Goal: Task Accomplishment & Management: Complete application form

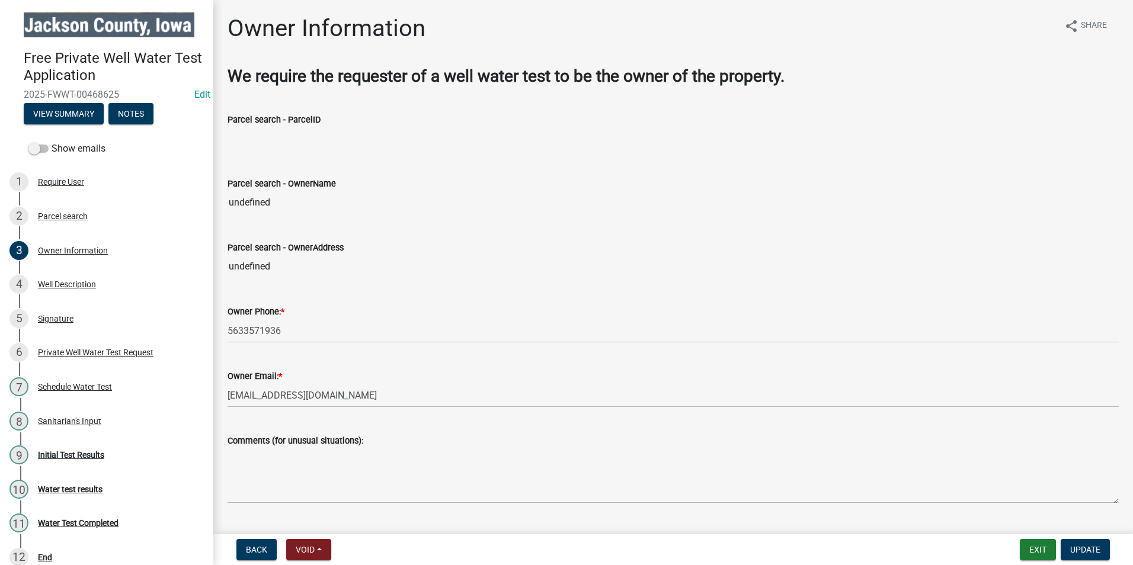
scroll to position [237, 0]
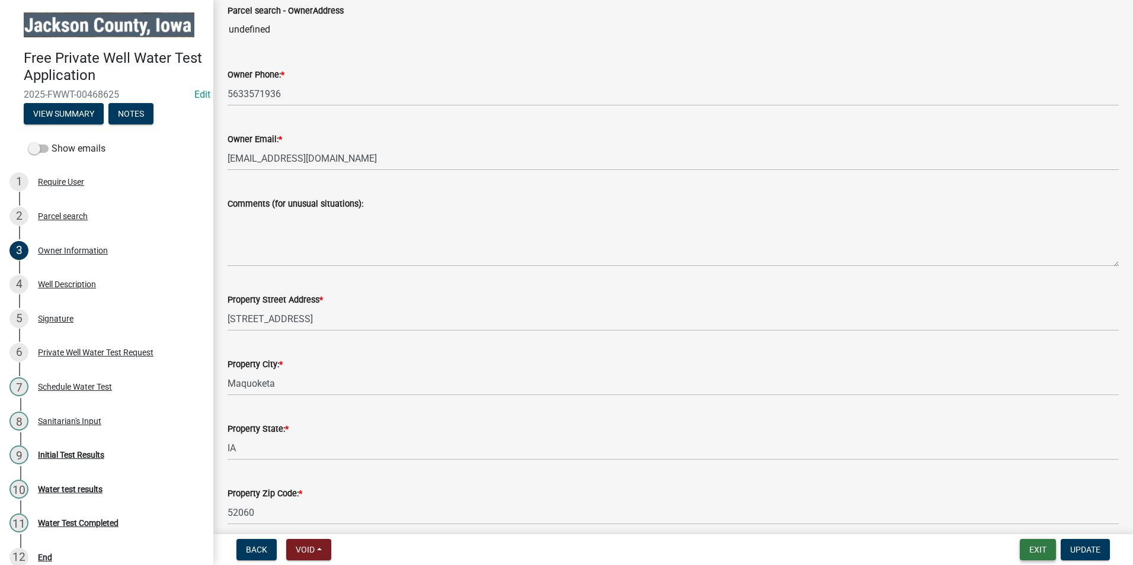
click at [1036, 551] on button "Exit" at bounding box center [1037, 549] width 36 height 21
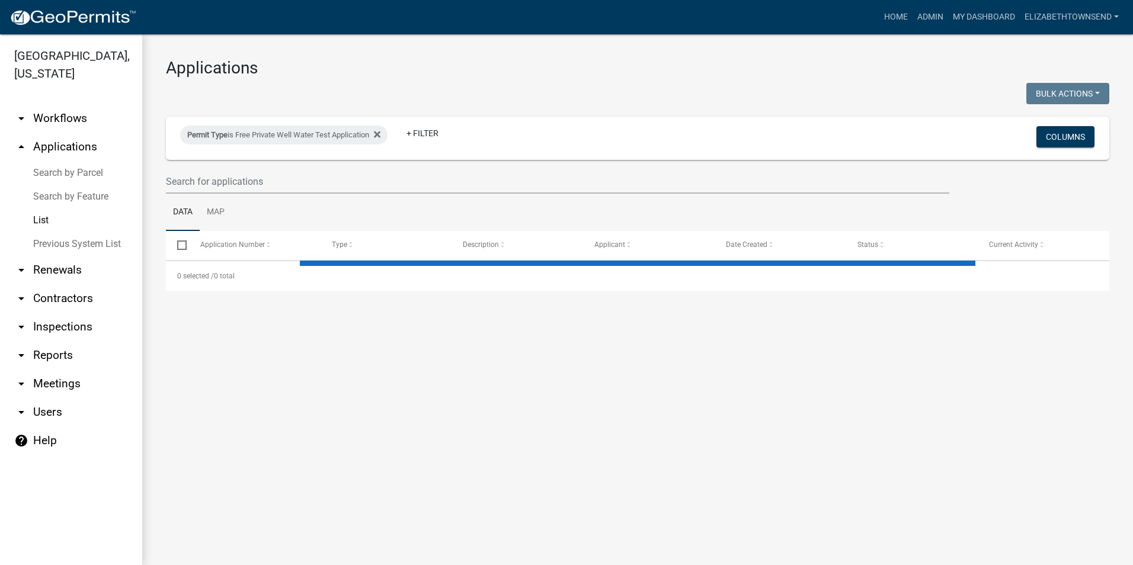
select select "3: 100"
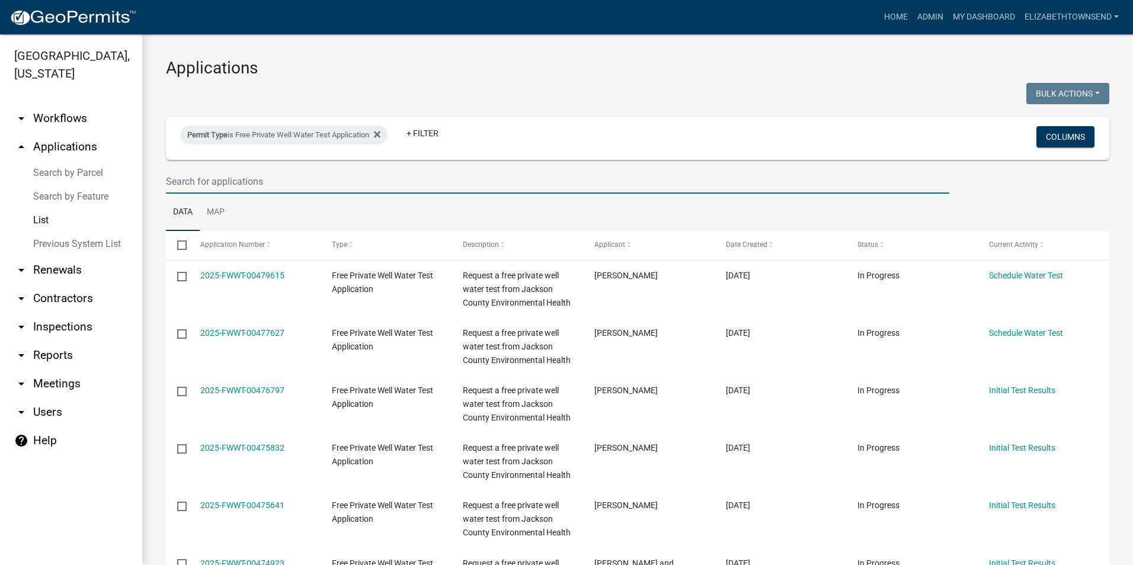
click at [298, 182] on input "text" at bounding box center [557, 181] width 783 height 24
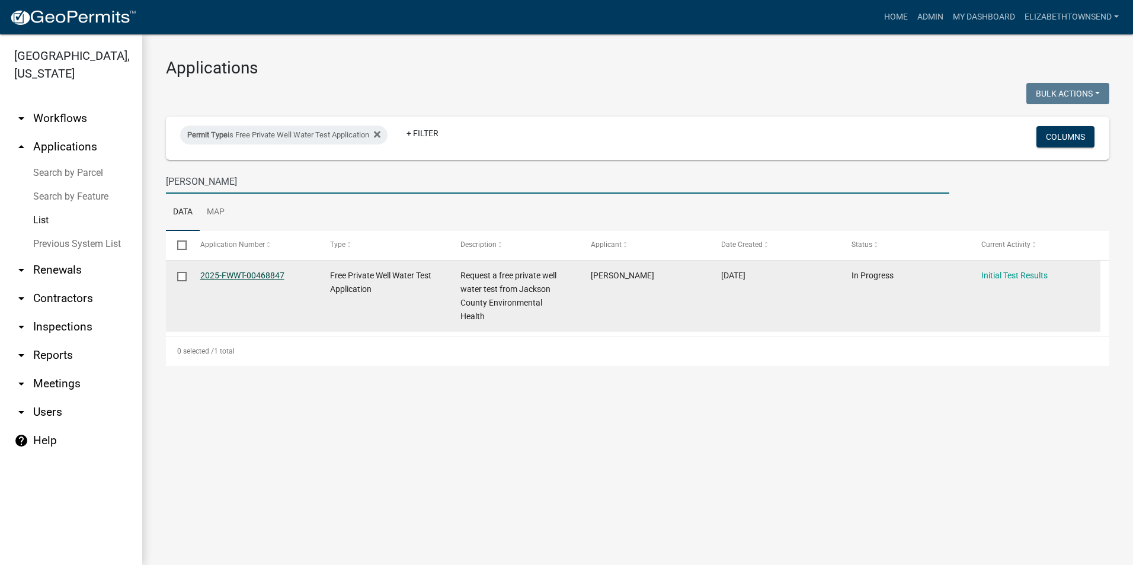
type input "[PERSON_NAME]"
click at [261, 274] on link "2025-FWWT-00468847" at bounding box center [242, 275] width 84 height 9
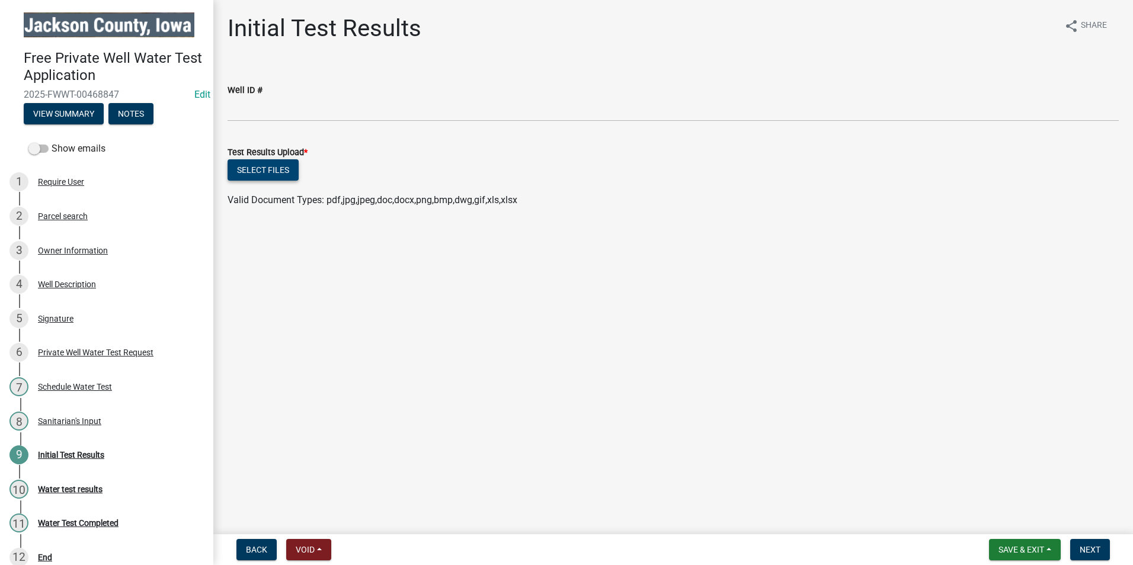
click at [258, 171] on button "Select files" at bounding box center [262, 169] width 71 height 21
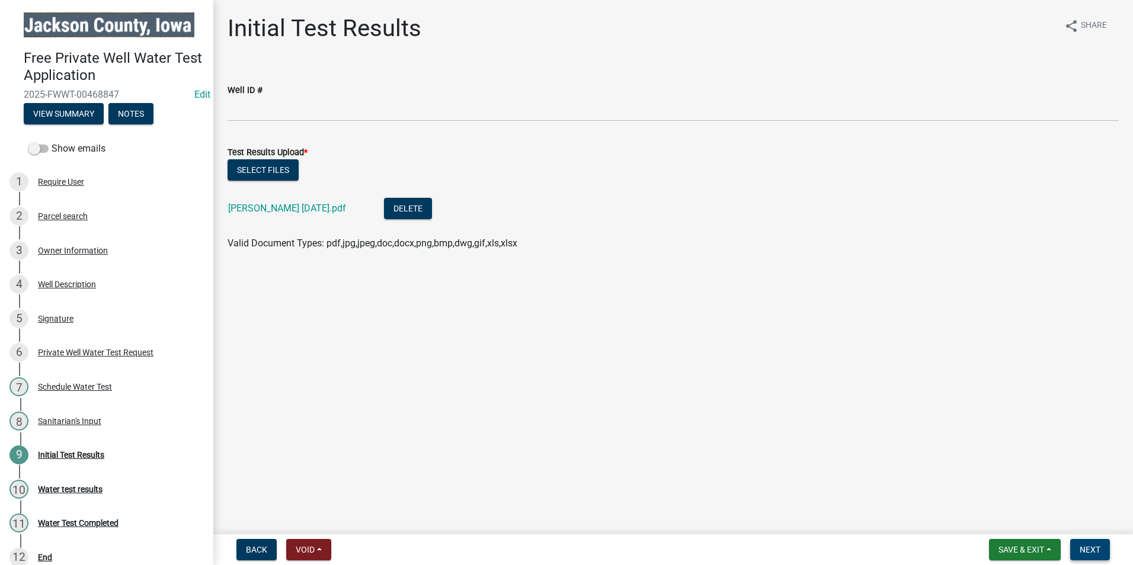
click at [1092, 550] on span "Next" at bounding box center [1089, 549] width 21 height 9
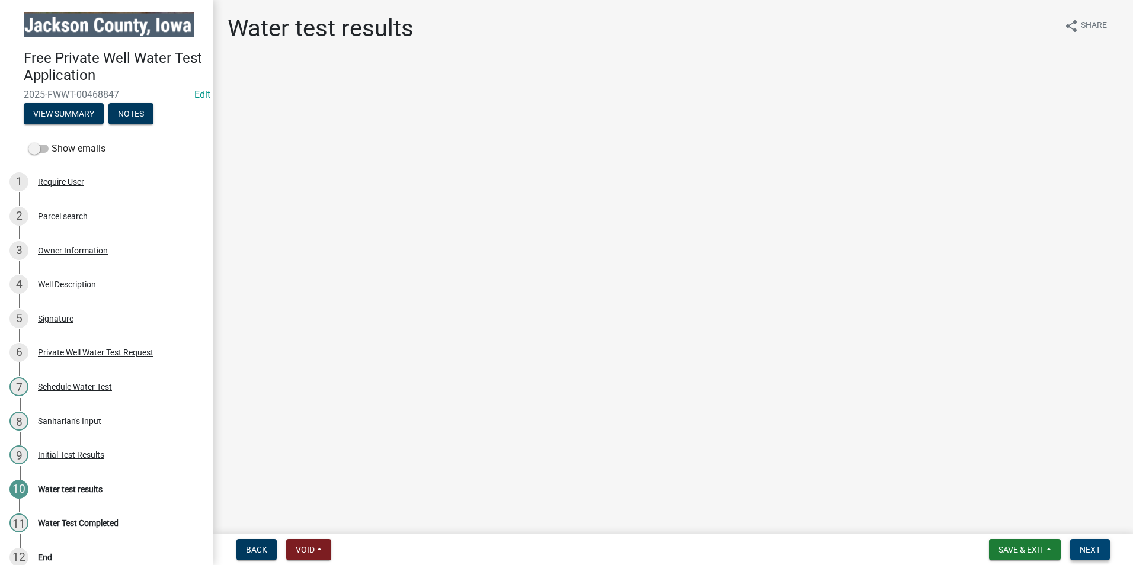
click at [1092, 550] on span "Next" at bounding box center [1089, 549] width 21 height 9
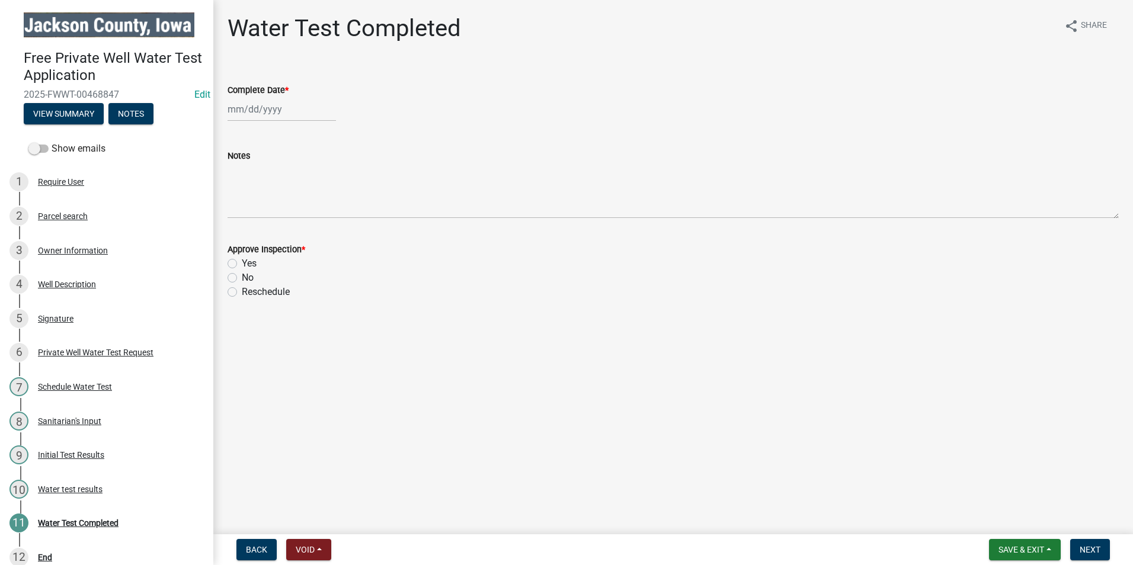
click at [271, 107] on div at bounding box center [281, 109] width 108 height 24
select select "9"
select select "2025"
click at [242, 230] on div "22" at bounding box center [239, 229] width 19 height 19
type input "[DATE]"
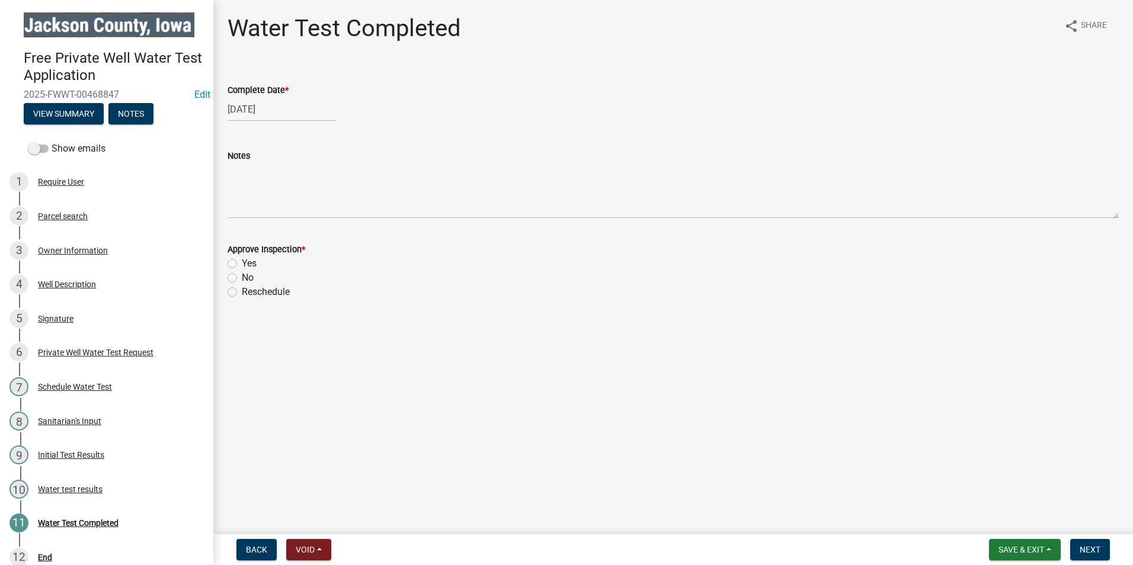
click at [242, 261] on label "Yes" at bounding box center [249, 263] width 15 height 14
click at [242, 261] on input "Yes" at bounding box center [246, 260] width 8 height 8
radio input "true"
click at [1092, 549] on span "Next" at bounding box center [1089, 549] width 21 height 9
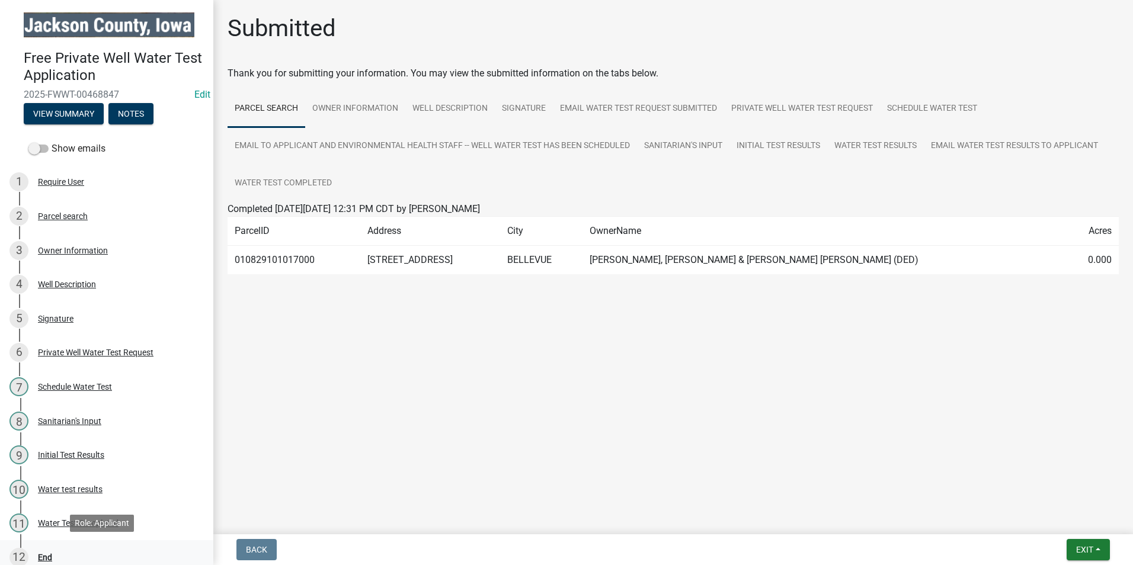
click at [52, 553] on div "End" at bounding box center [45, 557] width 14 height 8
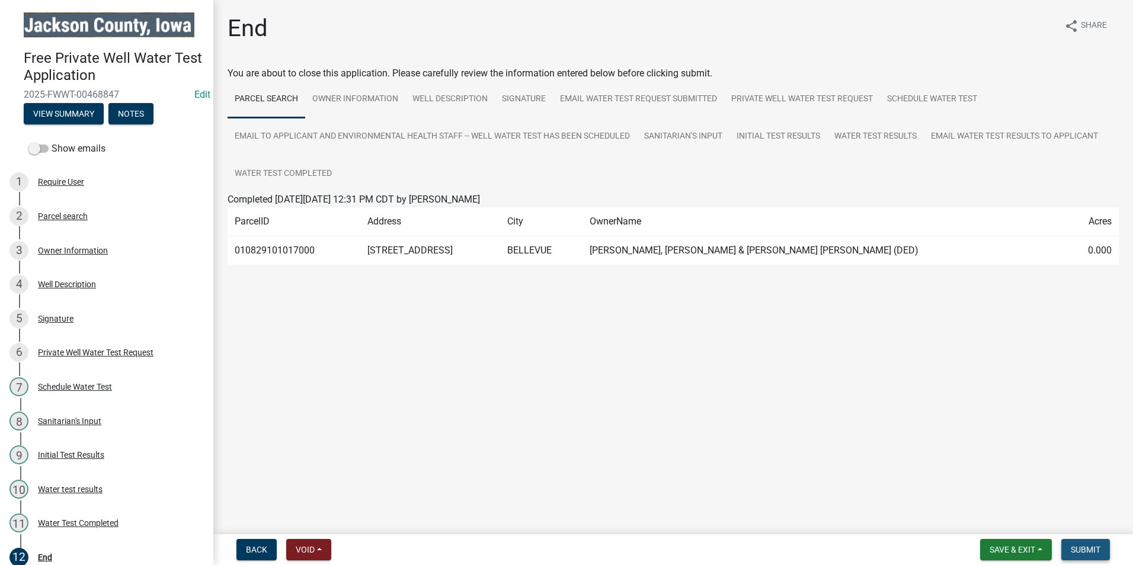
click at [1089, 552] on span "Submit" at bounding box center [1085, 549] width 30 height 9
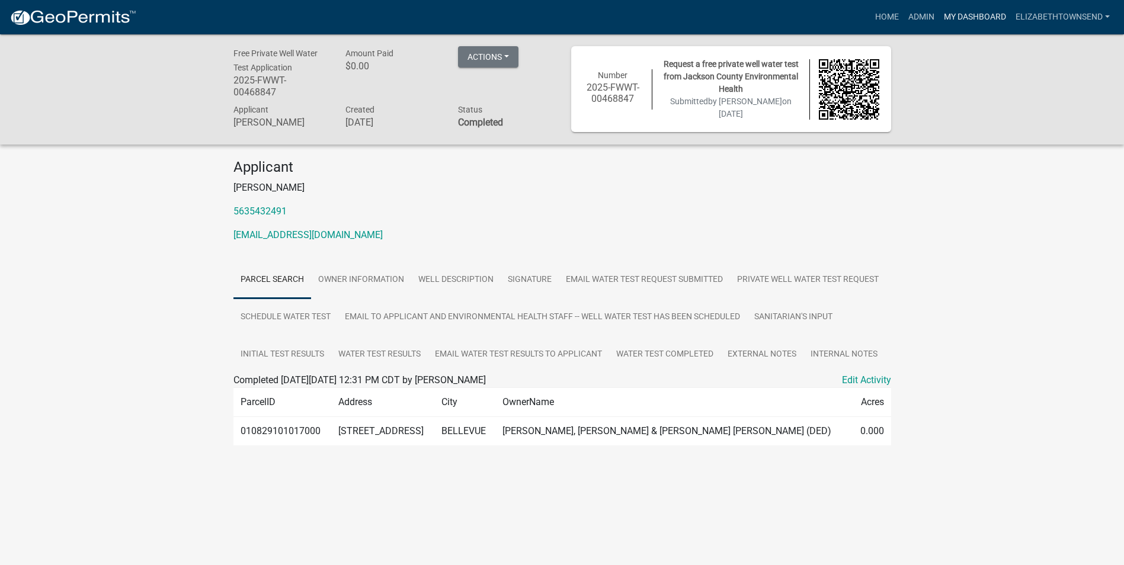
click at [982, 18] on link "My Dashboard" at bounding box center [975, 17] width 72 height 23
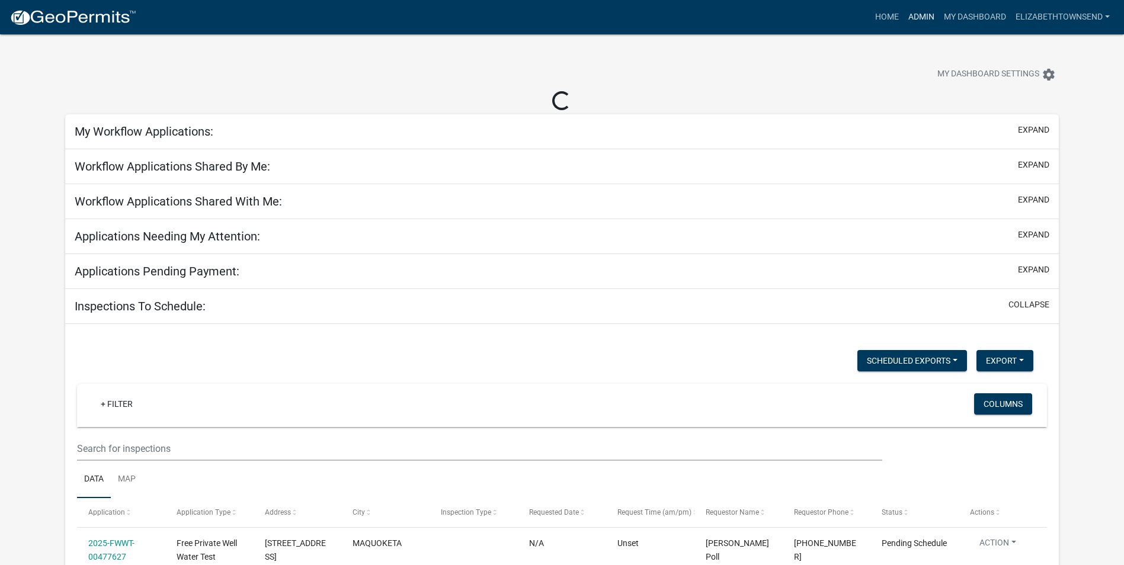
select select "3: 100"
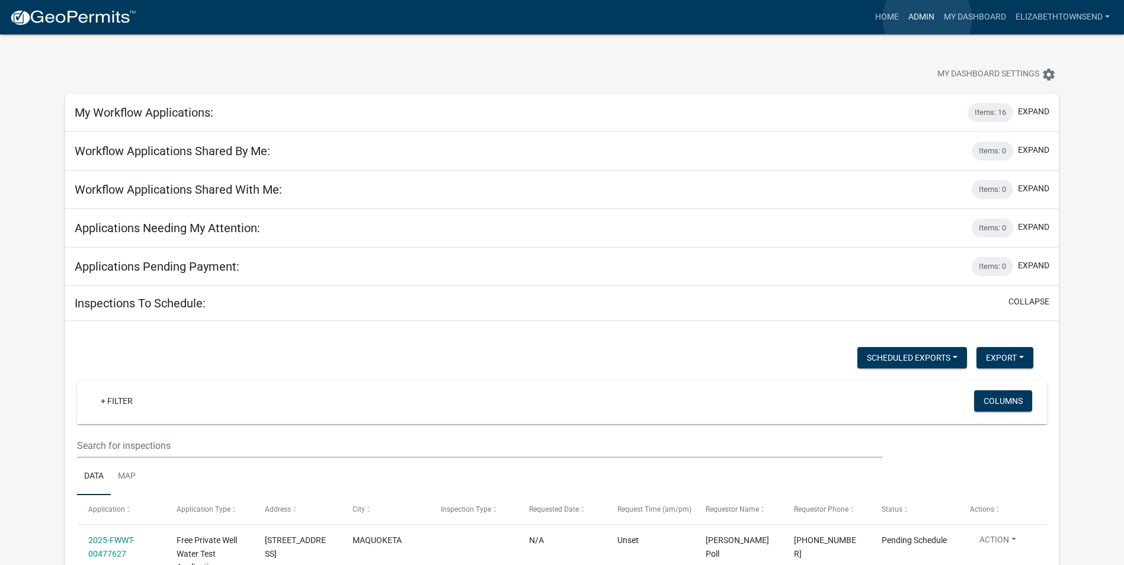
click at [927, 18] on link "Admin" at bounding box center [921, 17] width 36 height 23
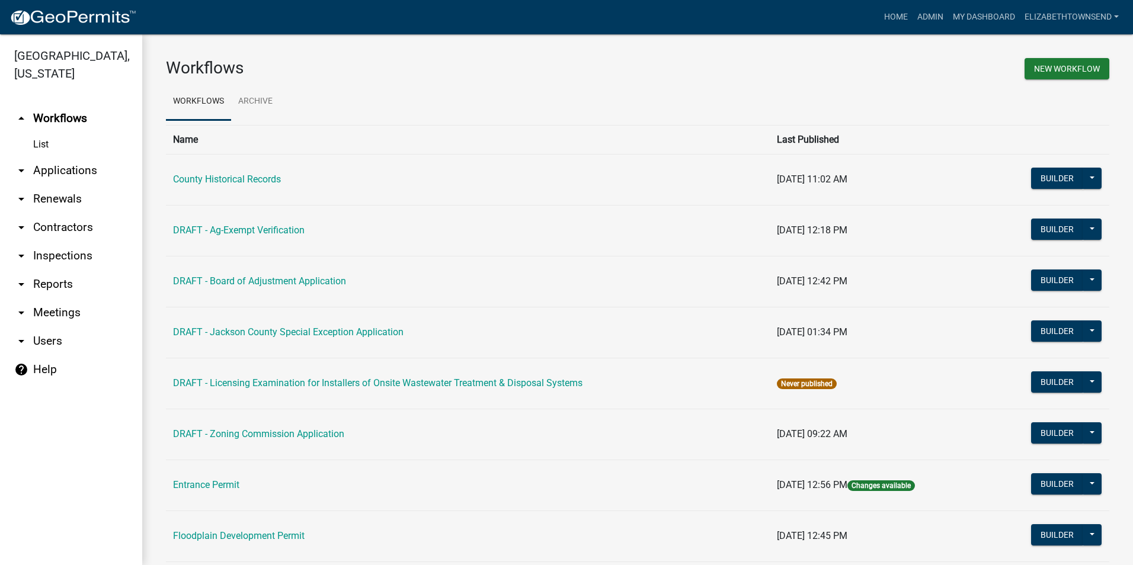
click at [49, 156] on link "arrow_drop_down Applications" at bounding box center [71, 170] width 142 height 28
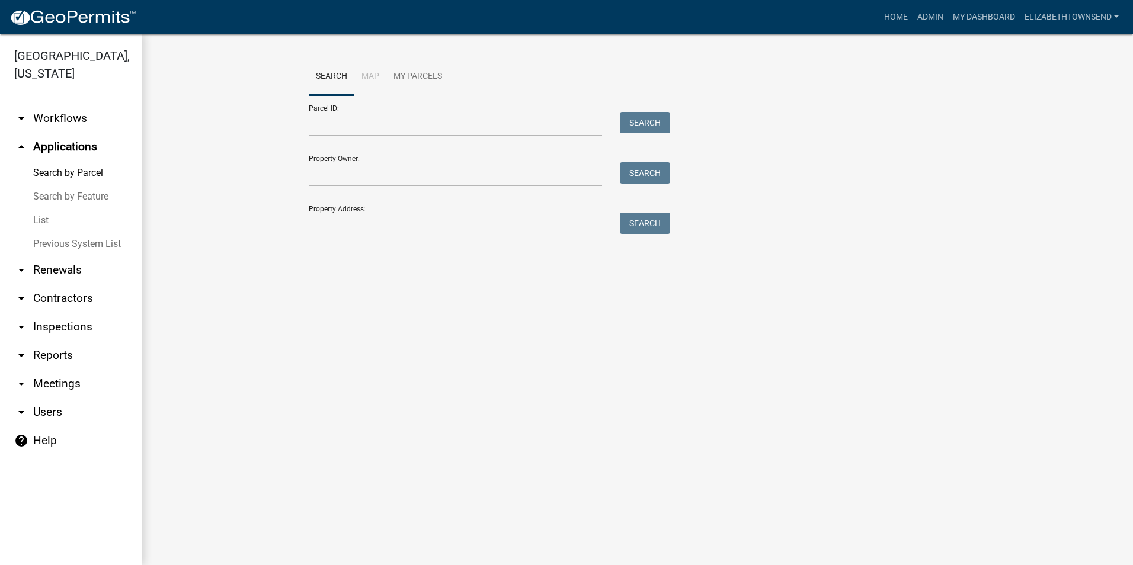
drag, startPoint x: 43, startPoint y: 200, endPoint x: 52, endPoint y: 193, distance: 11.4
click at [43, 209] on link "List" at bounding box center [71, 221] width 142 height 24
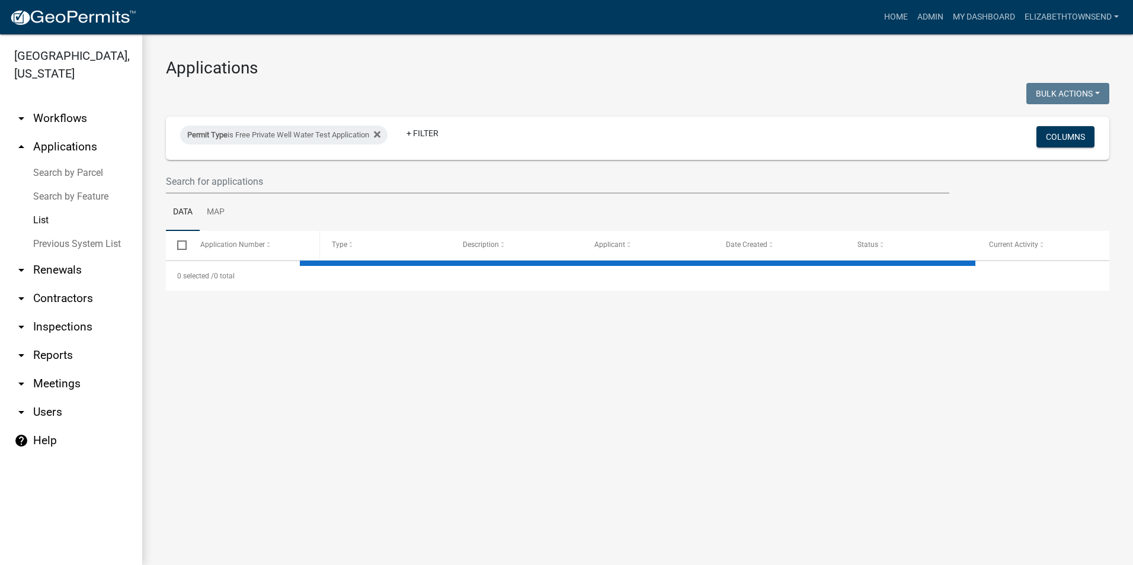
select select "3: 100"
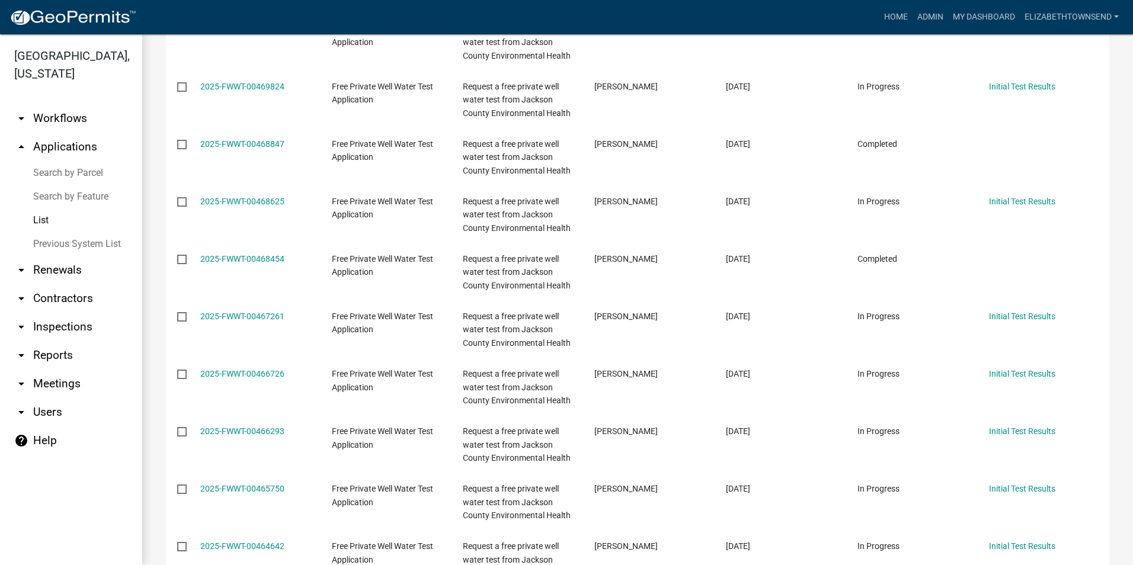
scroll to position [652, 0]
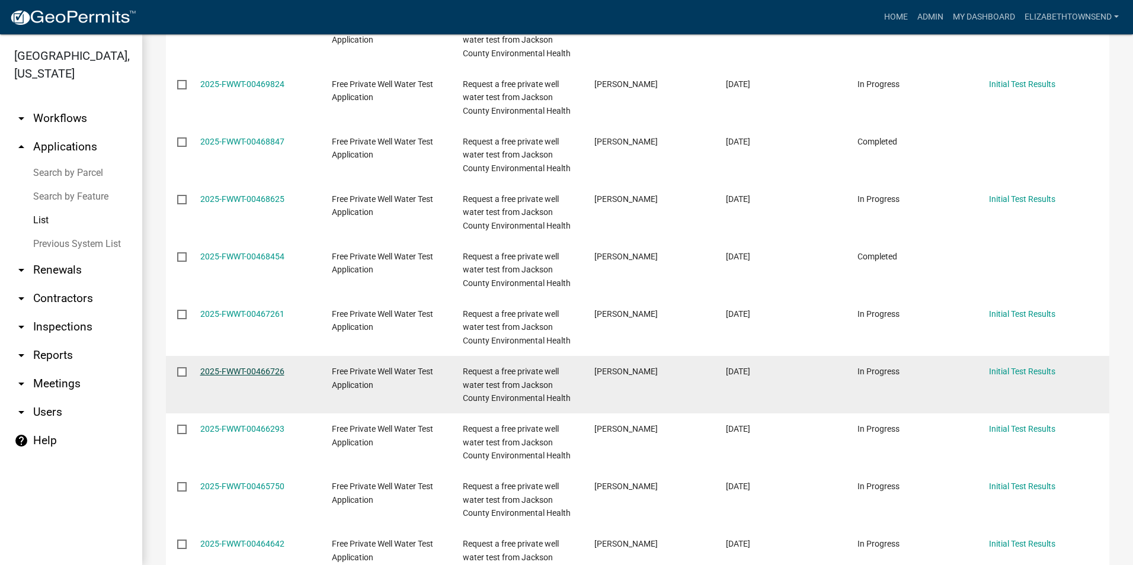
click at [248, 371] on link "2025-FWWT-00466726" at bounding box center [242, 371] width 84 height 9
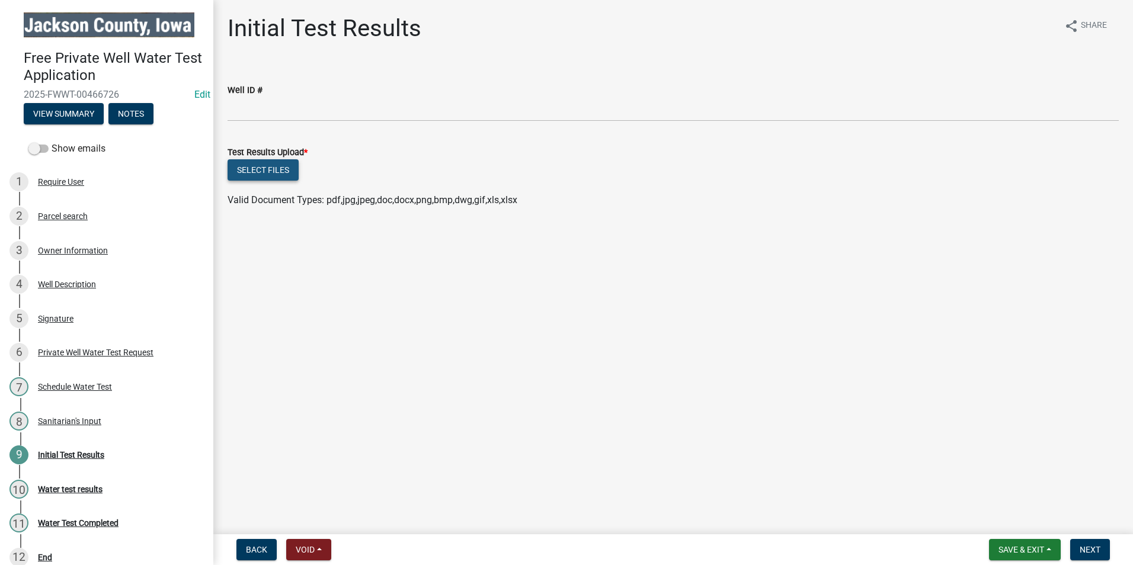
click at [274, 169] on button "Select files" at bounding box center [262, 169] width 71 height 21
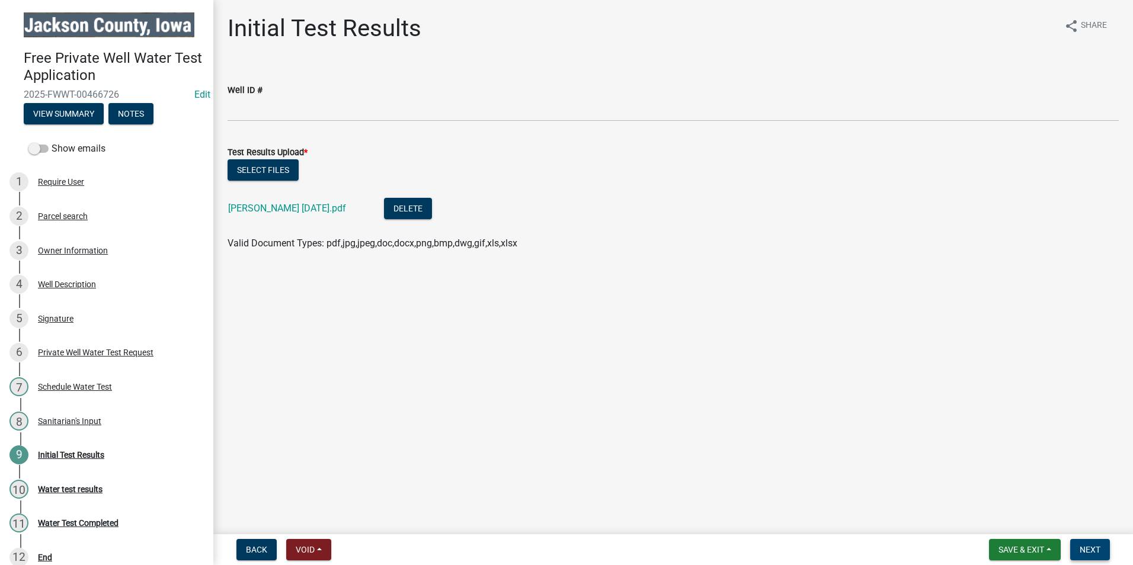
click at [1093, 552] on span "Next" at bounding box center [1089, 549] width 21 height 9
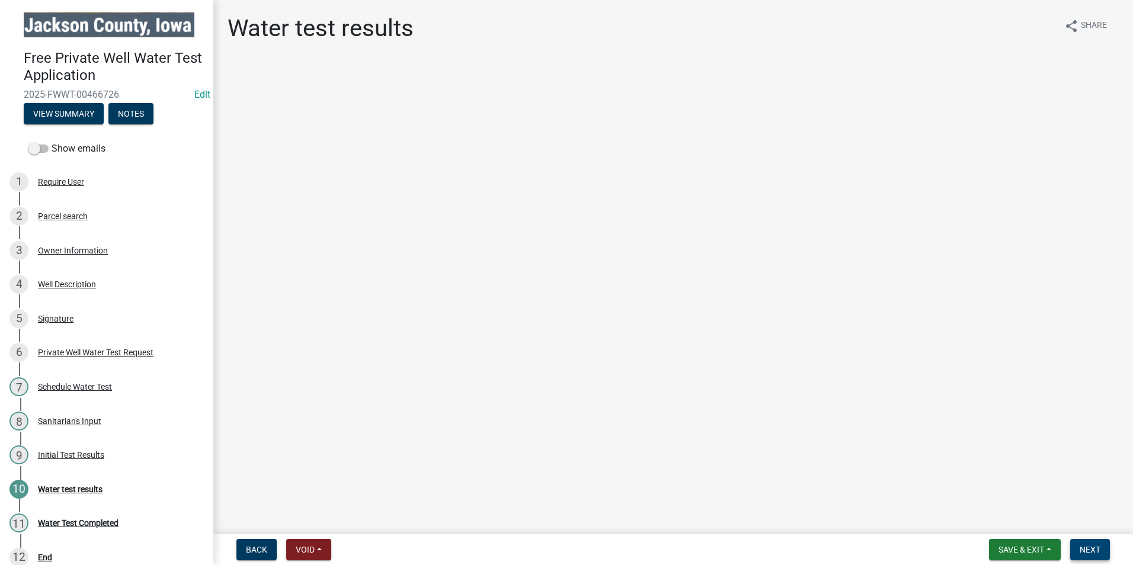
click at [1095, 554] on span "Next" at bounding box center [1089, 549] width 21 height 9
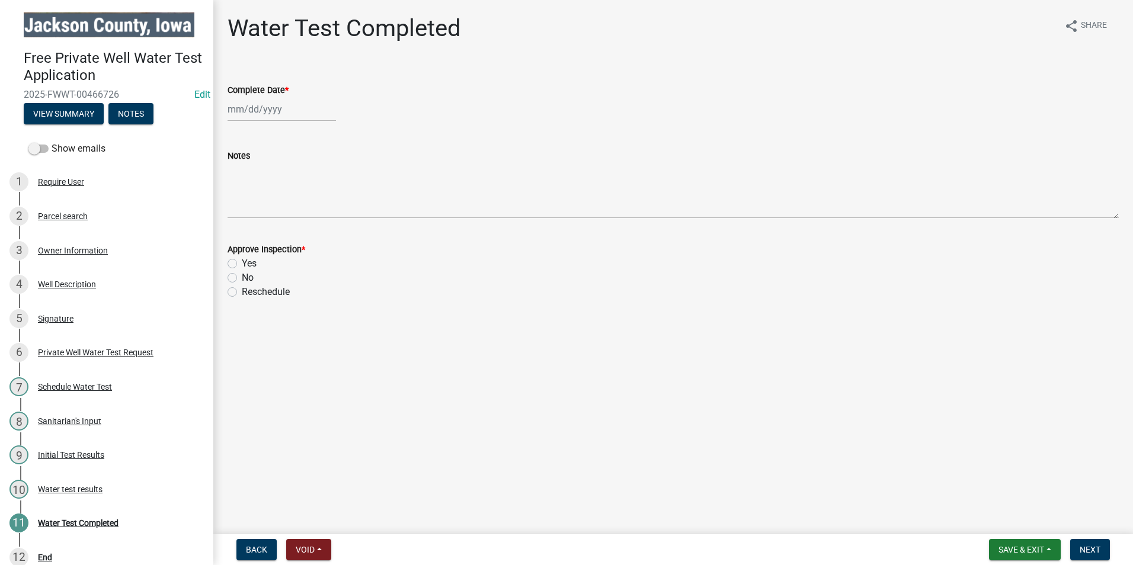
click at [281, 112] on div at bounding box center [281, 109] width 108 height 24
select select "9"
select select "2025"
click at [246, 229] on div "22" at bounding box center [239, 229] width 19 height 19
type input "[DATE]"
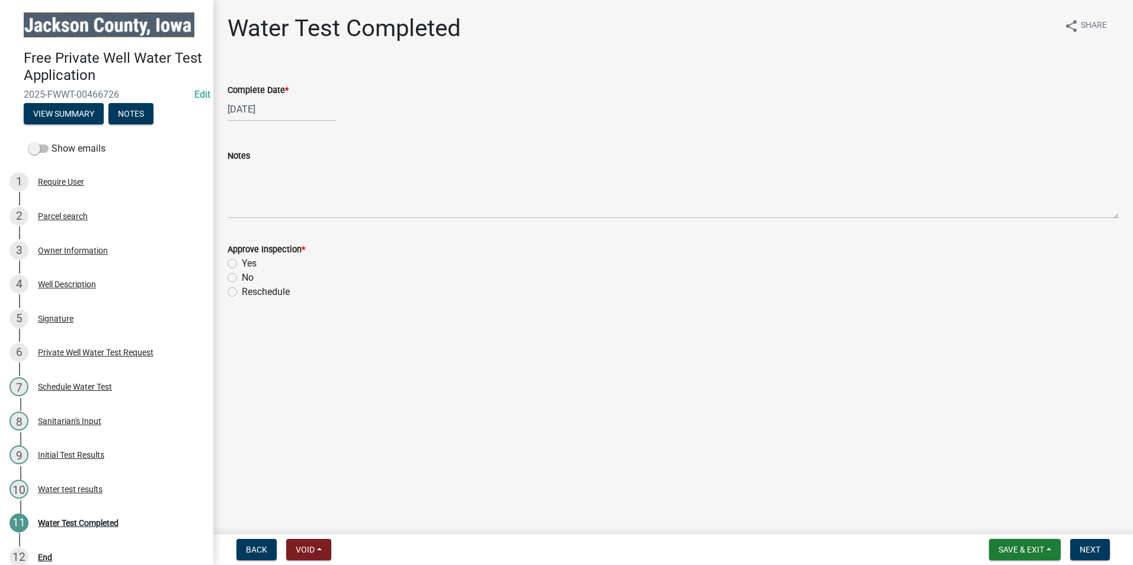
drag, startPoint x: 235, startPoint y: 262, endPoint x: 259, endPoint y: 262, distance: 24.9
click at [242, 262] on label "Yes" at bounding box center [249, 263] width 15 height 14
click at [242, 262] on input "Yes" at bounding box center [246, 260] width 8 height 8
radio input "true"
click at [1093, 549] on span "Next" at bounding box center [1089, 549] width 21 height 9
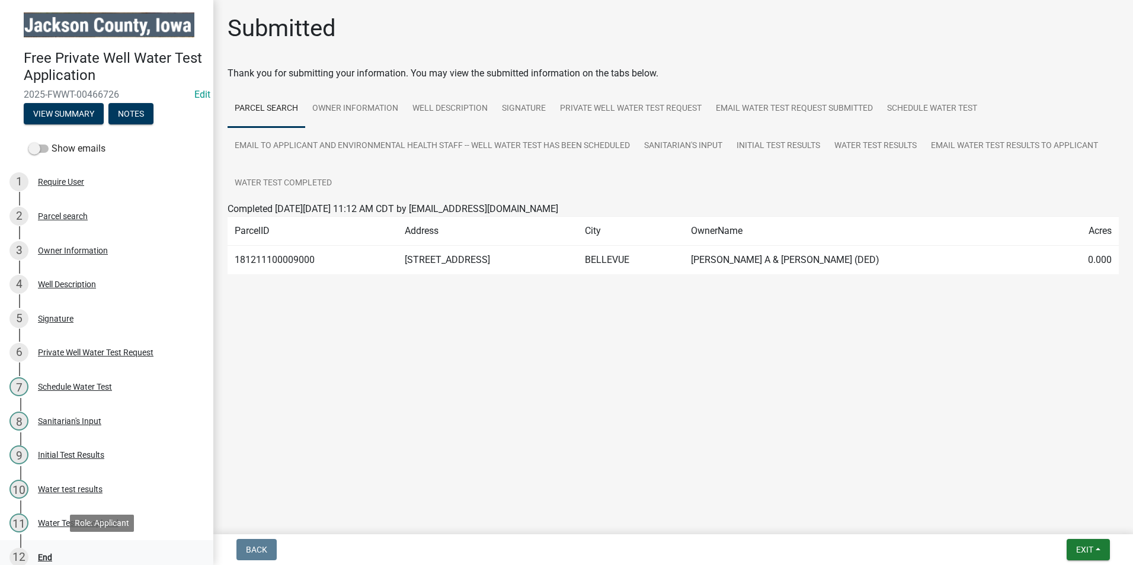
click at [42, 554] on div "End" at bounding box center [45, 557] width 14 height 8
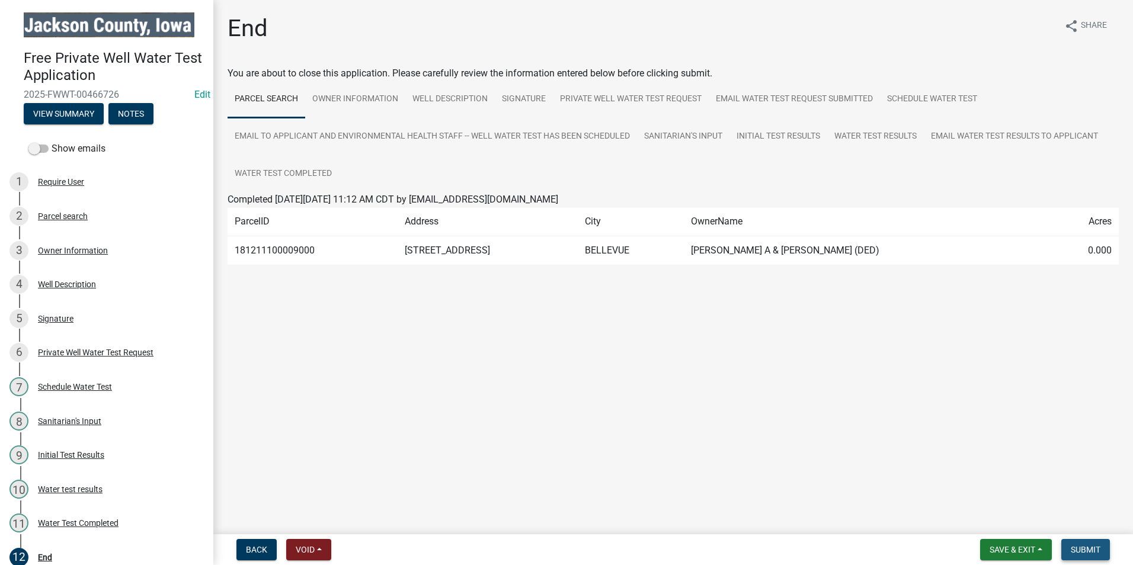
click at [1083, 546] on span "Submit" at bounding box center [1085, 549] width 30 height 9
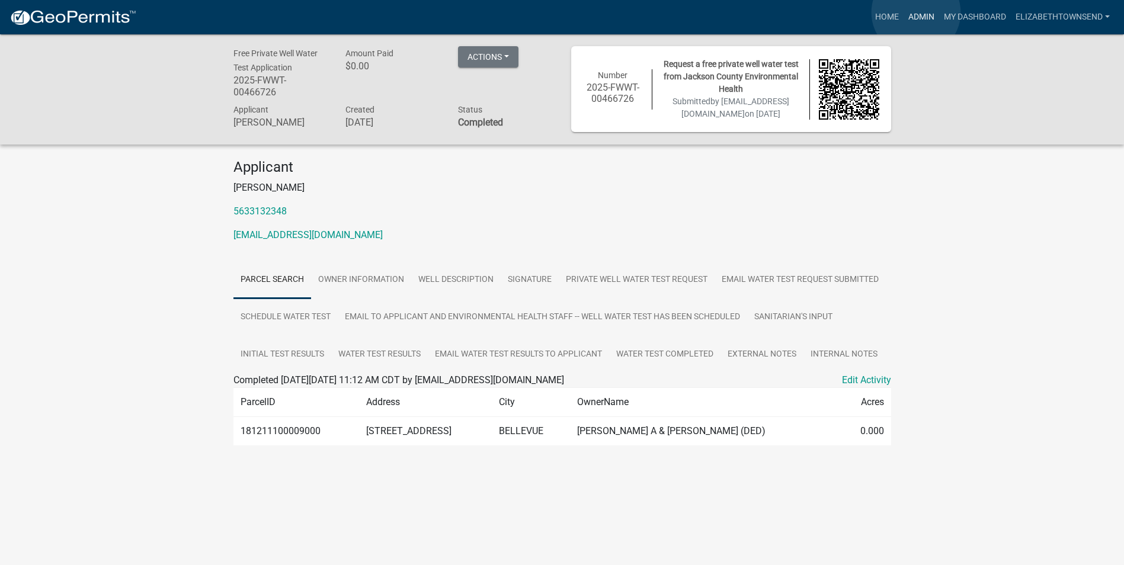
click at [916, 13] on link "Admin" at bounding box center [921, 17] width 36 height 23
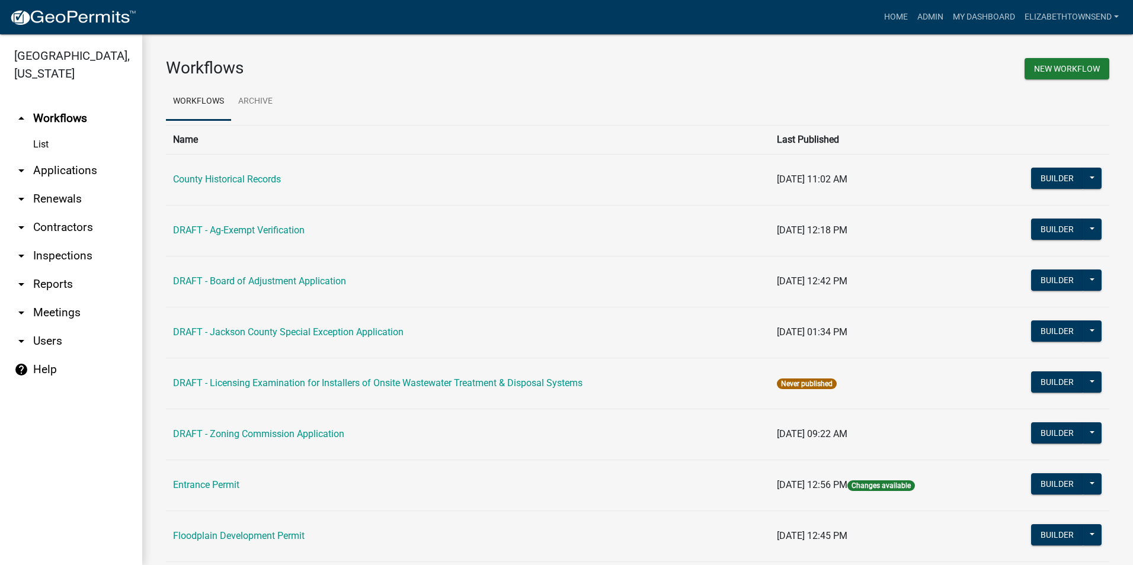
click at [68, 156] on link "arrow_drop_down Applications" at bounding box center [71, 170] width 142 height 28
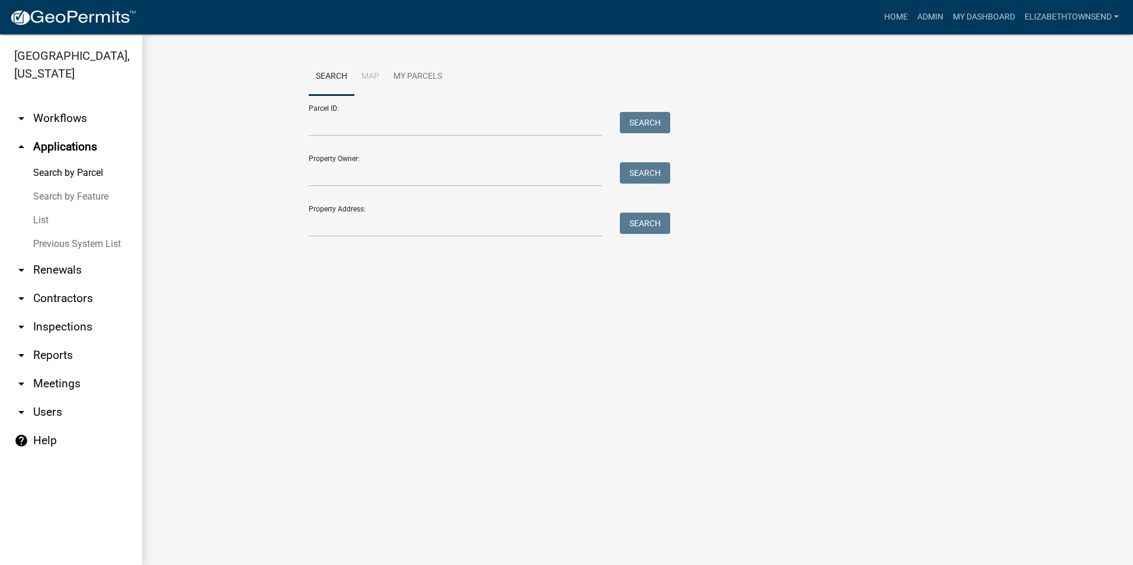
click at [37, 209] on link "List" at bounding box center [71, 221] width 142 height 24
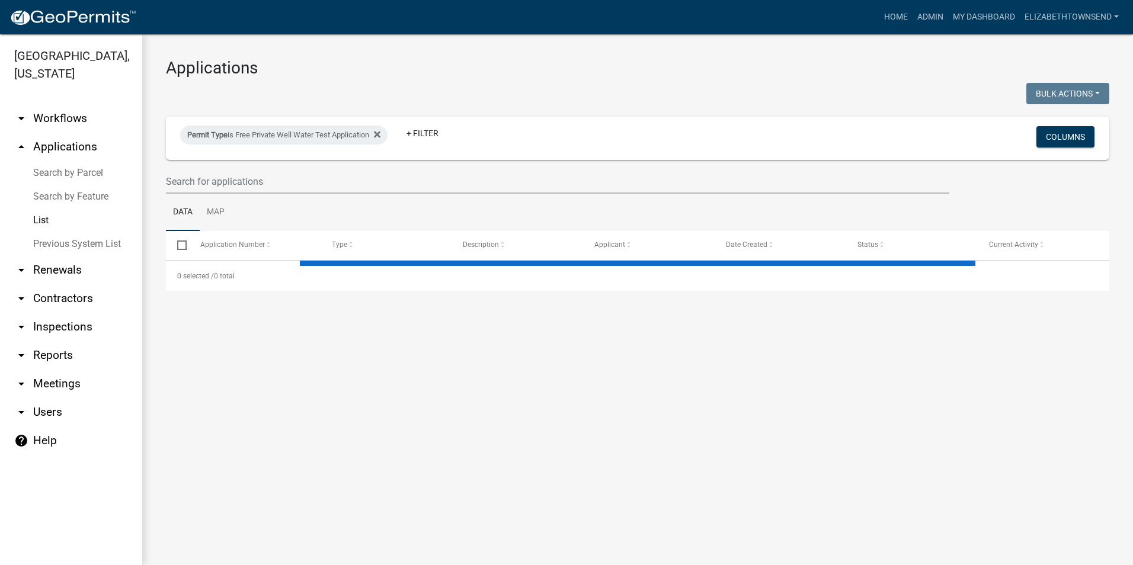
select select "3: 100"
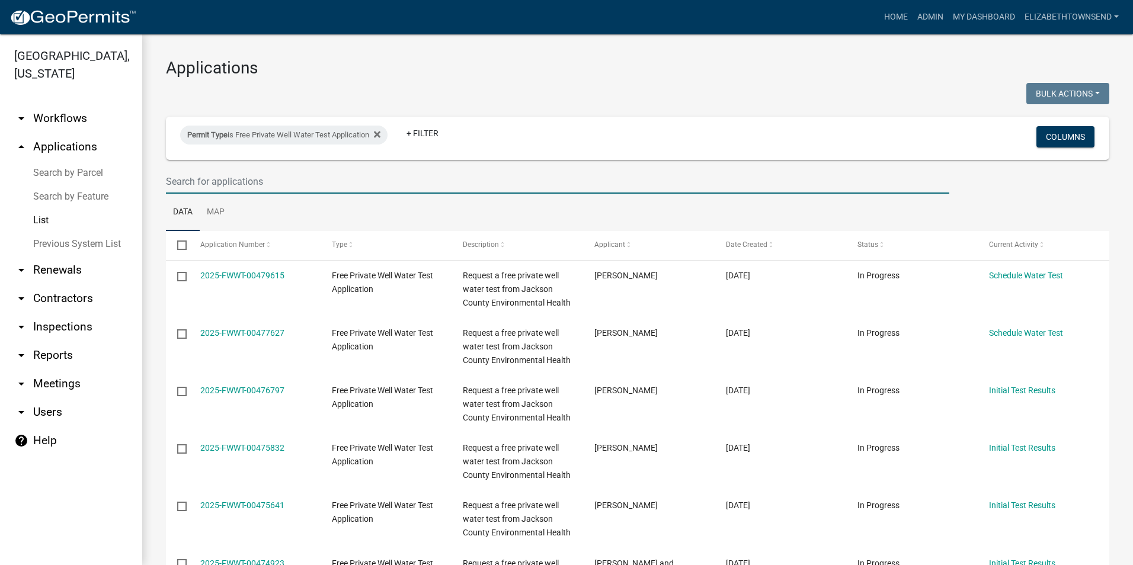
click at [287, 182] on input "text" at bounding box center [557, 181] width 783 height 24
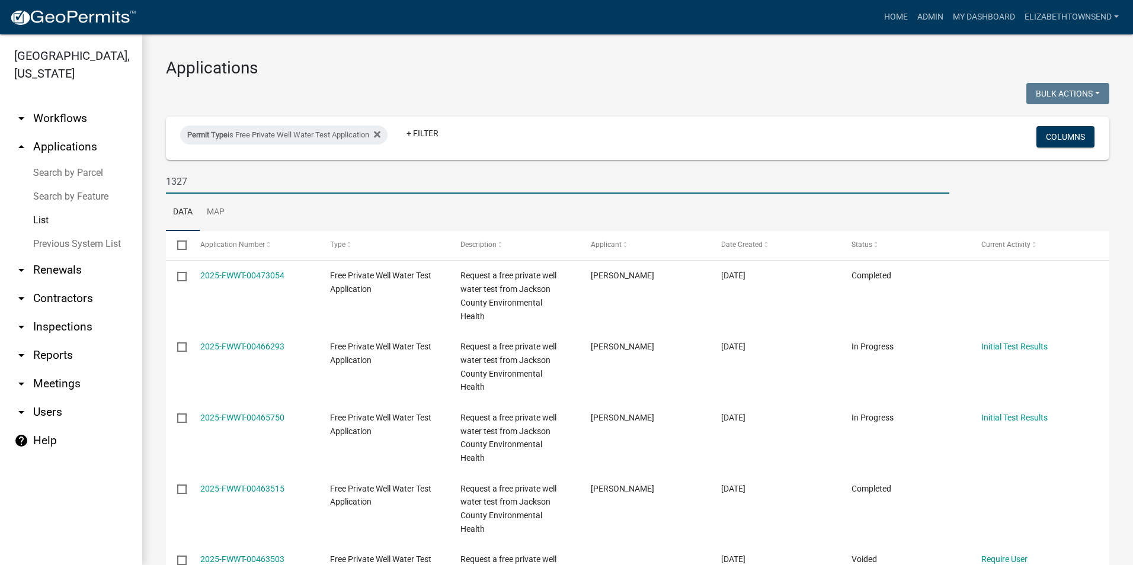
type input "1327"
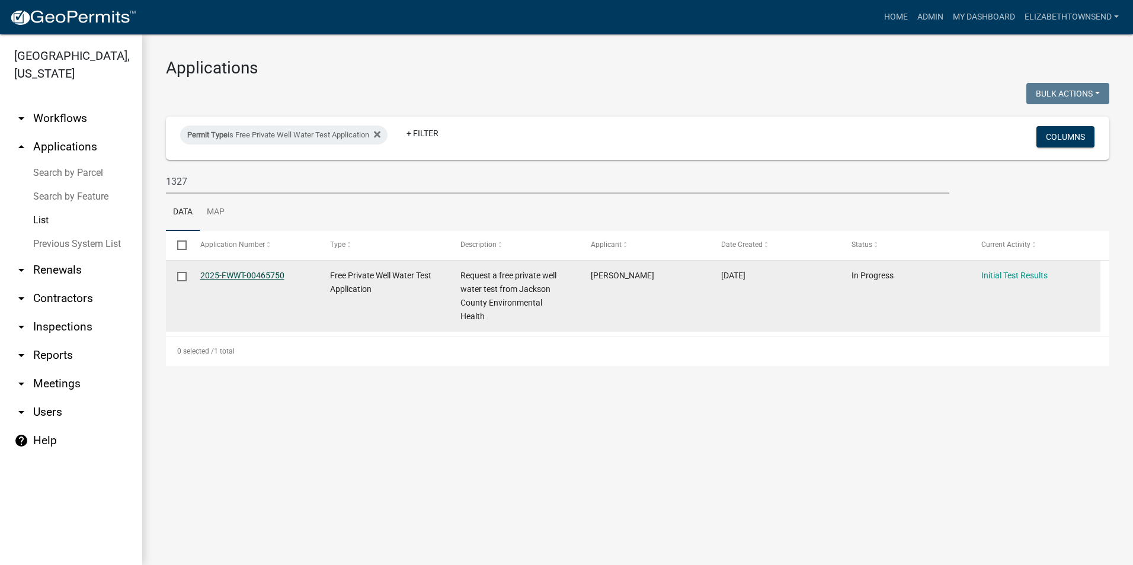
click at [248, 273] on link "2025-FWWT-00465750" at bounding box center [242, 275] width 84 height 9
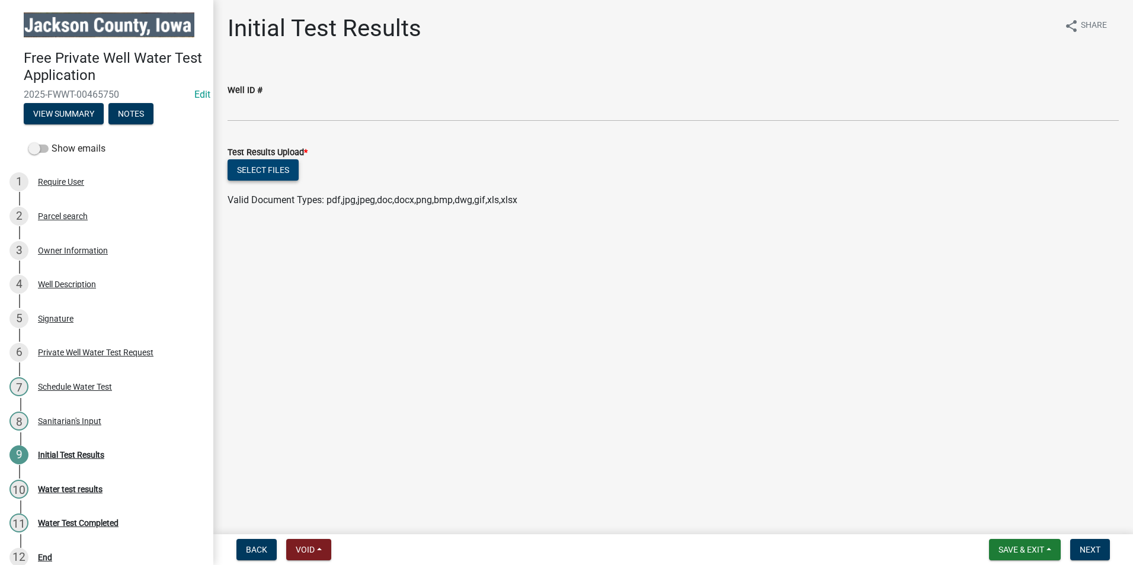
click at [258, 173] on button "Select files" at bounding box center [262, 169] width 71 height 21
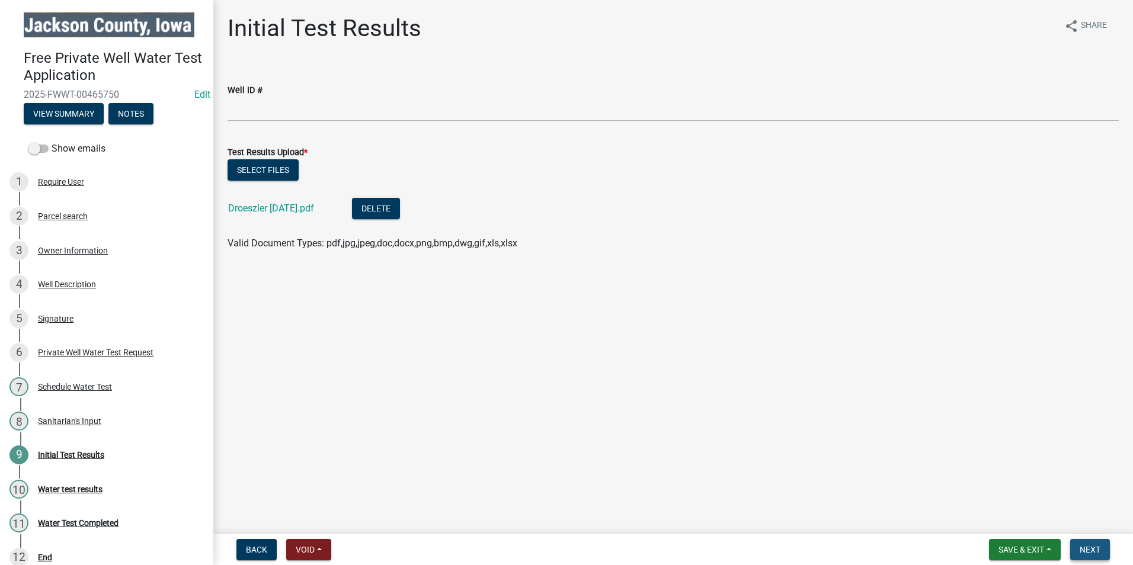
click at [1092, 553] on span "Next" at bounding box center [1089, 549] width 21 height 9
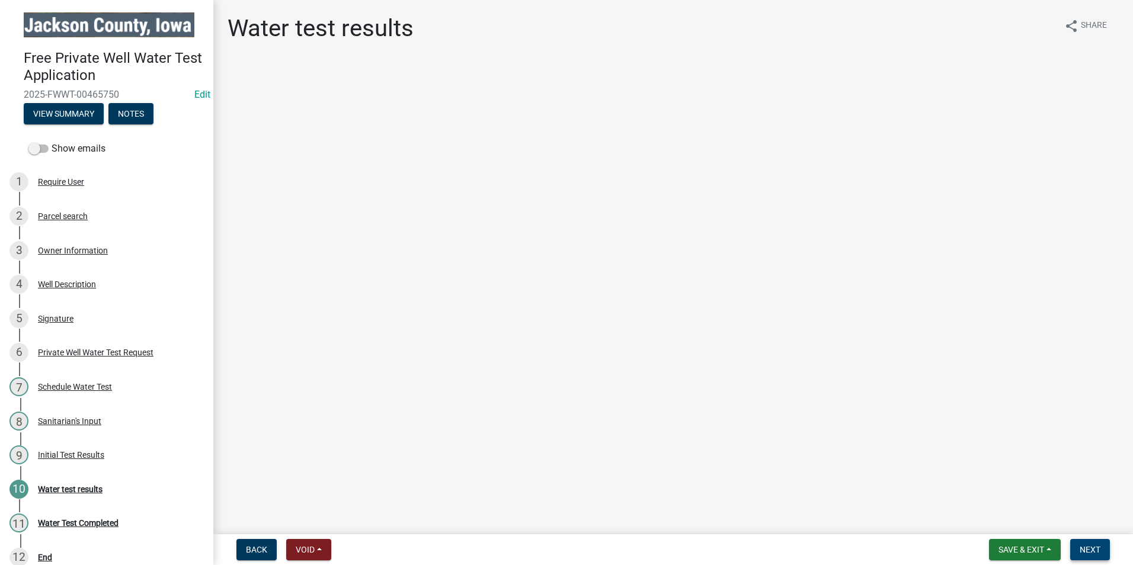
click at [1092, 553] on span "Next" at bounding box center [1089, 549] width 21 height 9
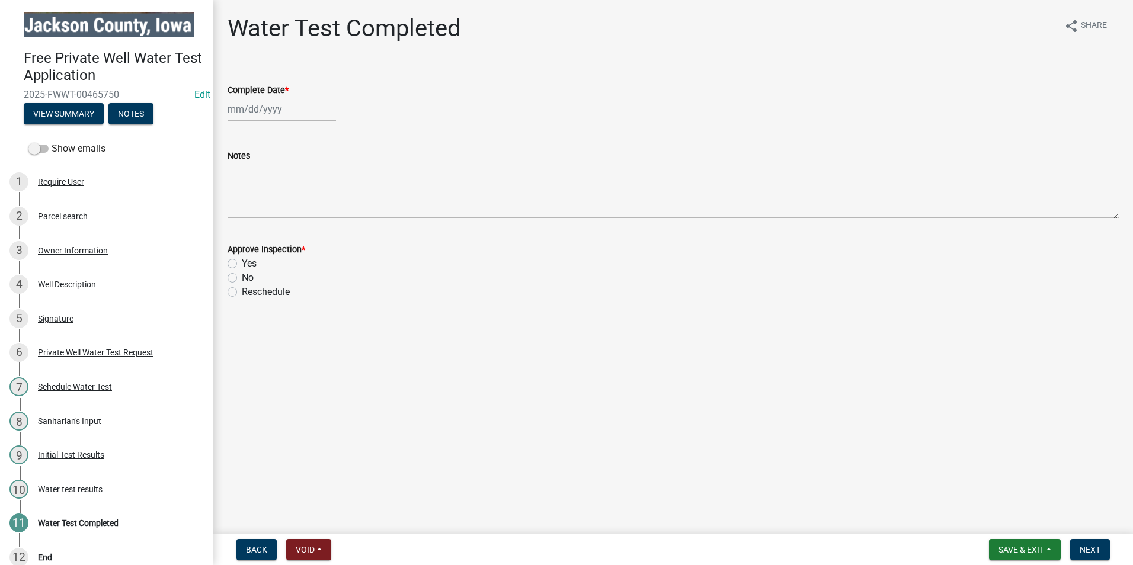
click at [266, 110] on div at bounding box center [281, 109] width 108 height 24
select select "9"
select select "2025"
click at [241, 224] on div "22" at bounding box center [239, 229] width 19 height 19
type input "[DATE]"
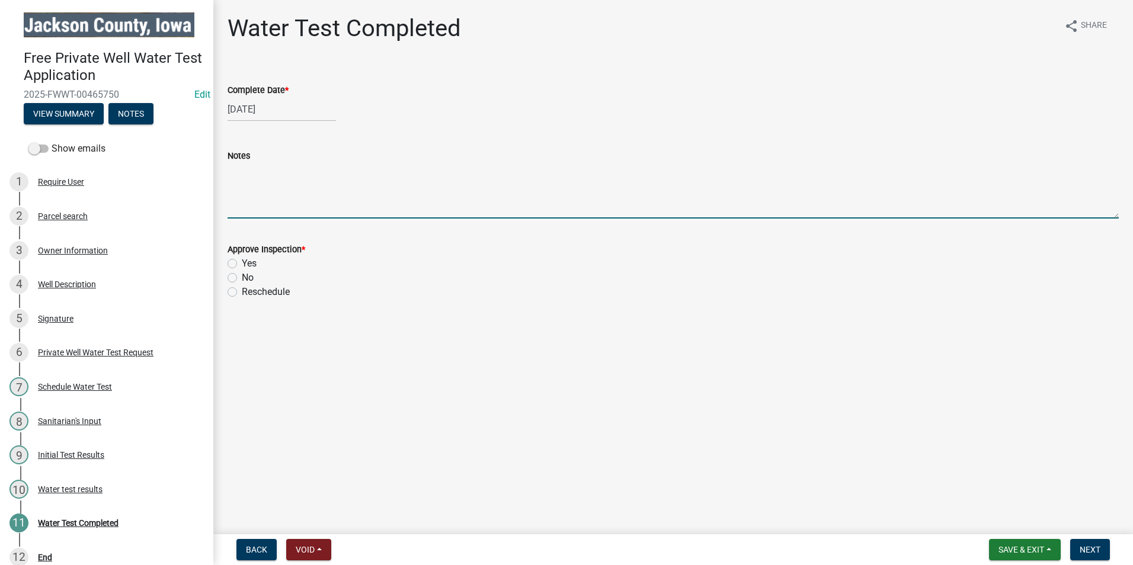
click at [286, 204] on textarea "Notes" at bounding box center [672, 191] width 891 height 56
type textarea "Trace bacteria found but probably from collection point, not the well. Retest i…"
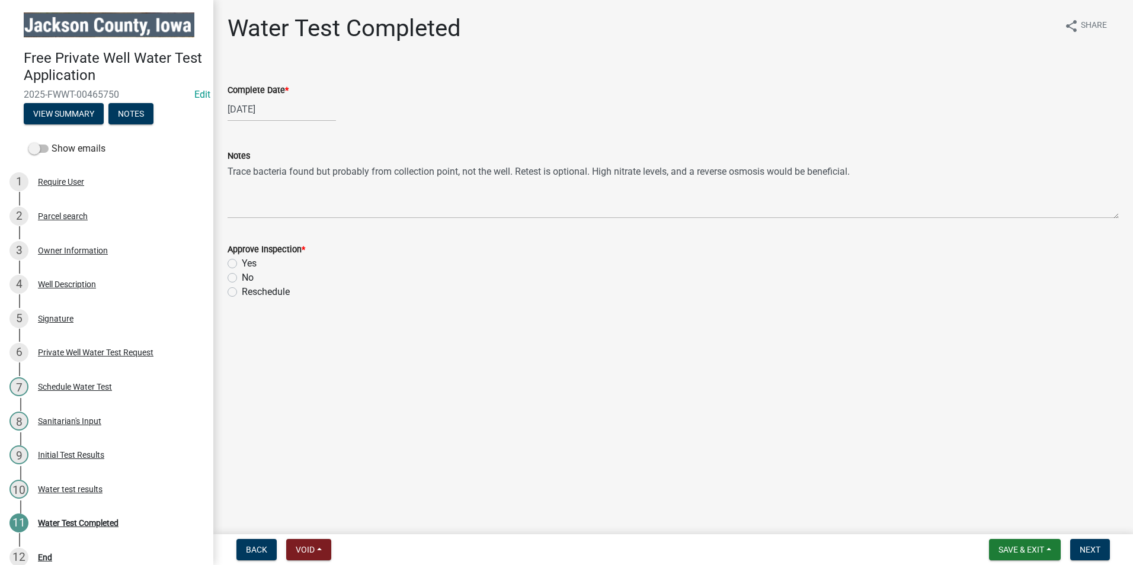
click at [242, 267] on label "Yes" at bounding box center [249, 263] width 15 height 14
click at [242, 264] on input "Yes" at bounding box center [246, 260] width 8 height 8
radio input "true"
click at [1094, 553] on span "Next" at bounding box center [1089, 549] width 21 height 9
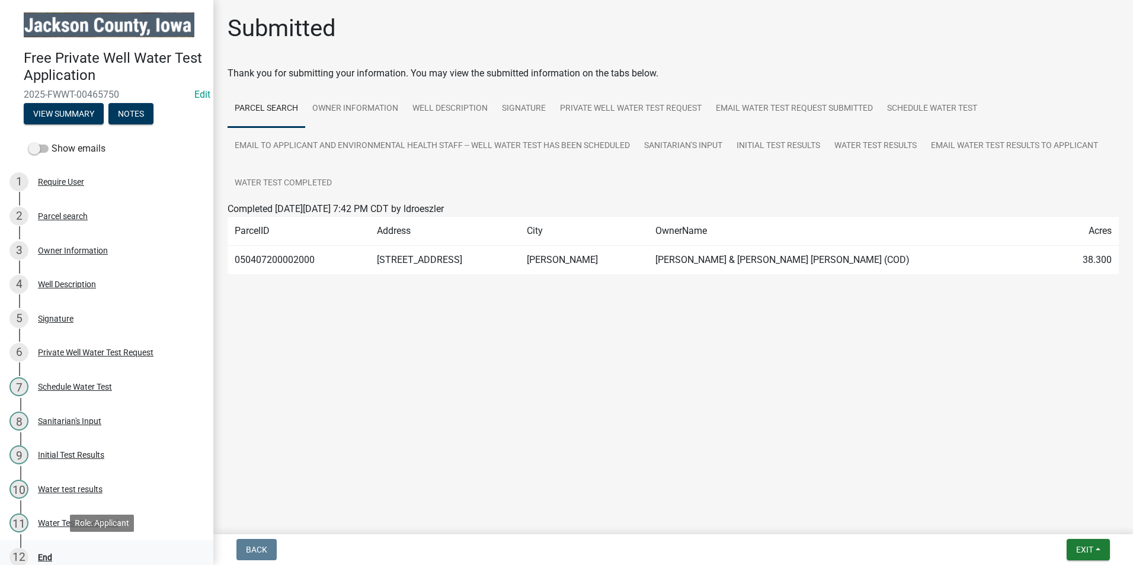
click at [51, 556] on div "End" at bounding box center [45, 557] width 14 height 8
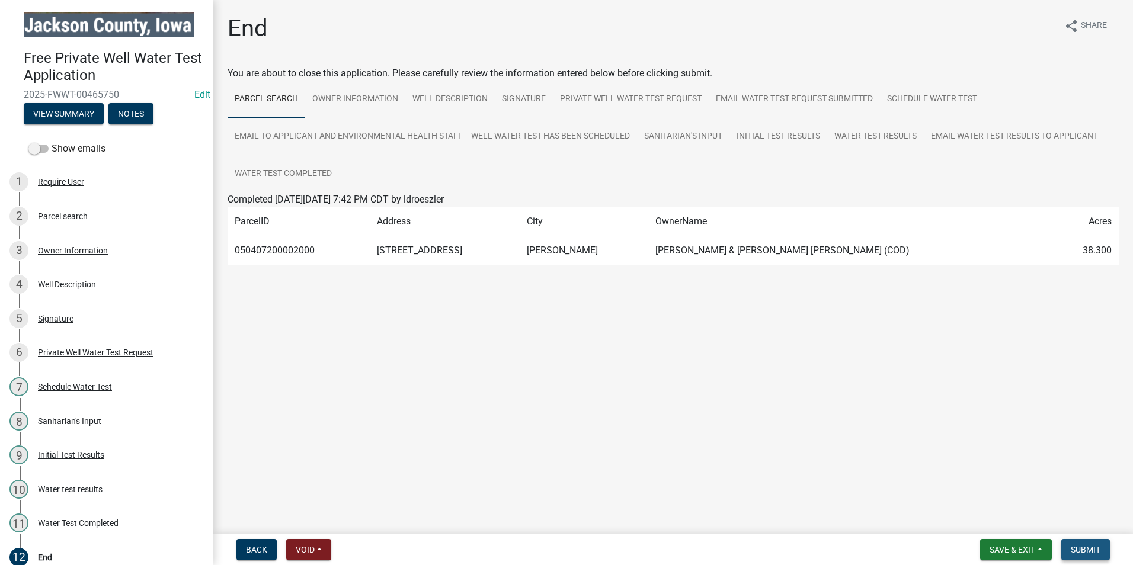
click at [1079, 552] on span "Submit" at bounding box center [1085, 549] width 30 height 9
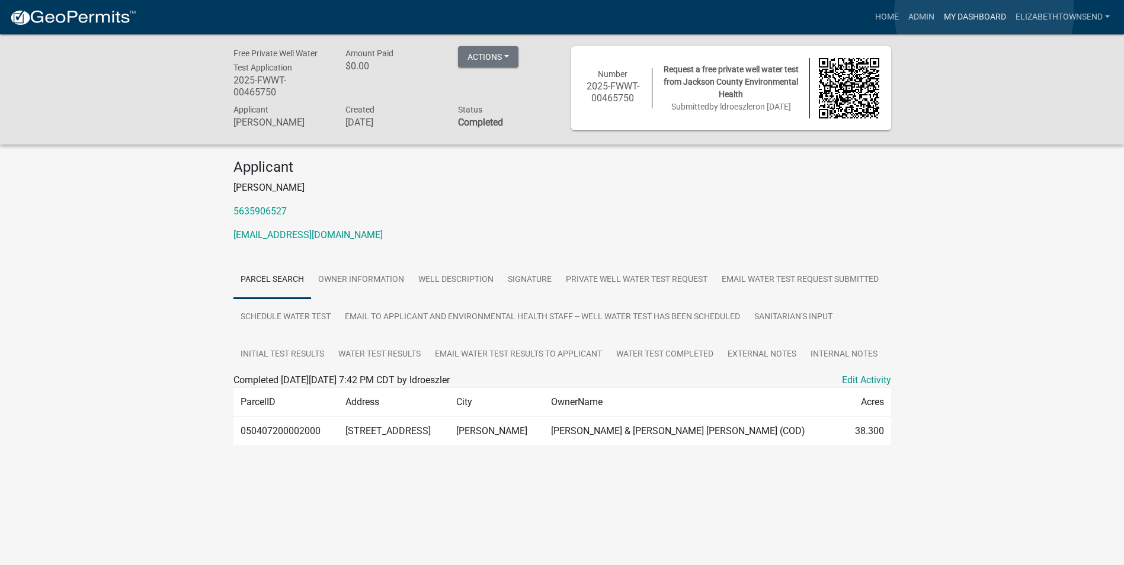
click at [984, 12] on link "My Dashboard" at bounding box center [975, 17] width 72 height 23
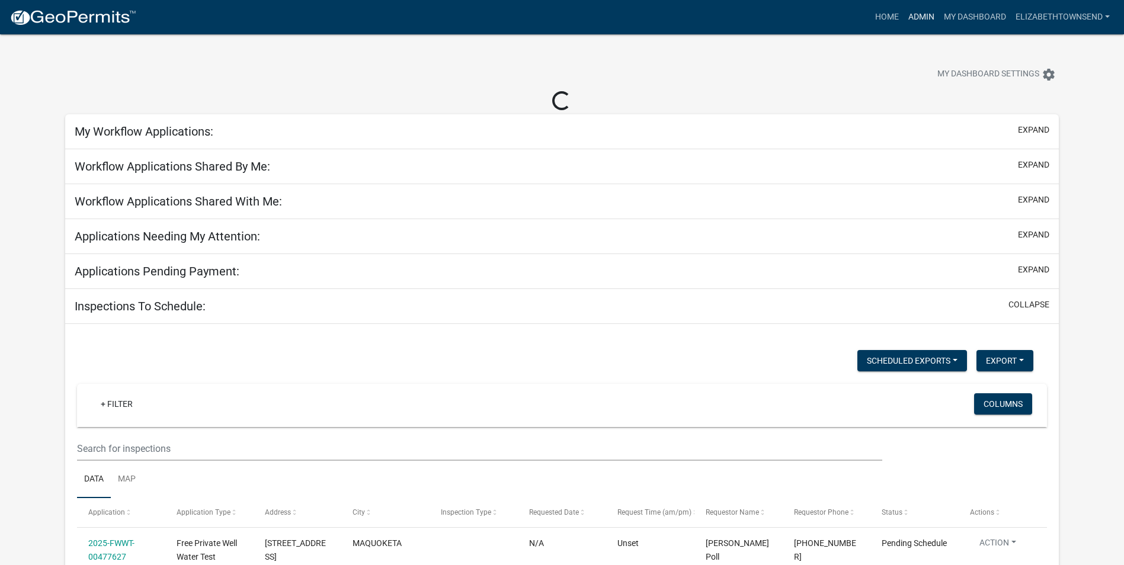
select select "3: 100"
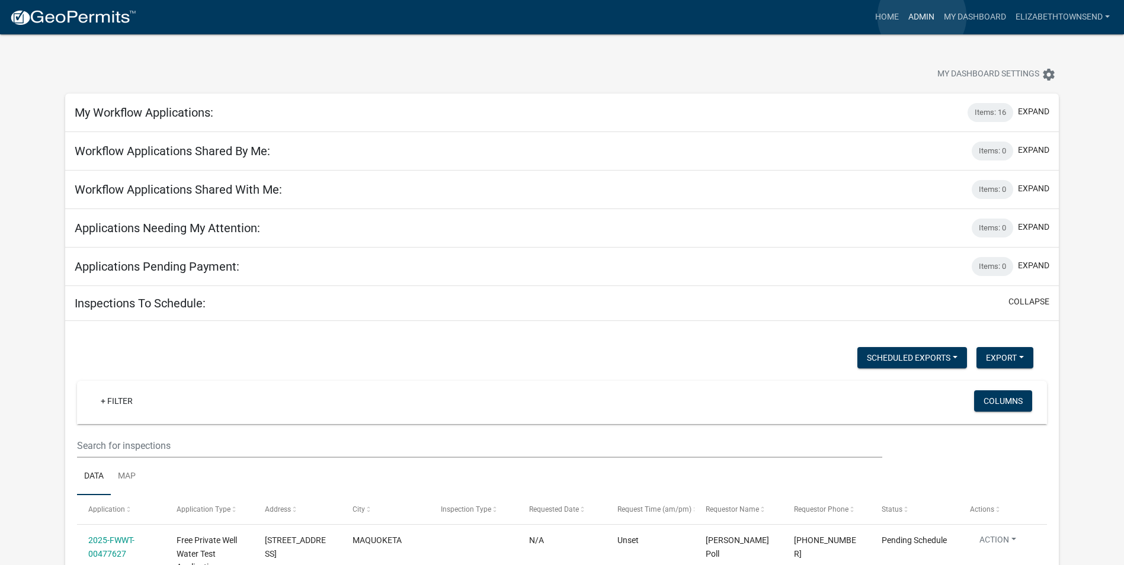
click at [922, 17] on link "Admin" at bounding box center [921, 17] width 36 height 23
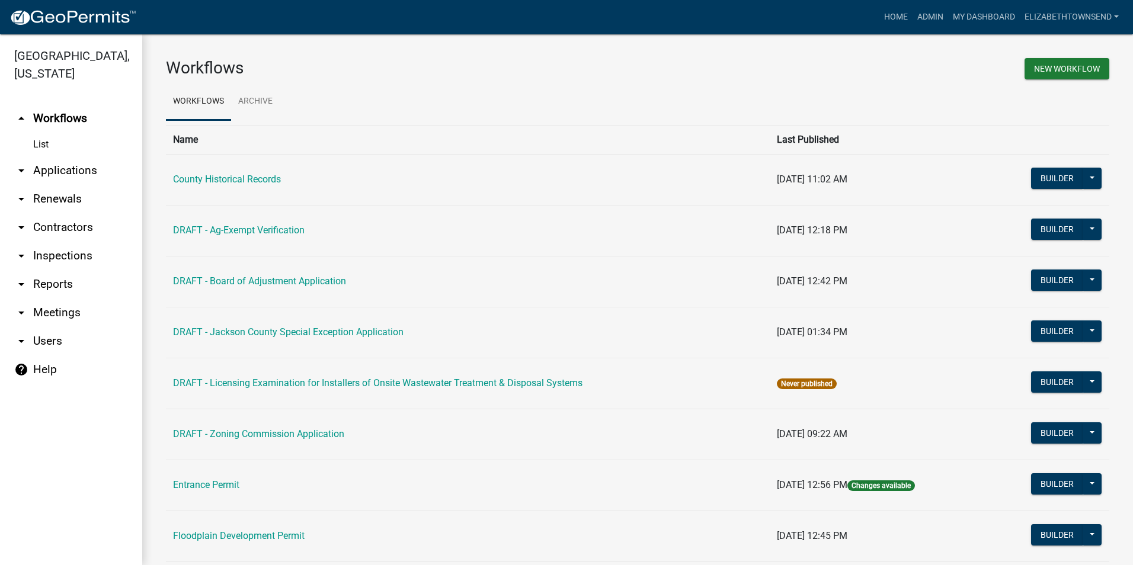
click at [49, 156] on link "arrow_drop_down Applications" at bounding box center [71, 170] width 142 height 28
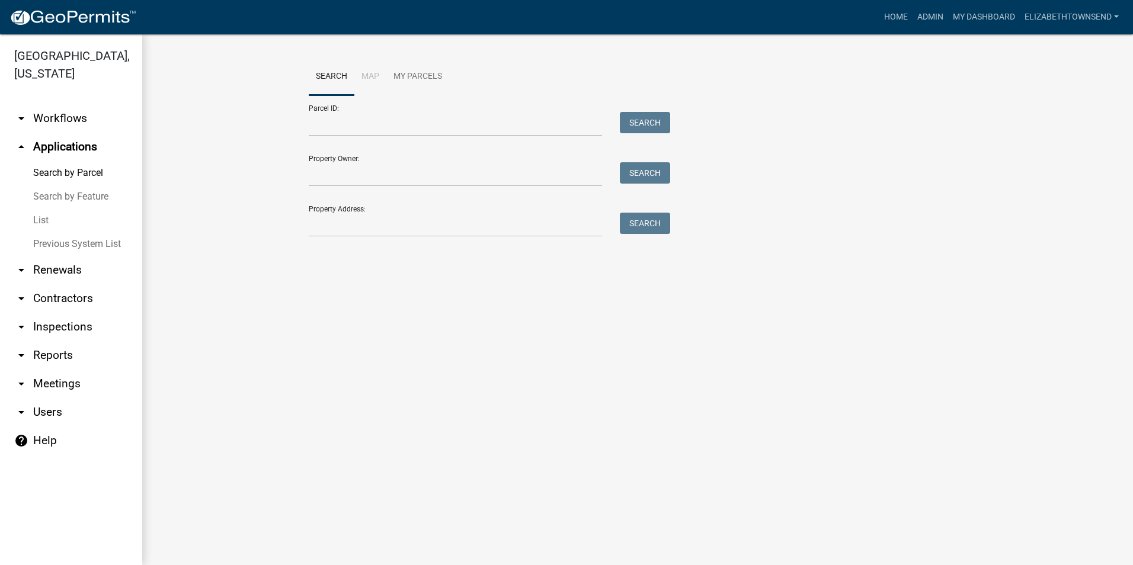
click at [42, 209] on link "List" at bounding box center [71, 221] width 142 height 24
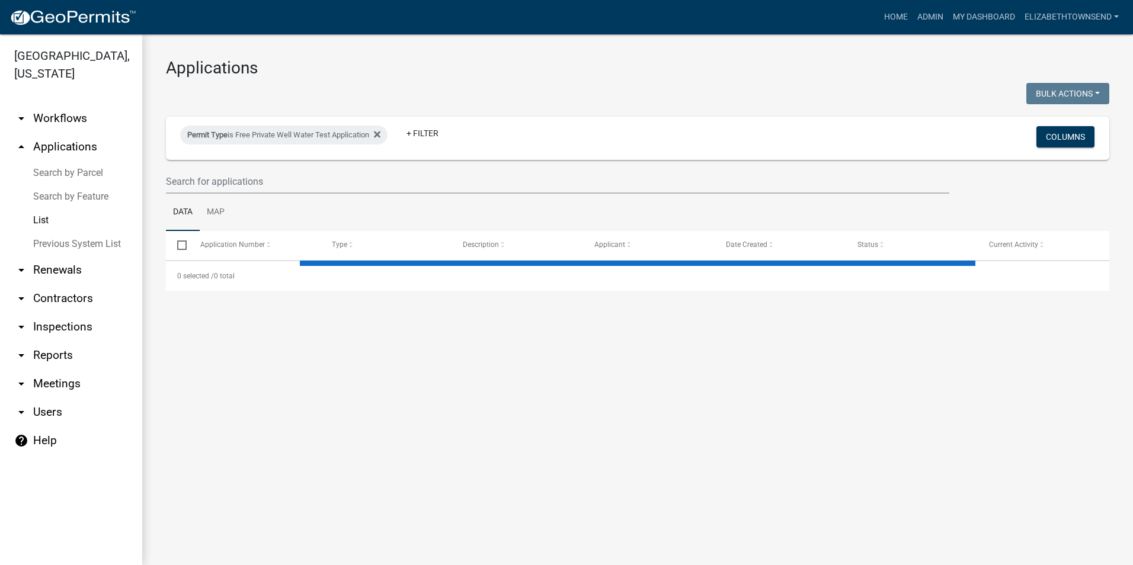
select select "3: 100"
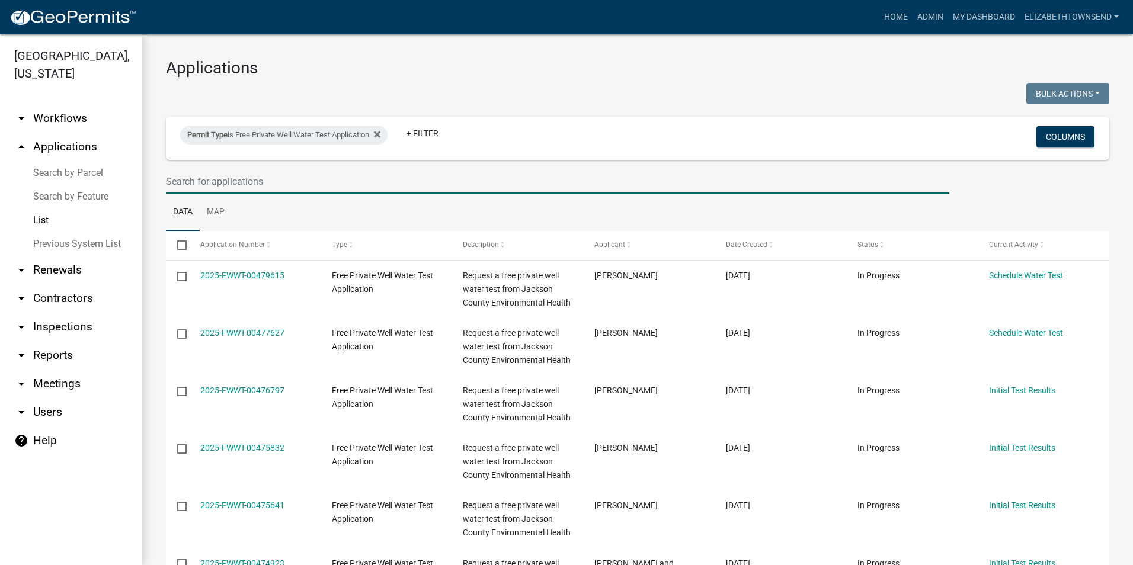
click at [213, 177] on input "text" at bounding box center [557, 181] width 783 height 24
type input "1330"
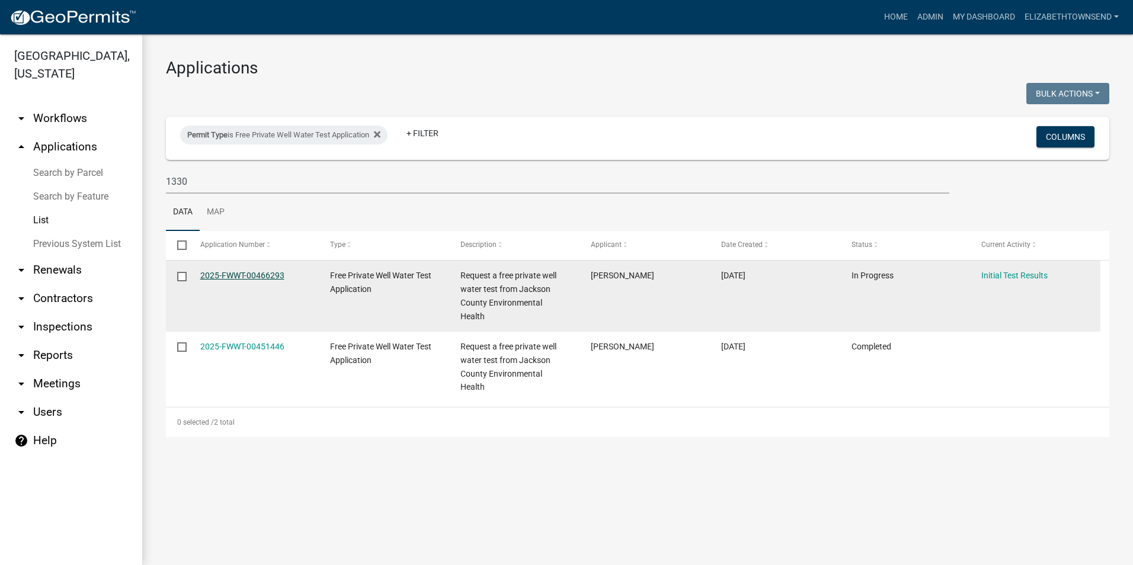
click at [276, 274] on link "2025-FWWT-00466293" at bounding box center [242, 275] width 84 height 9
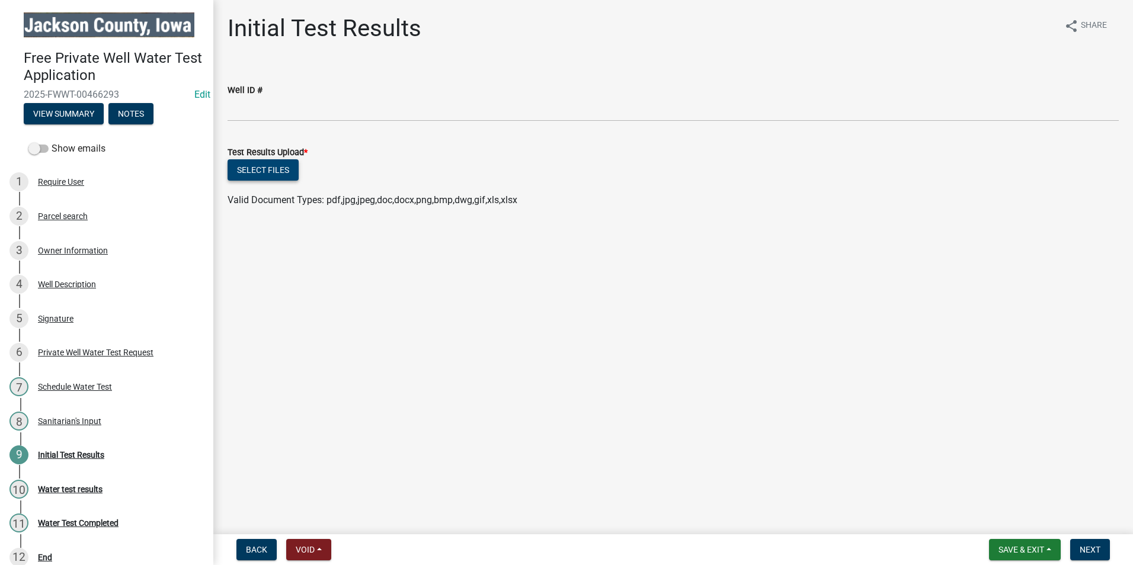
click at [274, 164] on button "Select files" at bounding box center [262, 169] width 71 height 21
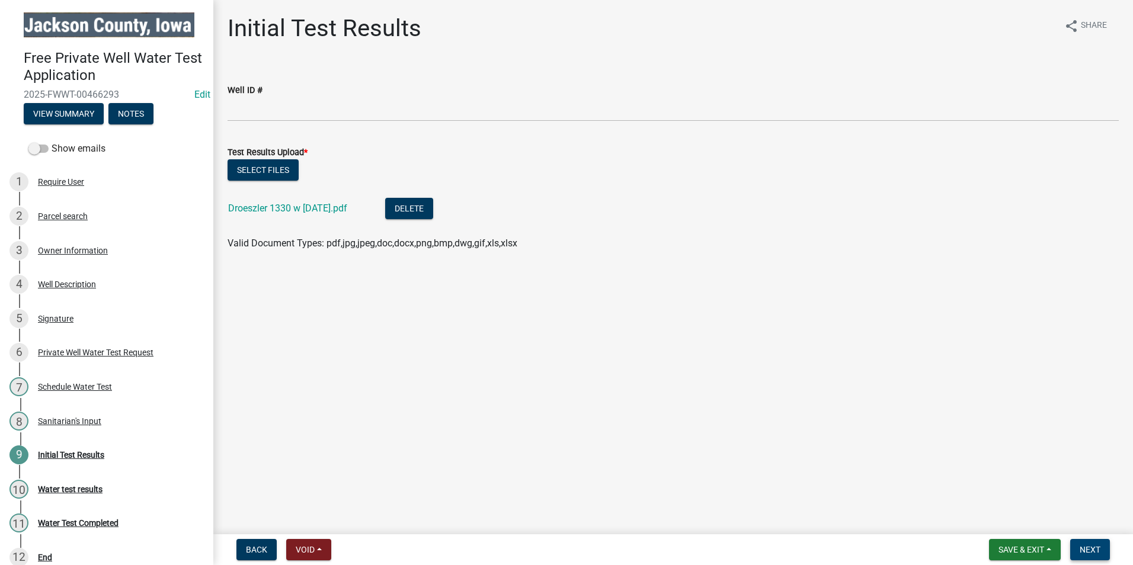
click at [1093, 553] on span "Next" at bounding box center [1089, 549] width 21 height 9
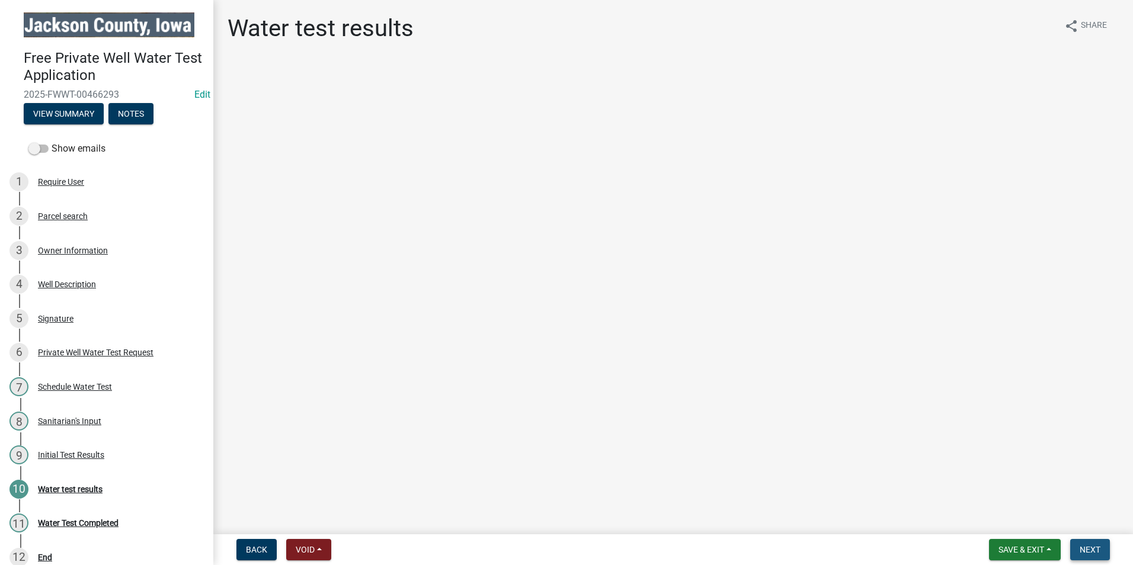
click at [1093, 553] on span "Next" at bounding box center [1089, 549] width 21 height 9
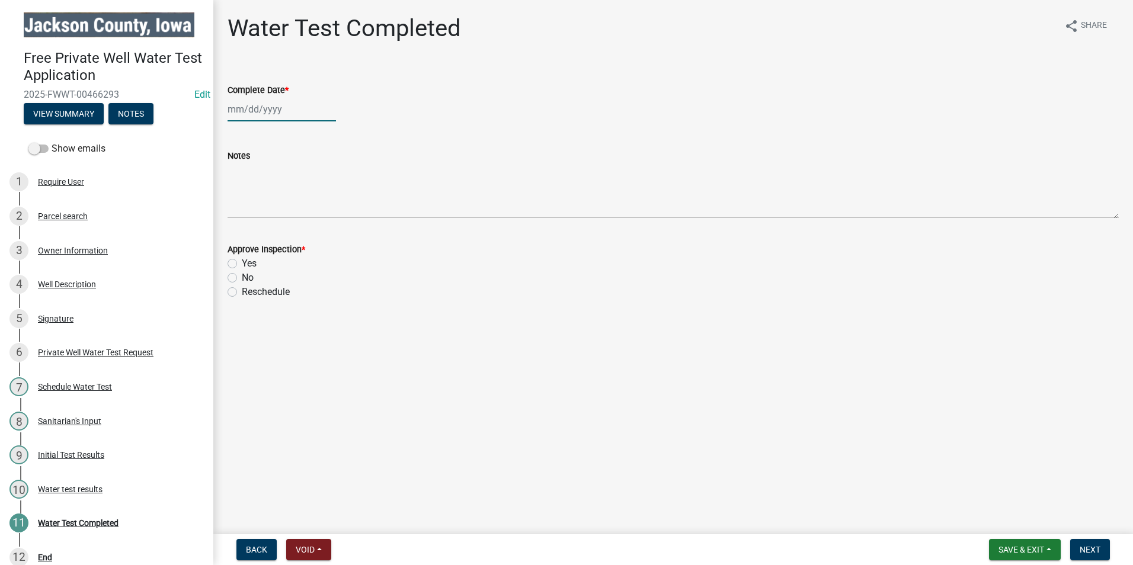
click at [281, 110] on div at bounding box center [281, 109] width 108 height 24
select select "9"
select select "2025"
drag, startPoint x: 239, startPoint y: 225, endPoint x: 247, endPoint y: 214, distance: 12.7
click at [239, 225] on div "22" at bounding box center [239, 229] width 19 height 19
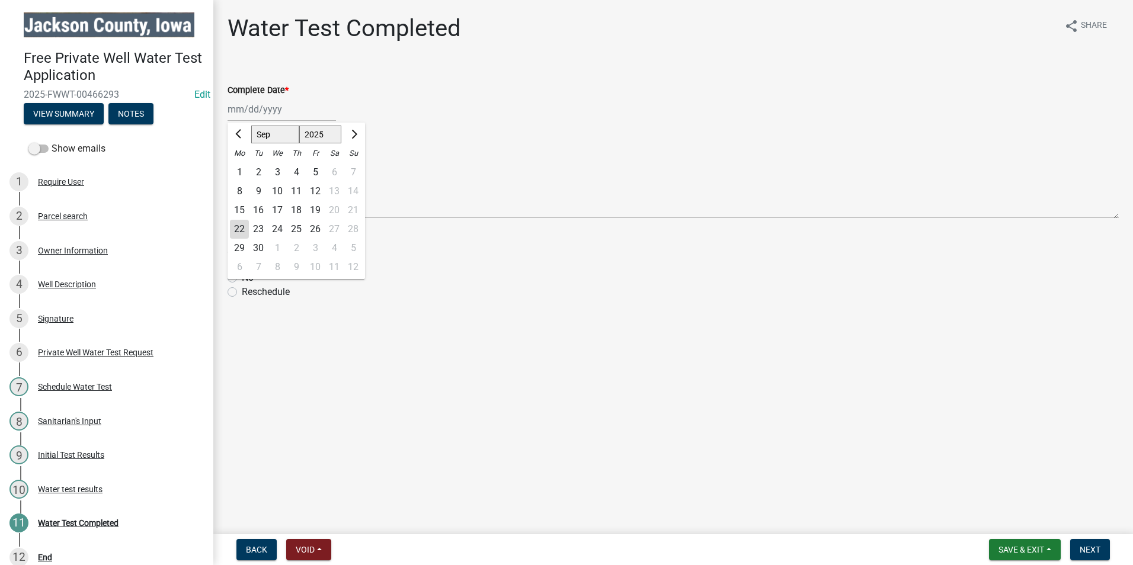
type input "[DATE]"
click at [242, 262] on label "Yes" at bounding box center [249, 263] width 15 height 14
click at [242, 262] on input "Yes" at bounding box center [246, 260] width 8 height 8
radio input "true"
click at [1086, 551] on span "Next" at bounding box center [1089, 549] width 21 height 9
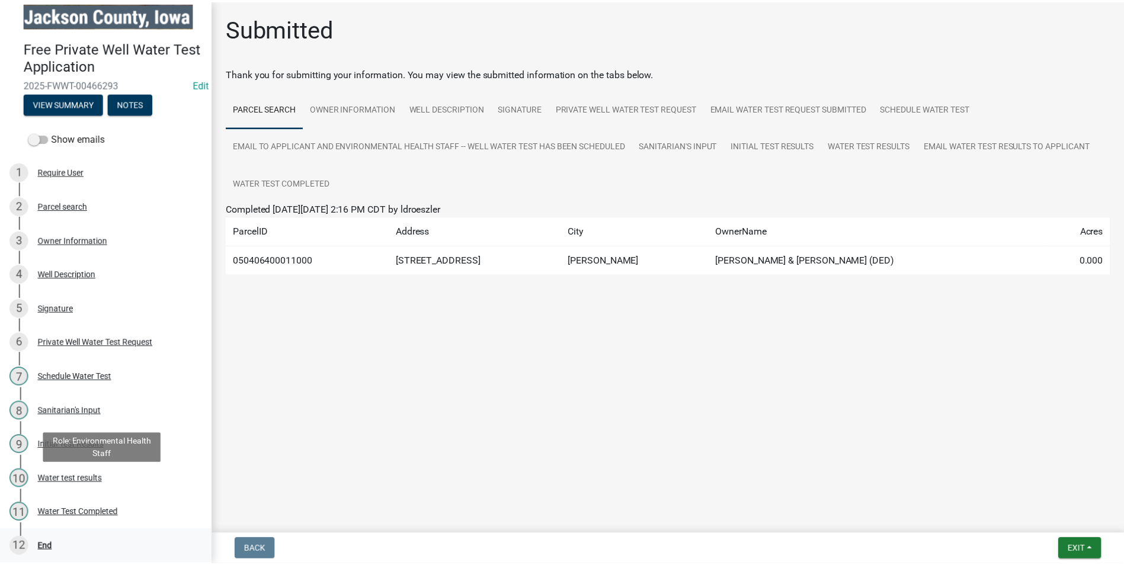
scroll to position [13, 0]
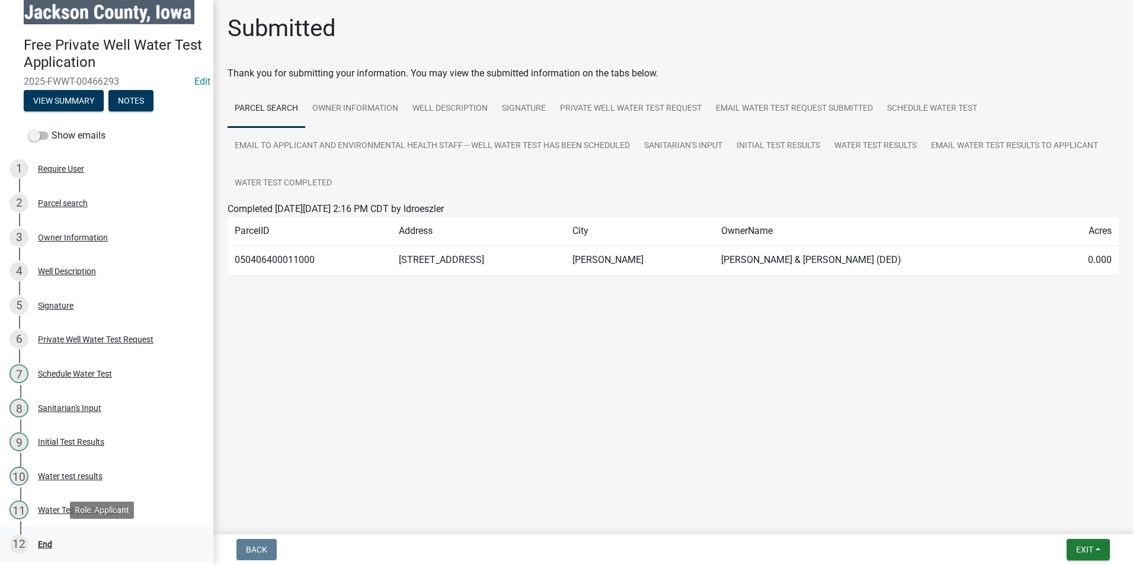
click at [42, 540] on div "End" at bounding box center [45, 544] width 14 height 8
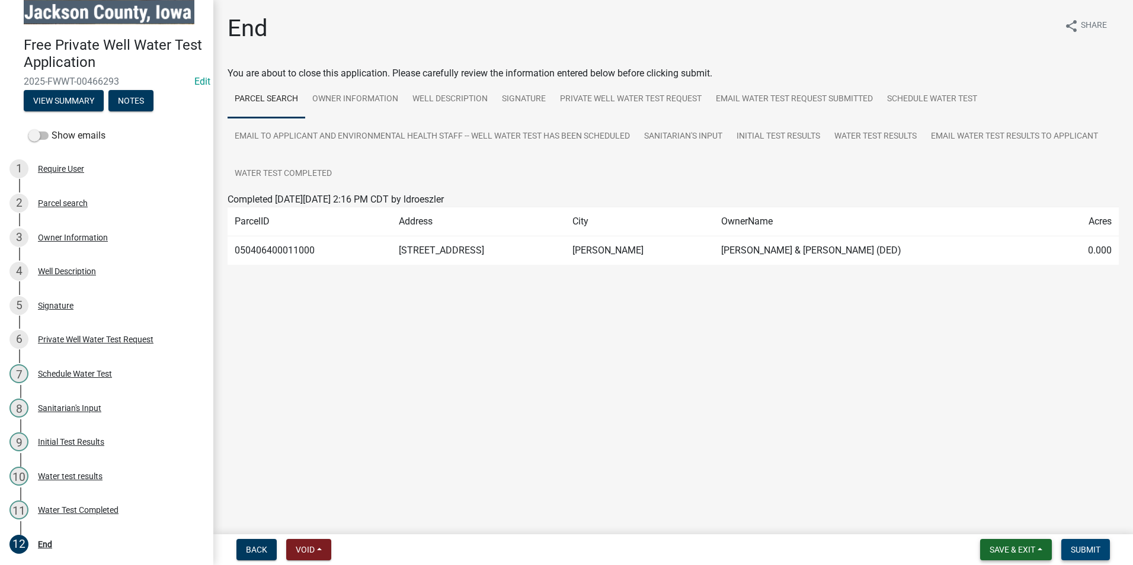
click at [1076, 549] on span "Submit" at bounding box center [1085, 549] width 30 height 9
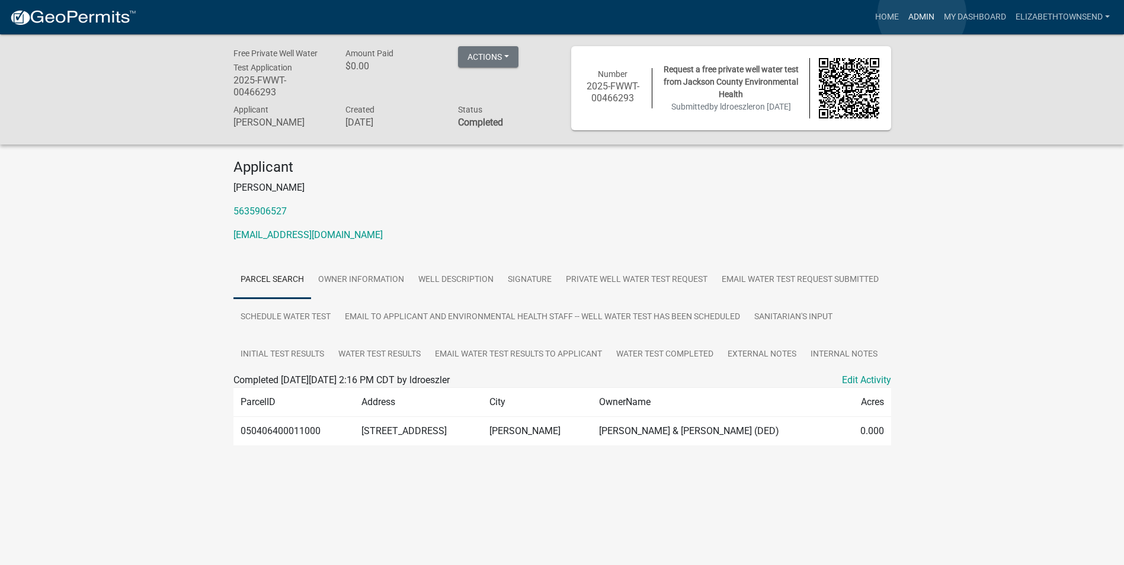
click at [922, 15] on link "Admin" at bounding box center [921, 17] width 36 height 23
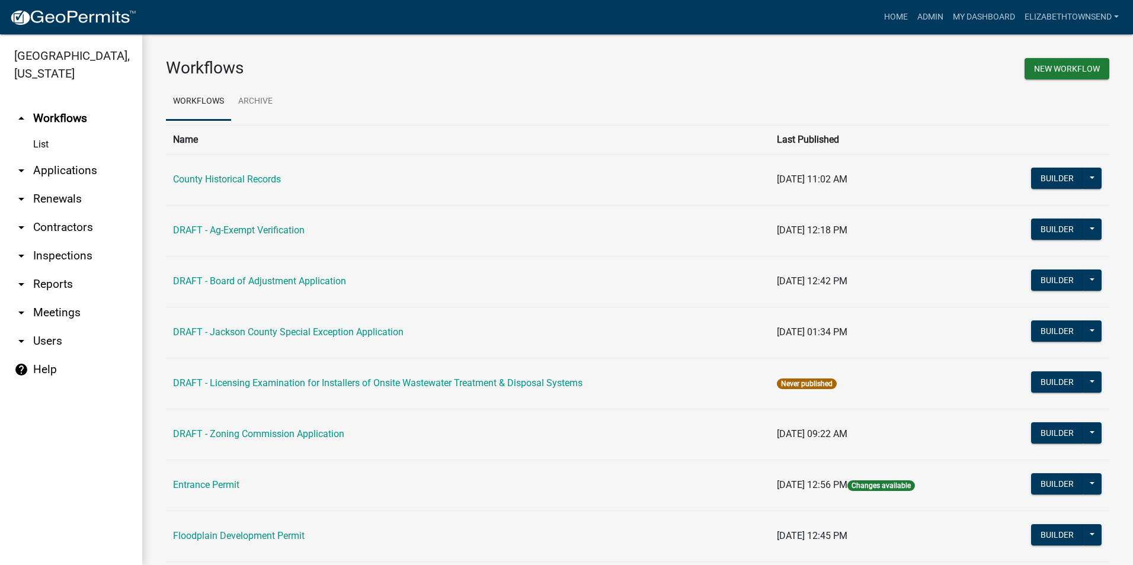
click at [60, 156] on link "arrow_drop_down Applications" at bounding box center [71, 170] width 142 height 28
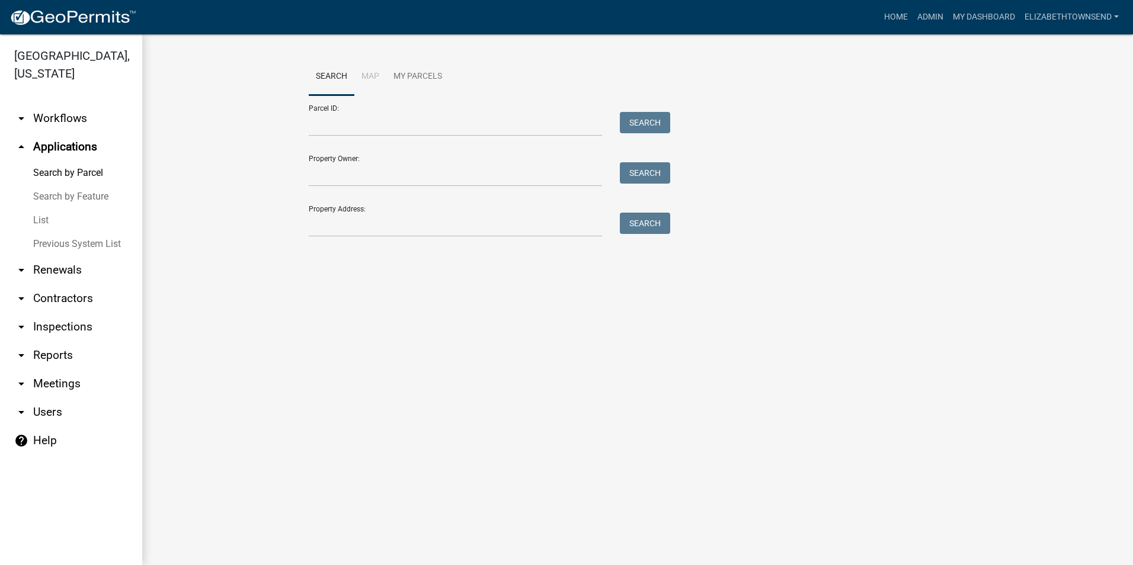
click at [35, 209] on link "List" at bounding box center [71, 221] width 142 height 24
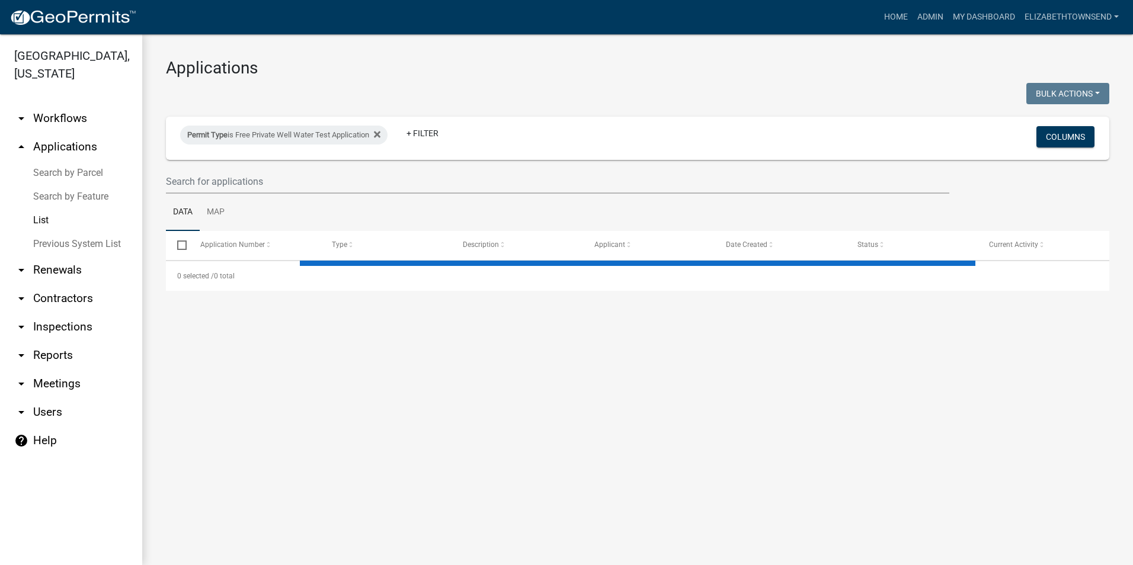
select select "3: 100"
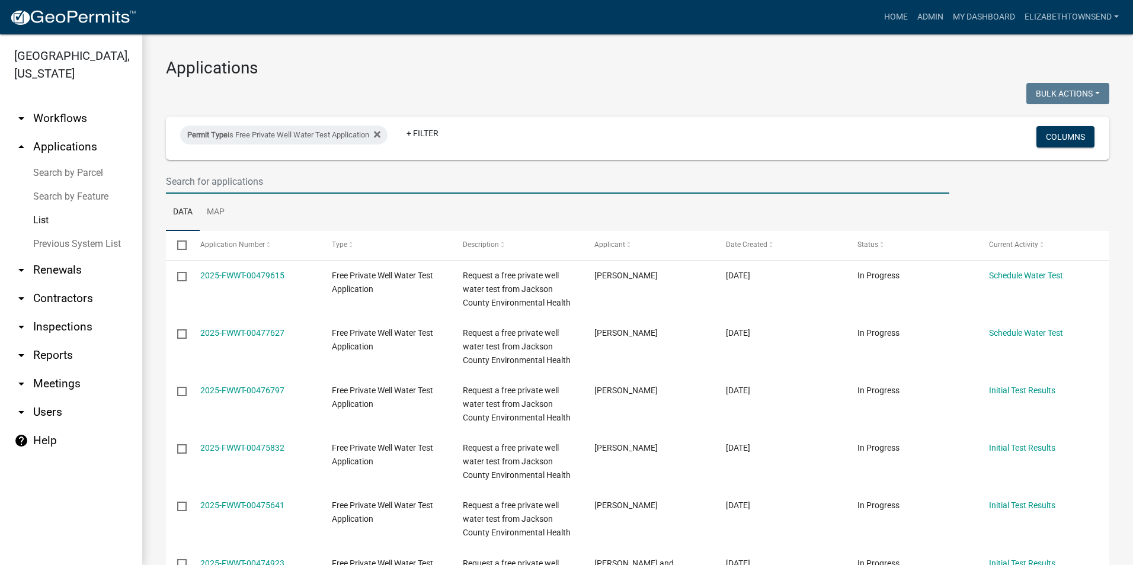
click at [270, 178] on input "text" at bounding box center [557, 181] width 783 height 24
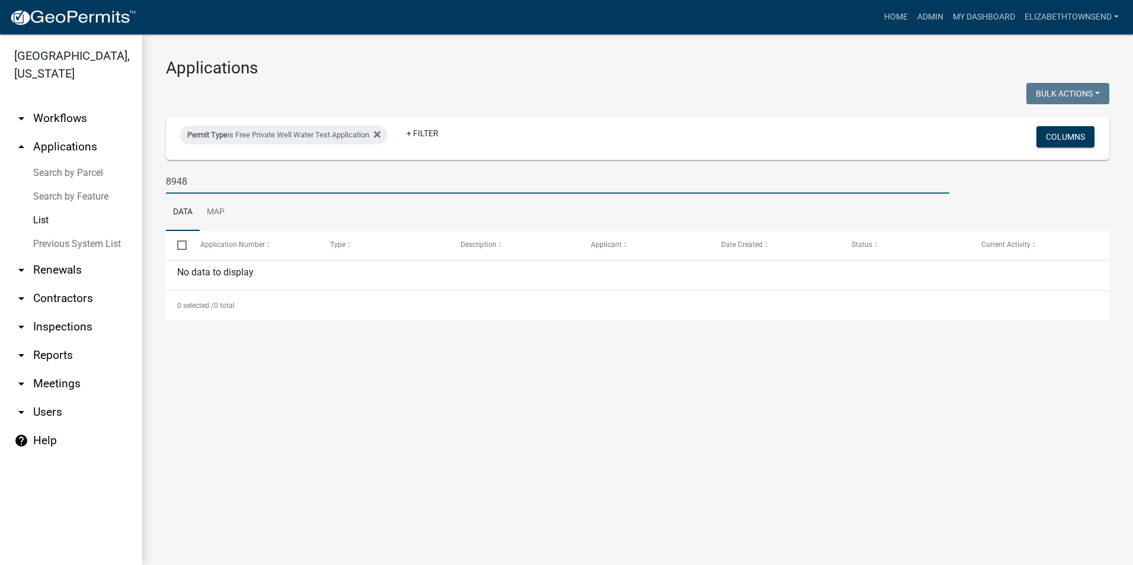
click at [211, 182] on input "8948" at bounding box center [557, 181] width 783 height 24
type input "8"
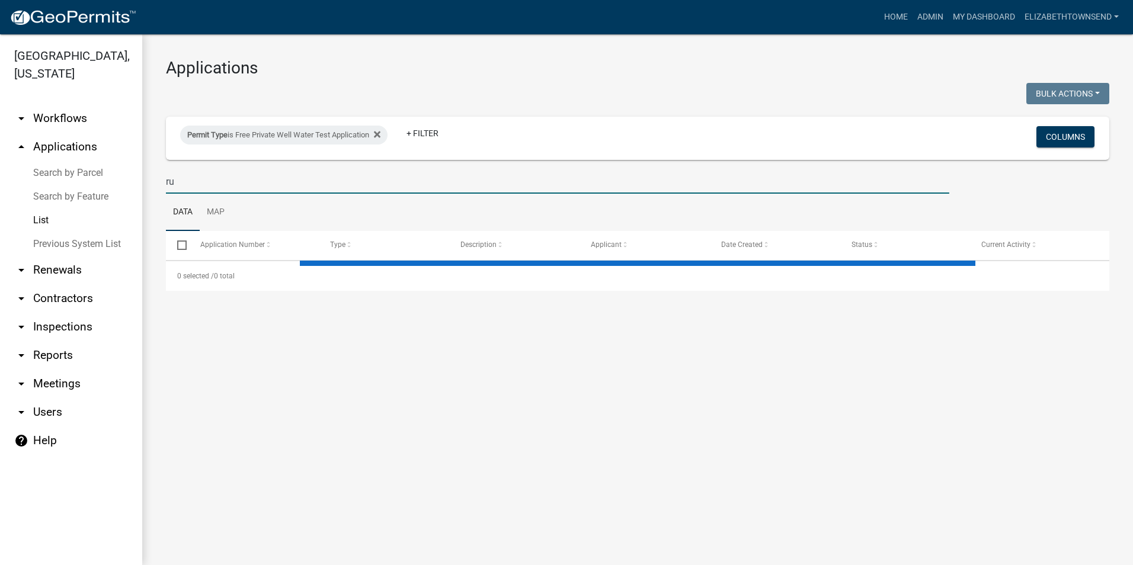
type input "rus"
select select "3: 100"
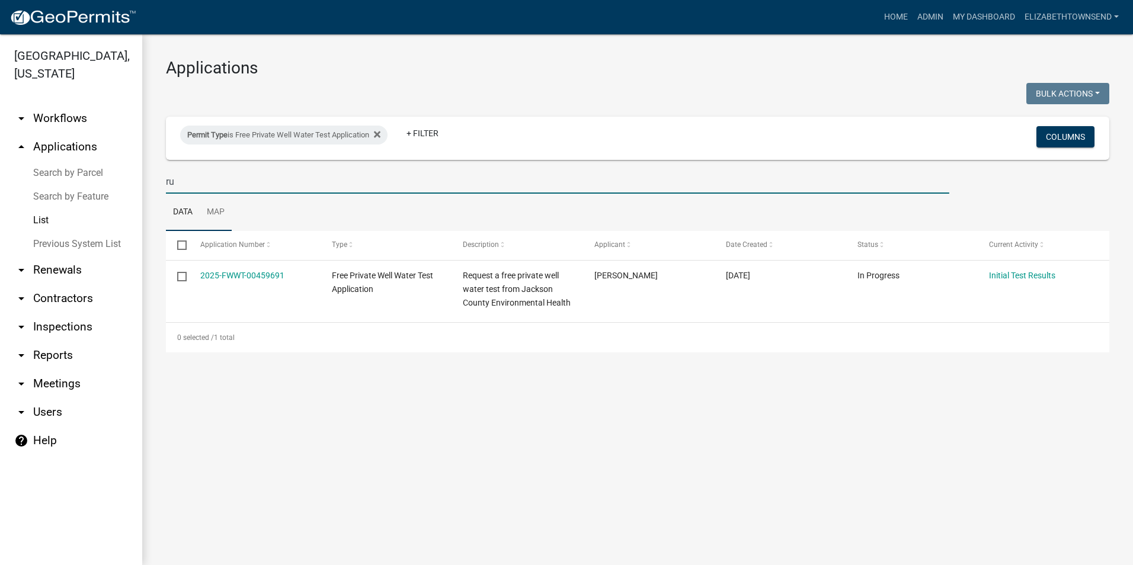
type input "r"
select select "3: 100"
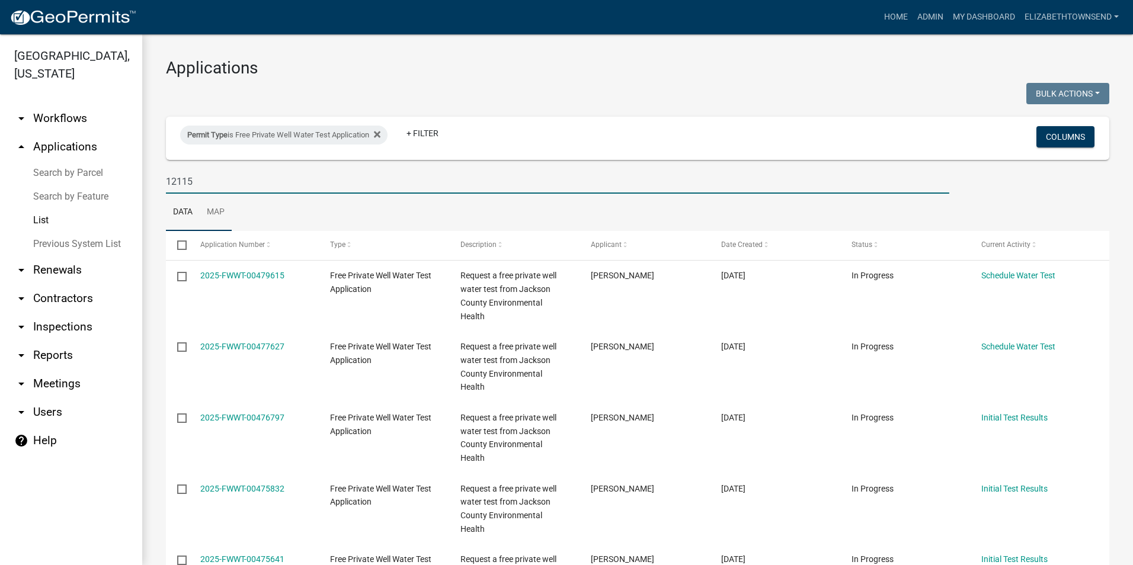
type input "12115"
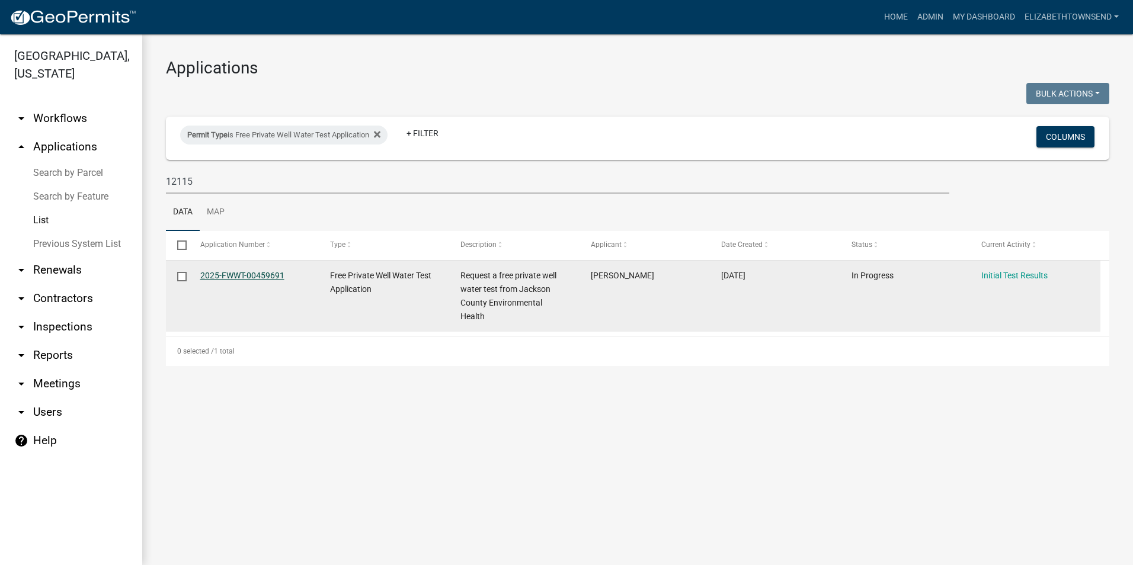
click at [248, 273] on link "2025-FWWT-00459691" at bounding box center [242, 275] width 84 height 9
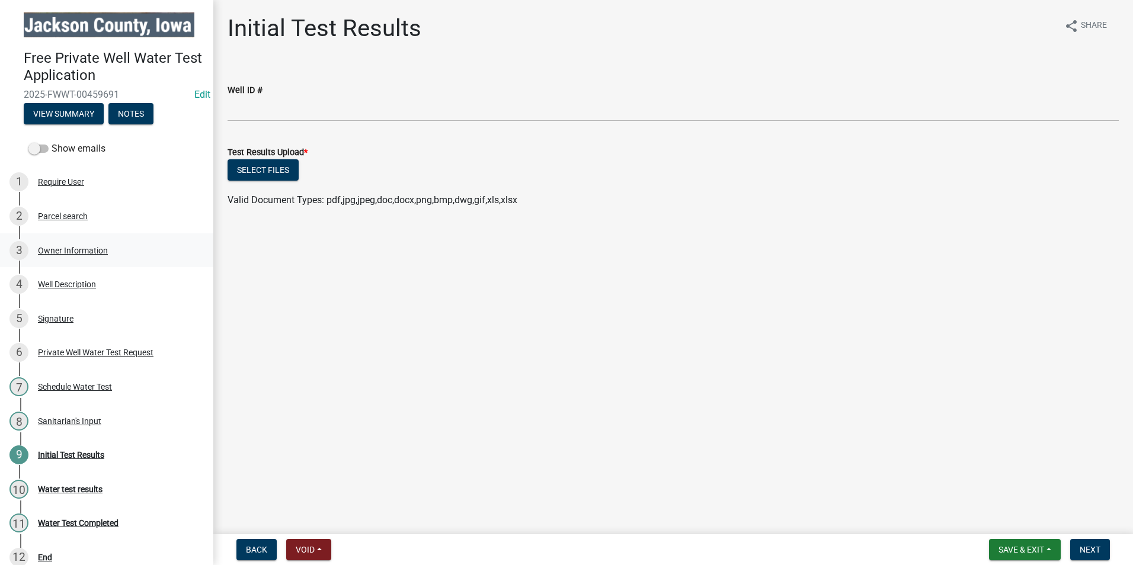
click at [79, 248] on div "Owner Information" at bounding box center [73, 250] width 70 height 8
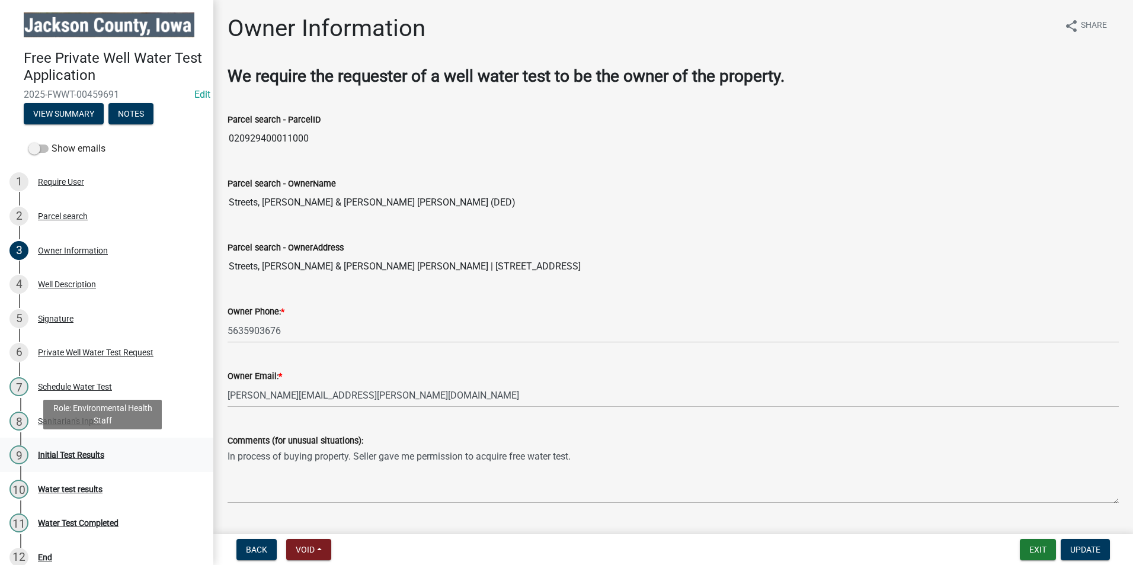
click at [62, 447] on div "9 Initial Test Results" at bounding box center [101, 454] width 185 height 19
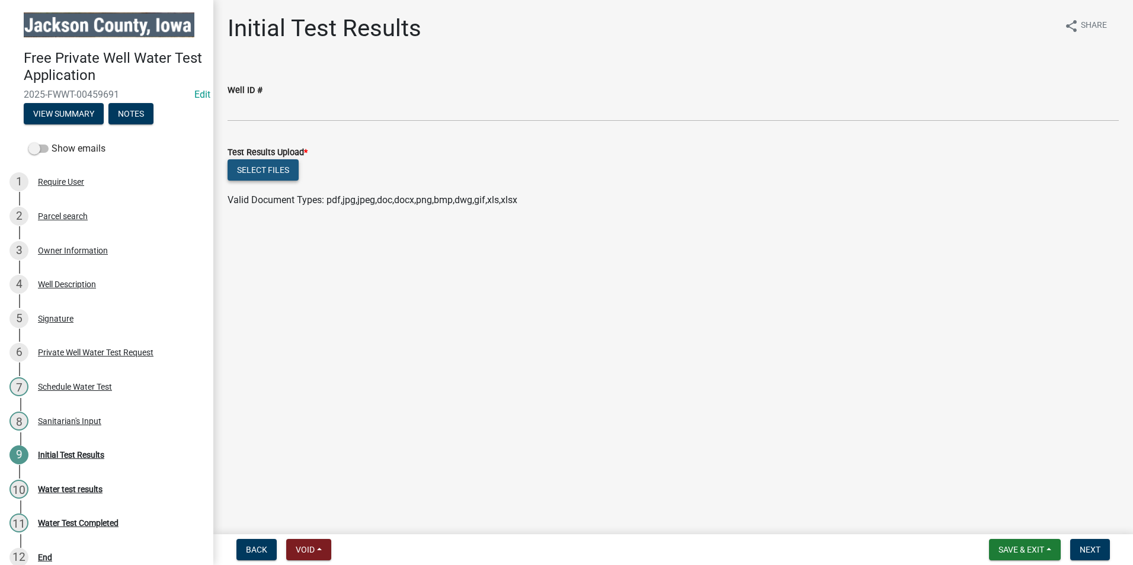
click at [262, 174] on button "Select files" at bounding box center [262, 169] width 71 height 21
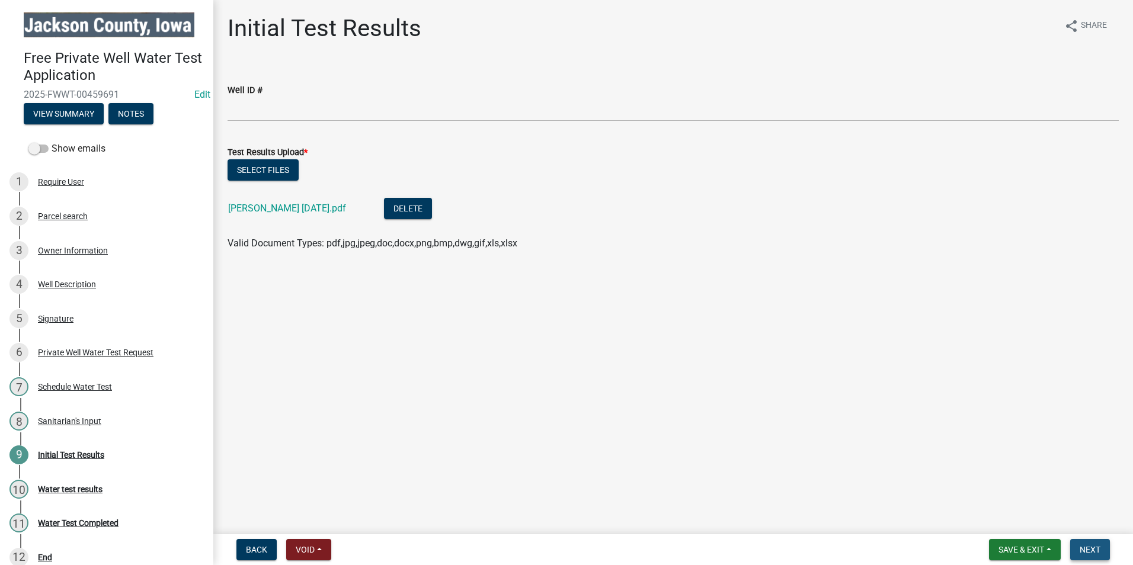
click at [1089, 550] on span "Next" at bounding box center [1089, 549] width 21 height 9
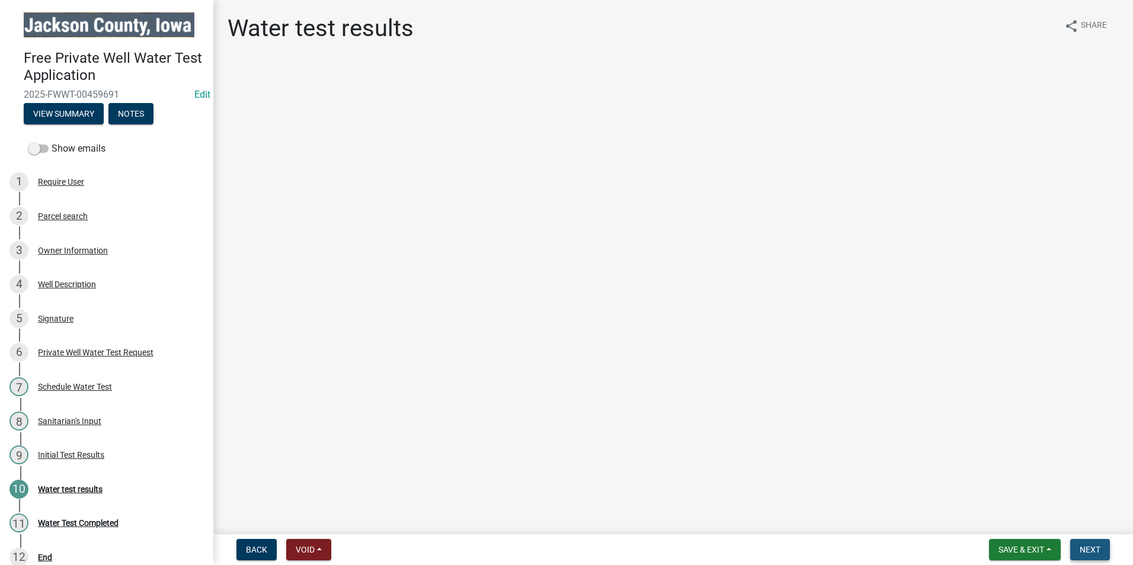
click at [1089, 550] on span "Next" at bounding box center [1089, 549] width 21 height 9
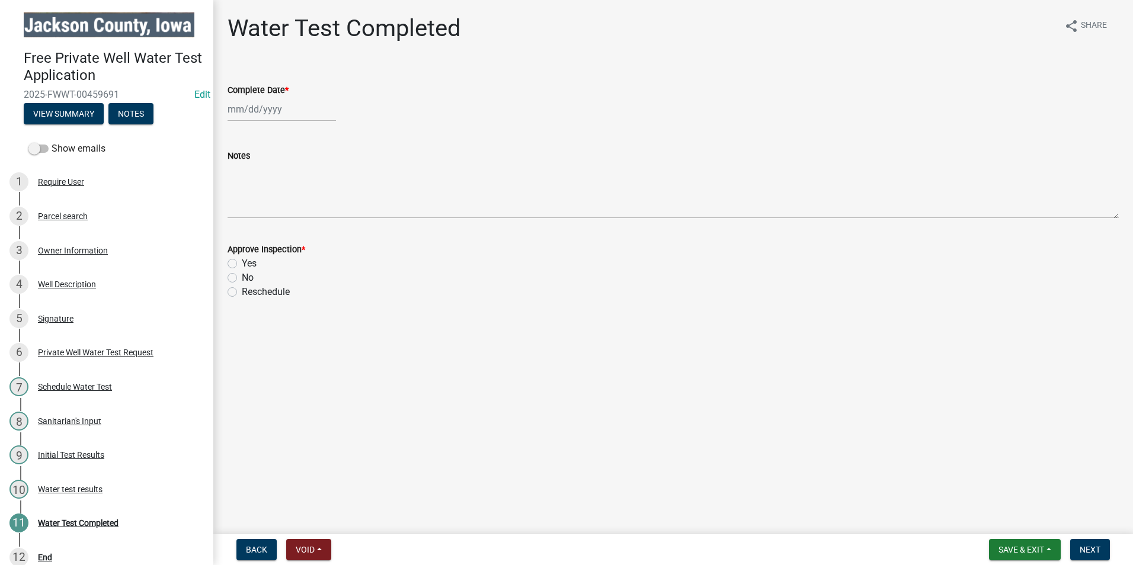
select select "9"
select select "2025"
click at [260, 110] on div "[PERSON_NAME] Feb Mar Apr [PERSON_NAME][DATE] Oct Nov [DATE] 1526 1527 1528 152…" at bounding box center [281, 109] width 108 height 24
click at [238, 227] on div "22" at bounding box center [239, 229] width 19 height 19
type input "[DATE]"
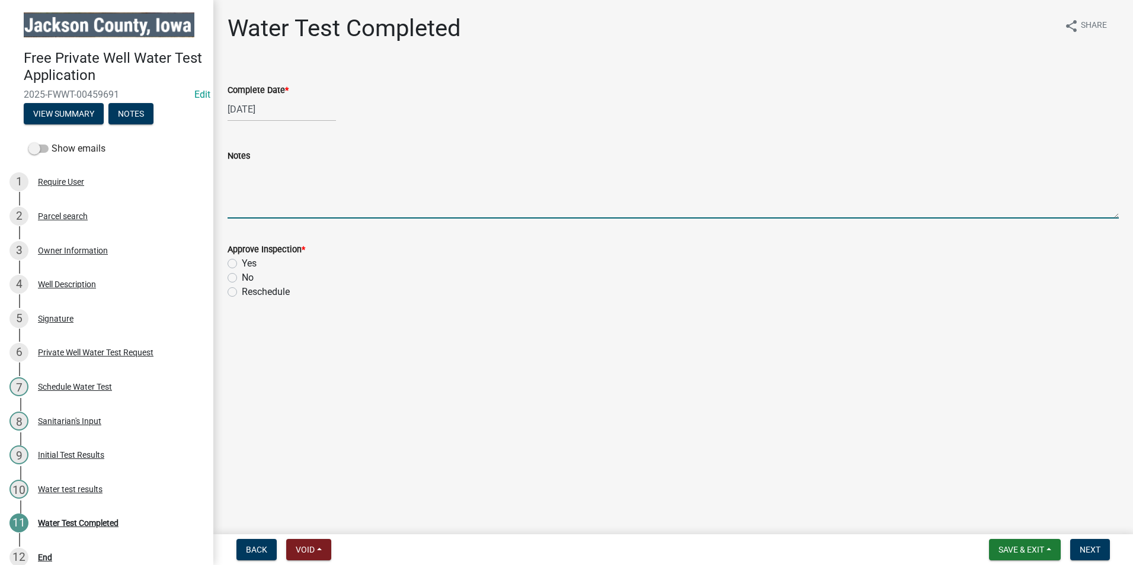
click at [256, 209] on textarea "Notes" at bounding box center [672, 191] width 891 height 56
type textarea "No further action is required."
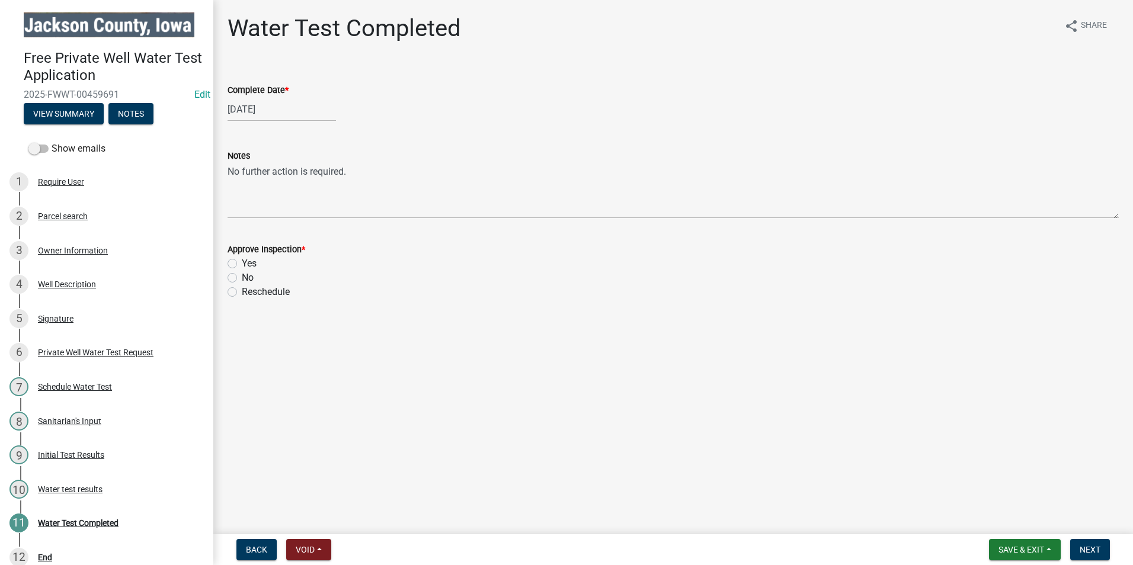
click at [242, 261] on label "Yes" at bounding box center [249, 263] width 15 height 14
click at [242, 261] on input "Yes" at bounding box center [246, 260] width 8 height 8
radio input "true"
click at [1098, 549] on span "Next" at bounding box center [1089, 549] width 21 height 9
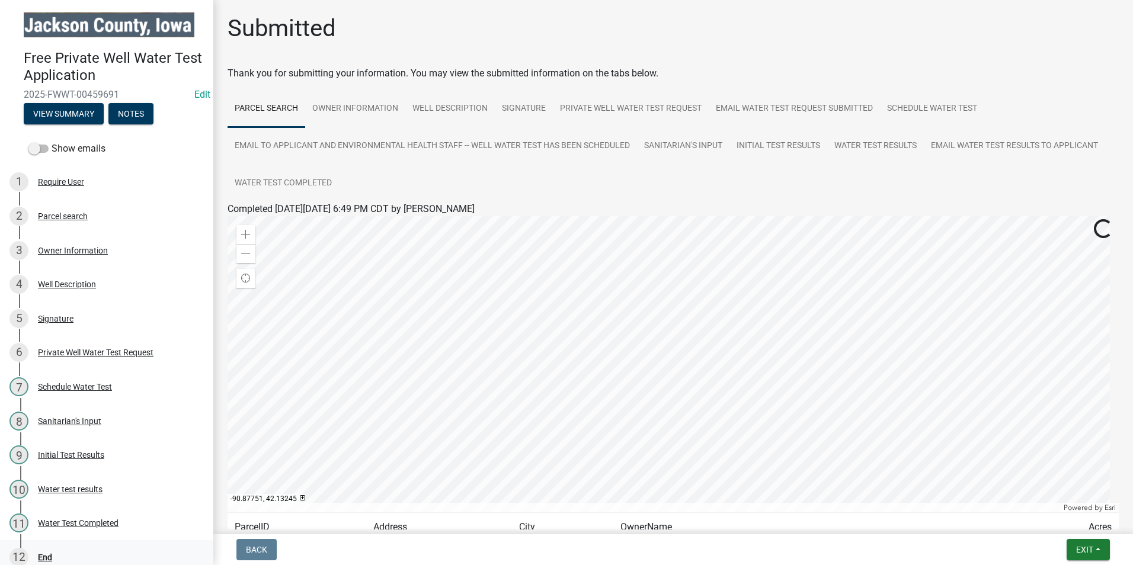
click at [48, 557] on div "End" at bounding box center [45, 557] width 14 height 8
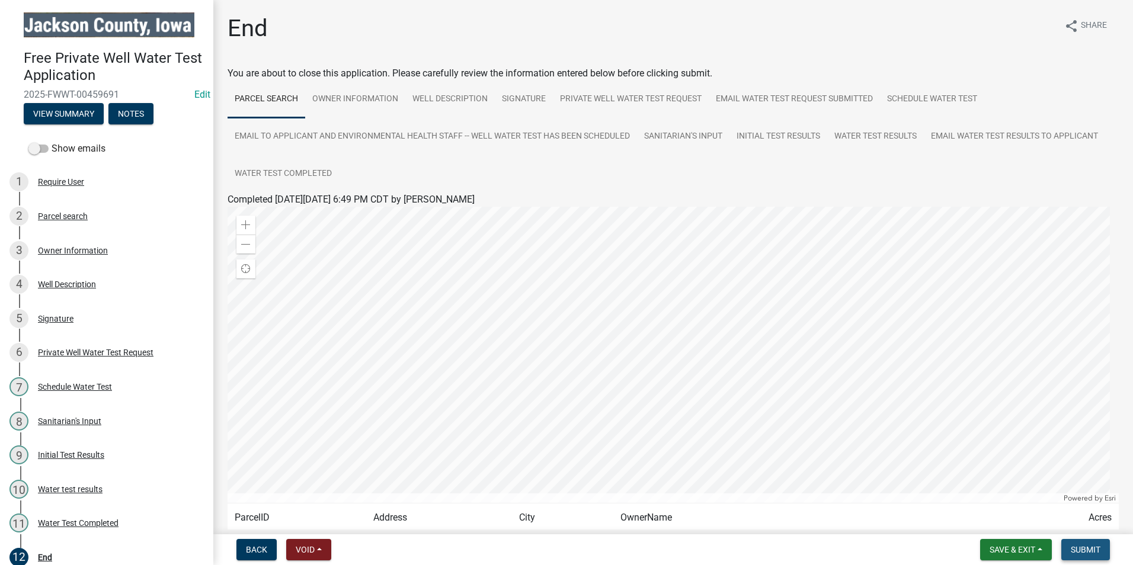
drag, startPoint x: 1086, startPoint y: 552, endPoint x: 941, endPoint y: 506, distance: 151.6
click at [1086, 553] on span "Submit" at bounding box center [1085, 549] width 30 height 9
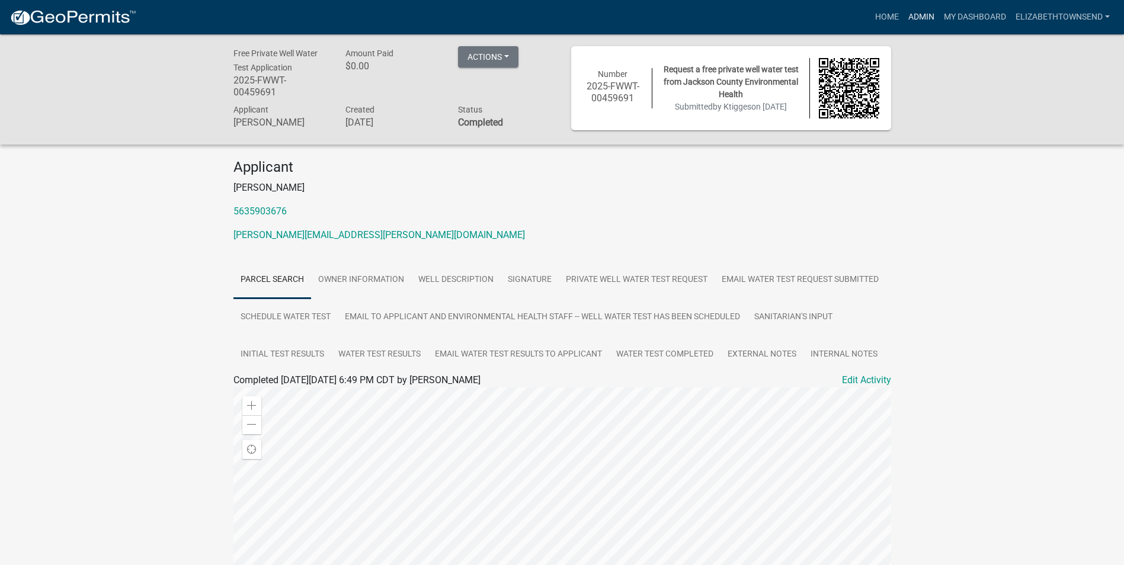
click at [916, 20] on link "Admin" at bounding box center [921, 17] width 36 height 23
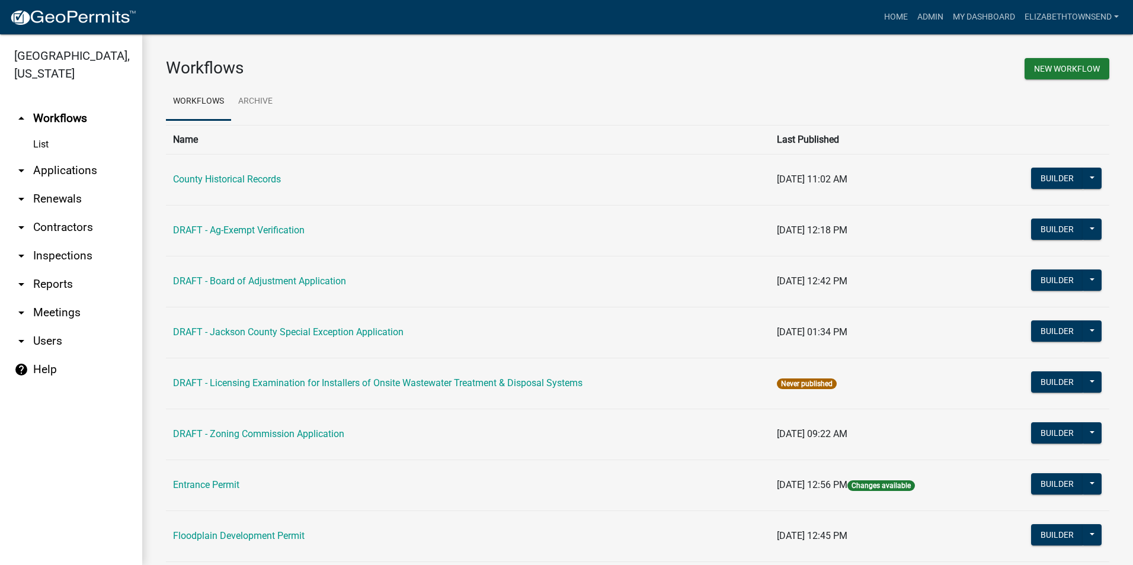
click at [59, 156] on link "arrow_drop_down Applications" at bounding box center [71, 170] width 142 height 28
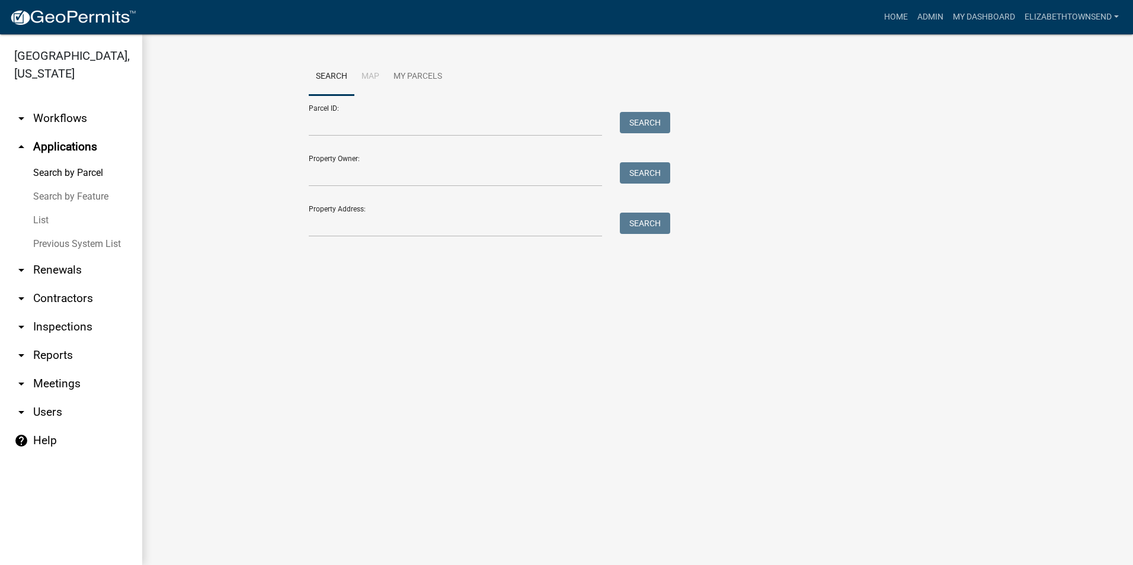
click at [39, 209] on link "List" at bounding box center [71, 221] width 142 height 24
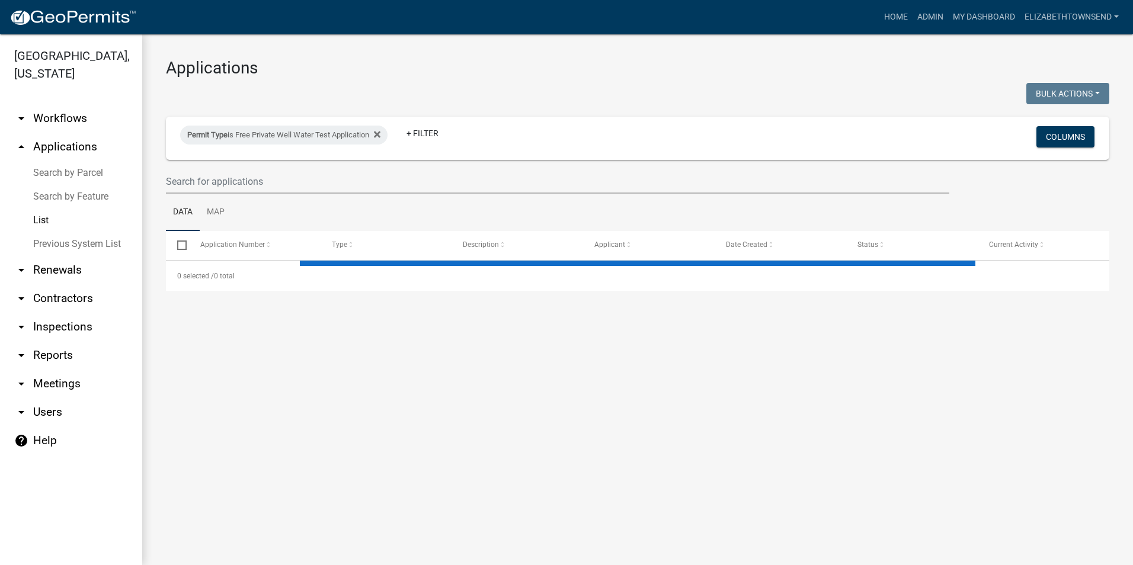
select select "3: 100"
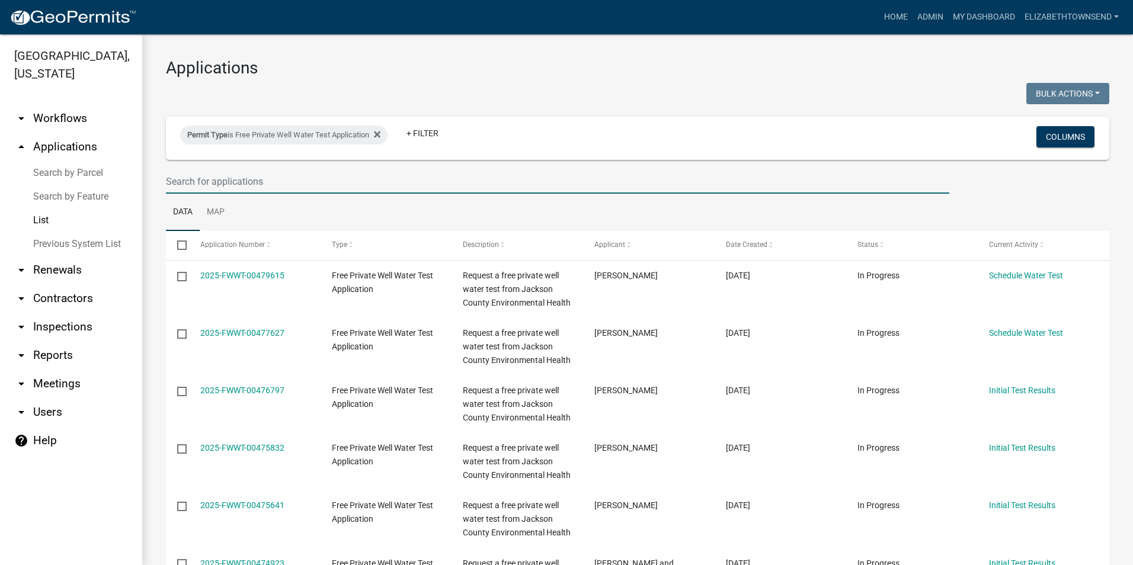
click at [301, 187] on input "text" at bounding box center [557, 181] width 783 height 24
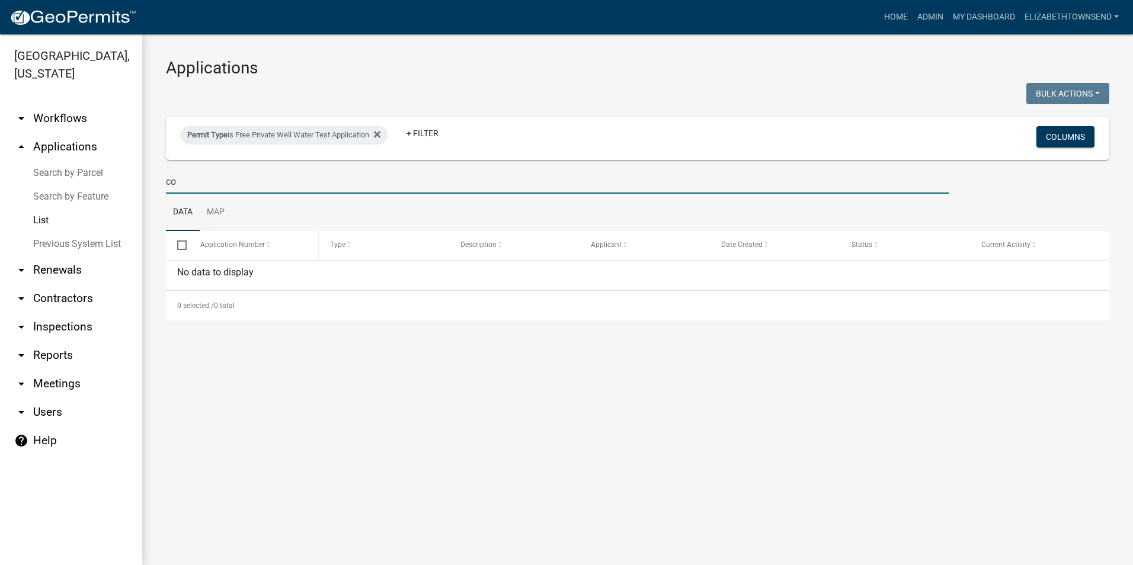
type input "c"
select select "3: 100"
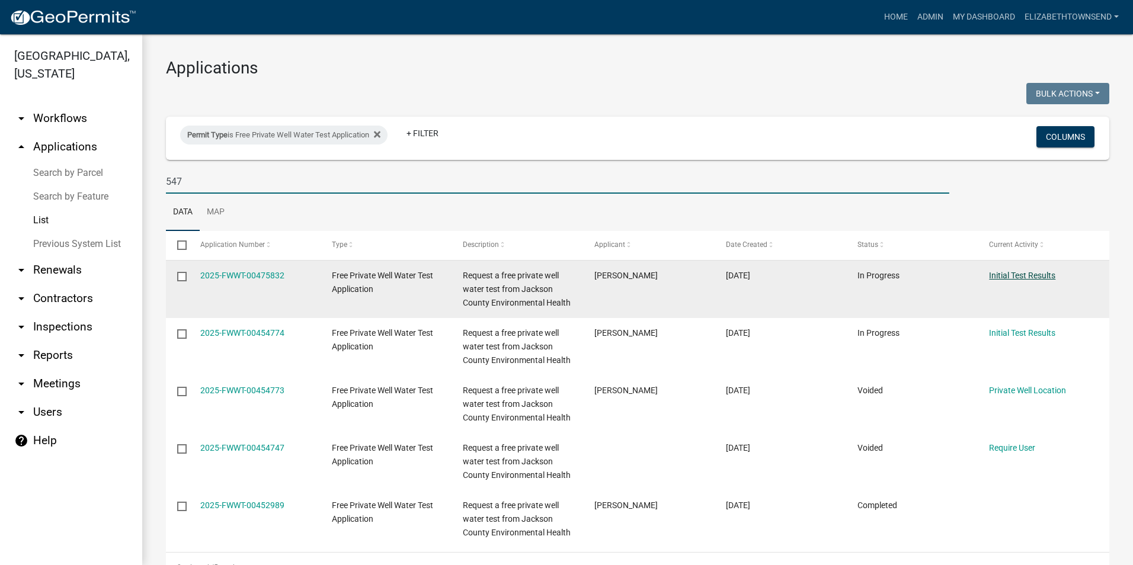
type input "547"
click at [1015, 272] on link "Initial Test Results" at bounding box center [1022, 275] width 66 height 9
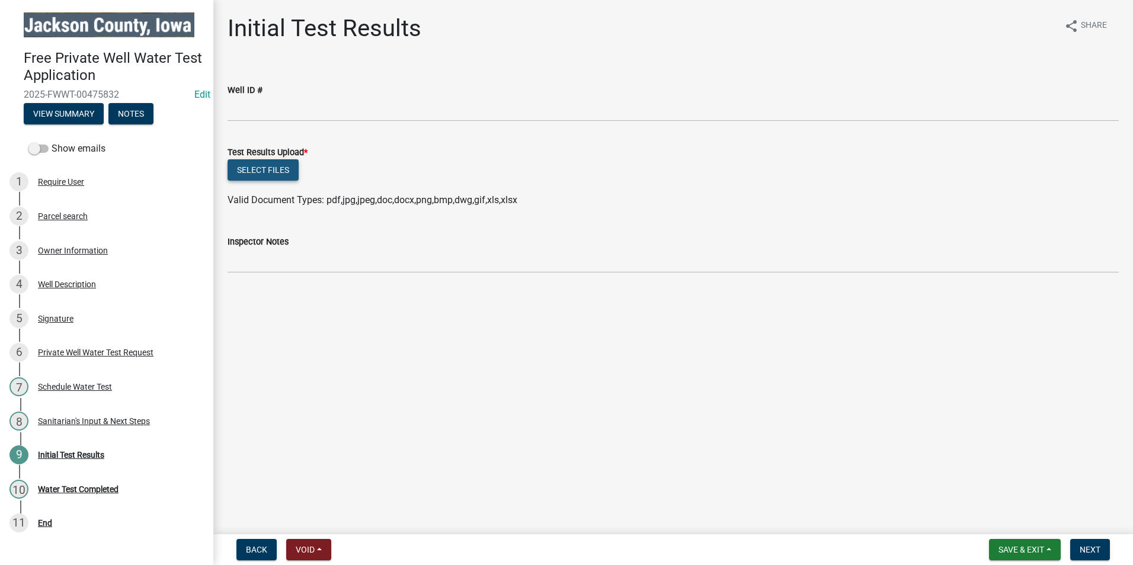
click at [265, 165] on button "Select files" at bounding box center [262, 169] width 71 height 21
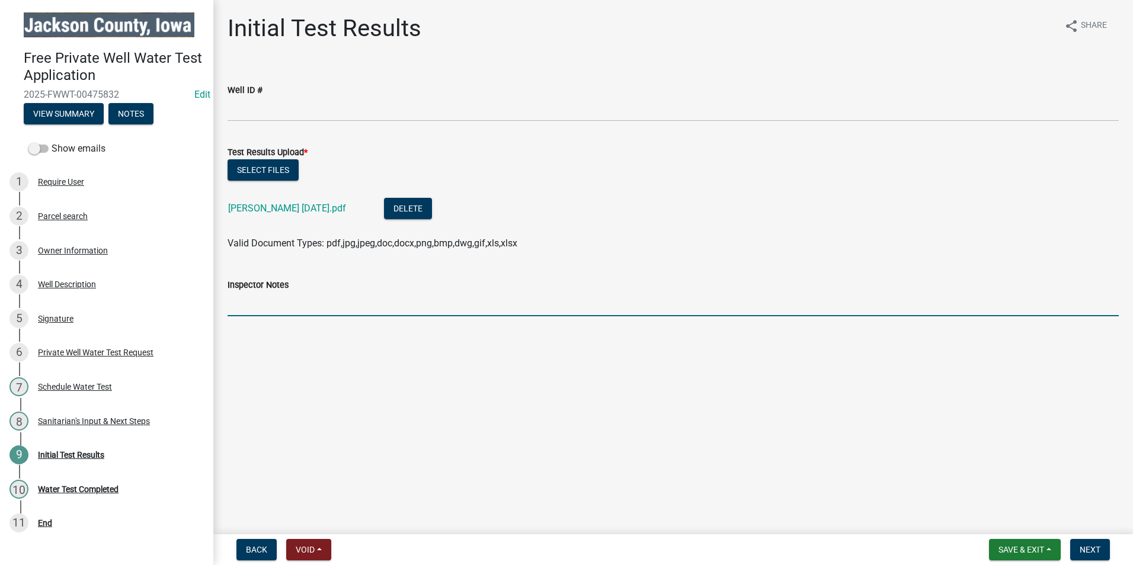
click at [310, 302] on input "Inspector Notes" at bounding box center [672, 304] width 891 height 24
type input "B"
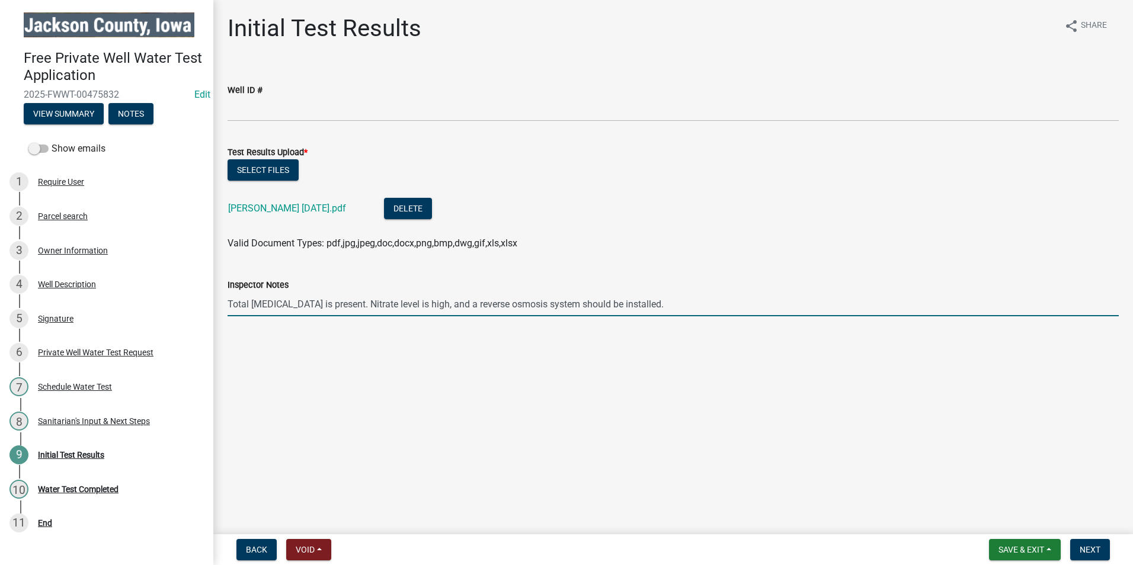
click at [367, 304] on input "Total [MEDICAL_DATA] is present. Nitrate level is high, and a reverse osmosis s…" at bounding box center [672, 304] width 891 height 24
type input "Total [MEDICAL_DATA] is present; shock-chlorinate or install a UV light; re-tes…"
click at [1092, 555] on button "Next" at bounding box center [1090, 549] width 40 height 21
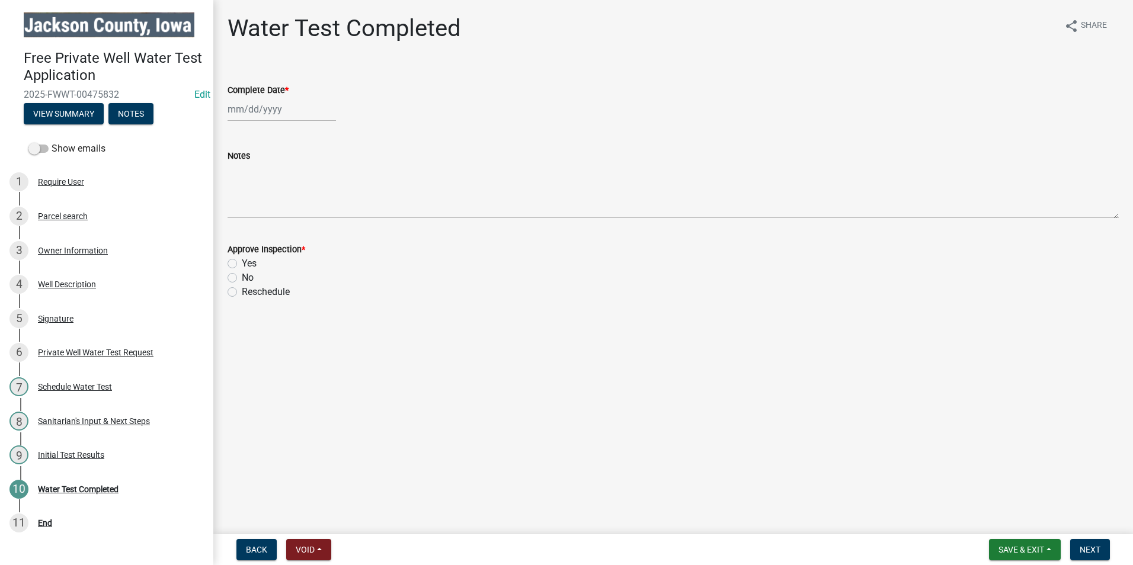
click at [262, 114] on div at bounding box center [281, 109] width 108 height 24
select select "9"
select select "2025"
click at [240, 235] on div "22" at bounding box center [239, 229] width 19 height 19
type input "[DATE]"
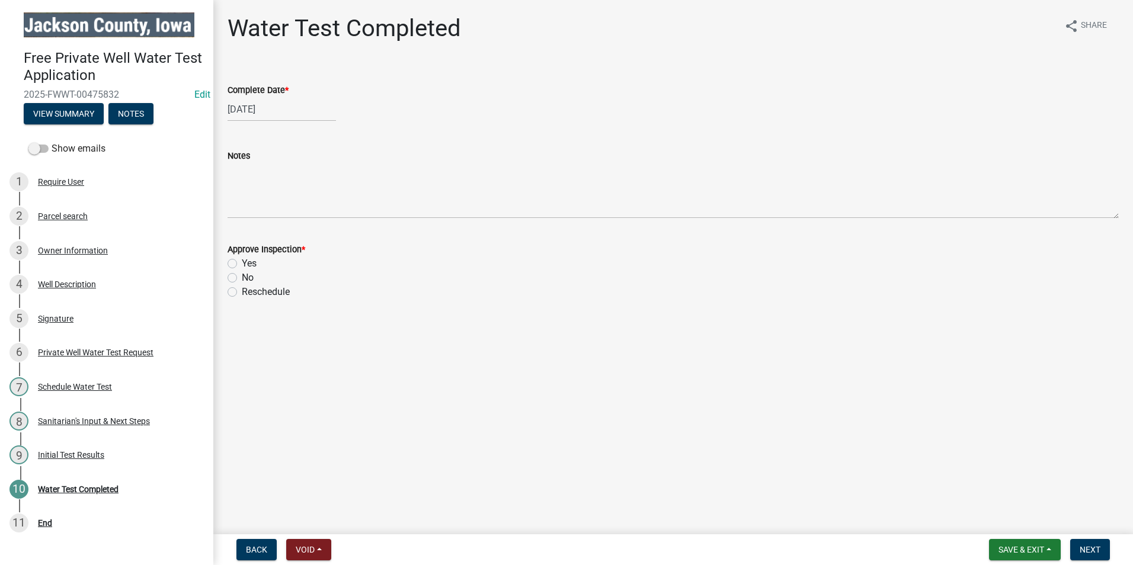
click at [230, 258] on div "Yes" at bounding box center [672, 263] width 891 height 14
click at [242, 264] on label "Yes" at bounding box center [249, 263] width 15 height 14
click at [242, 264] on input "Yes" at bounding box center [246, 260] width 8 height 8
radio input "true"
drag, startPoint x: 233, startPoint y: 277, endPoint x: 240, endPoint y: 280, distance: 6.9
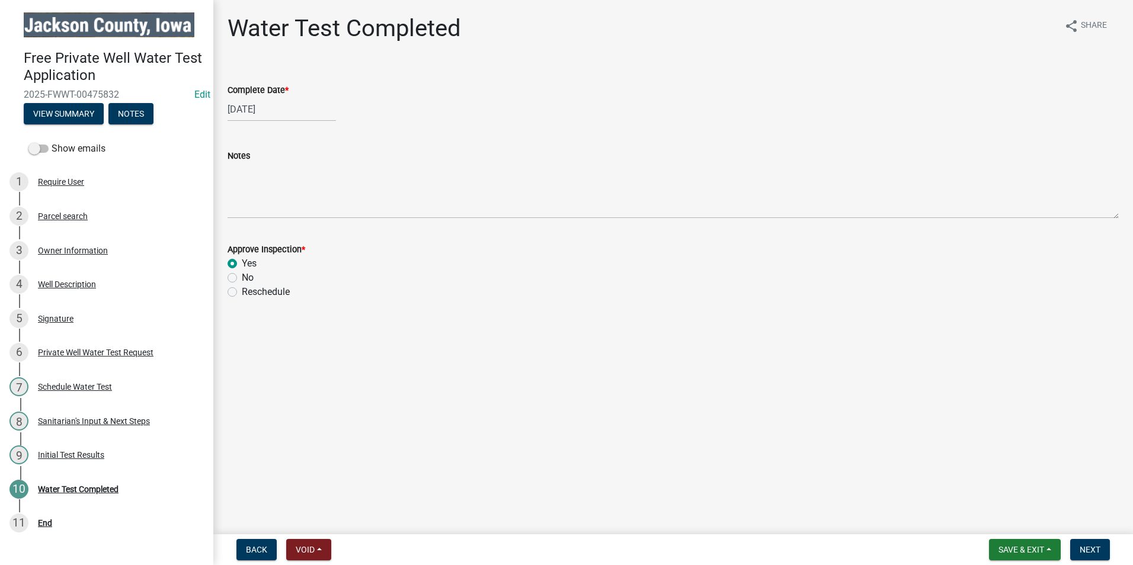
click at [242, 277] on label "No" at bounding box center [248, 278] width 12 height 14
click at [242, 277] on input "No" at bounding box center [246, 275] width 8 height 8
radio input "true"
click at [1089, 556] on button "Next" at bounding box center [1090, 549] width 40 height 21
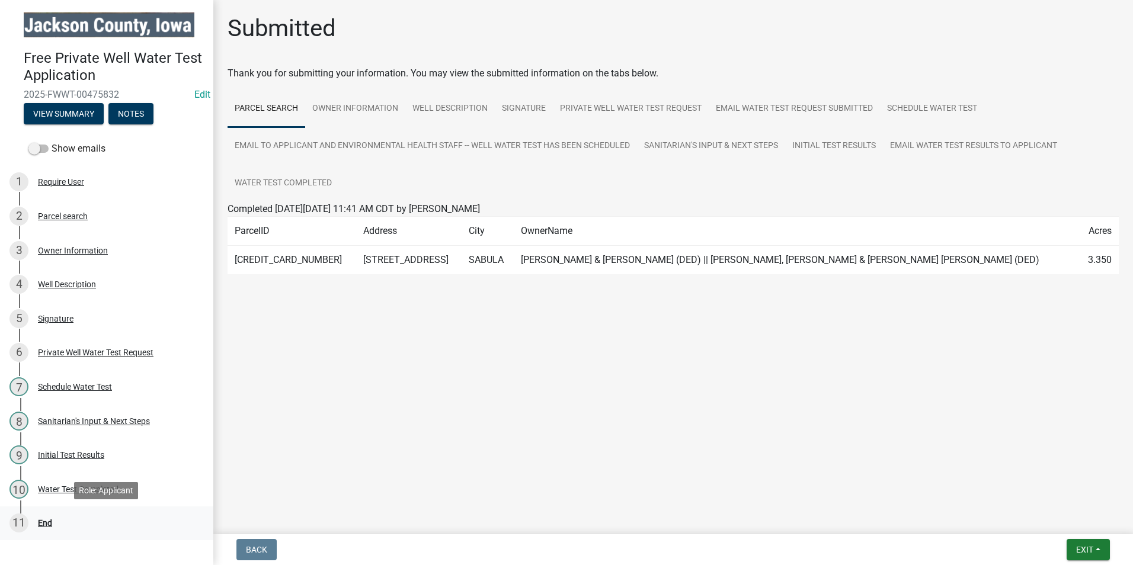
click at [42, 521] on div "End" at bounding box center [45, 523] width 14 height 8
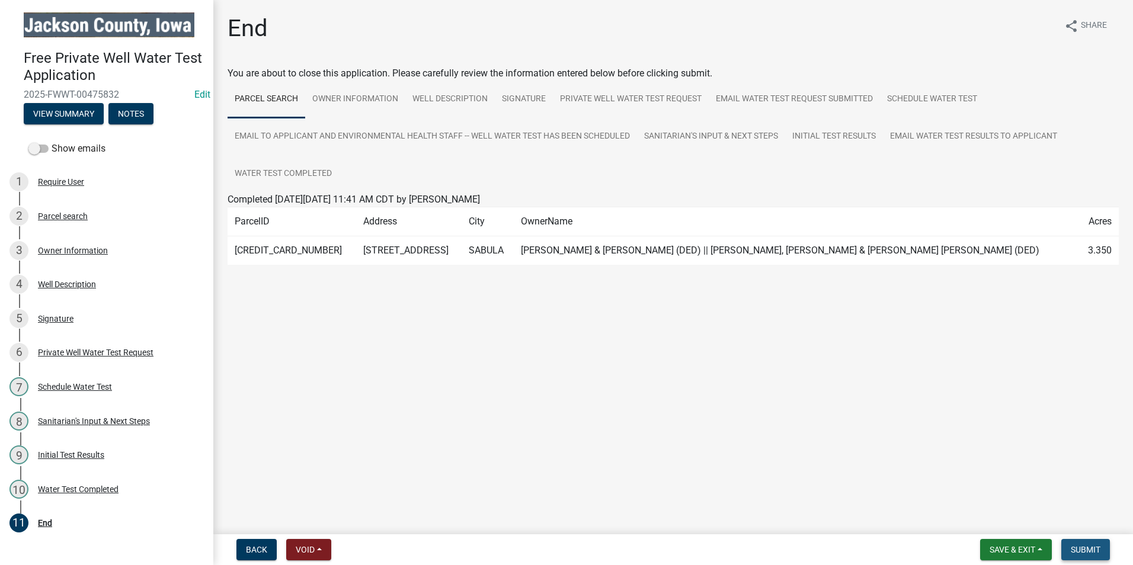
click at [1072, 550] on span "Submit" at bounding box center [1085, 549] width 30 height 9
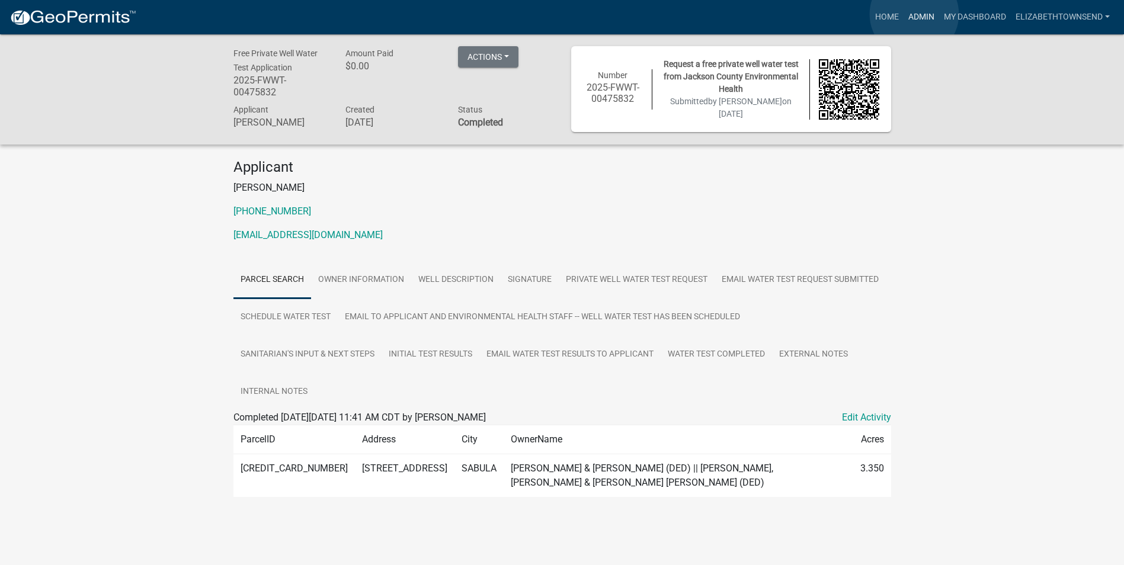
click at [914, 14] on link "Admin" at bounding box center [921, 17] width 36 height 23
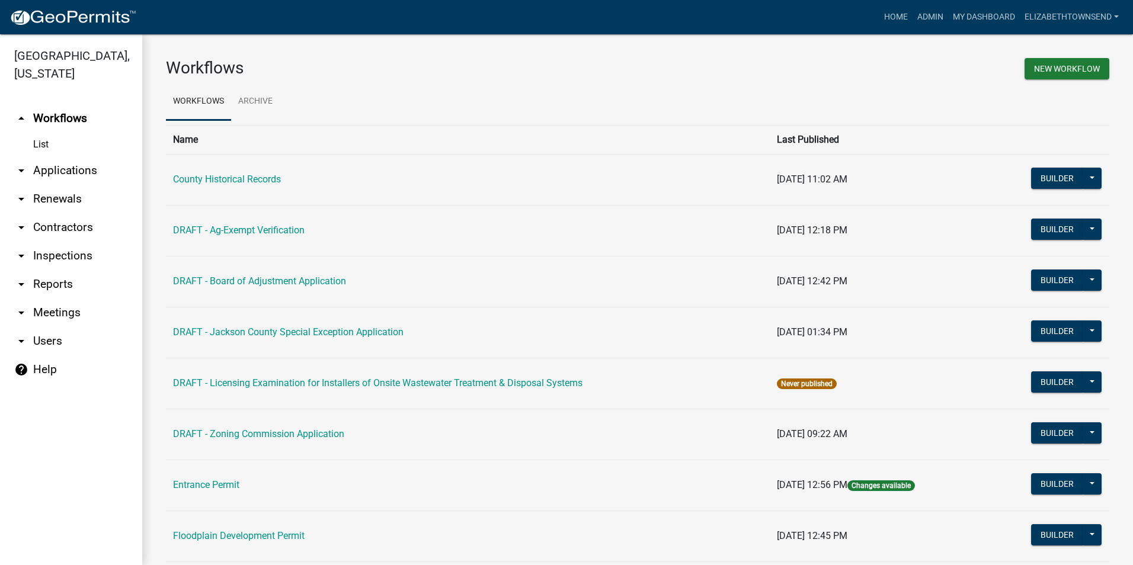
click at [35, 133] on link "List" at bounding box center [71, 145] width 142 height 24
click at [43, 133] on link "List" at bounding box center [71, 145] width 142 height 24
click at [57, 156] on link "arrow_drop_down Applications" at bounding box center [71, 170] width 142 height 28
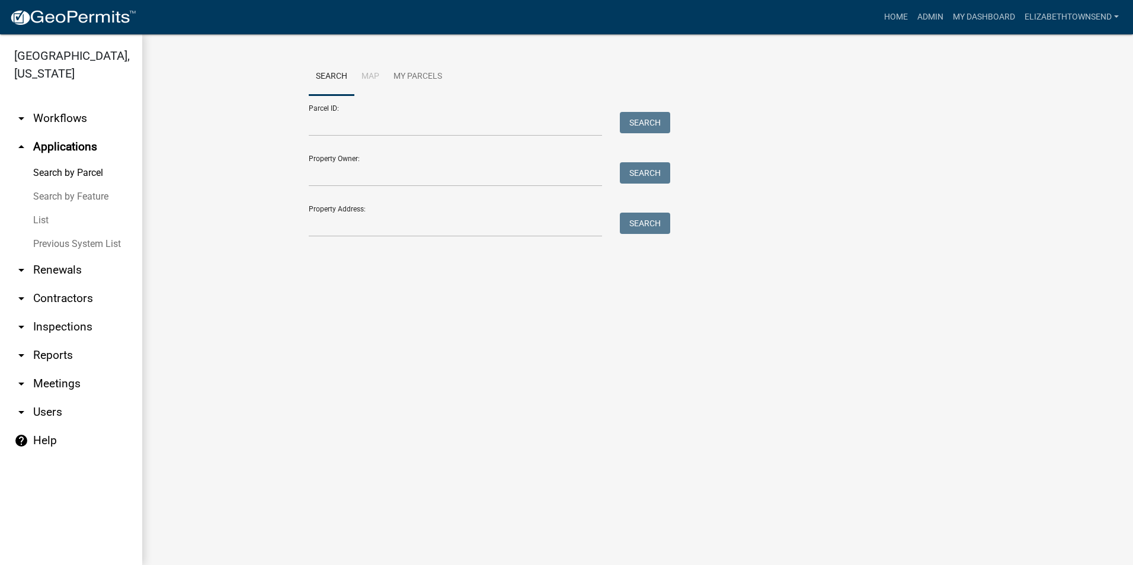
click at [40, 209] on link "List" at bounding box center [71, 221] width 142 height 24
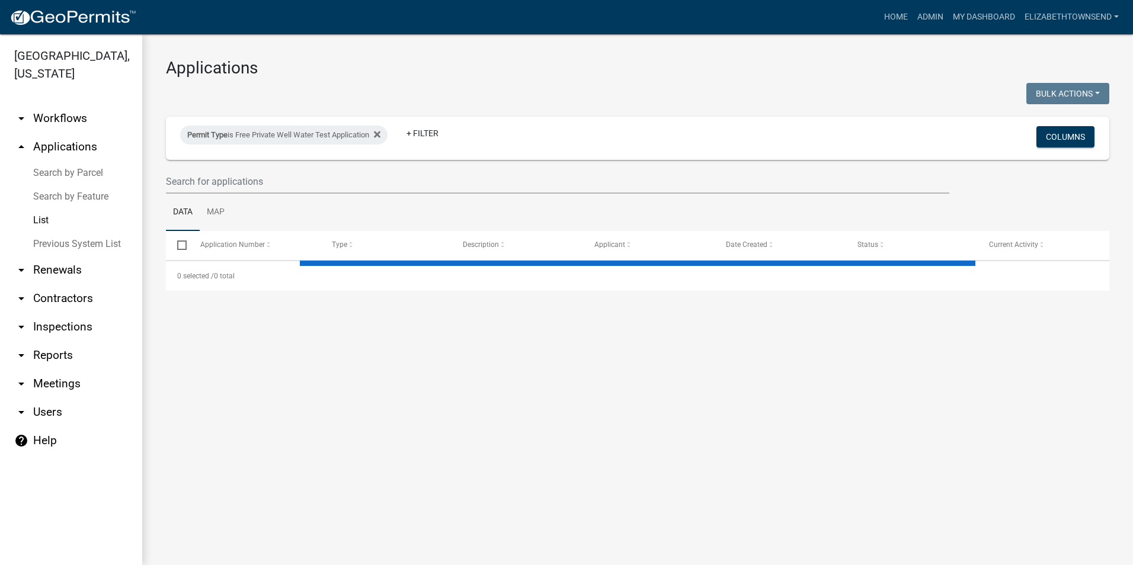
select select "3: 100"
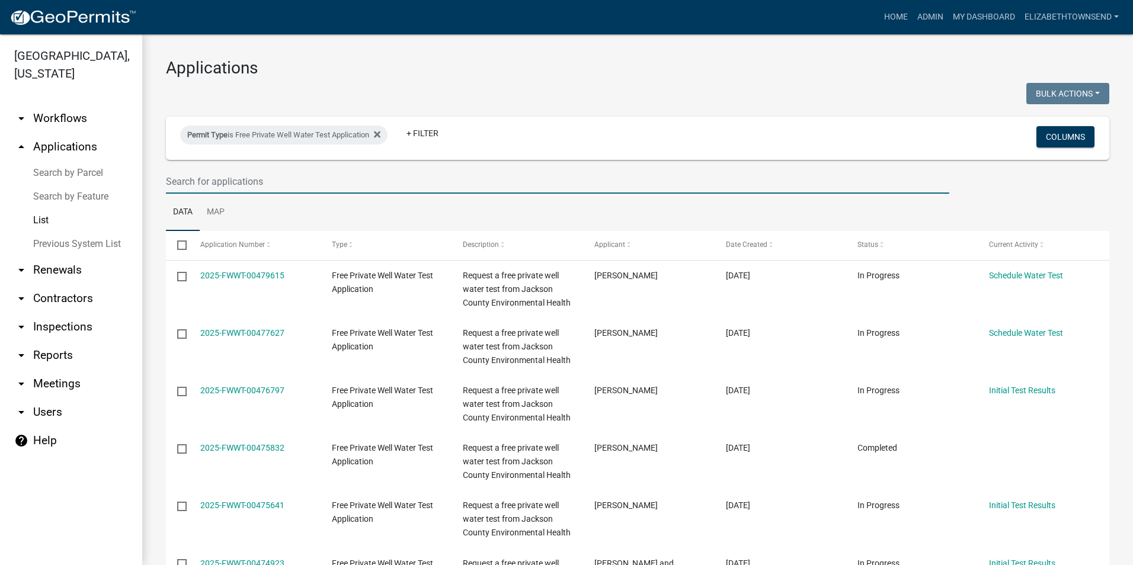
click at [238, 185] on input "text" at bounding box center [557, 181] width 783 height 24
type input "18134"
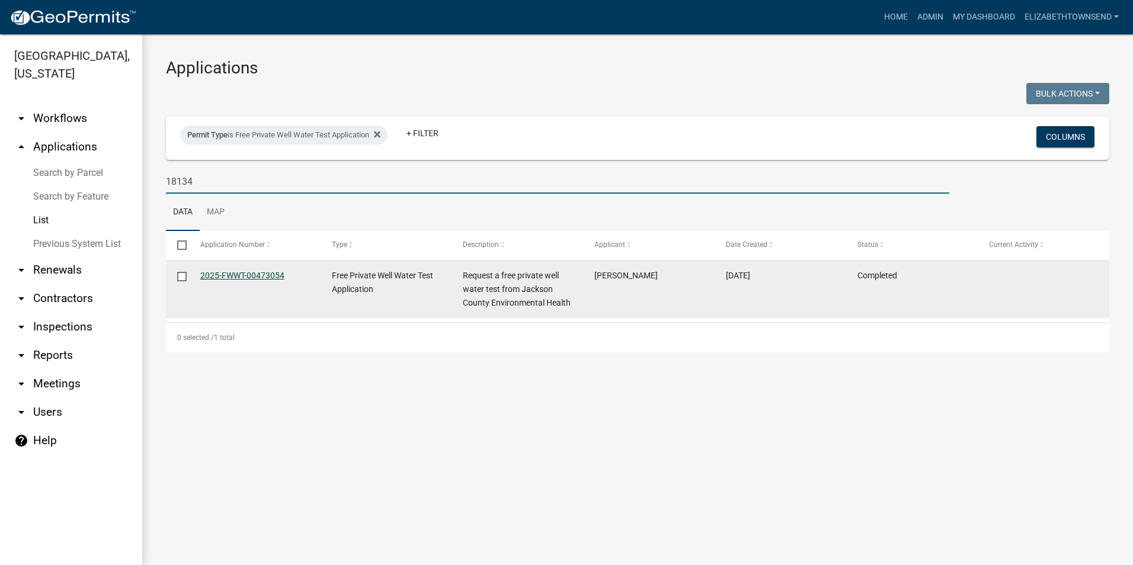
click at [243, 275] on link "2025-FWWT-00473054" at bounding box center [242, 275] width 84 height 9
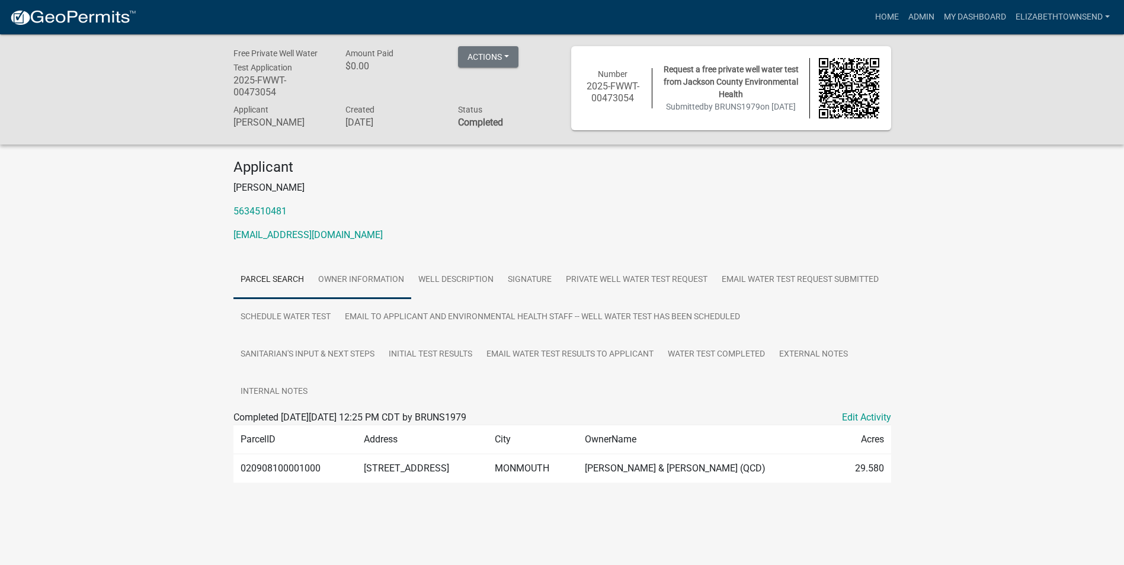
click at [377, 283] on link "Owner Information" at bounding box center [361, 280] width 100 height 38
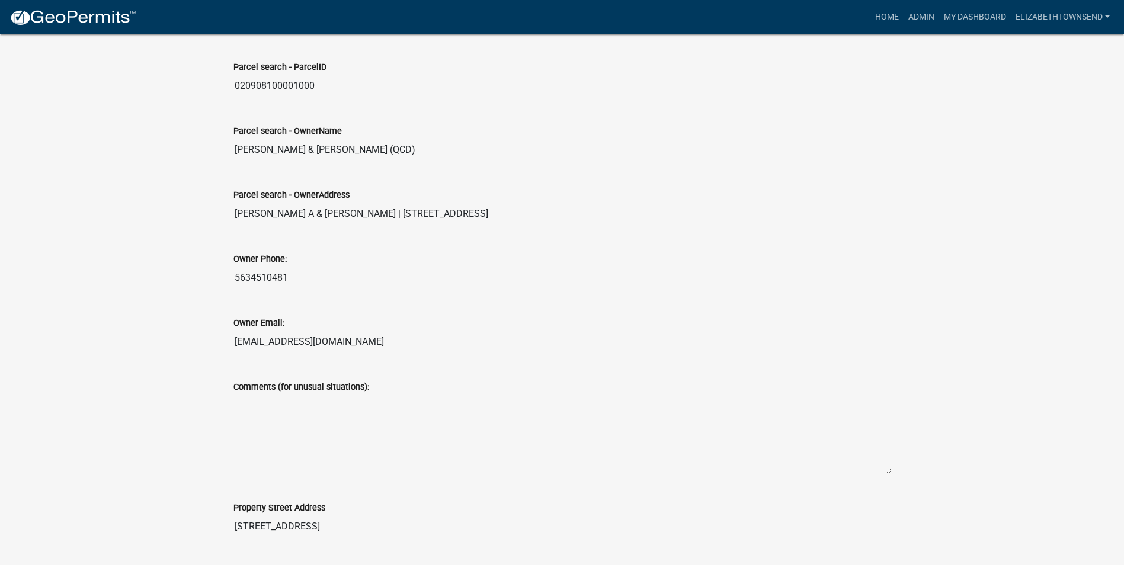
scroll to position [415, 0]
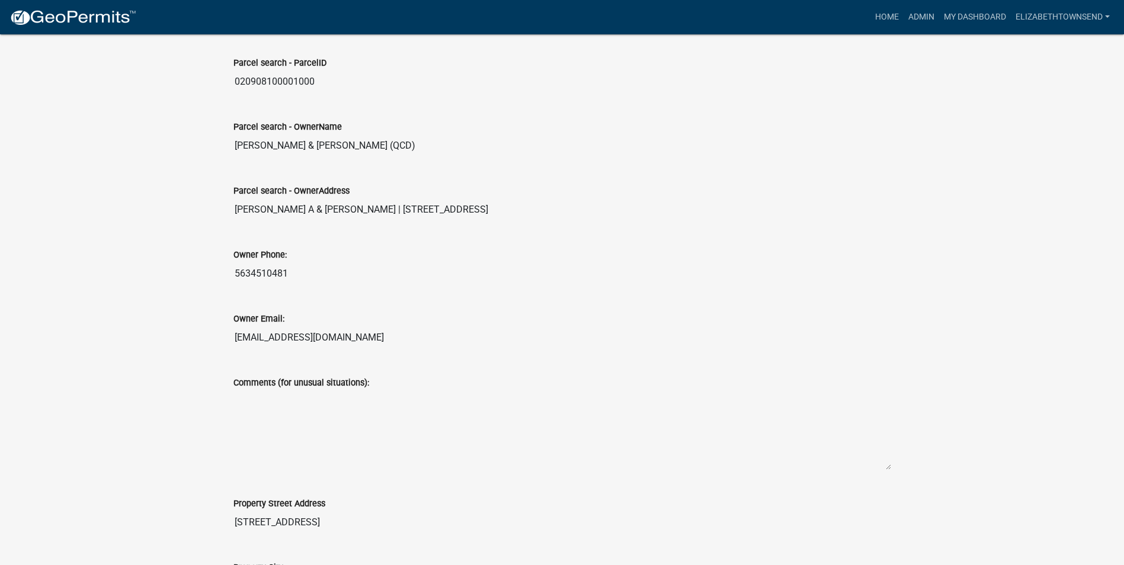
drag, startPoint x: 342, startPoint y: 338, endPoint x: 223, endPoint y: 338, distance: 118.5
click at [223, 338] on div "Free Private Well Water Test Application 2025-FWWT-00473054 Amount Paid $0.00 A…" at bounding box center [562, 196] width 1124 height 1152
drag, startPoint x: 223, startPoint y: 338, endPoint x: 249, endPoint y: 341, distance: 25.6
click at [924, 17] on link "Admin" at bounding box center [921, 17] width 36 height 23
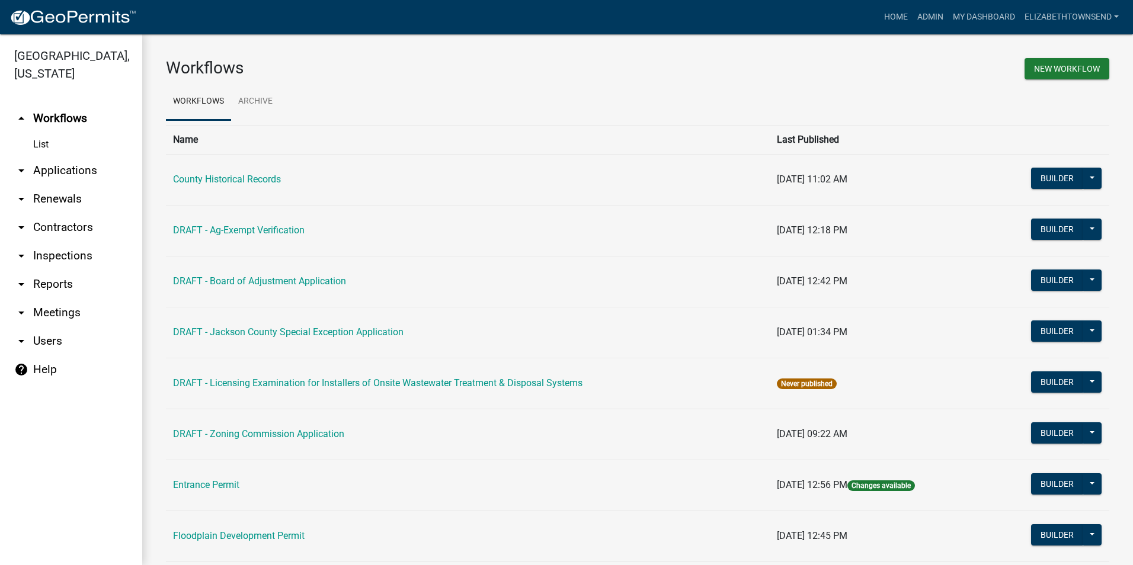
click at [72, 156] on link "arrow_drop_down Applications" at bounding box center [71, 170] width 142 height 28
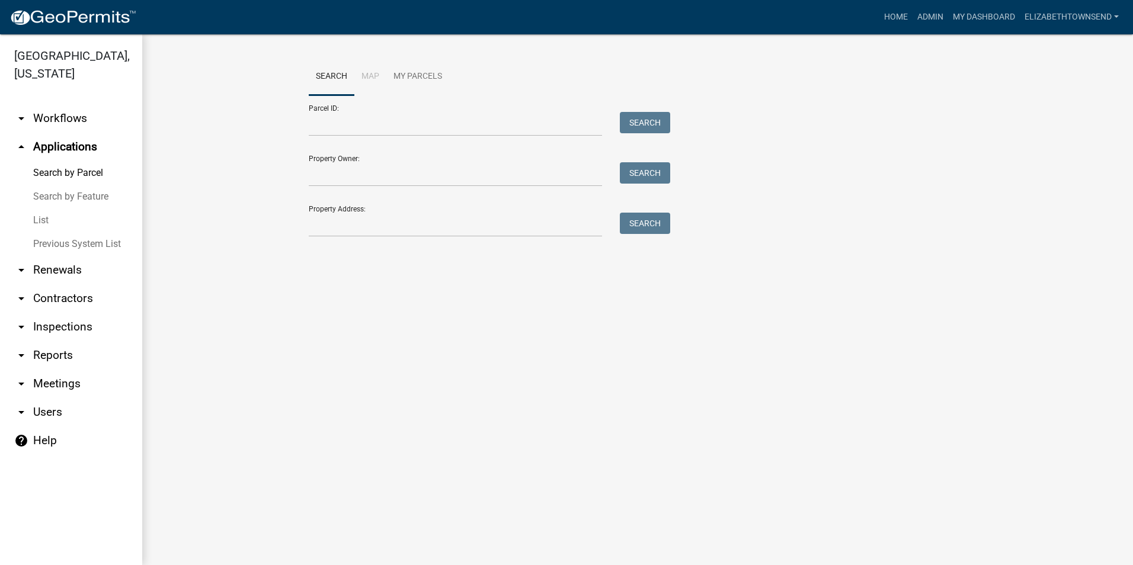
click at [44, 209] on link "List" at bounding box center [71, 221] width 142 height 24
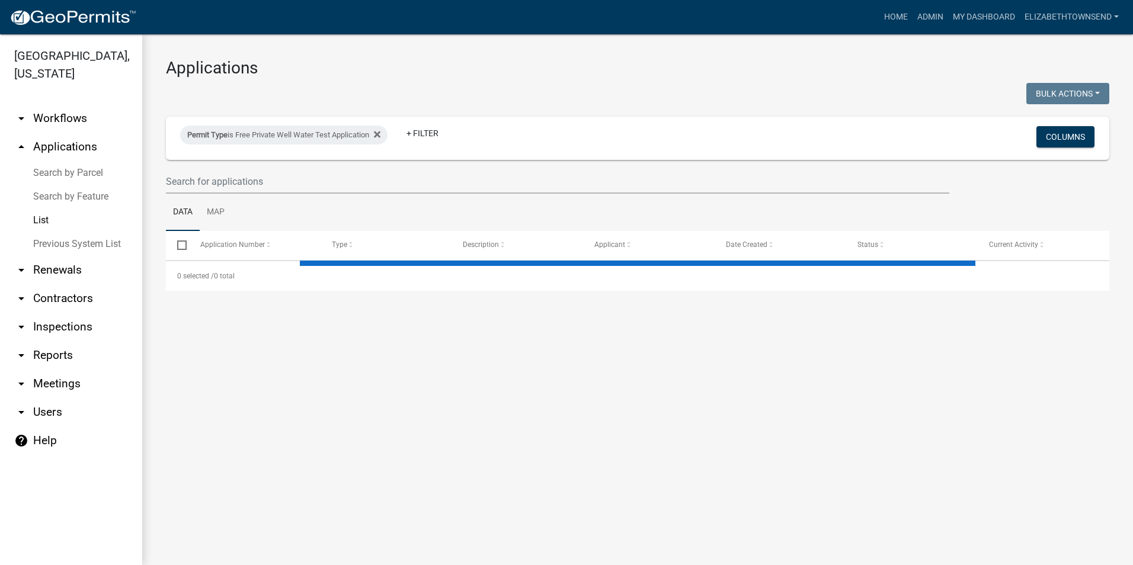
select select "3: 100"
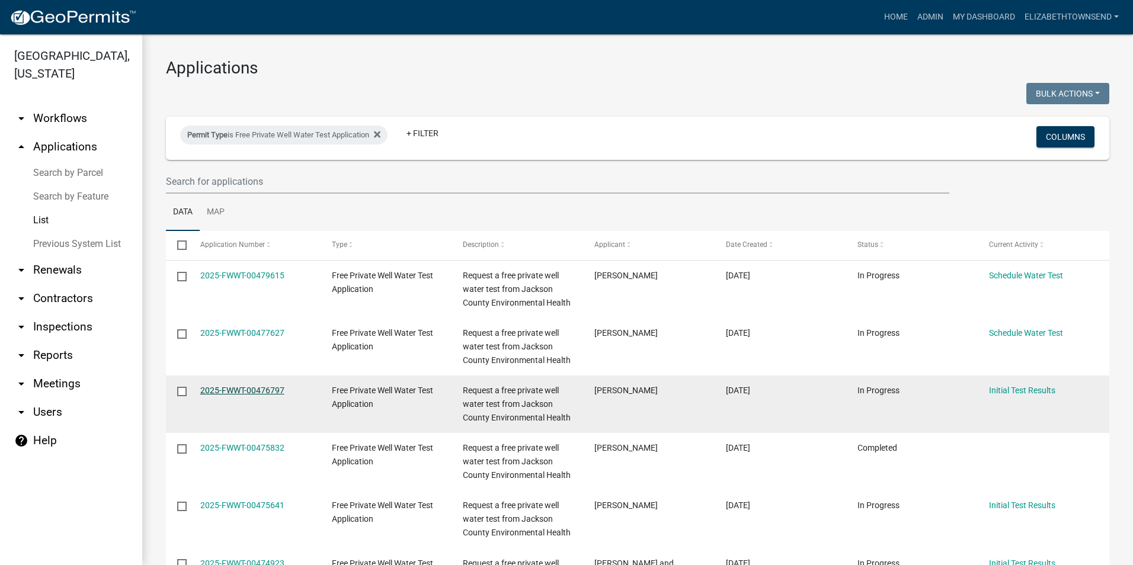
click at [239, 389] on link "2025-FWWT-00476797" at bounding box center [242, 390] width 84 height 9
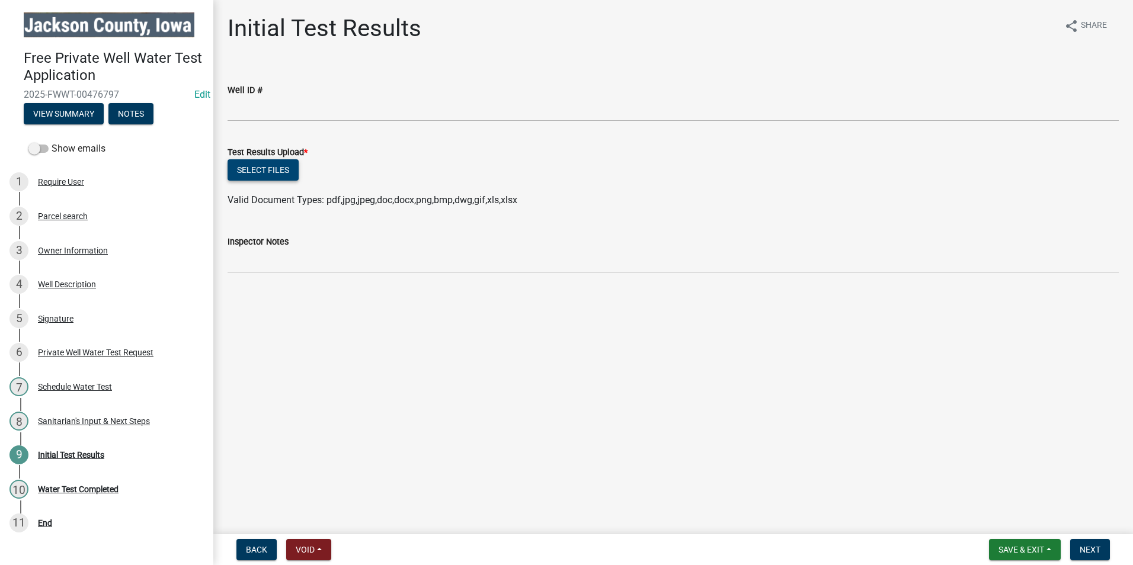
click at [283, 169] on button "Select files" at bounding box center [262, 169] width 71 height 21
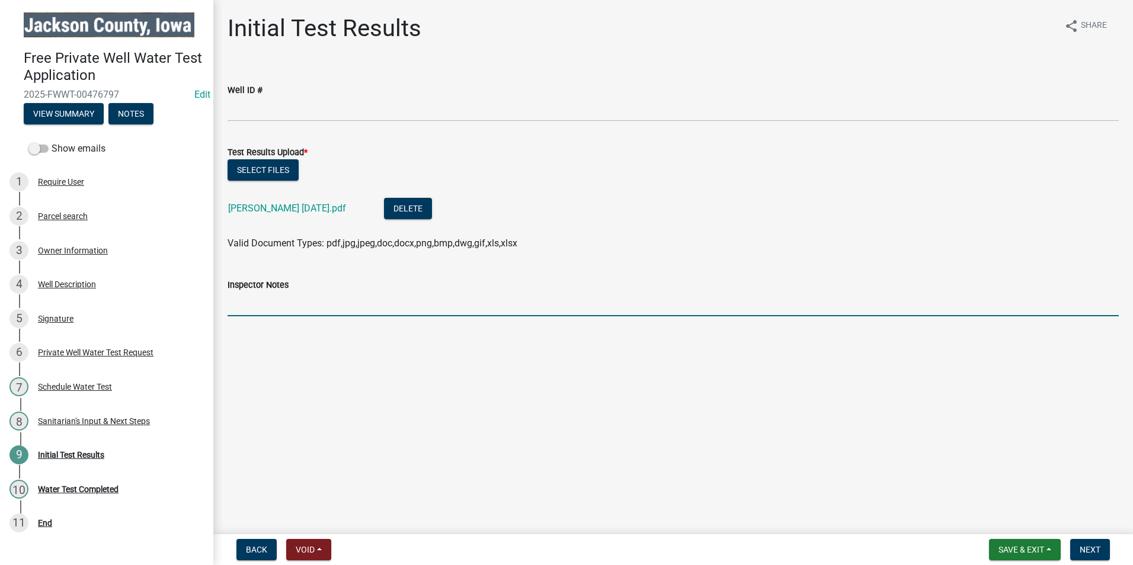
click at [308, 304] on input "Inspector Notes" at bounding box center [672, 304] width 891 height 24
type input "No further action required. Annual testing is recommended."
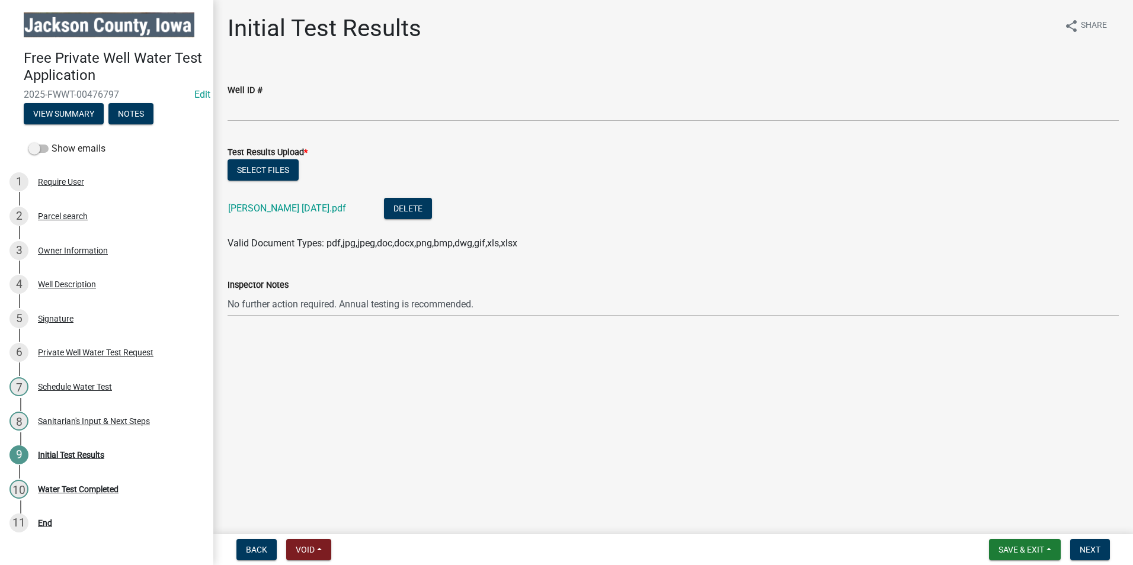
click at [619, 384] on main "Initial Test Results share Share Well ID # Test Results Upload * Select files […" at bounding box center [672, 265] width 919 height 530
click at [1089, 549] on span "Next" at bounding box center [1089, 549] width 21 height 9
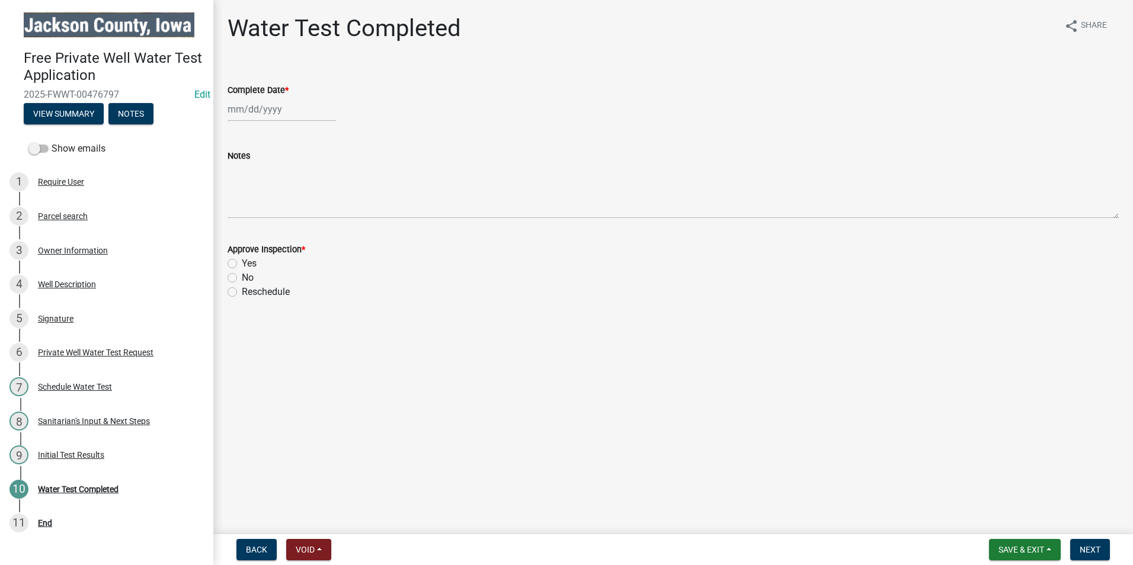
click at [263, 110] on div at bounding box center [281, 109] width 108 height 24
select select "9"
select select "2025"
click at [236, 226] on div "22" at bounding box center [239, 229] width 19 height 19
type input "[DATE]"
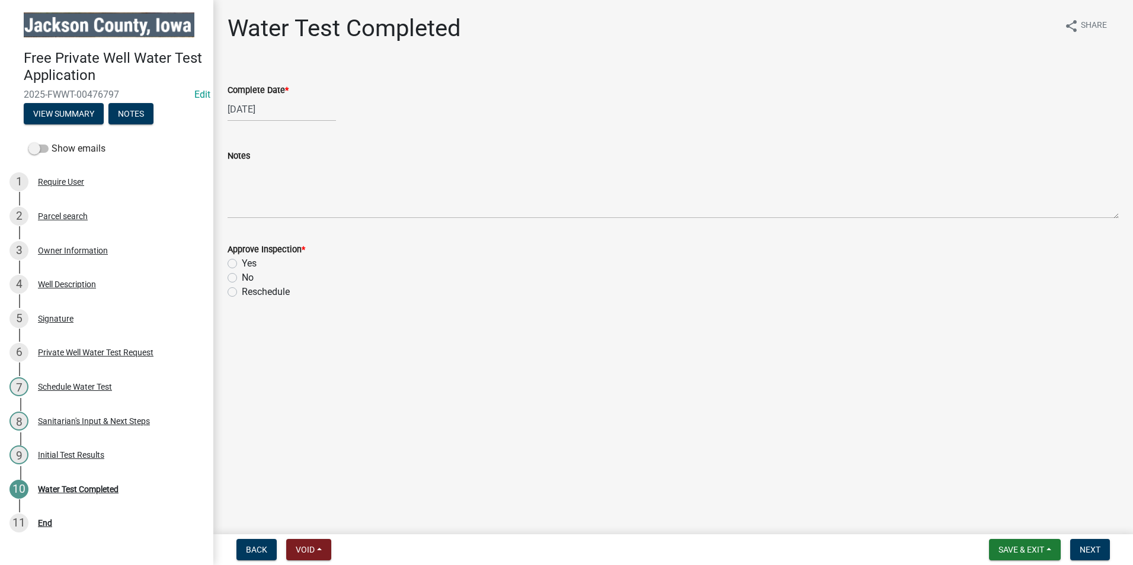
click at [670, 300] on wm-data-entity-input "Approve Inspection * Yes No Reschedule" at bounding box center [672, 269] width 891 height 82
click at [242, 261] on label "Yes" at bounding box center [249, 263] width 15 height 14
click at [242, 261] on input "Yes" at bounding box center [246, 260] width 8 height 8
radio input "true"
click at [1096, 549] on span "Next" at bounding box center [1089, 549] width 21 height 9
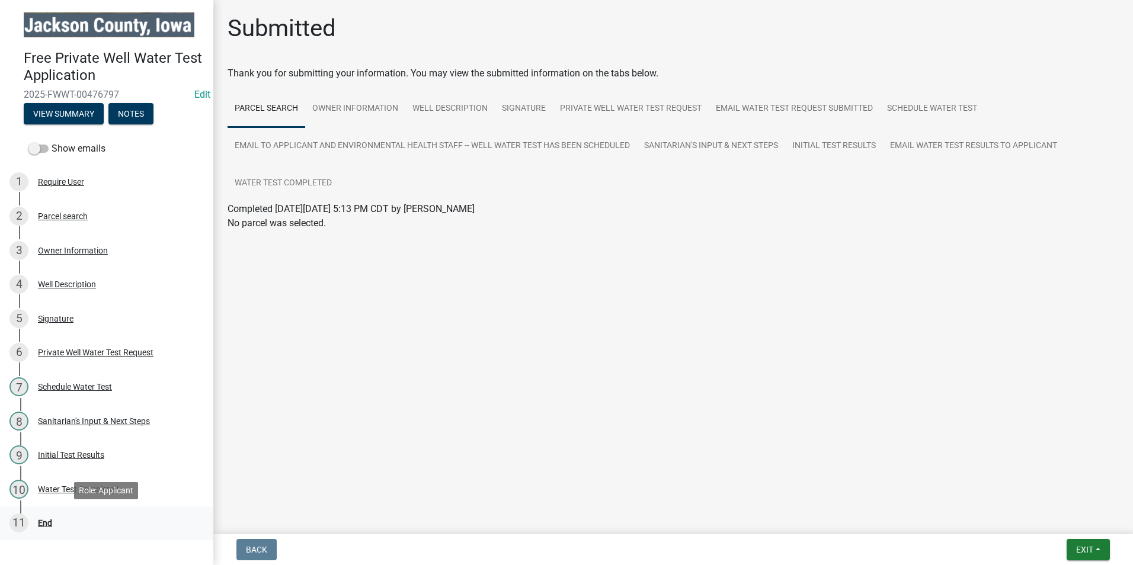
click at [49, 520] on div "End" at bounding box center [45, 523] width 14 height 8
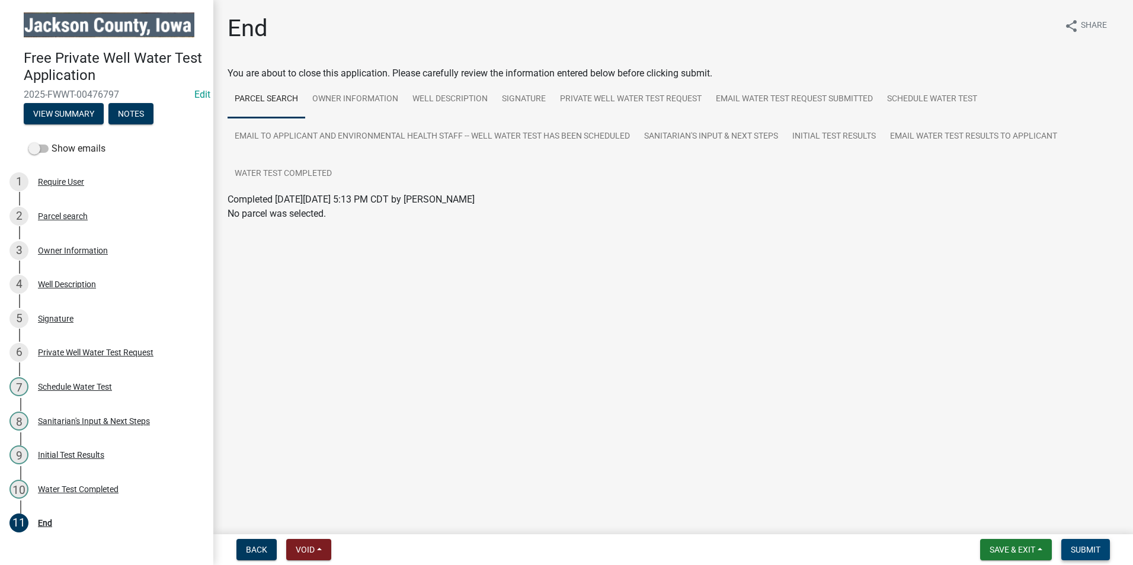
click at [1083, 551] on span "Submit" at bounding box center [1085, 549] width 30 height 9
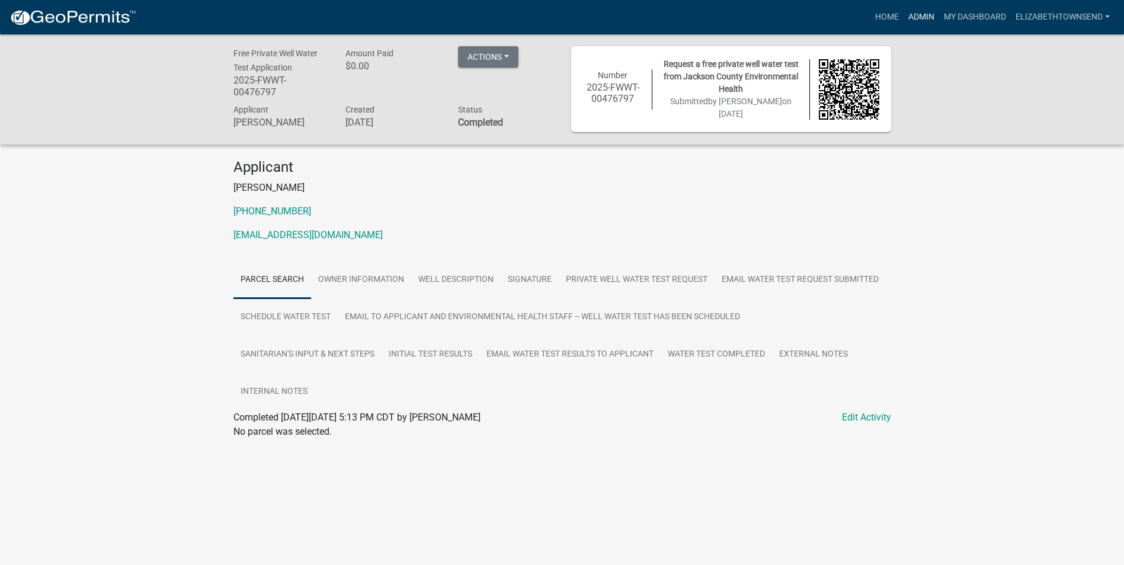
click at [912, 15] on link "Admin" at bounding box center [921, 17] width 36 height 23
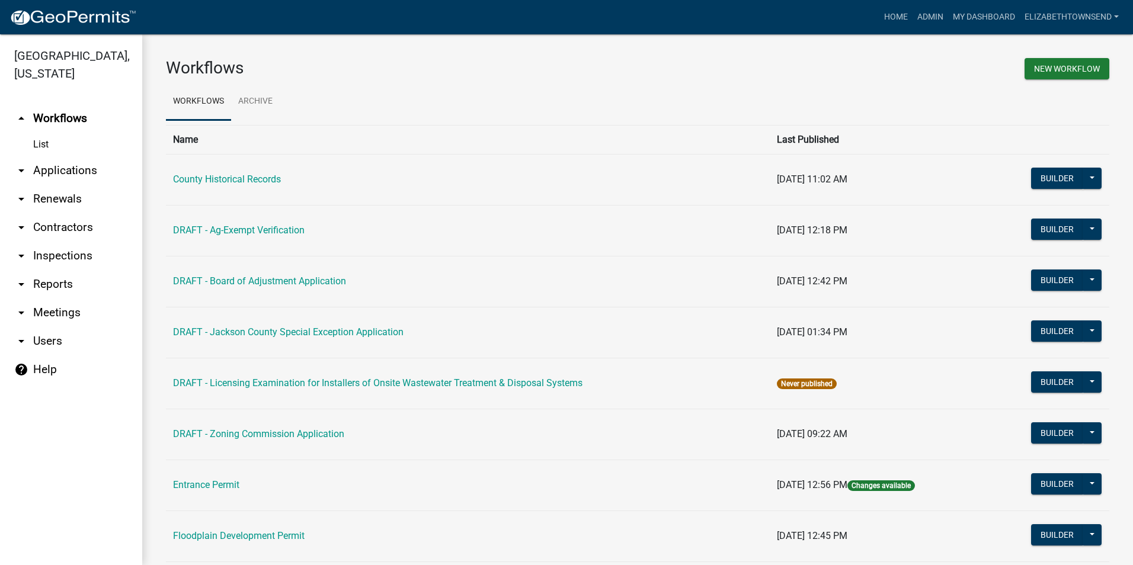
click at [30, 156] on link "arrow_drop_down Applications" at bounding box center [71, 170] width 142 height 28
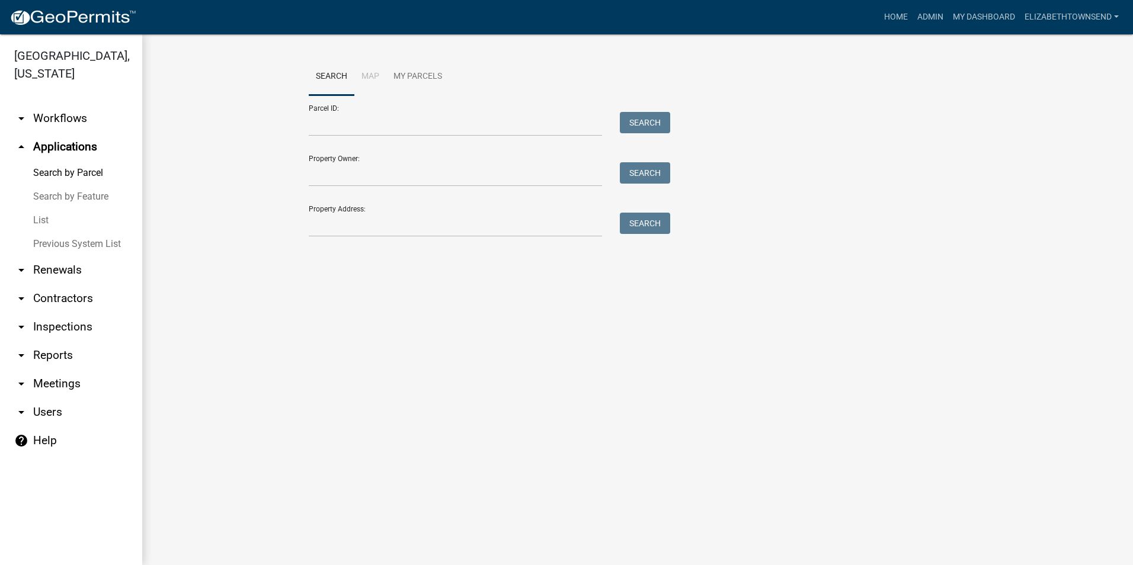
click at [47, 209] on link "List" at bounding box center [71, 221] width 142 height 24
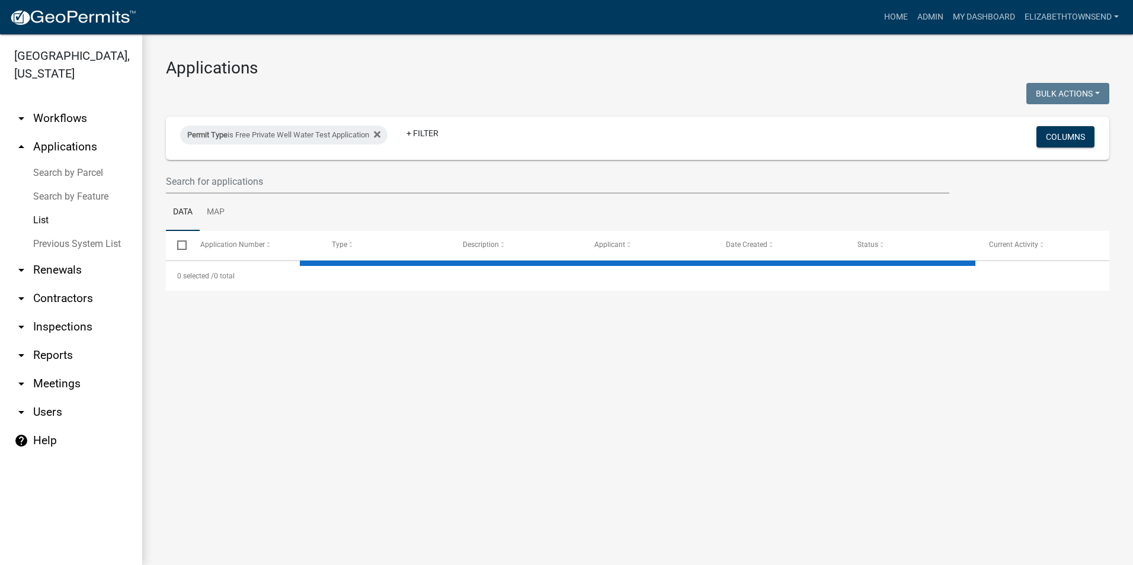
select select "3: 100"
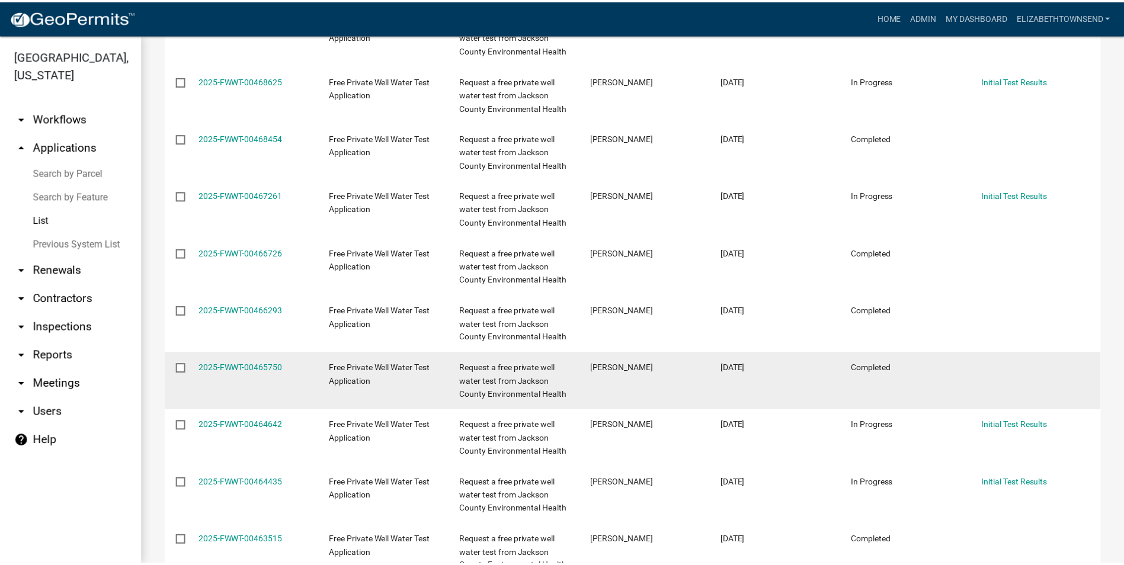
scroll to position [829, 0]
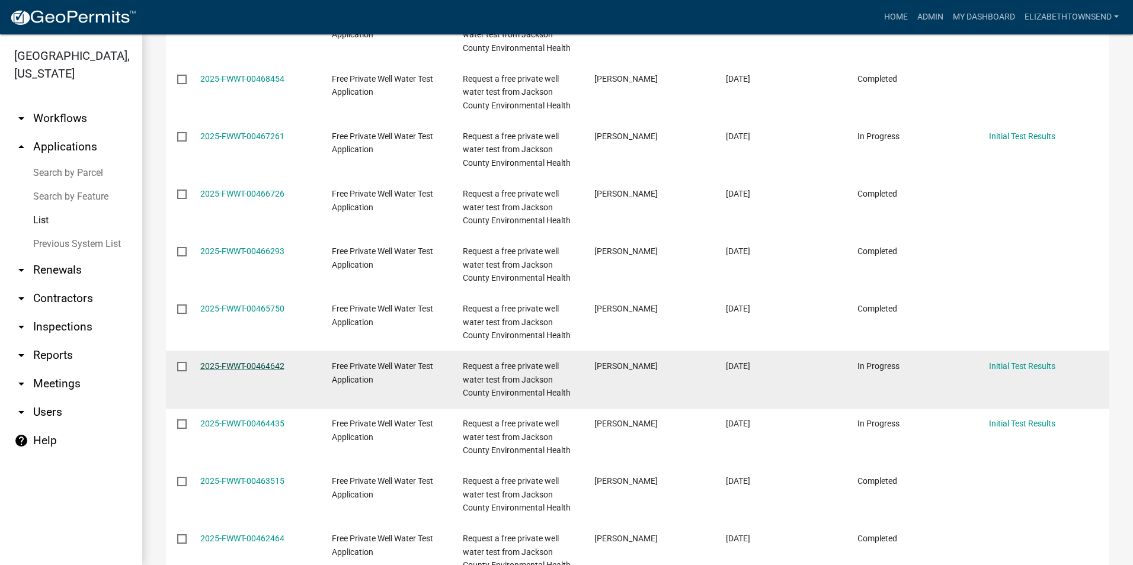
click at [264, 368] on link "2025-FWWT-00464642" at bounding box center [242, 365] width 84 height 9
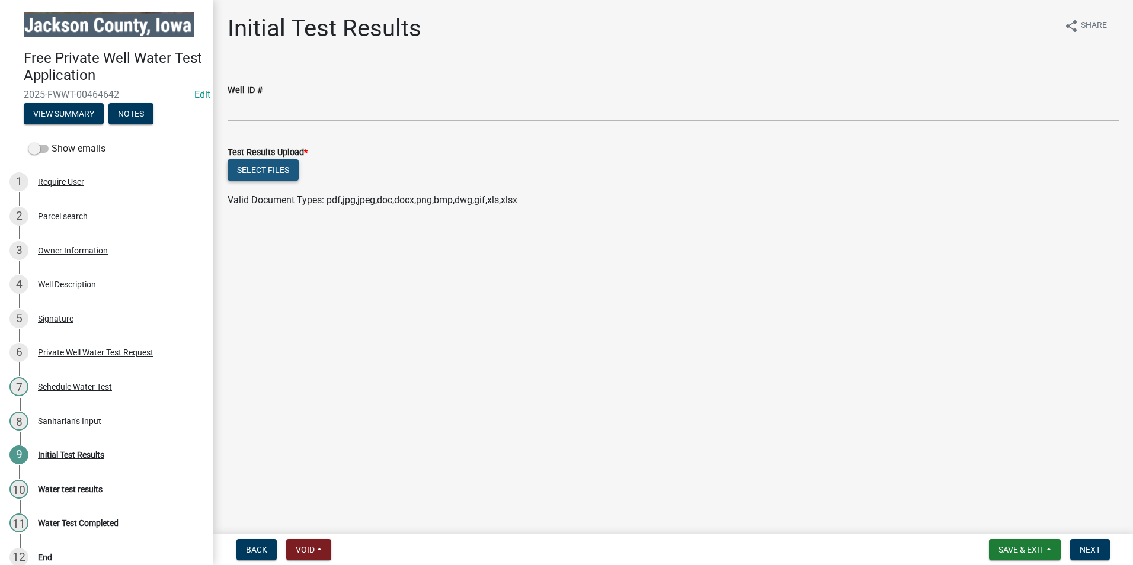
click at [280, 171] on button "Select files" at bounding box center [262, 169] width 71 height 21
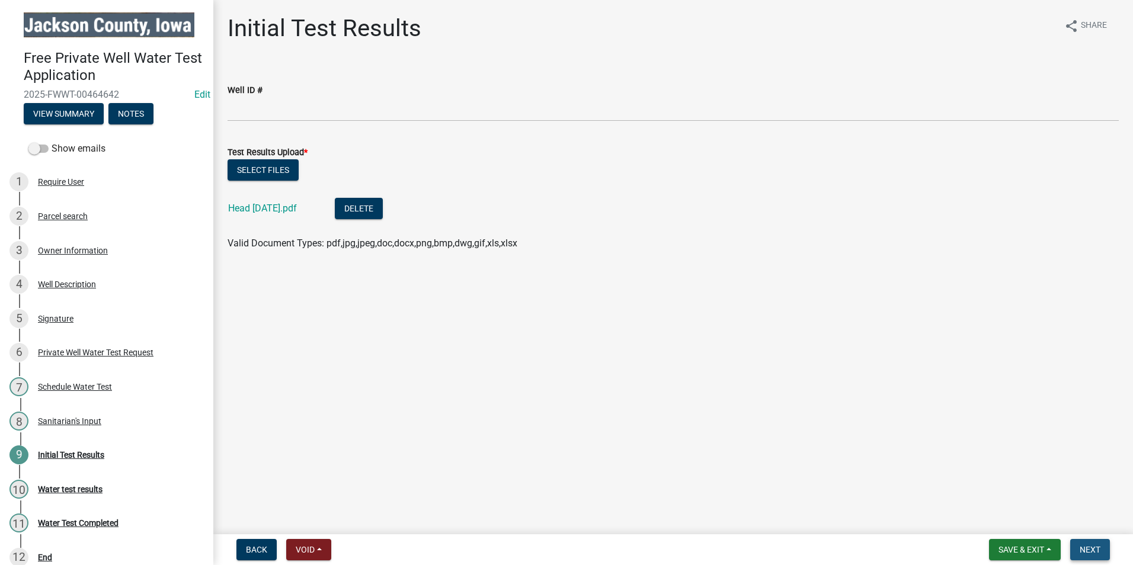
click at [1092, 556] on button "Next" at bounding box center [1090, 549] width 40 height 21
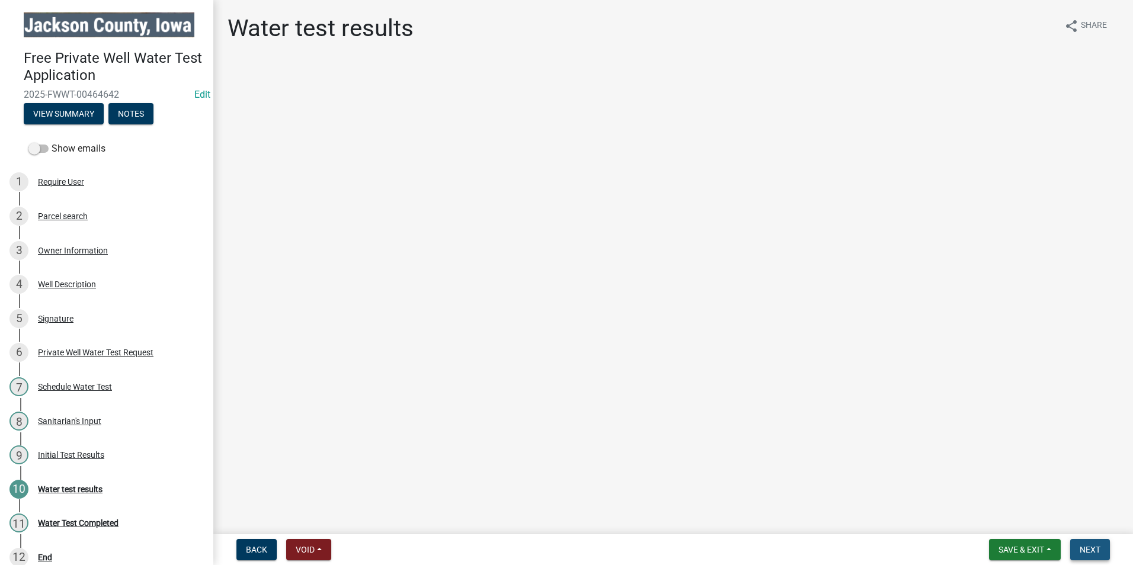
click at [1094, 554] on span "Next" at bounding box center [1089, 549] width 21 height 9
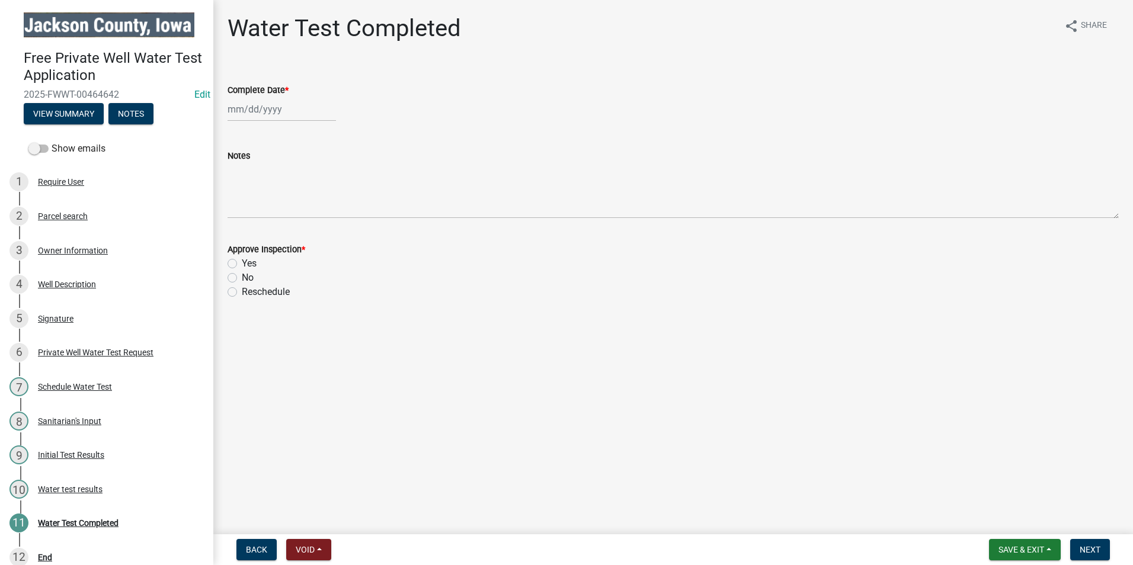
select select "9"
select select "2025"
drag, startPoint x: 261, startPoint y: 110, endPoint x: 265, endPoint y: 116, distance: 7.2
click at [261, 110] on div "[PERSON_NAME] Feb Mar Apr [PERSON_NAME][DATE] Oct Nov [DATE] 1526 1527 1528 152…" at bounding box center [281, 109] width 108 height 24
click at [236, 228] on div "22" at bounding box center [239, 229] width 19 height 19
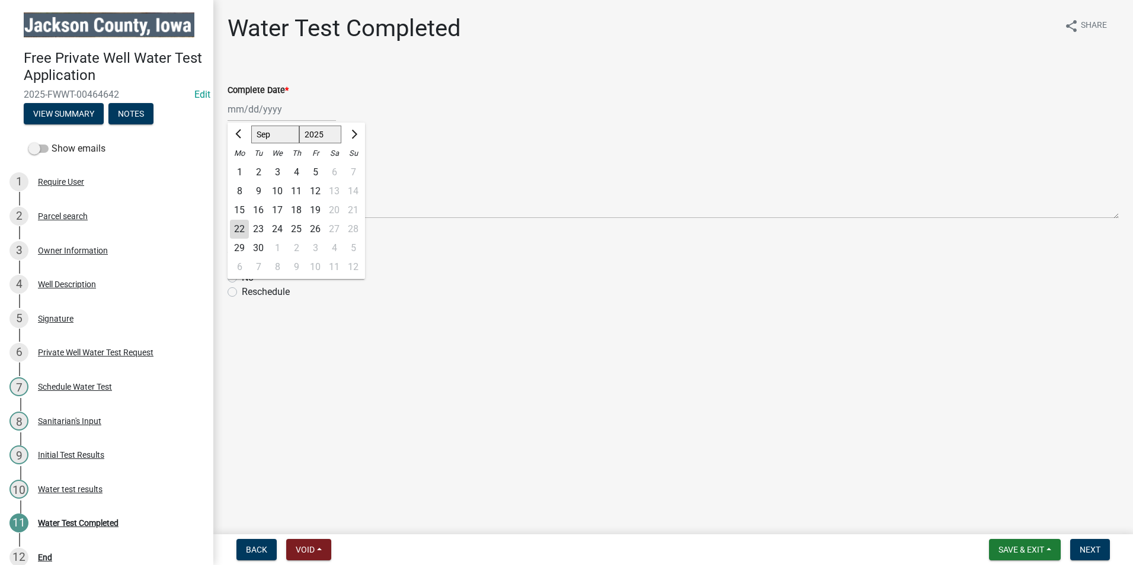
type input "[DATE]"
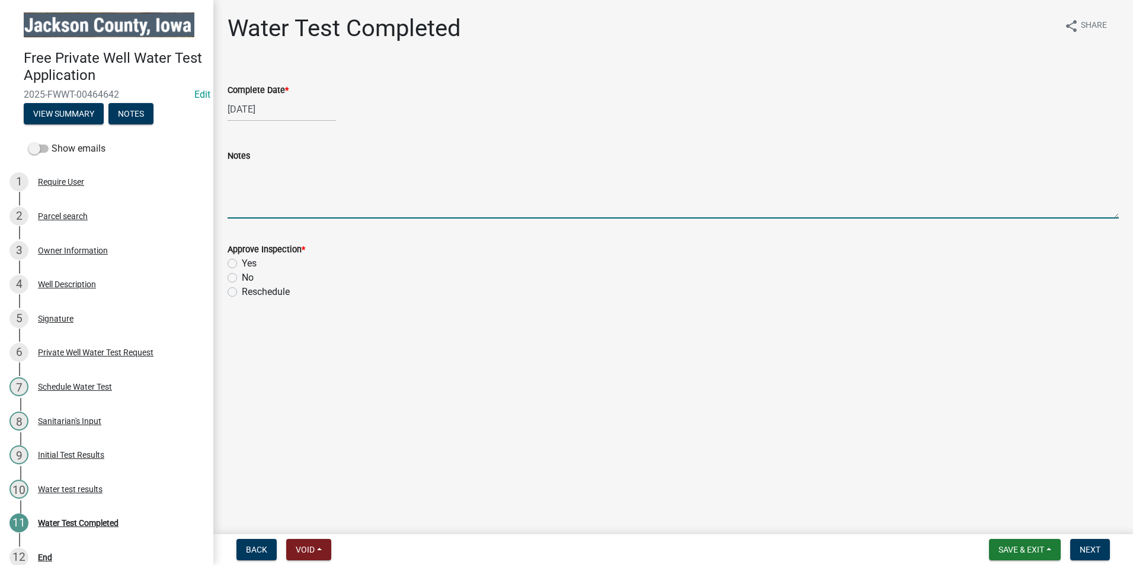
click at [273, 200] on textarea "Notes" at bounding box center [672, 191] width 891 height 56
type textarea "N"
type textarea "Nitrates are high. Reverse Osmosis is recommended."
click at [242, 261] on label "Yes" at bounding box center [249, 263] width 15 height 14
click at [242, 261] on input "Yes" at bounding box center [246, 260] width 8 height 8
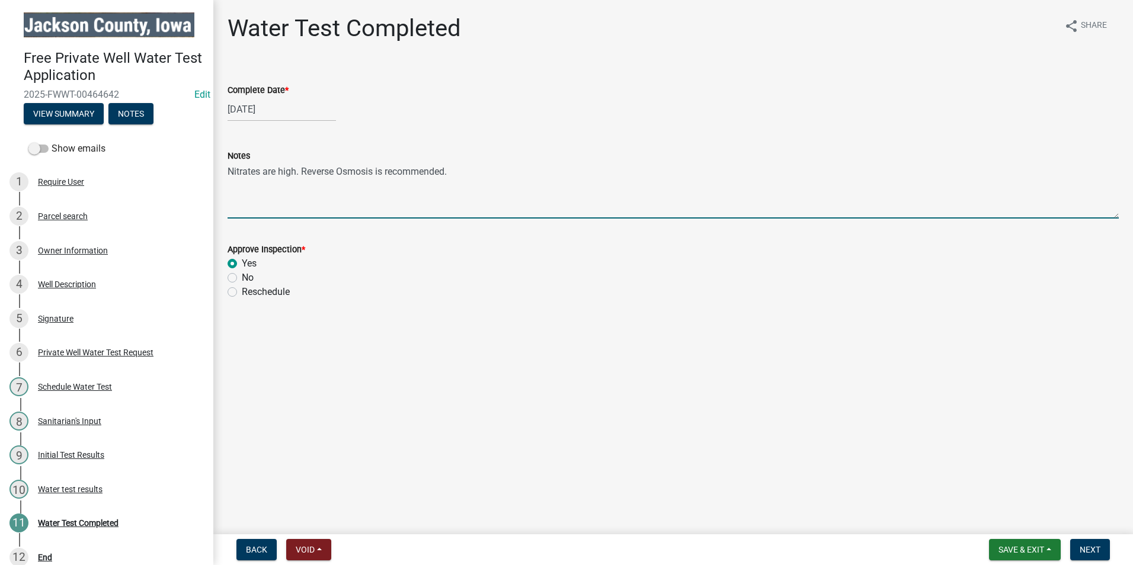
radio input "true"
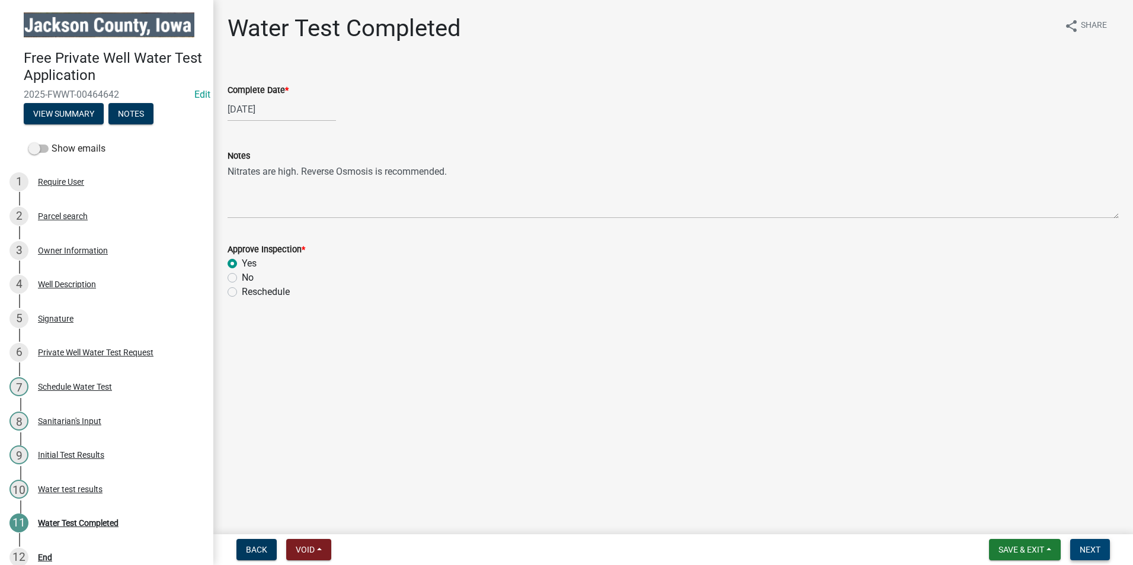
click at [1094, 550] on span "Next" at bounding box center [1089, 549] width 21 height 9
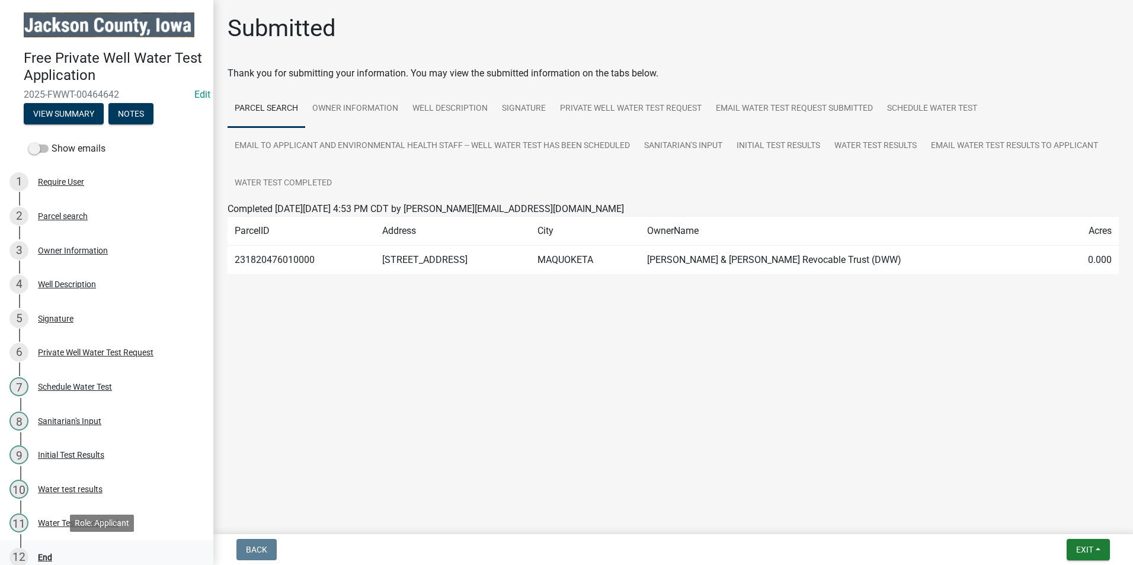
click at [53, 555] on div "12 End" at bounding box center [101, 557] width 185 height 19
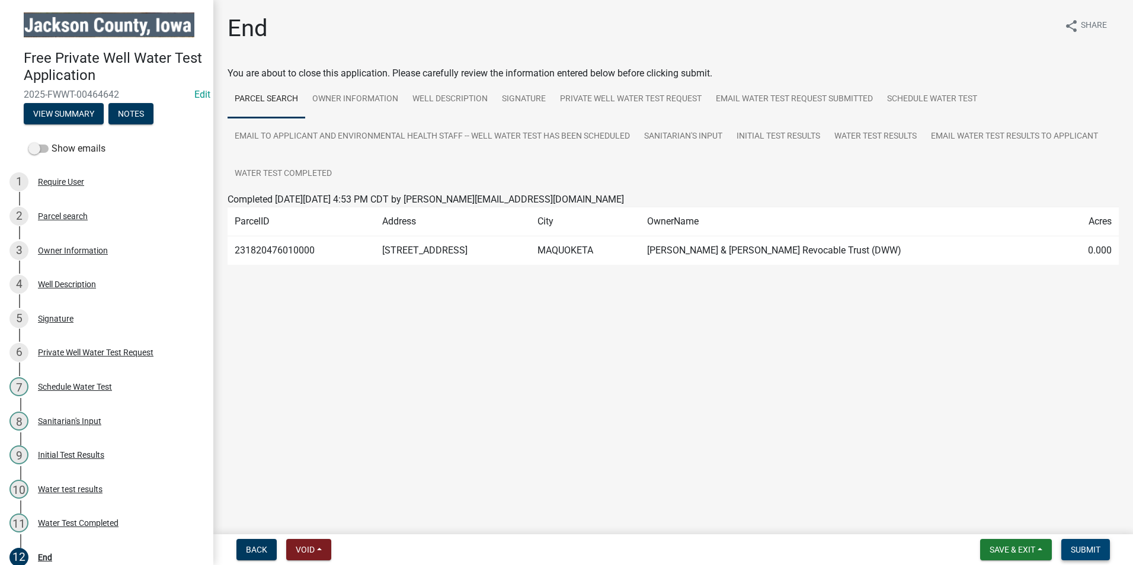
click at [1086, 550] on span "Submit" at bounding box center [1085, 549] width 30 height 9
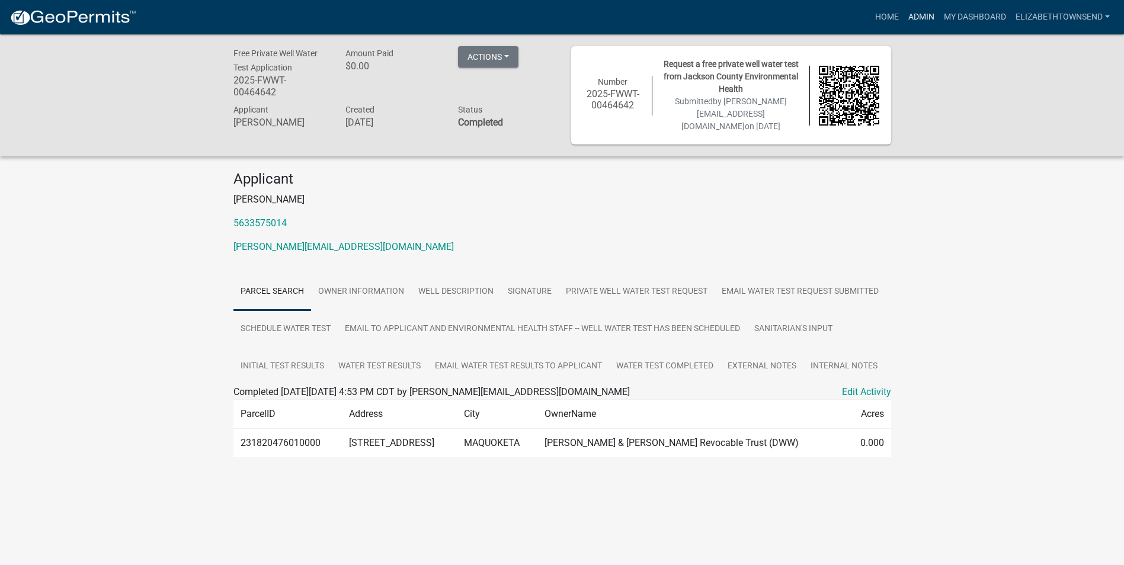
click at [918, 18] on link "Admin" at bounding box center [921, 17] width 36 height 23
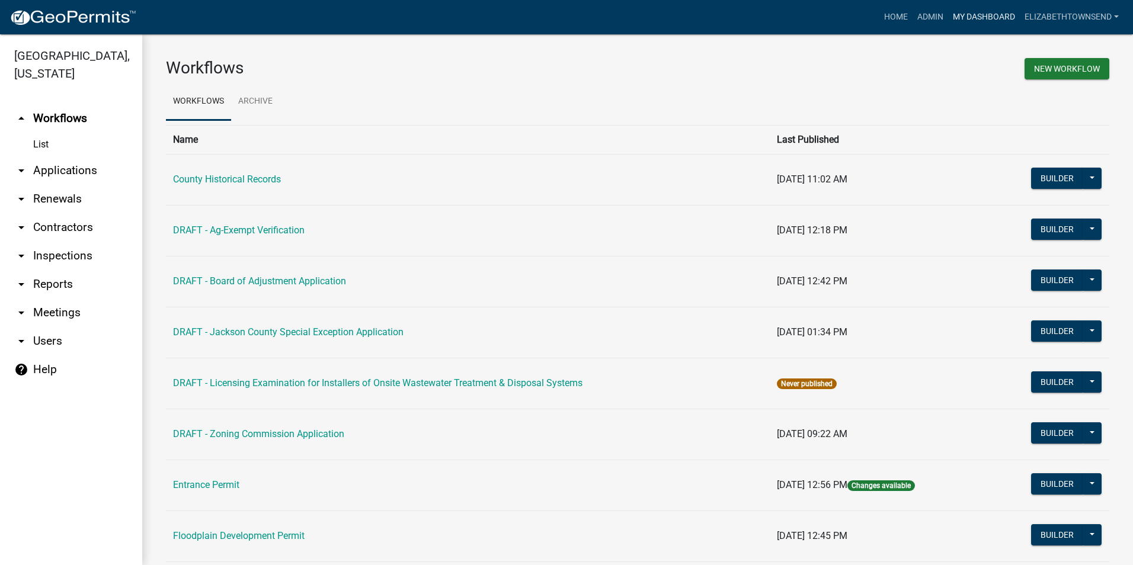
click at [971, 20] on link "My Dashboard" at bounding box center [984, 17] width 72 height 23
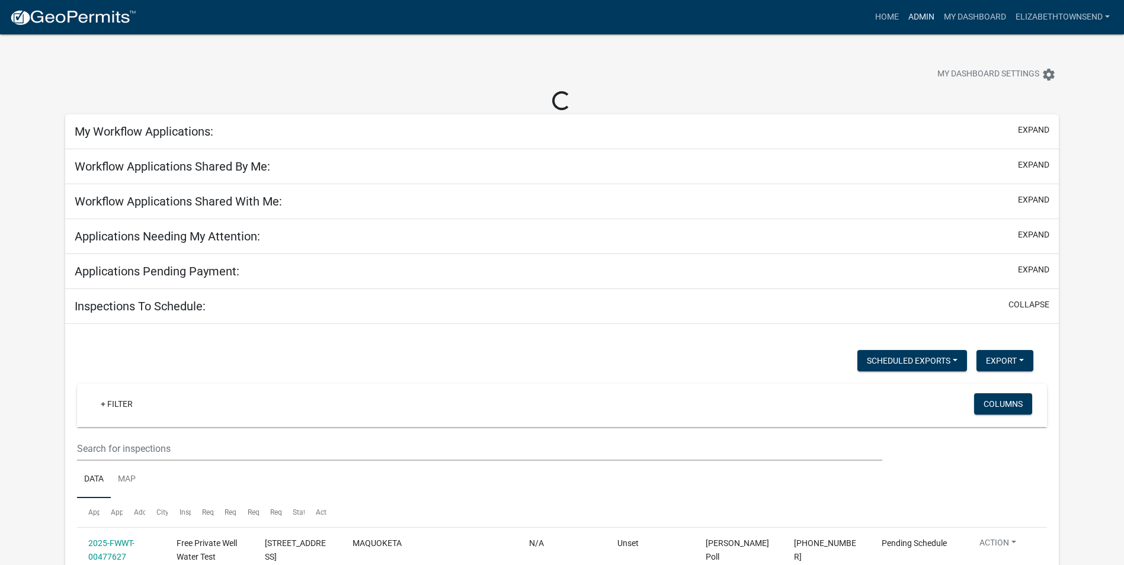
select select "3: 100"
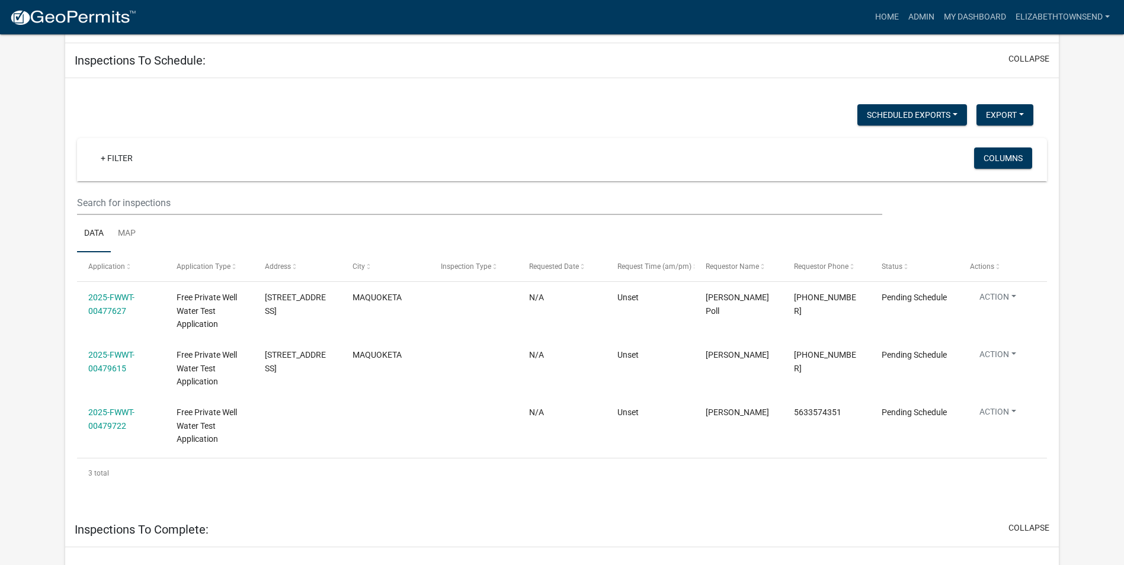
scroll to position [474, 0]
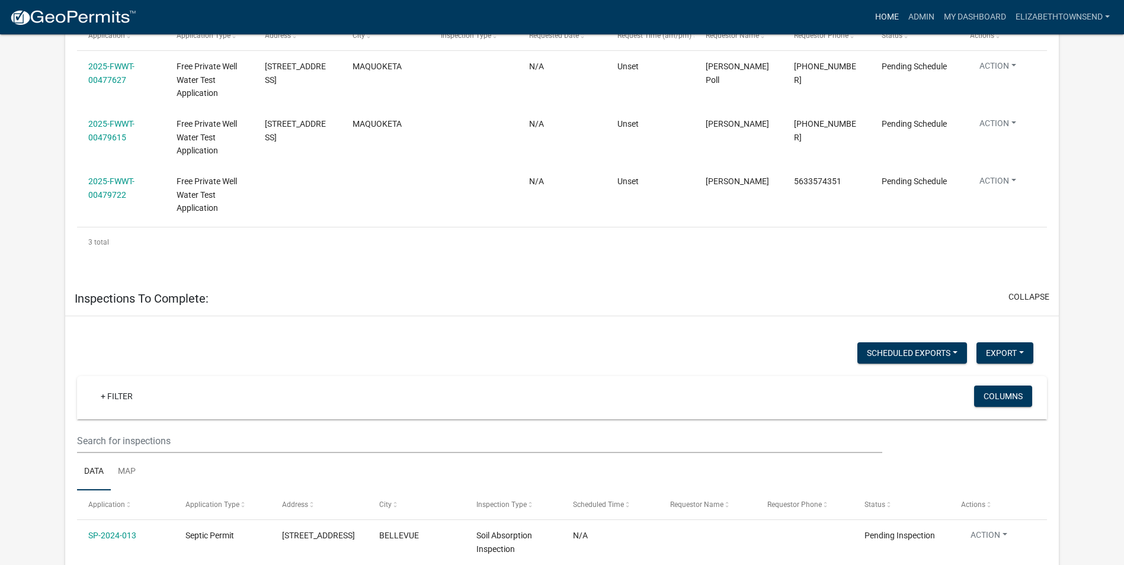
click at [886, 7] on link "Home" at bounding box center [886, 17] width 33 height 23
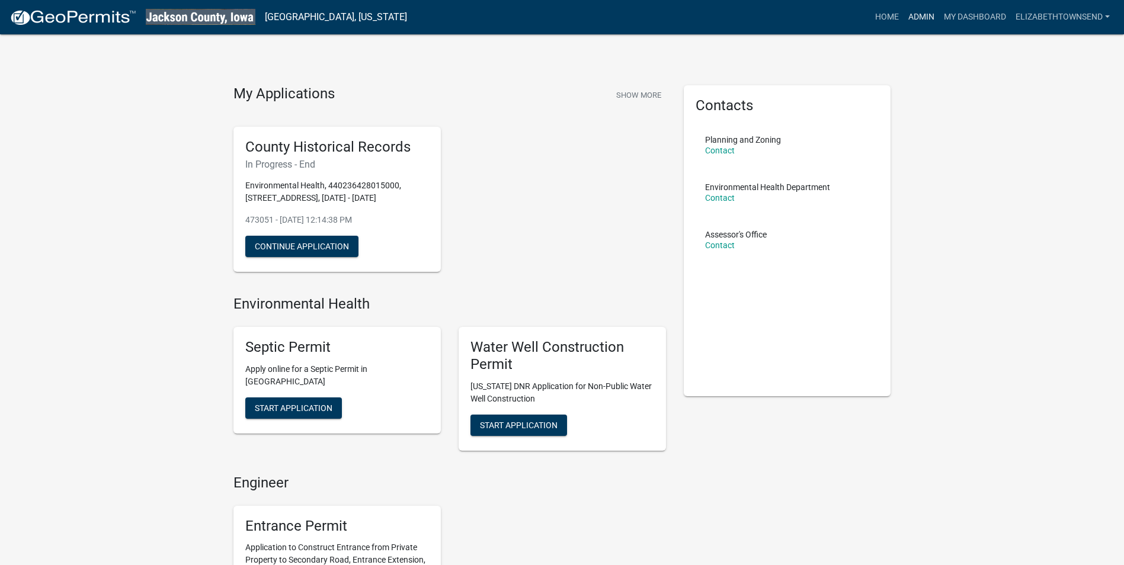
click at [928, 16] on link "Admin" at bounding box center [921, 17] width 36 height 23
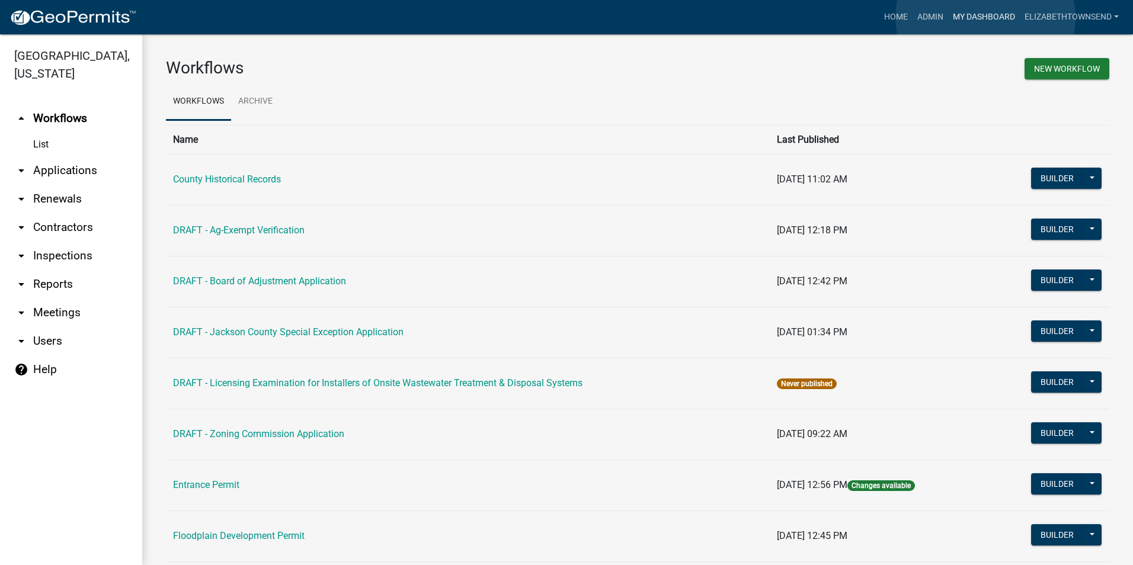
click at [985, 17] on link "My Dashboard" at bounding box center [984, 17] width 72 height 23
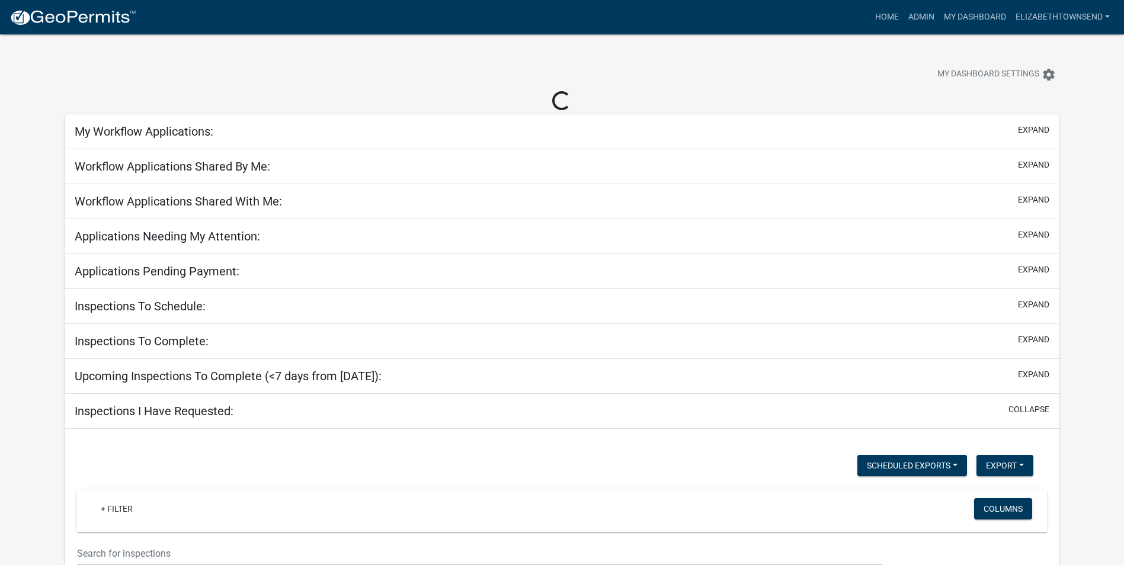
select select "3: 100"
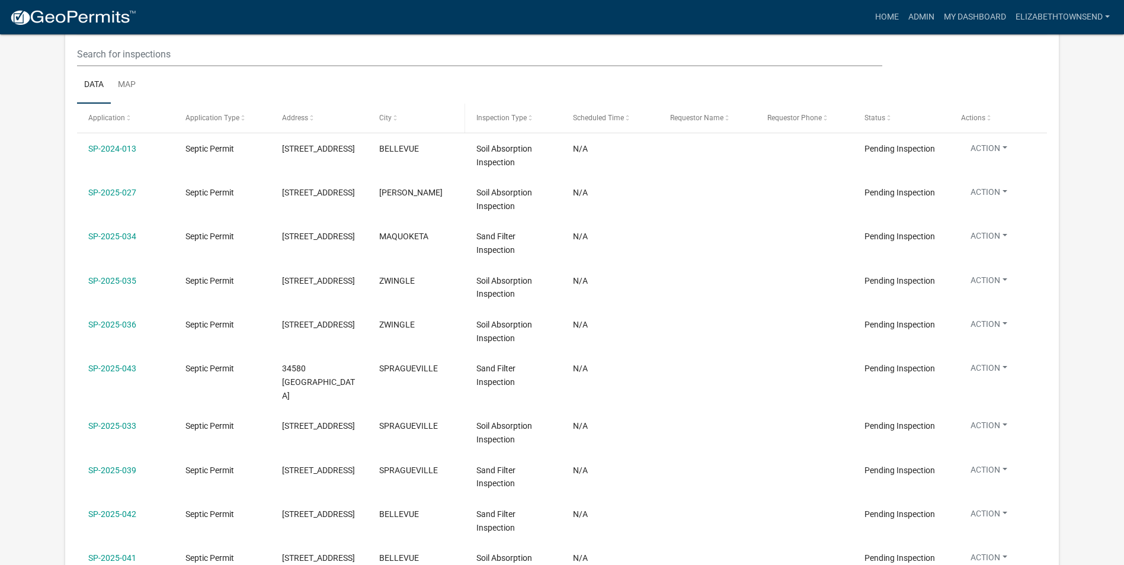
scroll to position [652, 0]
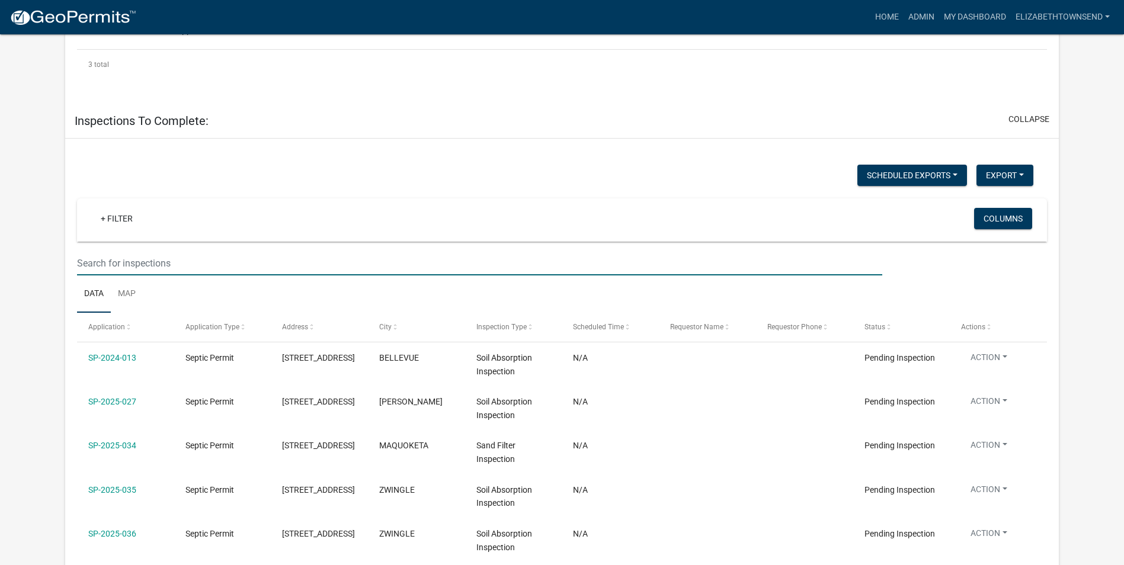
click at [181, 262] on input "text" at bounding box center [479, 263] width 805 height 24
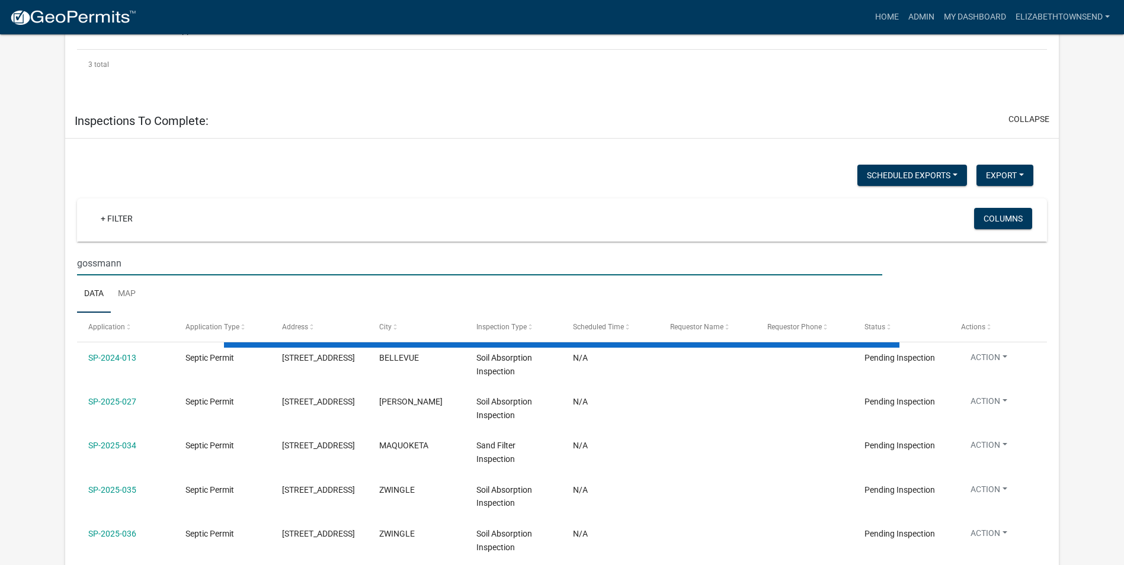
type input "[PERSON_NAME]"
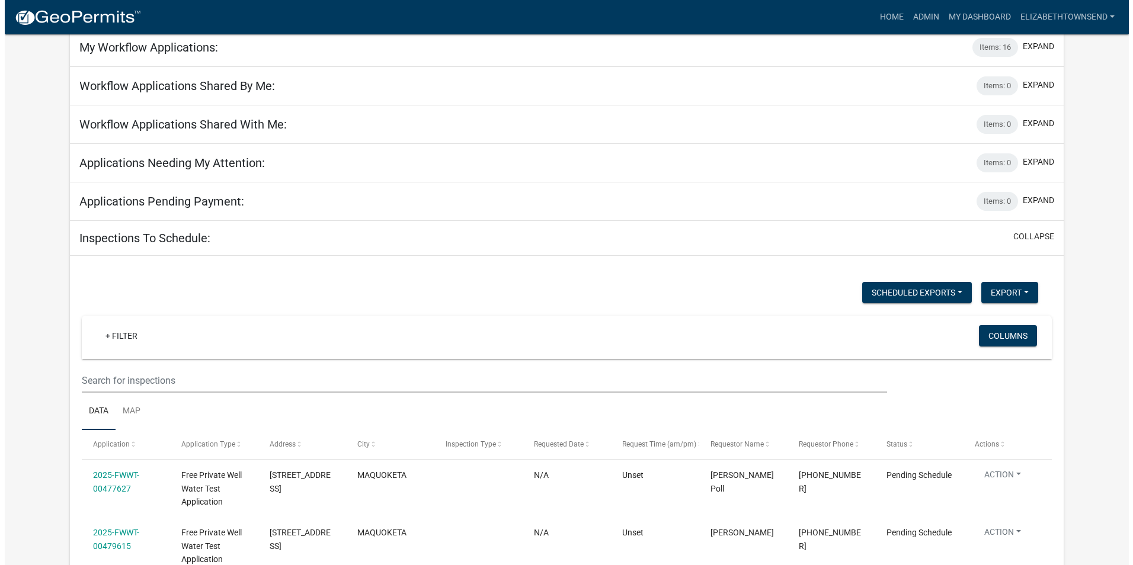
scroll to position [0, 0]
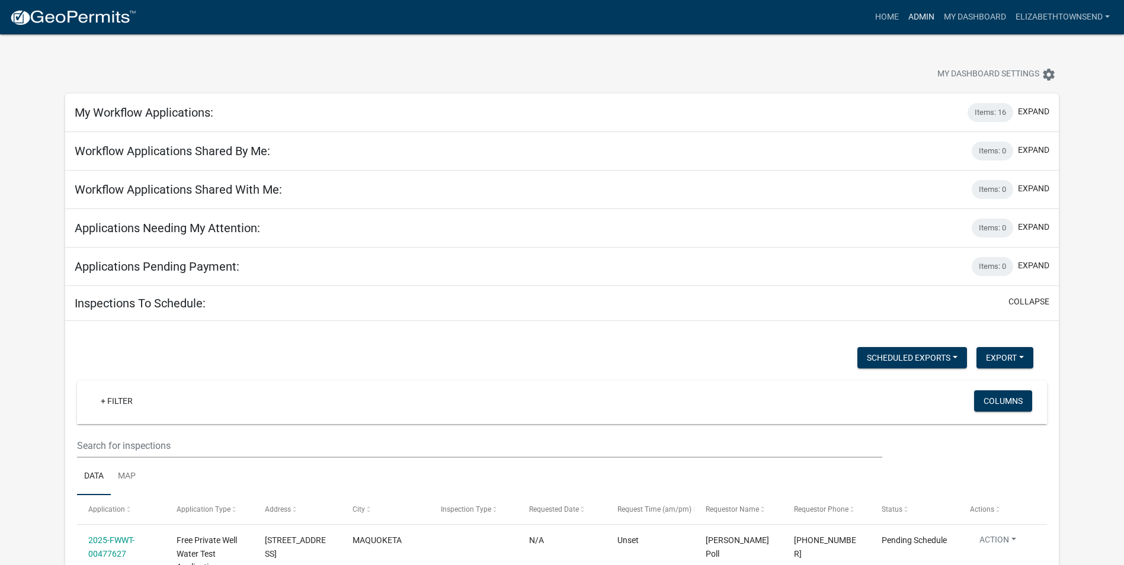
click at [922, 11] on link "Admin" at bounding box center [921, 17] width 36 height 23
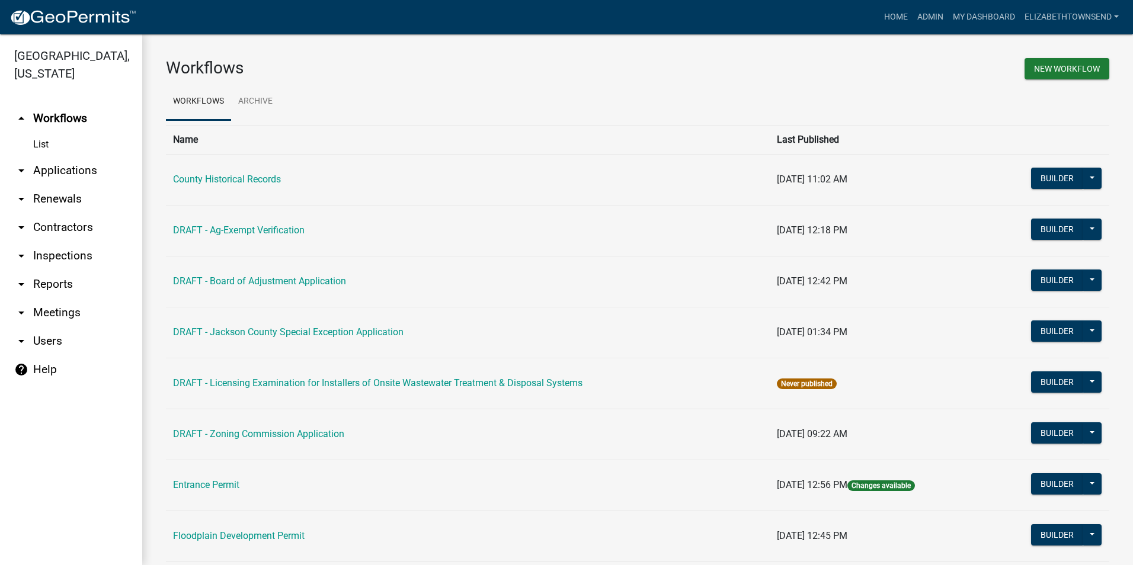
click at [43, 156] on link "arrow_drop_down Applications" at bounding box center [71, 170] width 142 height 28
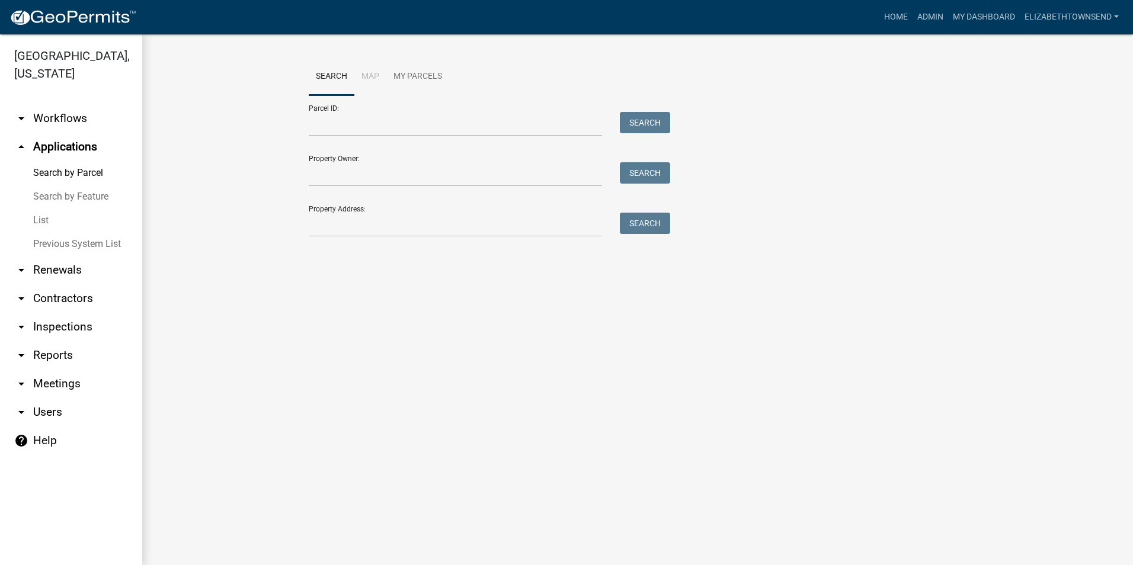
click at [43, 209] on link "List" at bounding box center [71, 221] width 142 height 24
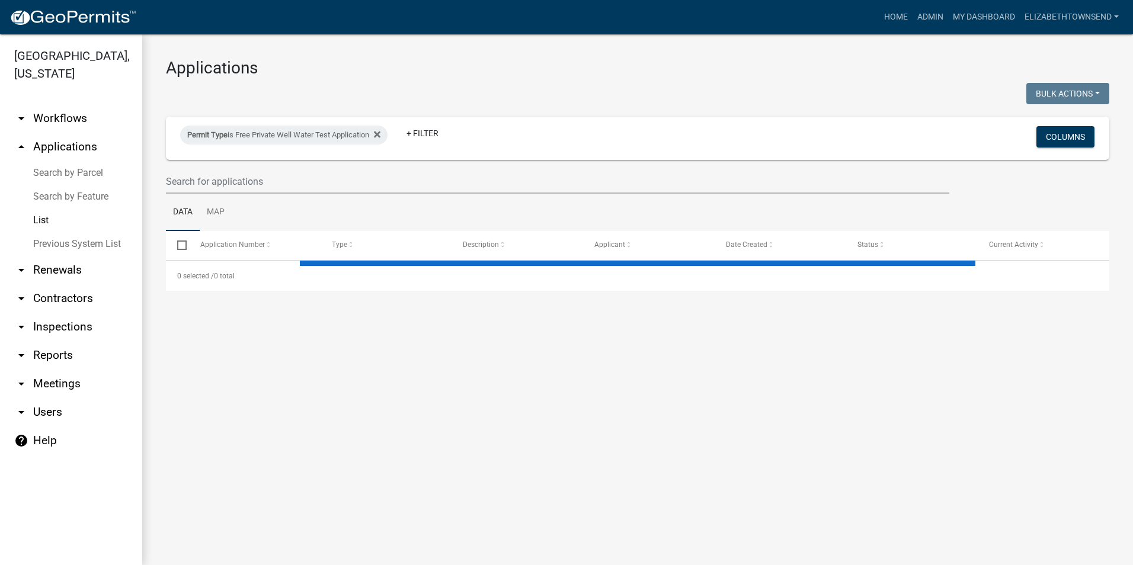
select select "3: 100"
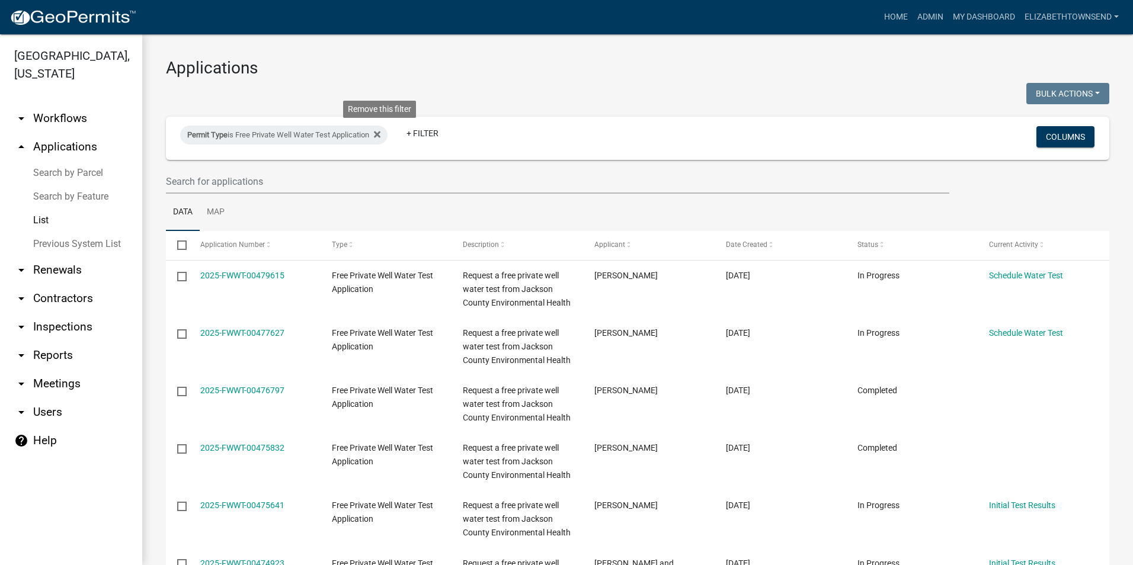
click at [380, 133] on icon at bounding box center [377, 134] width 7 height 7
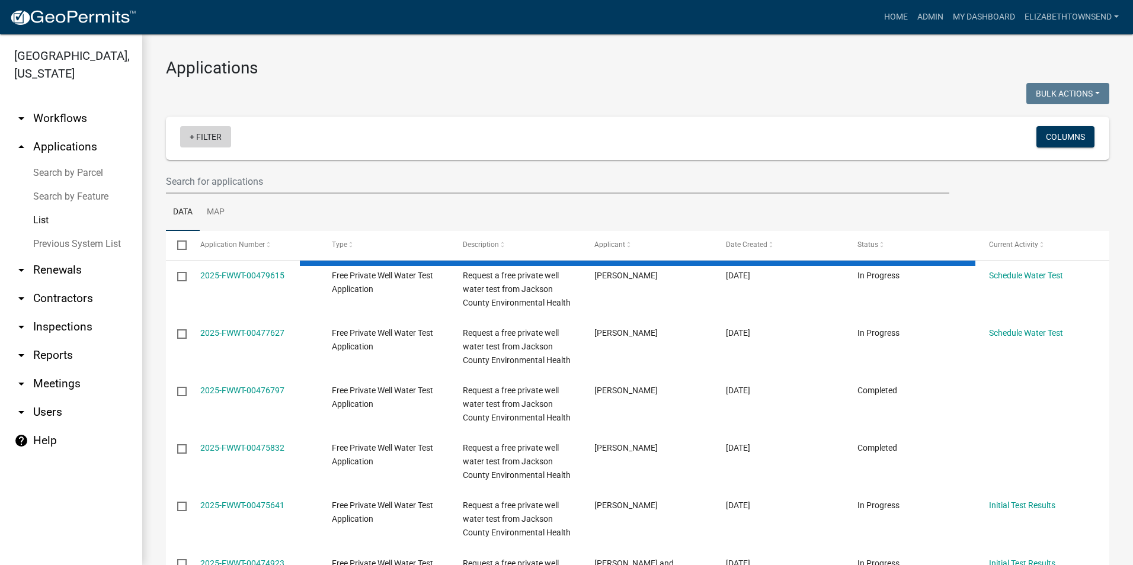
click at [211, 133] on link "+ Filter" at bounding box center [205, 136] width 51 height 21
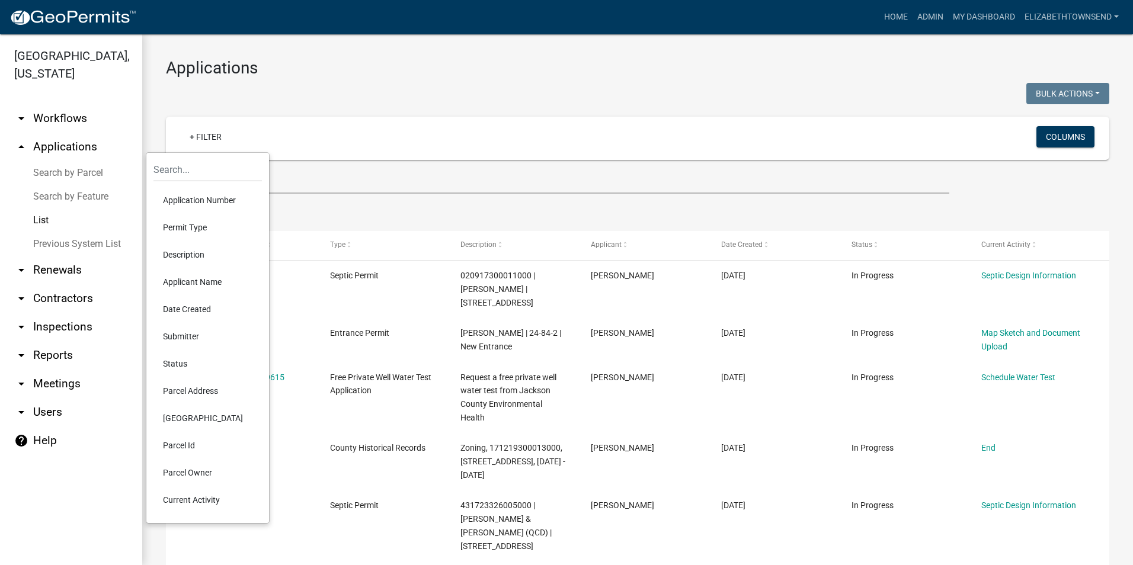
click at [193, 226] on li "Permit Type" at bounding box center [207, 227] width 108 height 27
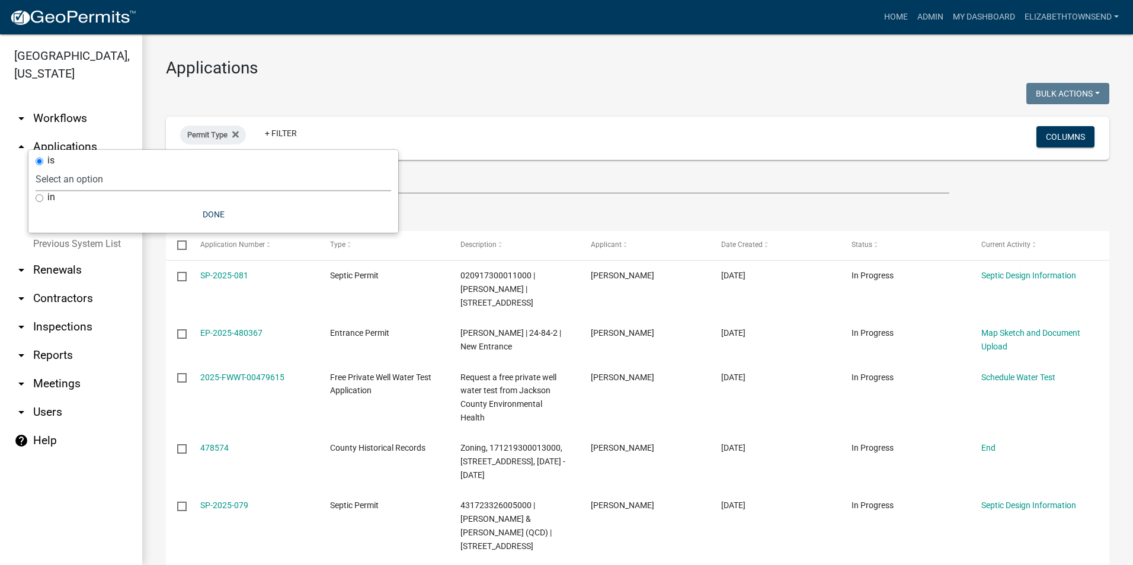
click at [140, 180] on select "Select an option County Historical Records DRAFT - Ag-Exempt Verification DRAFT…" at bounding box center [213, 179] width 355 height 24
select select "00c8d5c9-54c6-4a9d-979b-504790a05259"
click at [63, 167] on select "Select an option County Historical Records DRAFT - Ag-Exempt Verification DRAFT…" at bounding box center [213, 179] width 355 height 24
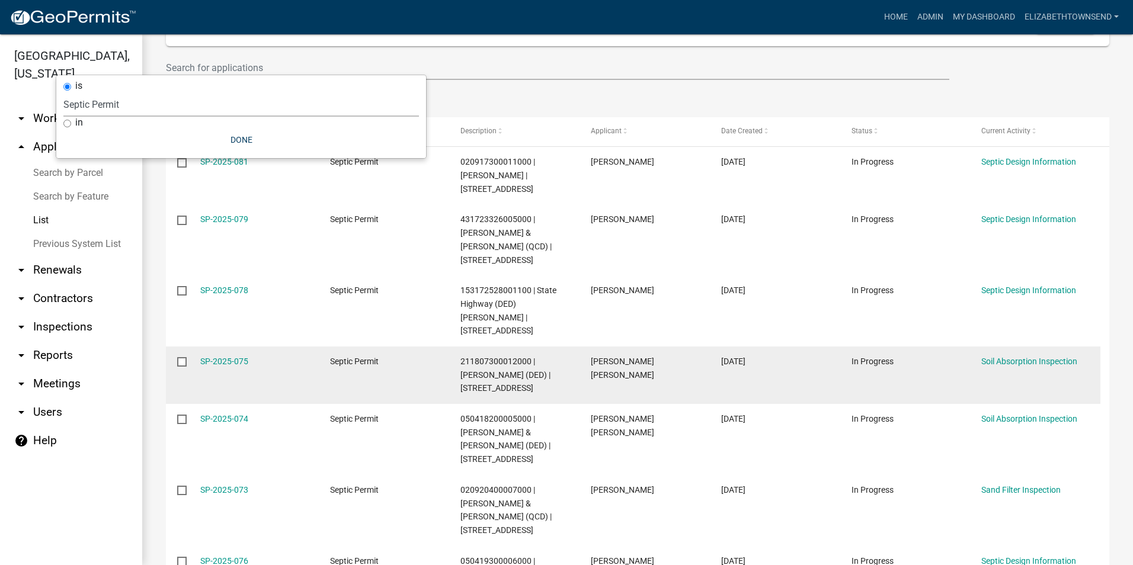
scroll to position [178, 0]
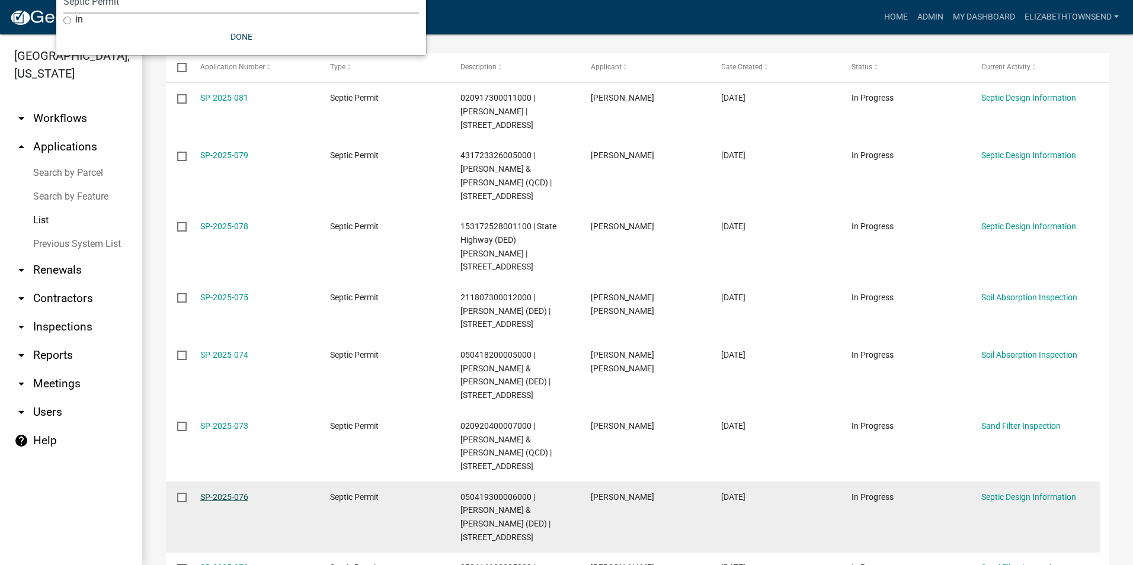
click at [236, 492] on link "SP-2025-076" at bounding box center [224, 496] width 48 height 9
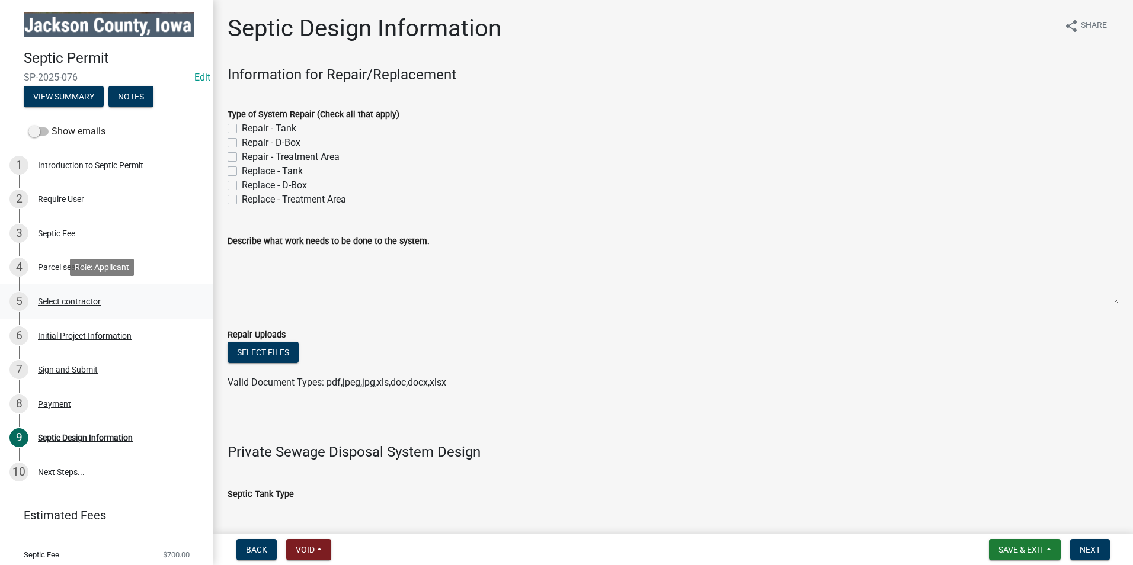
click at [63, 300] on div "Select contractor" at bounding box center [69, 301] width 63 height 8
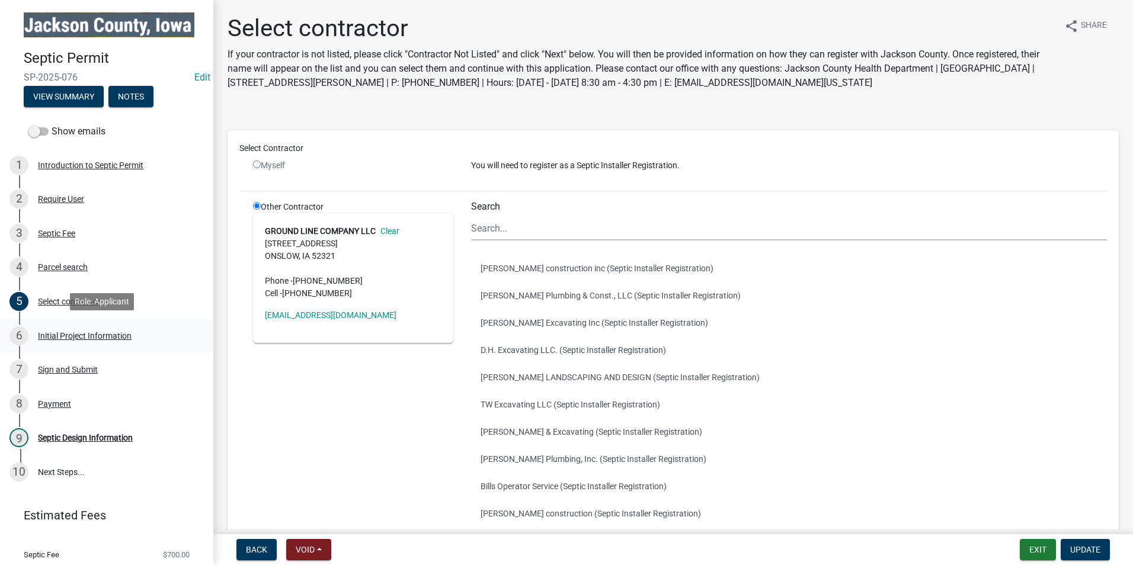
click at [66, 336] on div "Initial Project Information" at bounding box center [85, 336] width 94 height 8
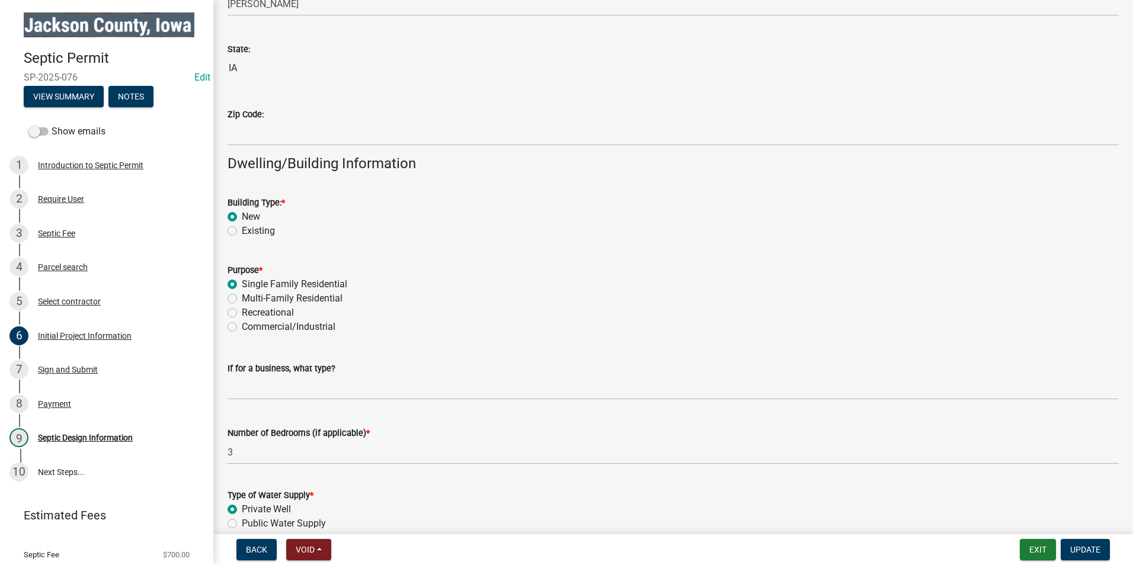
scroll to position [889, 0]
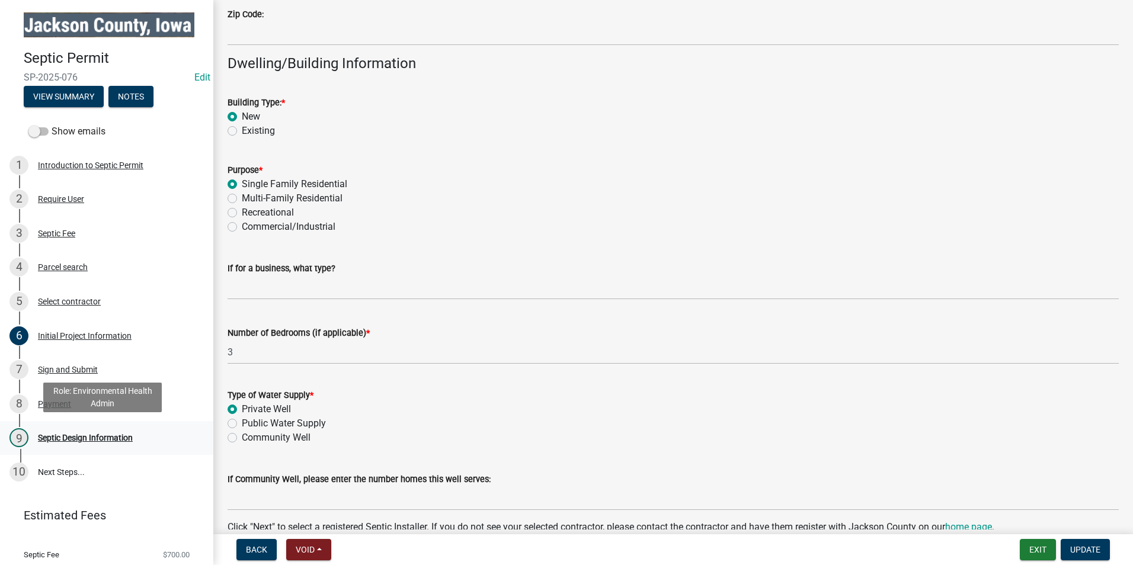
click at [78, 434] on div "Septic Design Information" at bounding box center [85, 438] width 95 height 8
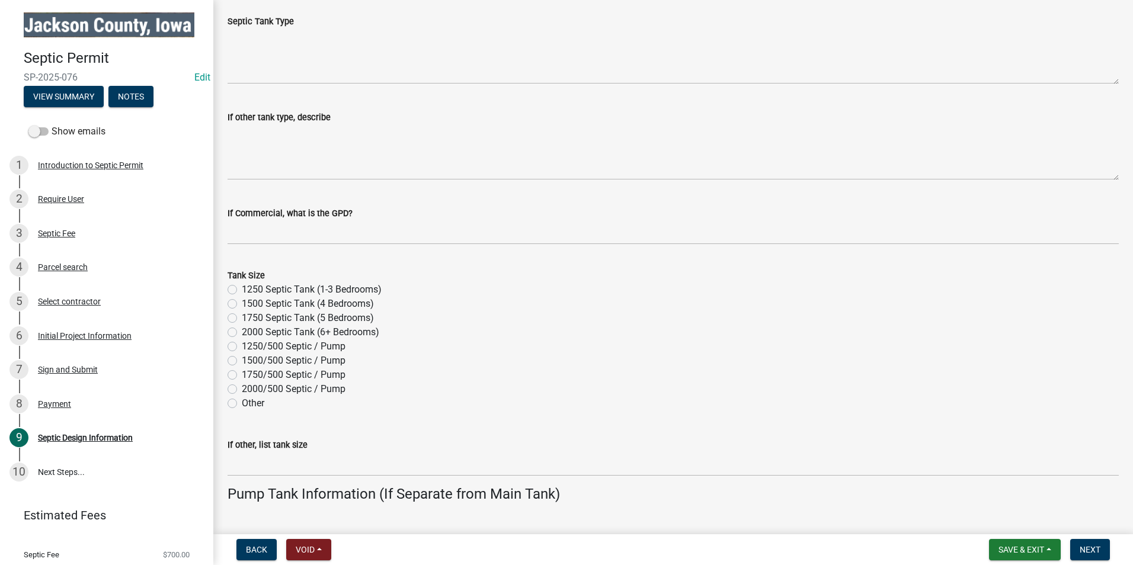
scroll to position [474, 0]
click at [242, 303] on label "1500 Septic Tank (4 Bedrooms)" at bounding box center [308, 303] width 132 height 14
click at [242, 303] on input "1500 Septic Tank (4 Bedrooms)" at bounding box center [246, 300] width 8 height 8
radio input "true"
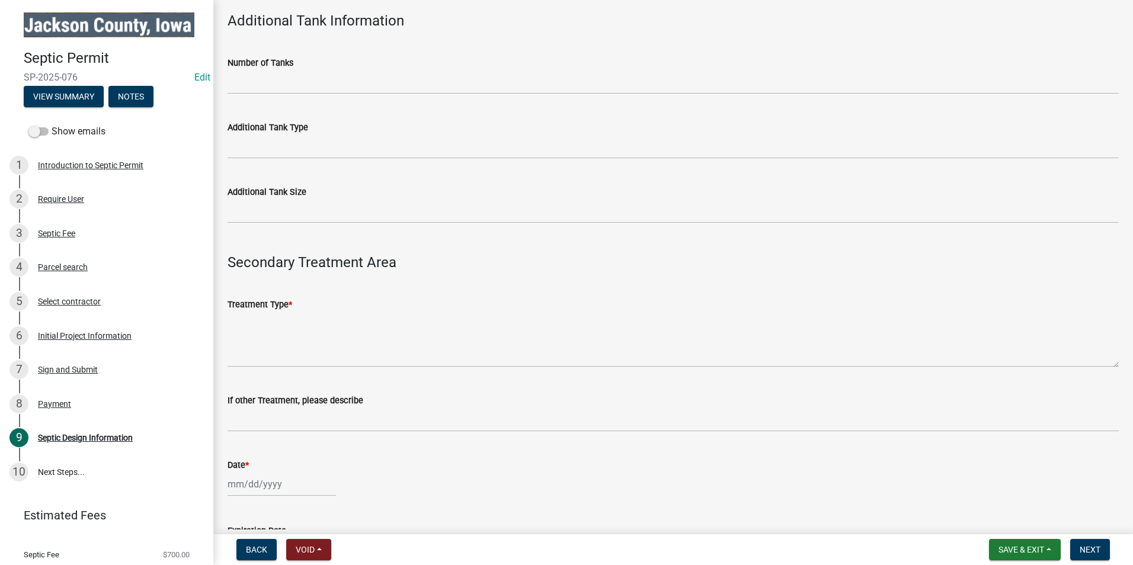
scroll to position [1126, 0]
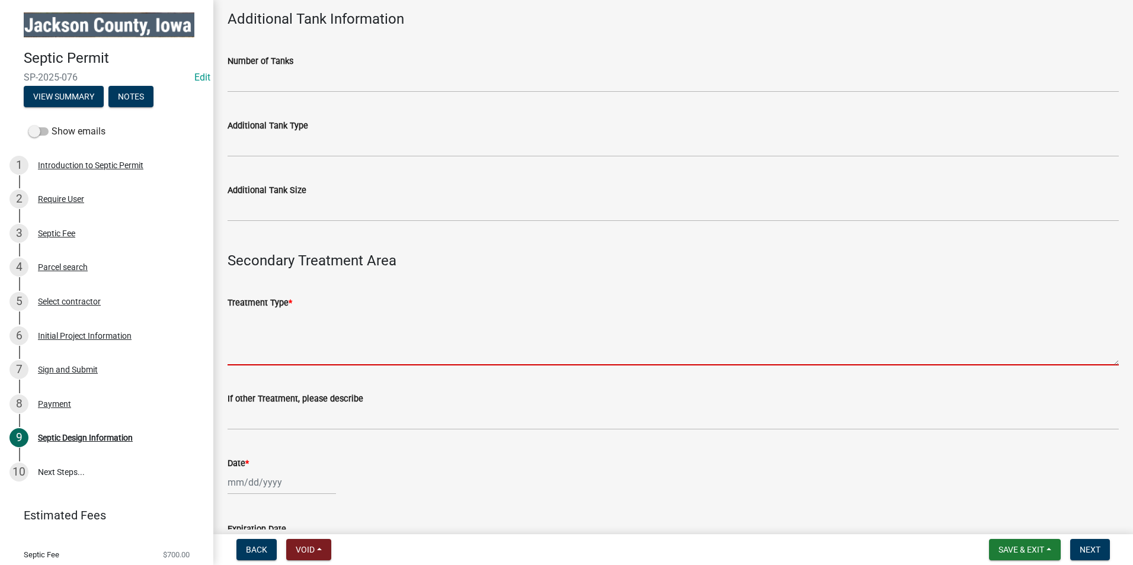
click at [289, 357] on textarea "Treatment Type *" at bounding box center [672, 338] width 891 height 56
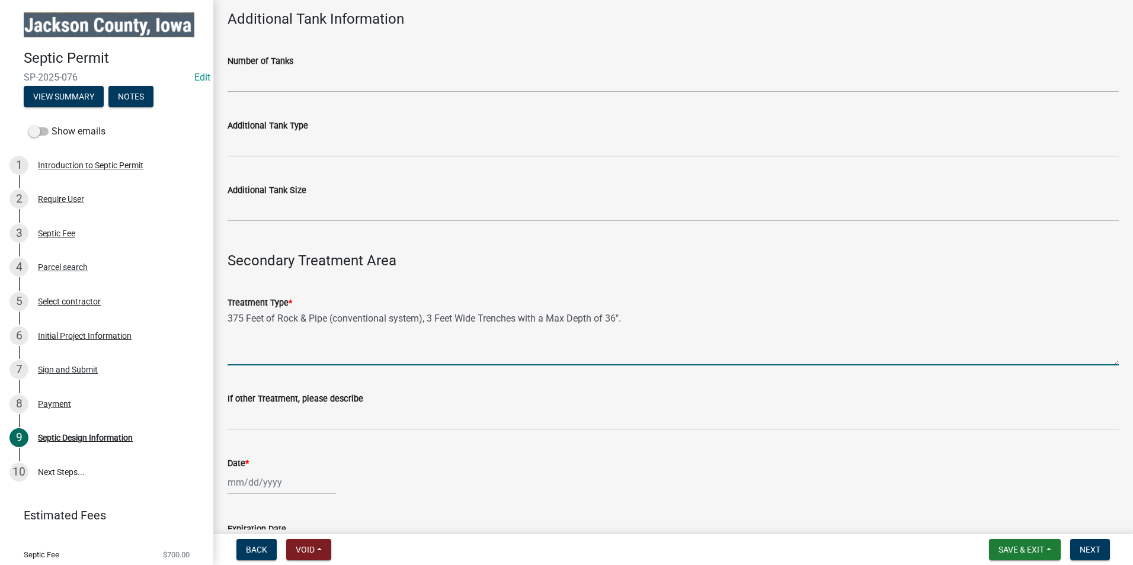
type textarea "375 Feet of Rock & Pipe (conventional system), 3 Feet Wide Trenches with a Max …"
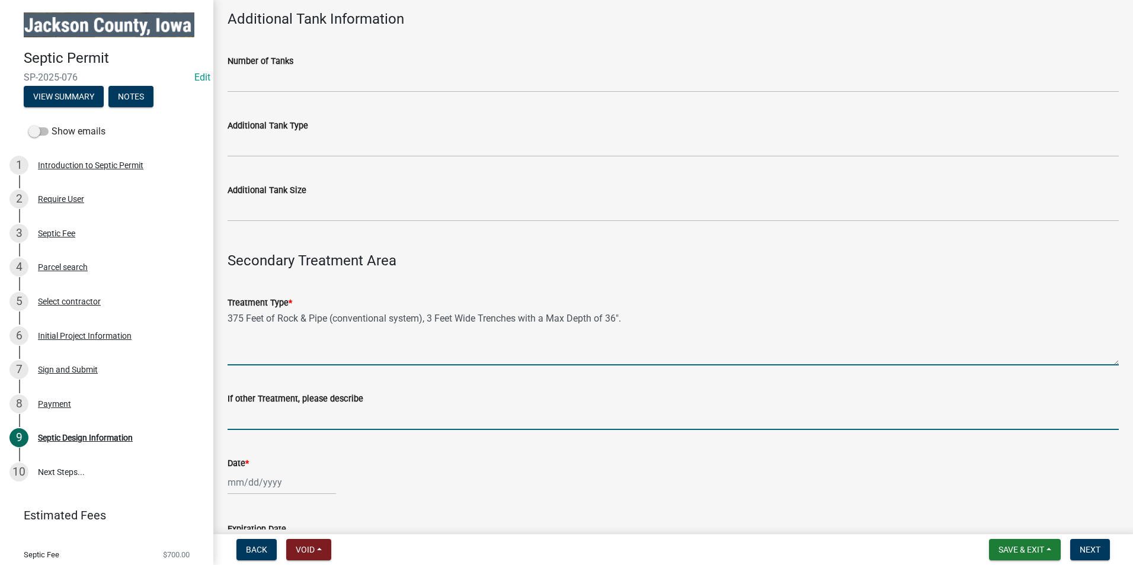
click at [325, 414] on input "If other Treatment, please describe" at bounding box center [672, 418] width 891 height 24
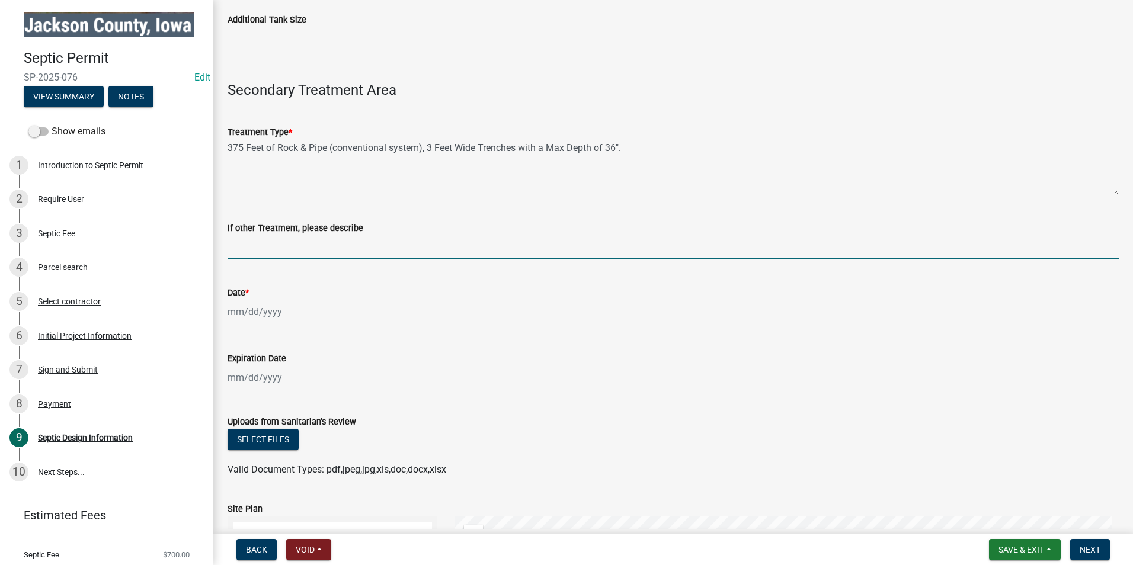
scroll to position [1303, 0]
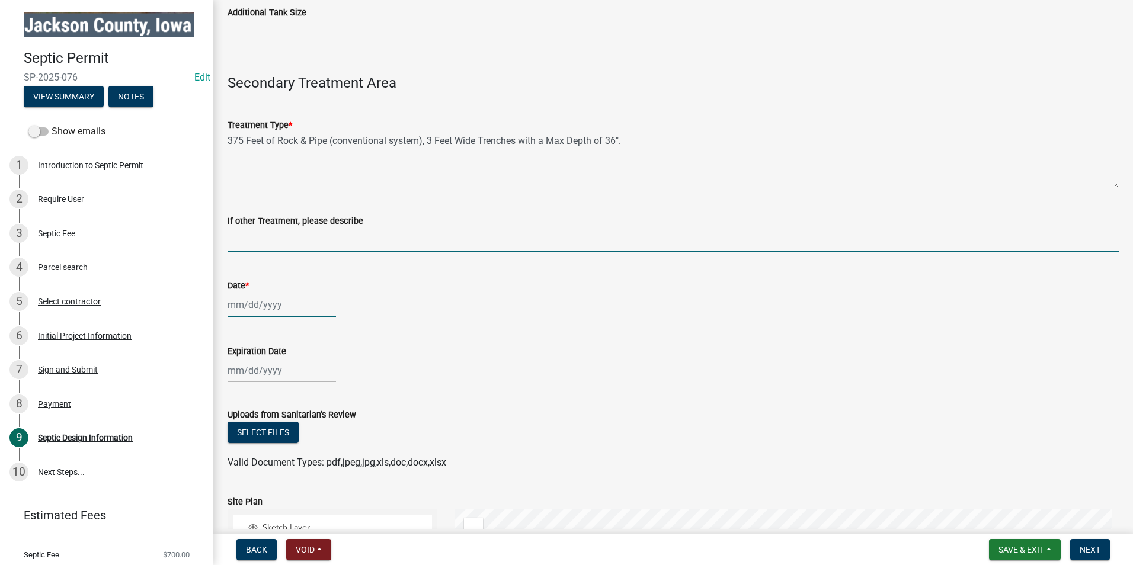
click at [266, 309] on div at bounding box center [281, 305] width 108 height 24
select select "9"
select select "2025"
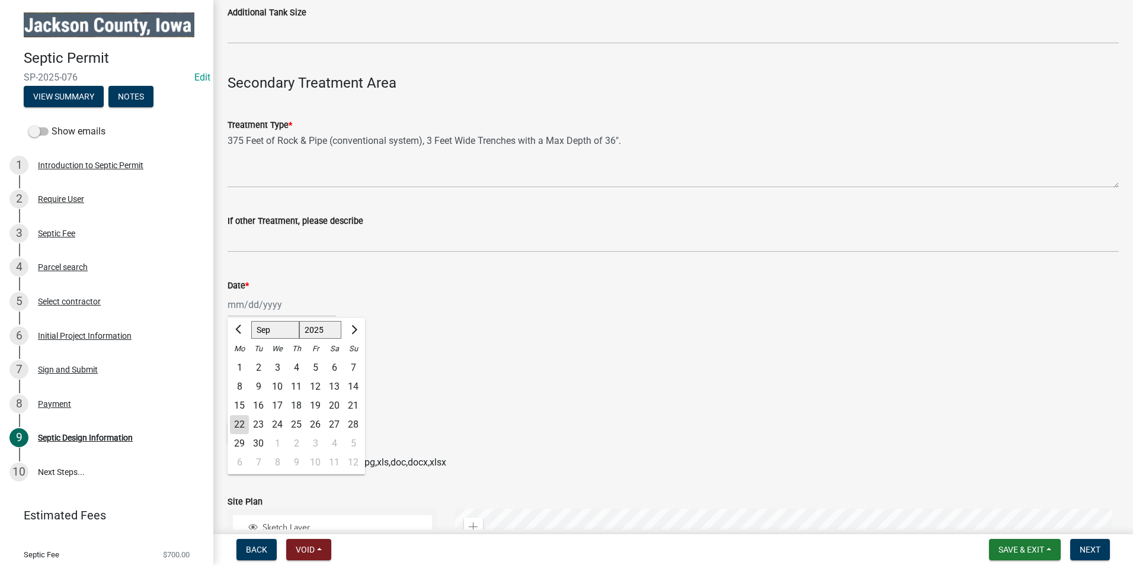
click at [238, 425] on div "22" at bounding box center [239, 424] width 19 height 19
type input "[DATE]"
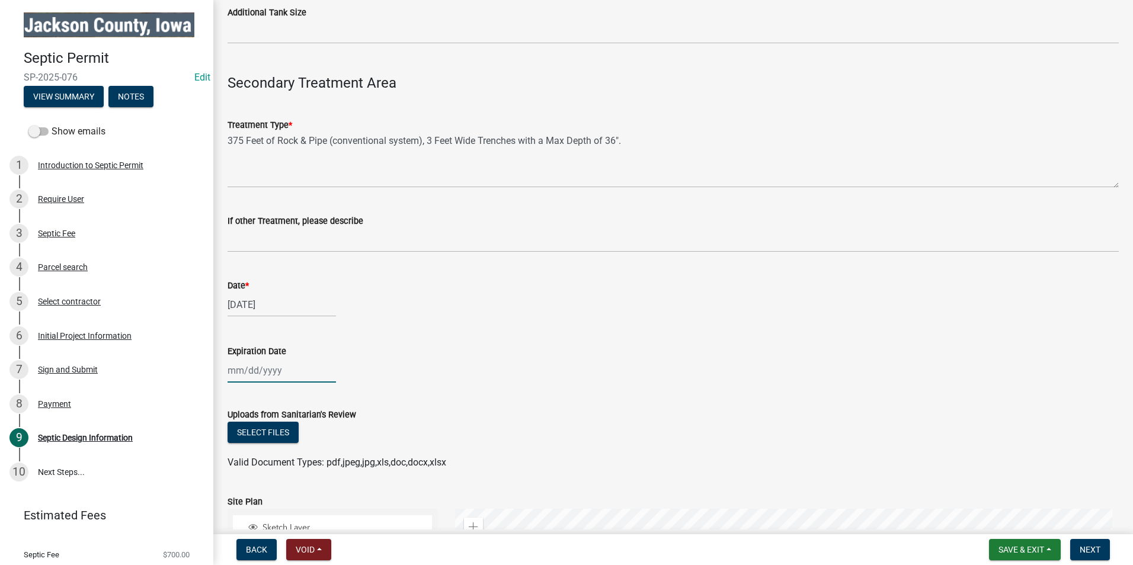
click at [282, 379] on div at bounding box center [281, 370] width 108 height 24
select select "9"
select select "2025"
click at [360, 213] on button "Next month" at bounding box center [353, 212] width 14 height 19
click at [360, 212] on button "Next month" at bounding box center [353, 212] width 14 height 19
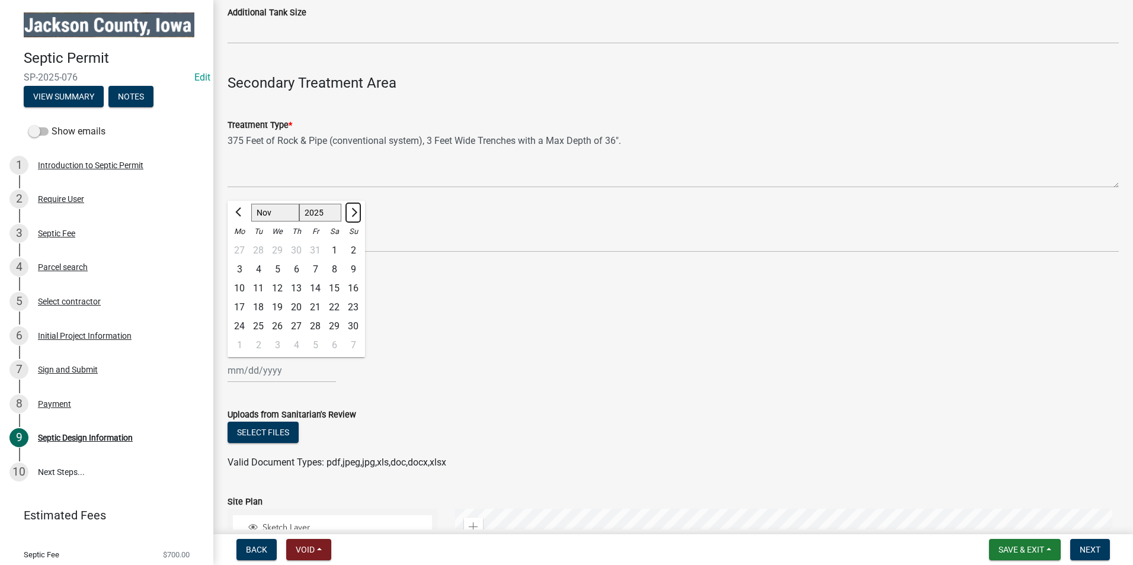
click at [360, 211] on button "Next month" at bounding box center [353, 212] width 14 height 19
select select "1"
select select "2026"
click at [360, 211] on button "Next month" at bounding box center [353, 212] width 14 height 19
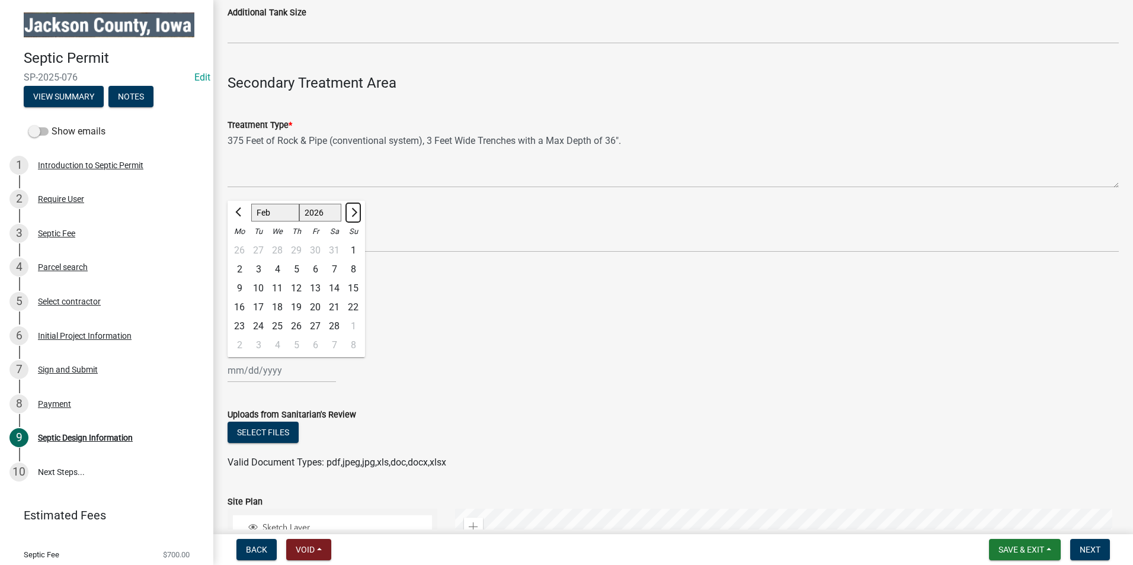
click at [360, 211] on button "Next month" at bounding box center [353, 212] width 14 height 19
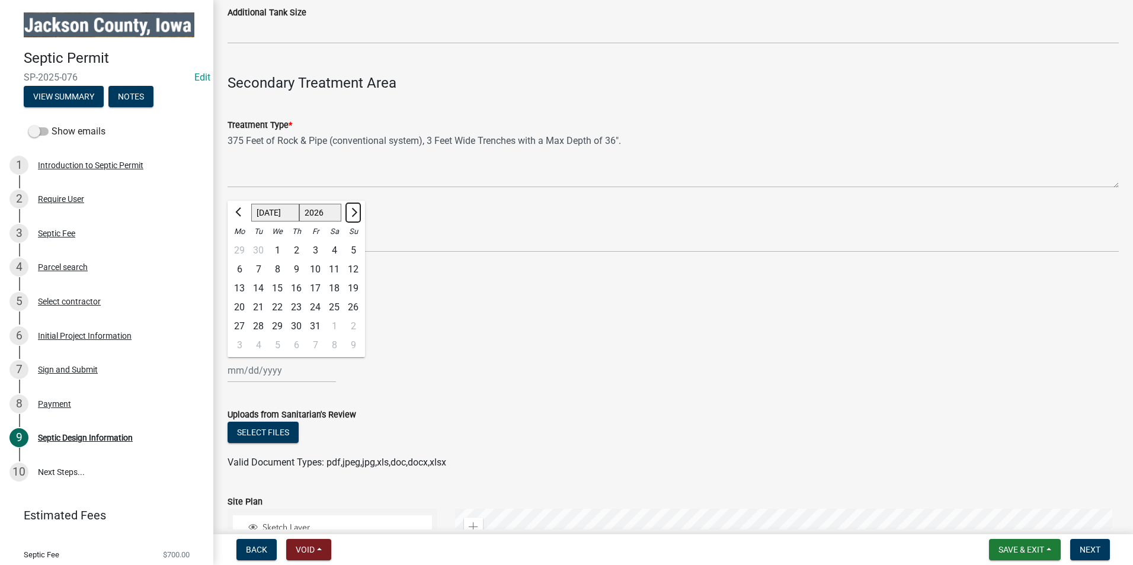
click at [360, 211] on button "Next month" at bounding box center [353, 212] width 14 height 19
select select "9"
click at [257, 303] on div "22" at bounding box center [258, 307] width 19 height 19
type input "[DATE]"
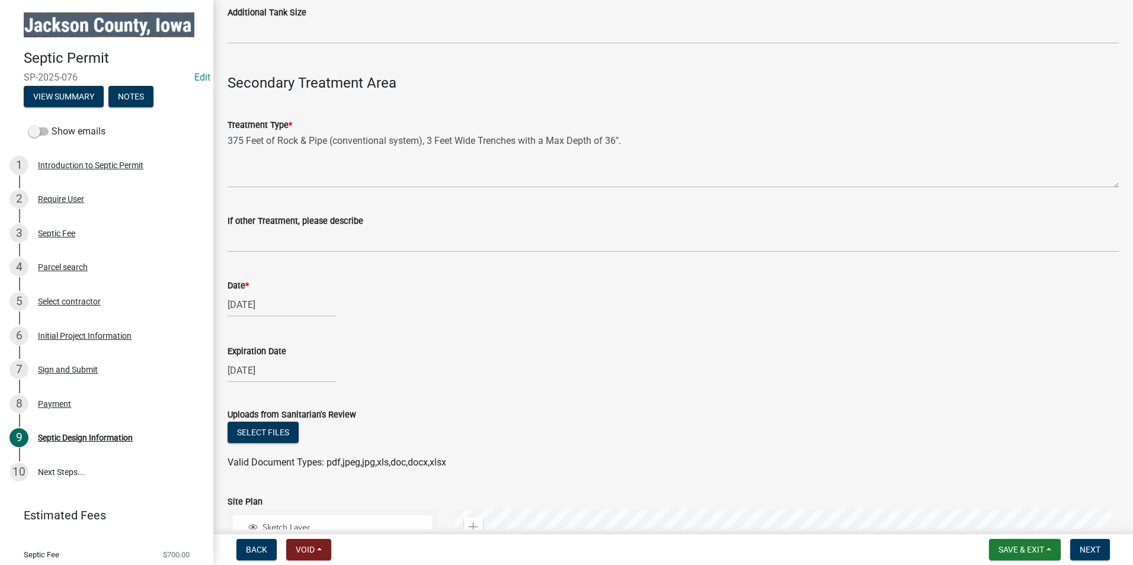
click at [432, 352] on div "Expiration Date" at bounding box center [672, 351] width 891 height 14
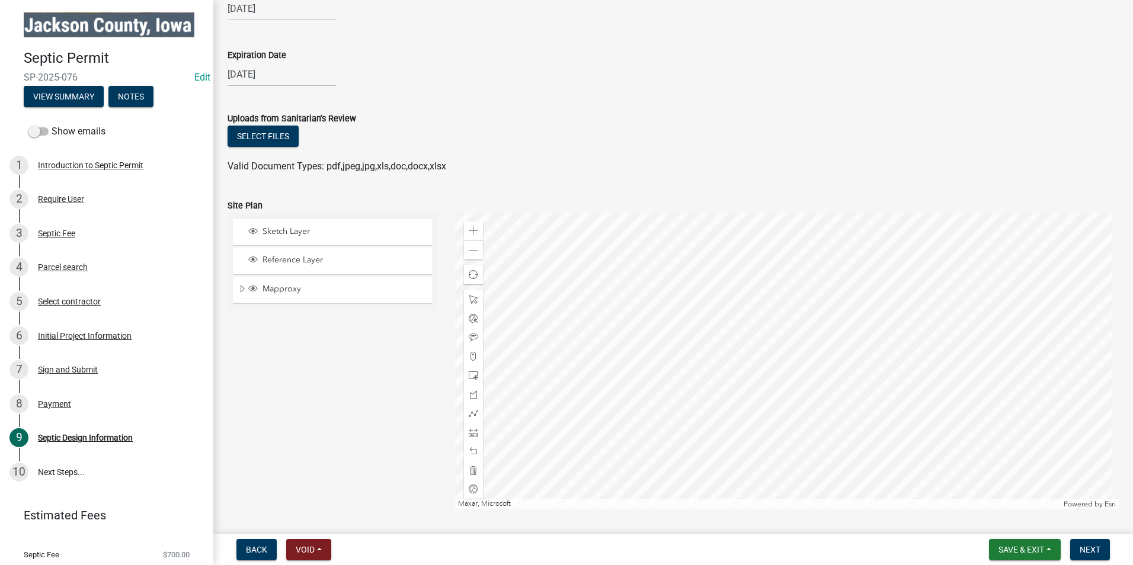
scroll to position [1659, 0]
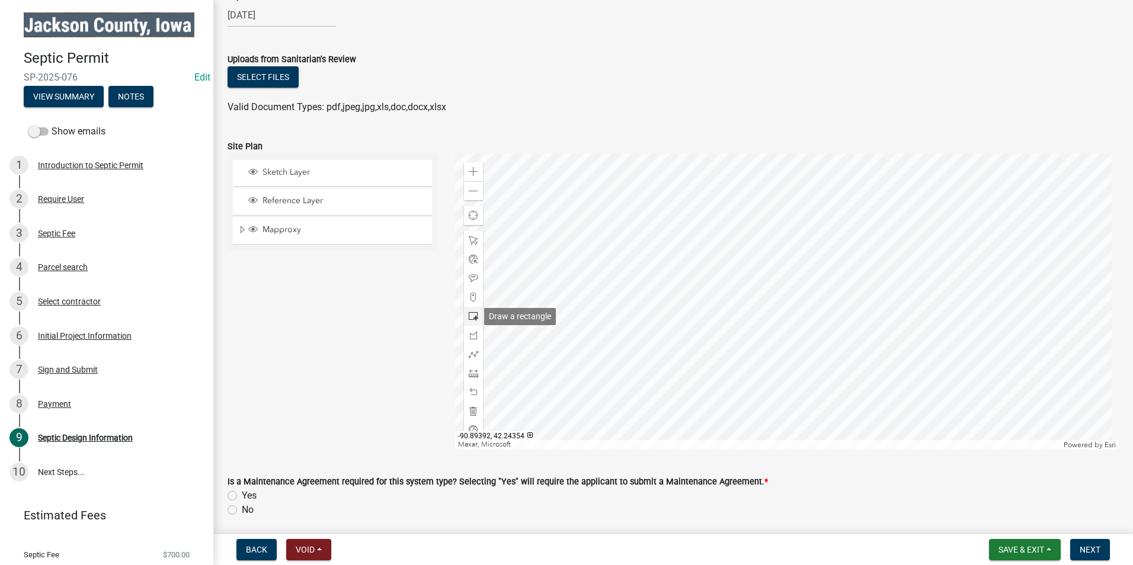
click at [469, 315] on span at bounding box center [473, 316] width 9 height 9
click at [796, 347] on div at bounding box center [787, 301] width 664 height 296
click at [470, 284] on div at bounding box center [473, 278] width 19 height 19
click at [759, 315] on div at bounding box center [787, 301] width 664 height 296
click at [242, 509] on label "No" at bounding box center [248, 510] width 12 height 14
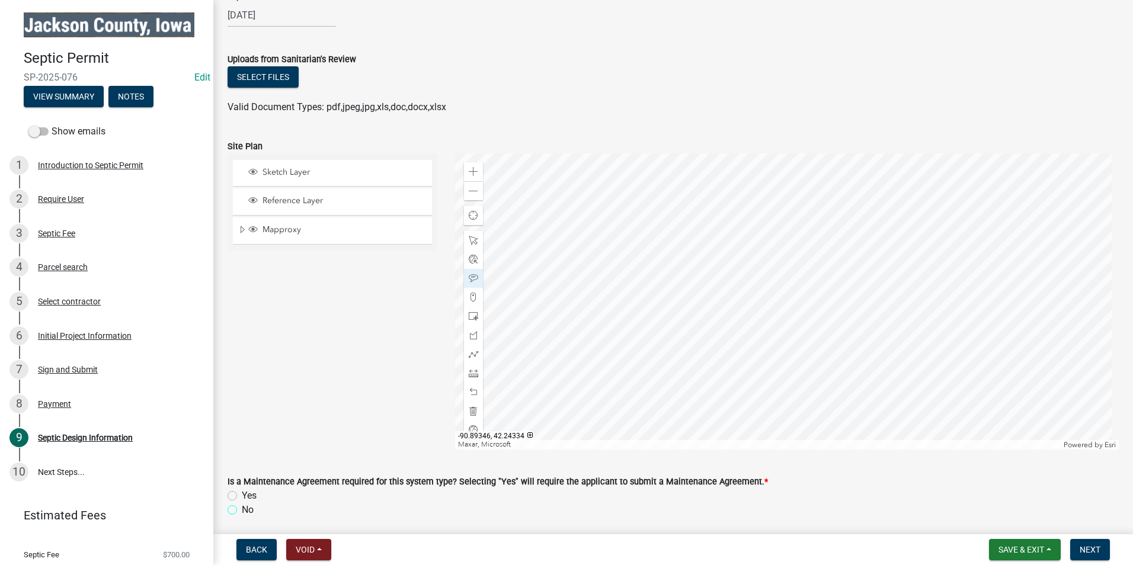
click at [242, 509] on input "No" at bounding box center [246, 507] width 8 height 8
radio input "true"
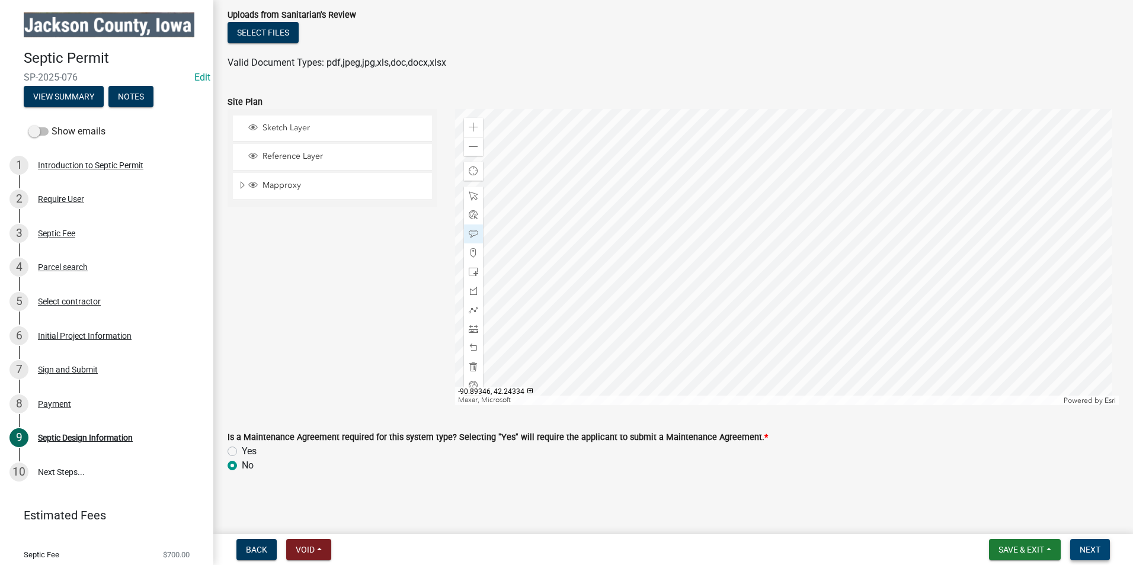
click at [1091, 552] on span "Next" at bounding box center [1089, 549] width 21 height 9
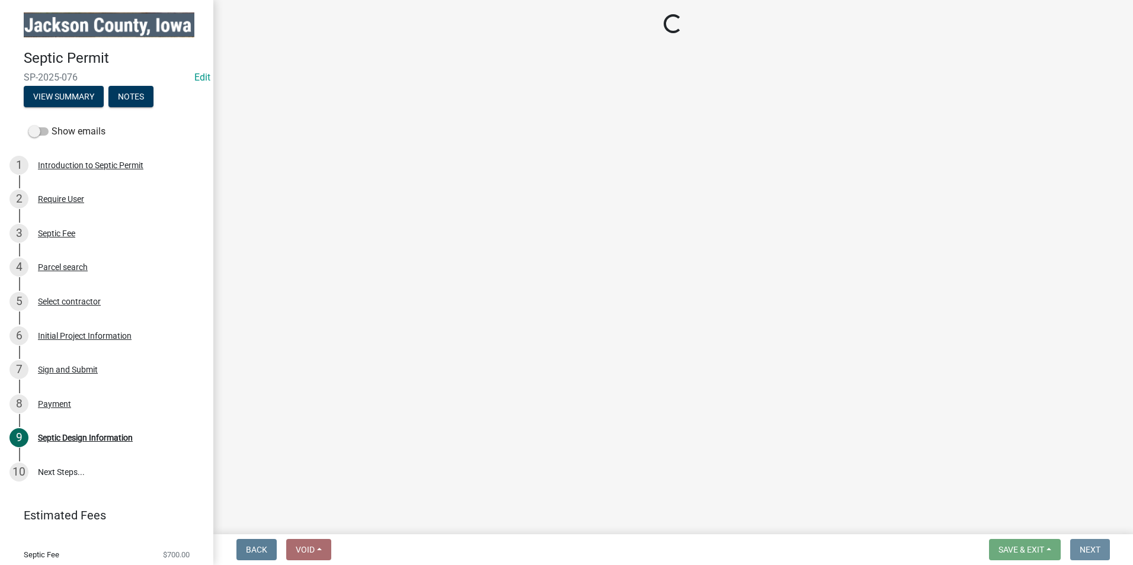
scroll to position [0, 0]
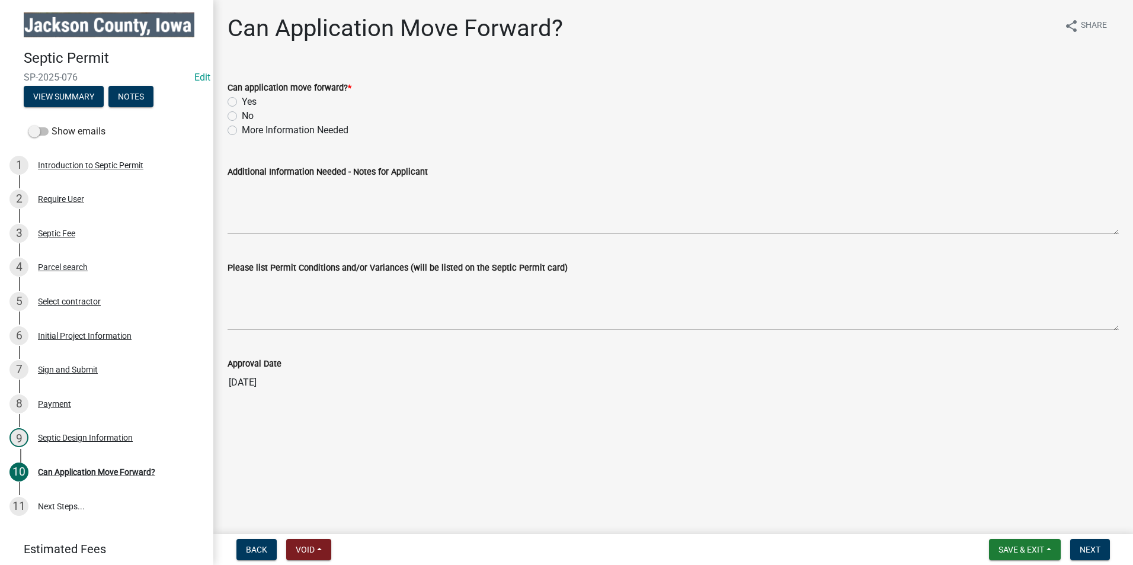
click at [242, 101] on label "Yes" at bounding box center [249, 102] width 15 height 14
click at [242, 101] on input "Yes" at bounding box center [246, 99] width 8 height 8
radio input "true"
click at [1088, 551] on span "Next" at bounding box center [1089, 549] width 21 height 9
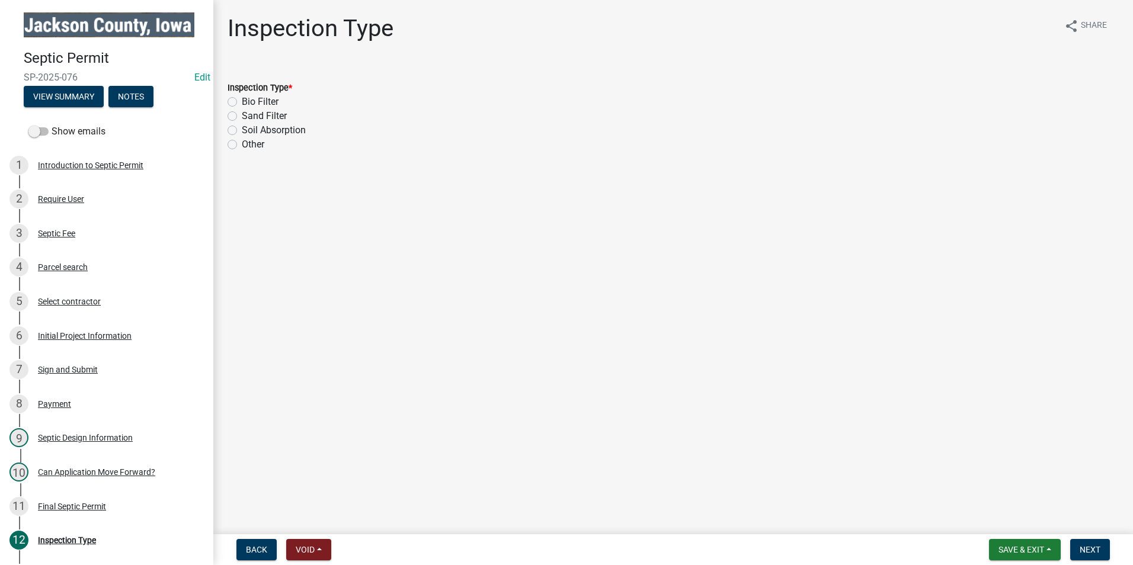
click at [242, 132] on label "Soil Absorption" at bounding box center [274, 130] width 64 height 14
click at [242, 131] on input "Soil Absorption" at bounding box center [246, 127] width 8 height 8
radio input "true"
click at [1089, 547] on span "Next" at bounding box center [1089, 549] width 21 height 9
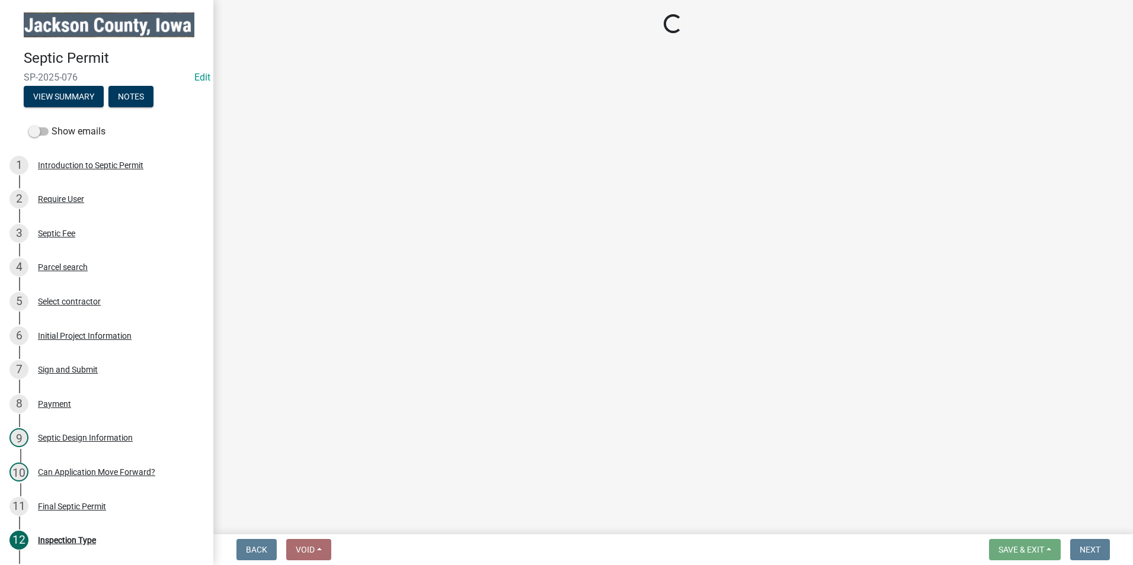
select select "a3873a1b-6e26-41c8-b1e9-189df5d0ae8c"
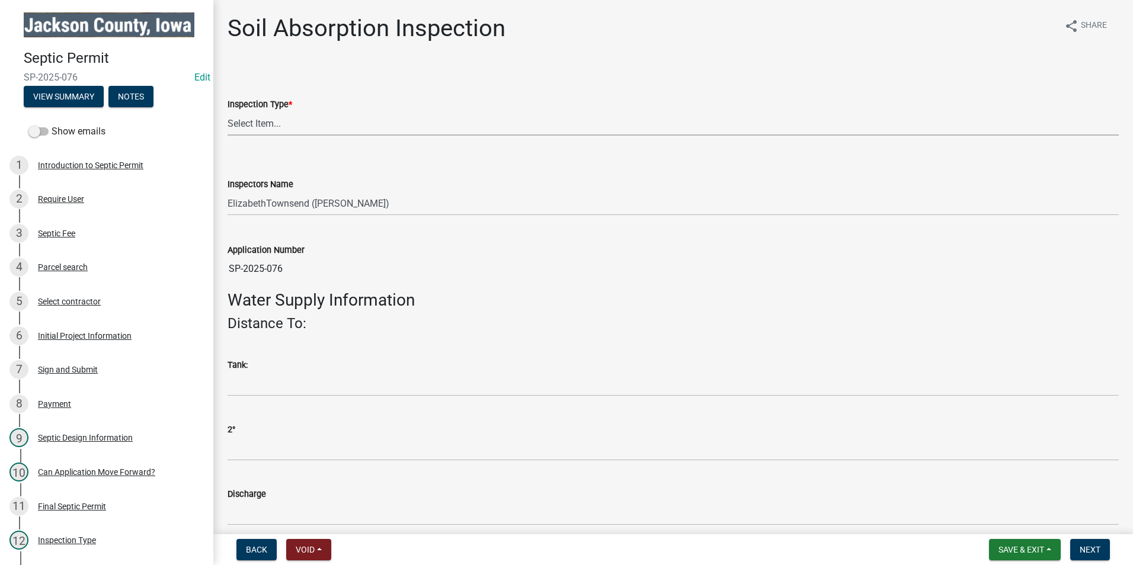
click at [340, 126] on select "Select Item... Sand Filter Inspection" at bounding box center [672, 123] width 891 height 24
click at [227, 111] on select "Select Item... Sand Filter Inspection" at bounding box center [672, 123] width 891 height 24
select select "8b01e099-4a24-4825-befa-1c944ae133b5"
click at [134, 97] on button "Notes" at bounding box center [130, 96] width 45 height 21
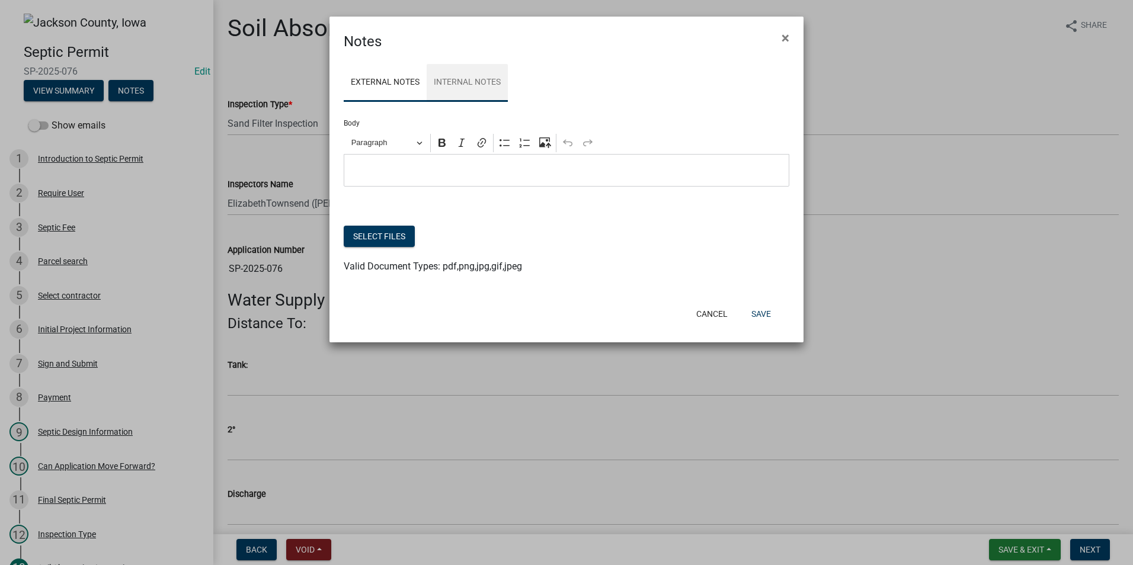
click at [469, 79] on link "Internal Notes" at bounding box center [467, 83] width 81 height 38
click at [412, 171] on p "Editor editing area: main. Press Alt+0 for help." at bounding box center [566, 170] width 433 height 14
click at [756, 313] on button "Save" at bounding box center [761, 313] width 39 height 21
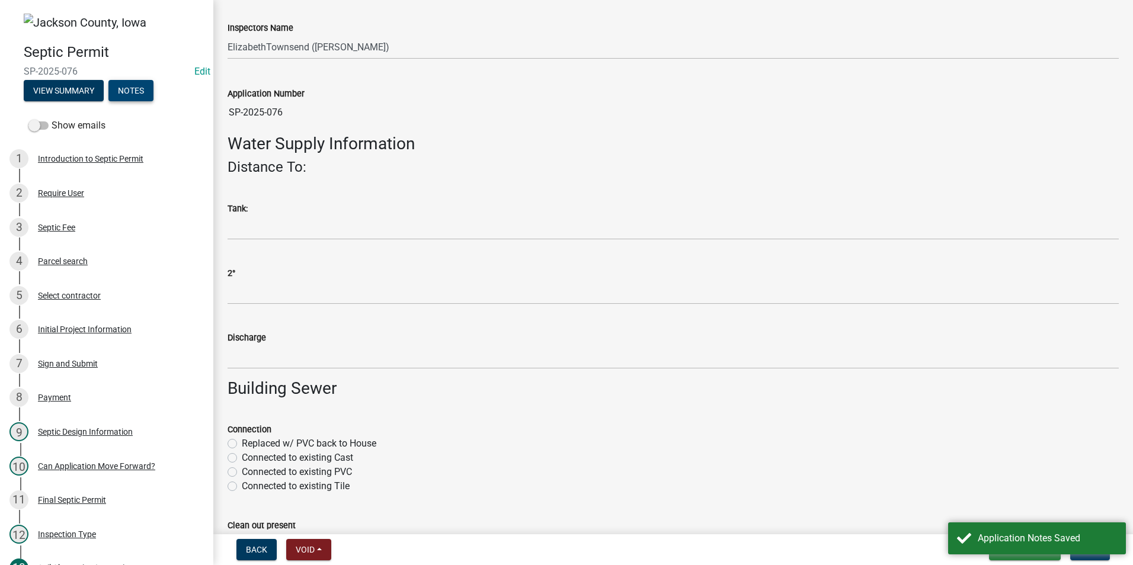
scroll to position [178, 0]
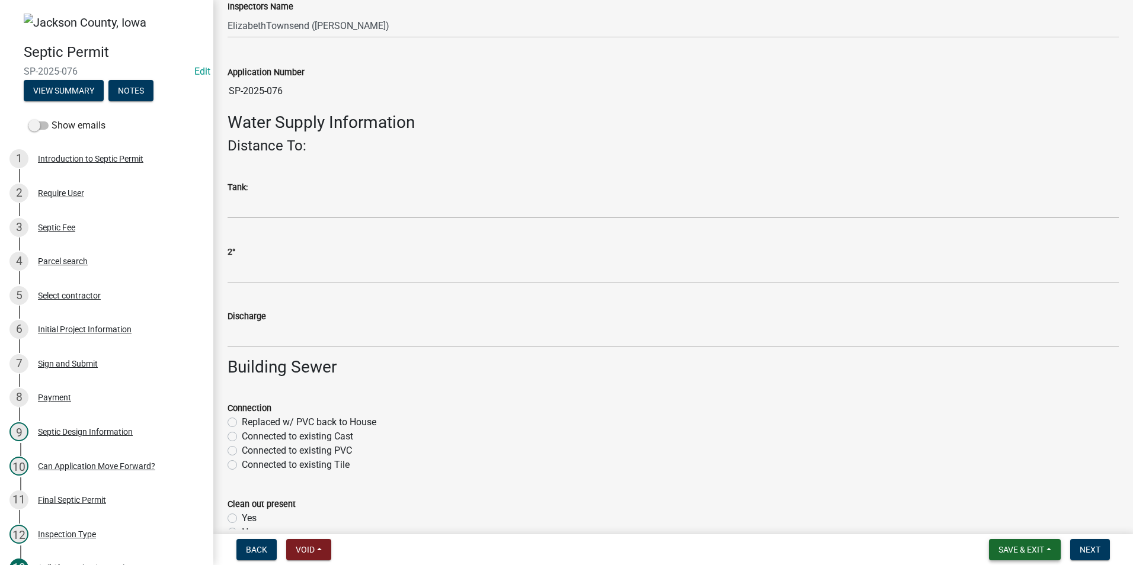
click at [1031, 550] on span "Save & Exit" at bounding box center [1021, 549] width 46 height 9
click at [1027, 522] on button "Save & Exit" at bounding box center [1013, 519] width 95 height 28
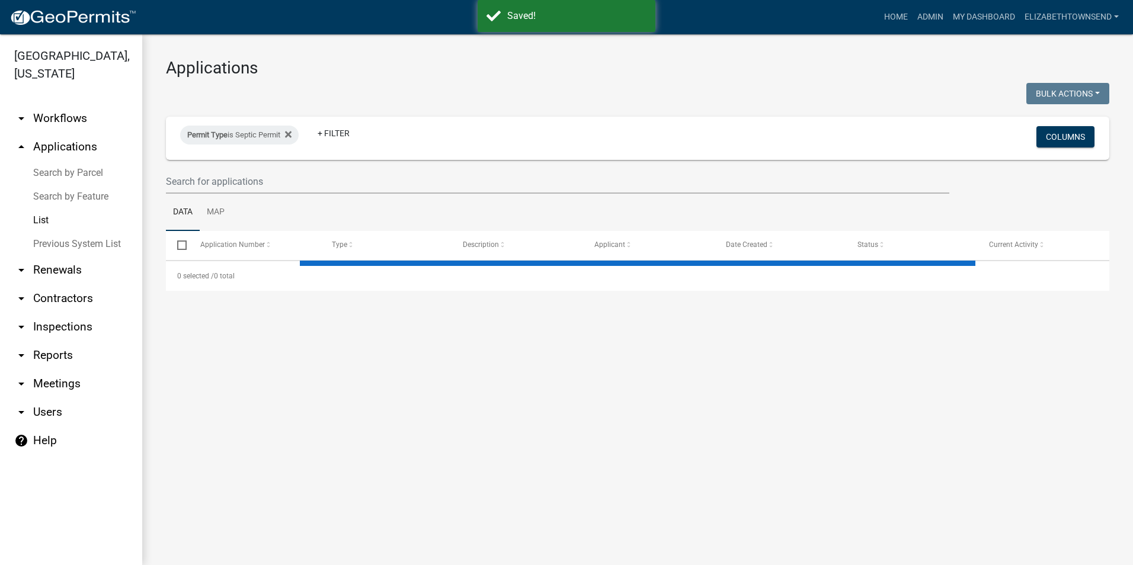
select select "3: 100"
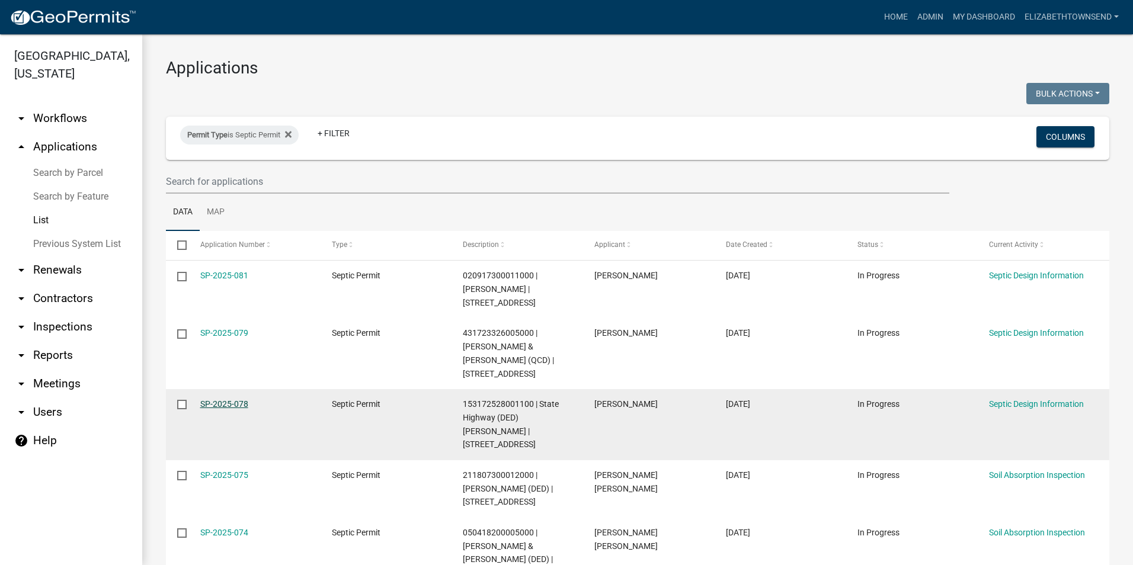
click at [236, 399] on link "SP-2025-078" at bounding box center [224, 403] width 48 height 9
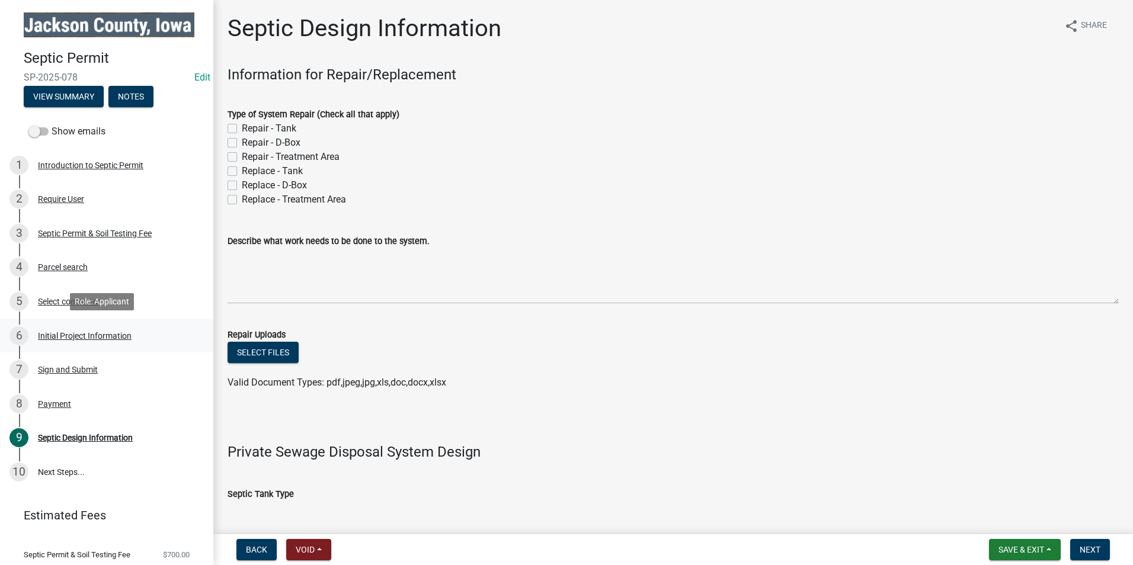
click at [55, 333] on div "Initial Project Information" at bounding box center [85, 336] width 94 height 8
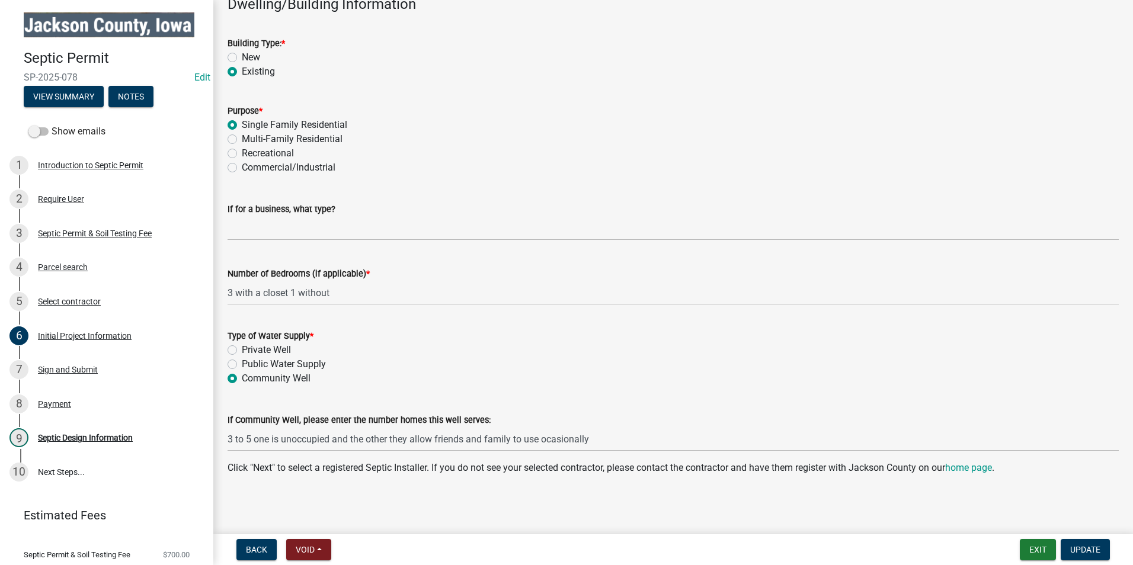
scroll to position [949, 0]
click at [62, 302] on div "Select contractor" at bounding box center [69, 301] width 63 height 8
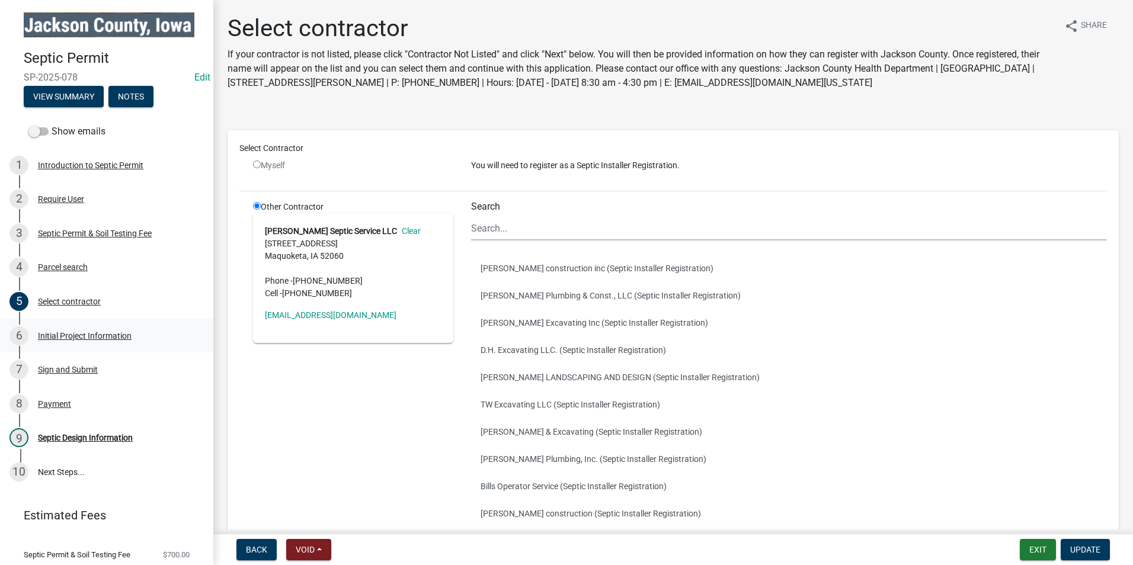
click at [79, 335] on div "Initial Project Information" at bounding box center [85, 336] width 94 height 8
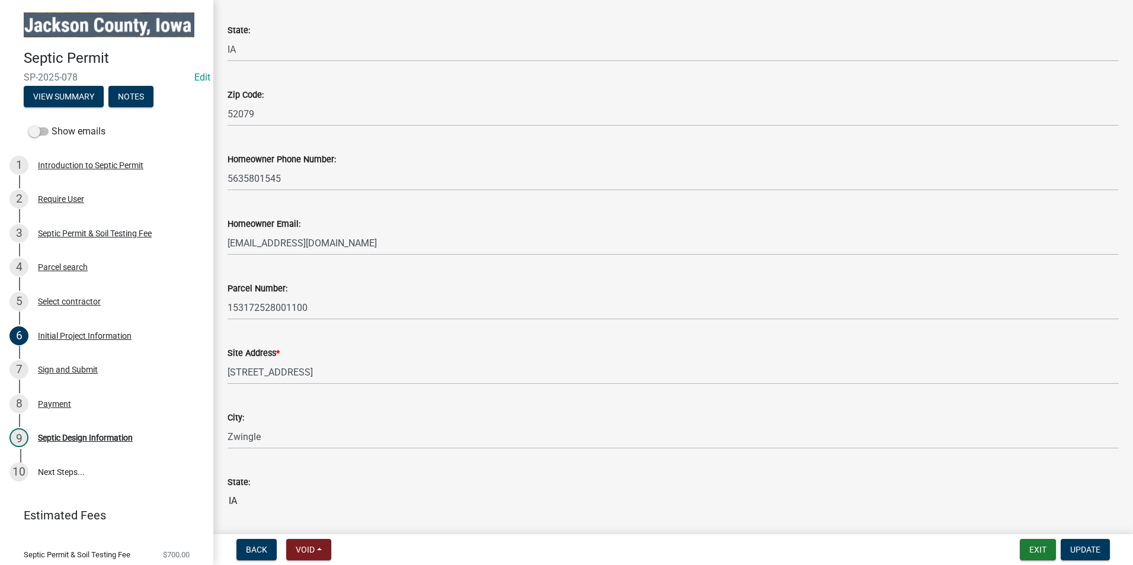
scroll to position [415, 0]
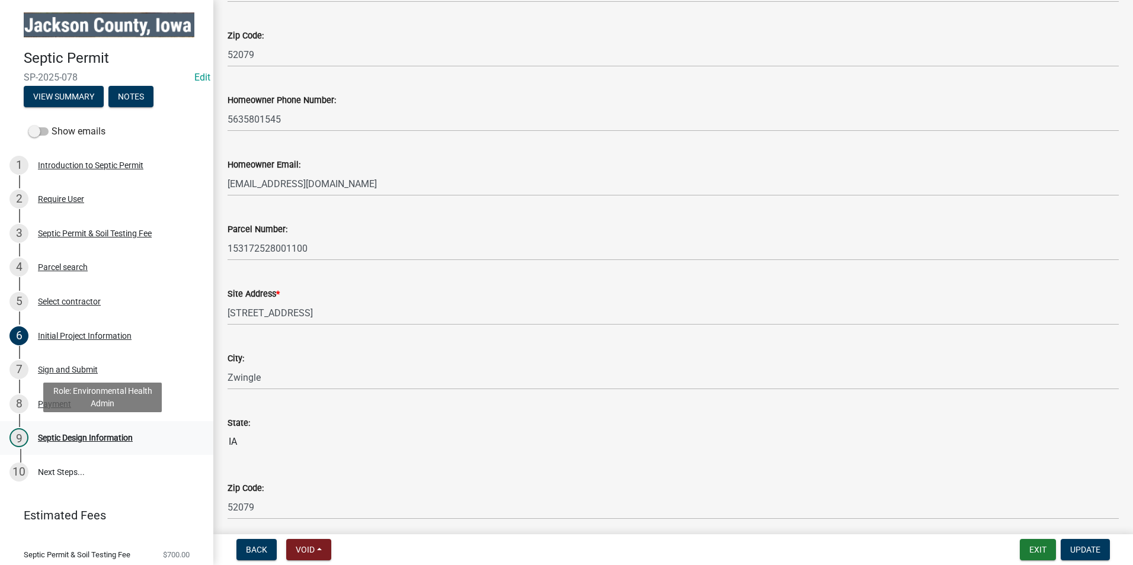
click at [91, 434] on div "Septic Design Information" at bounding box center [85, 438] width 95 height 8
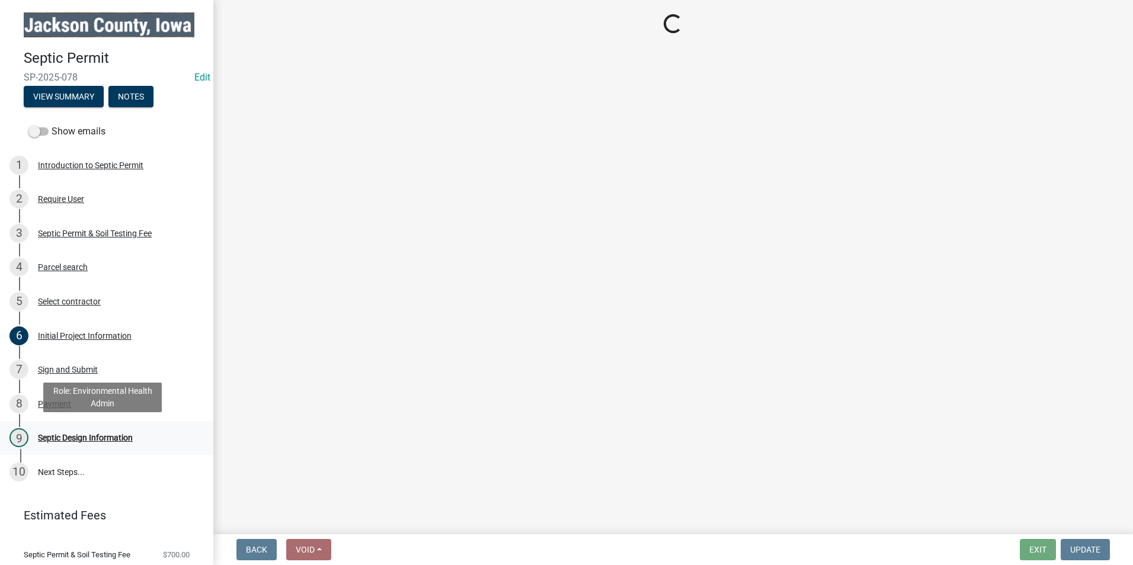
scroll to position [0, 0]
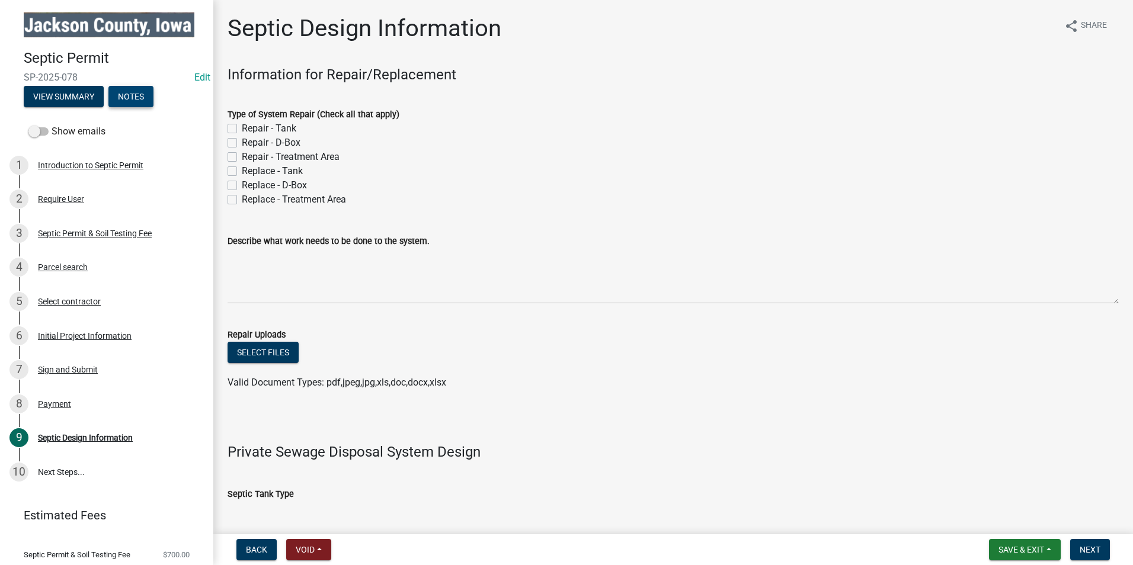
click at [134, 92] on button "Notes" at bounding box center [130, 96] width 45 height 21
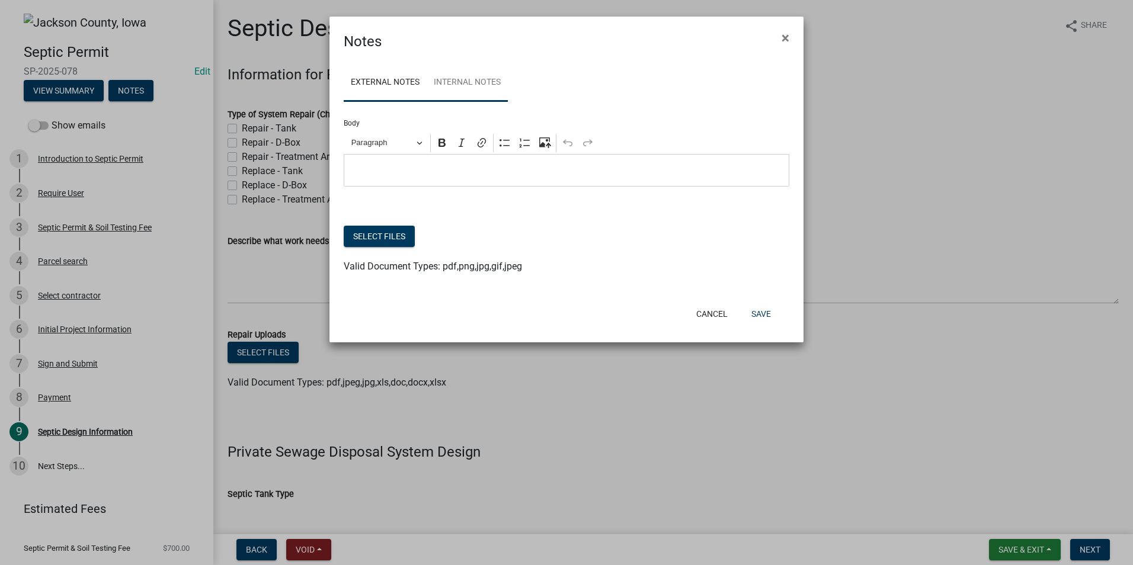
click at [472, 82] on link "Internal Notes" at bounding box center [467, 83] width 81 height 38
click at [421, 168] on p "Editor editing area: main. Press Alt+0 for help." at bounding box center [566, 170] width 433 height 14
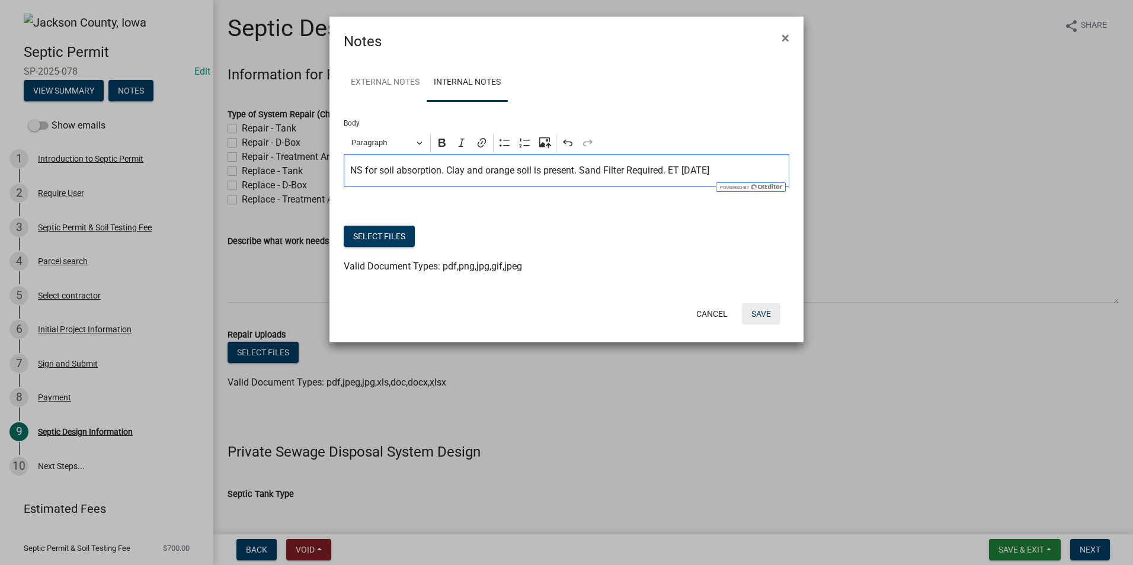
click at [764, 311] on button "Save" at bounding box center [761, 313] width 39 height 21
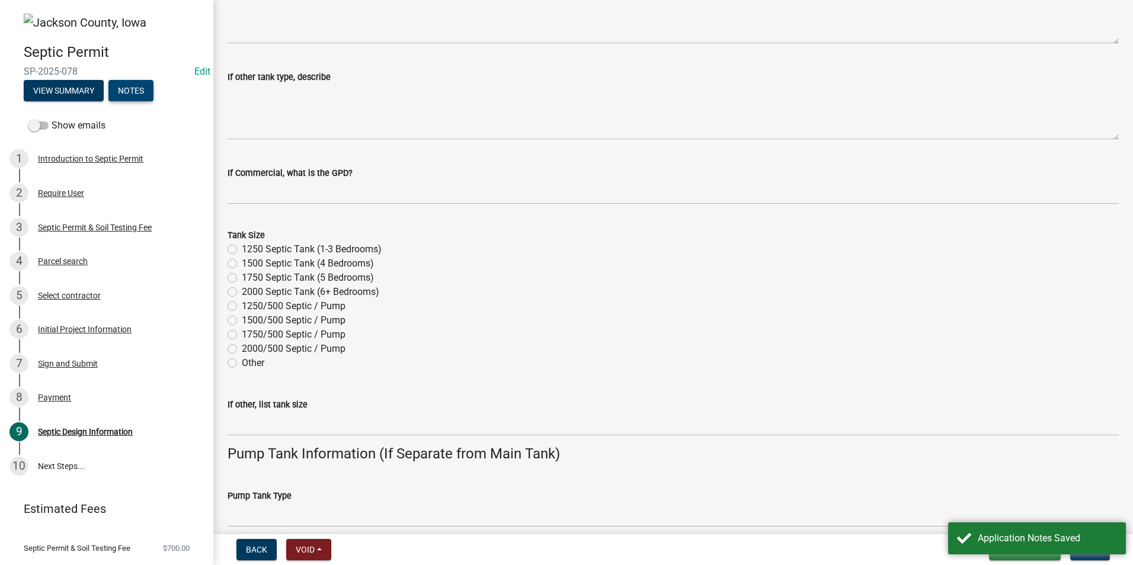
scroll to position [652, 0]
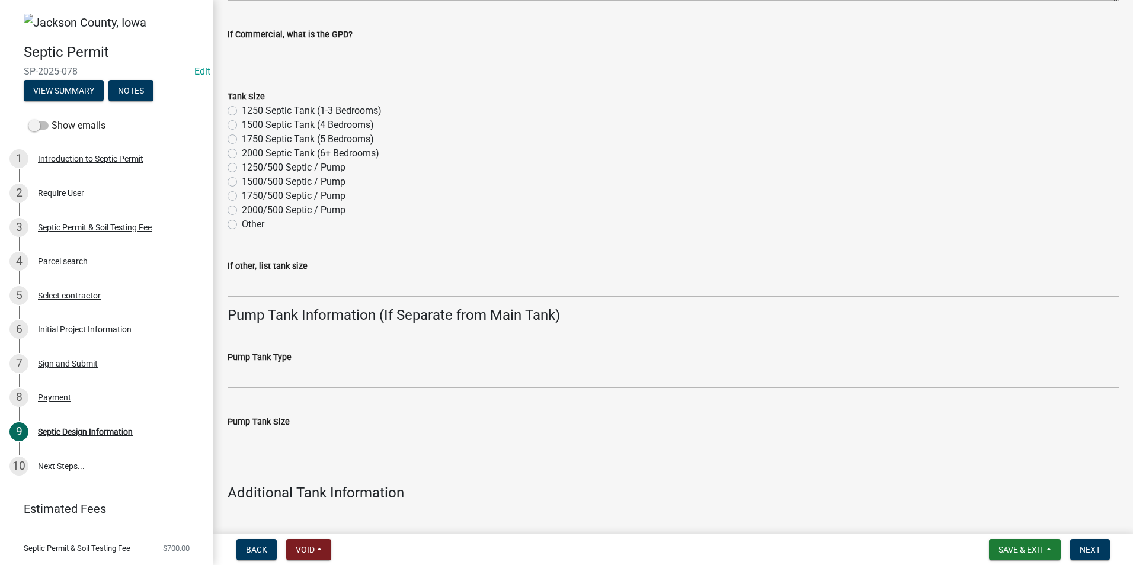
click at [242, 183] on label "1500/500 Septic / Pump" at bounding box center [294, 182] width 104 height 14
click at [242, 182] on input "1500/500 Septic / Pump" at bounding box center [246, 179] width 8 height 8
radio input "true"
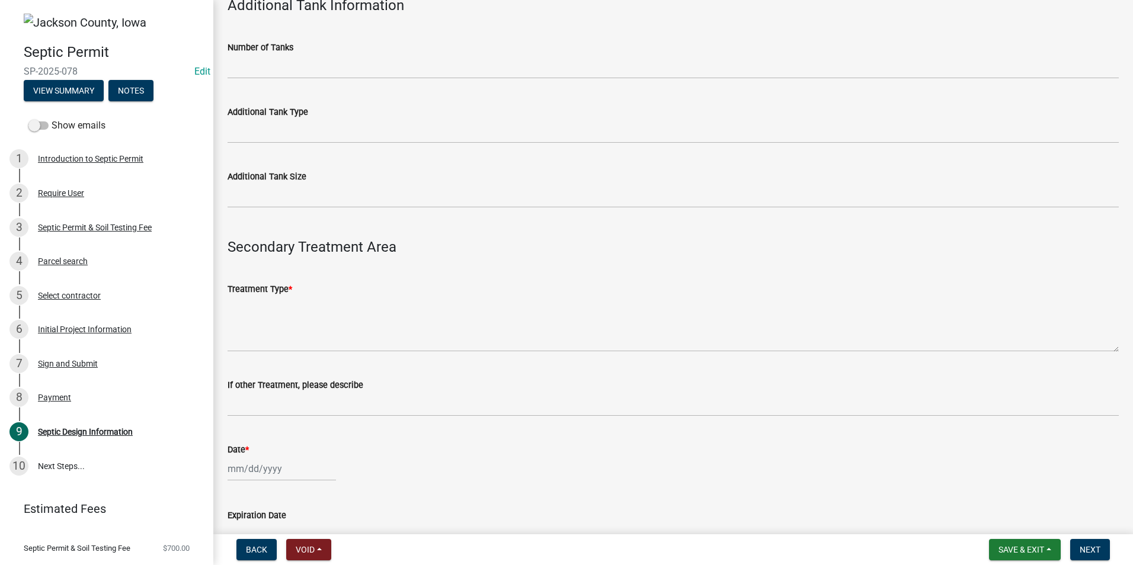
scroll to position [1185, 0]
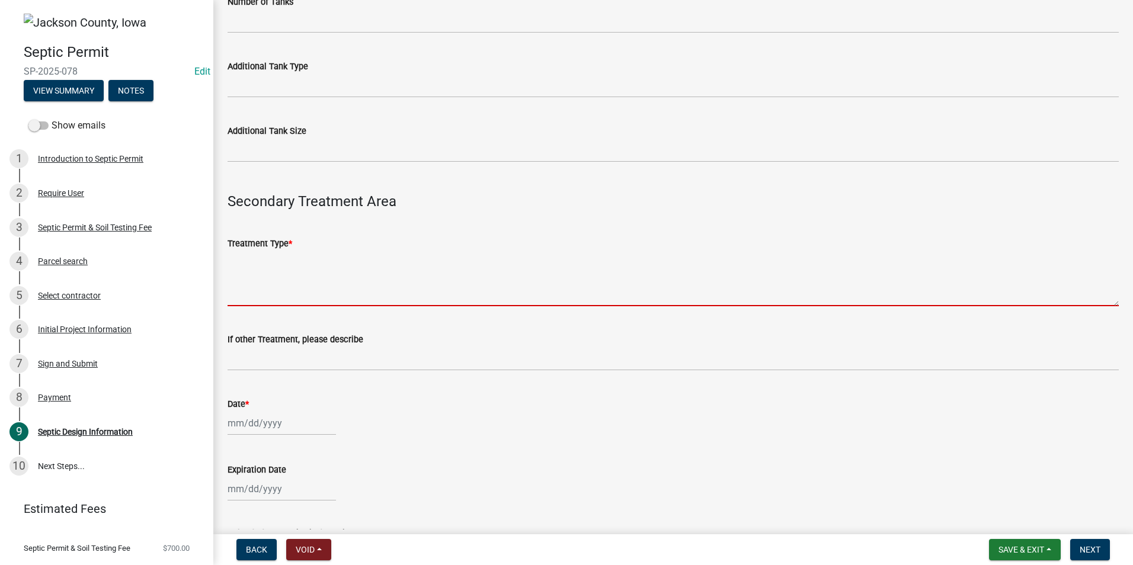
click at [307, 276] on textarea "Treatment Type *" at bounding box center [672, 279] width 891 height 56
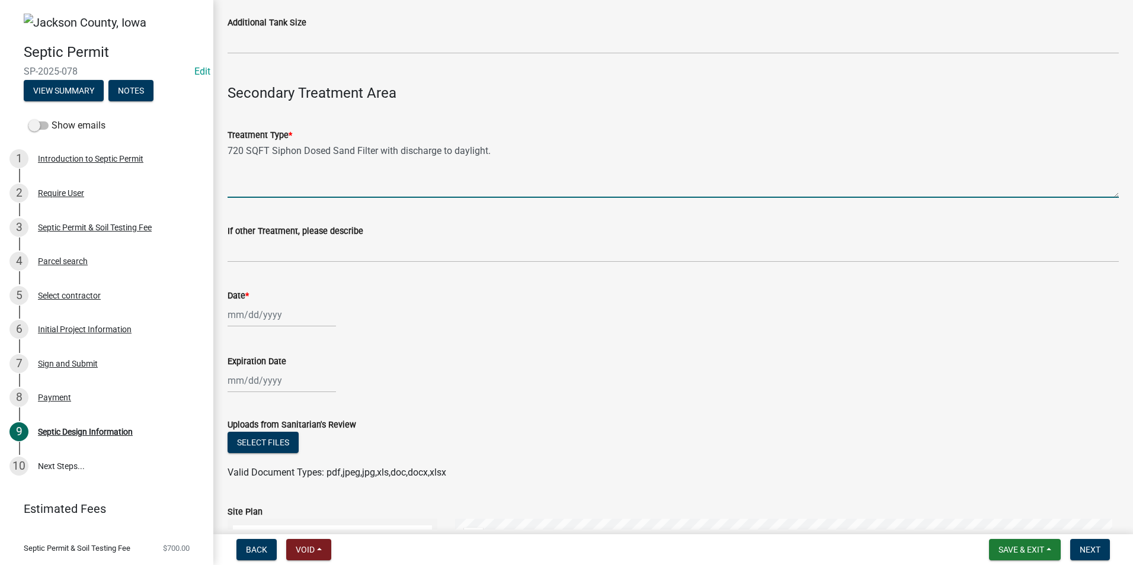
scroll to position [1303, 0]
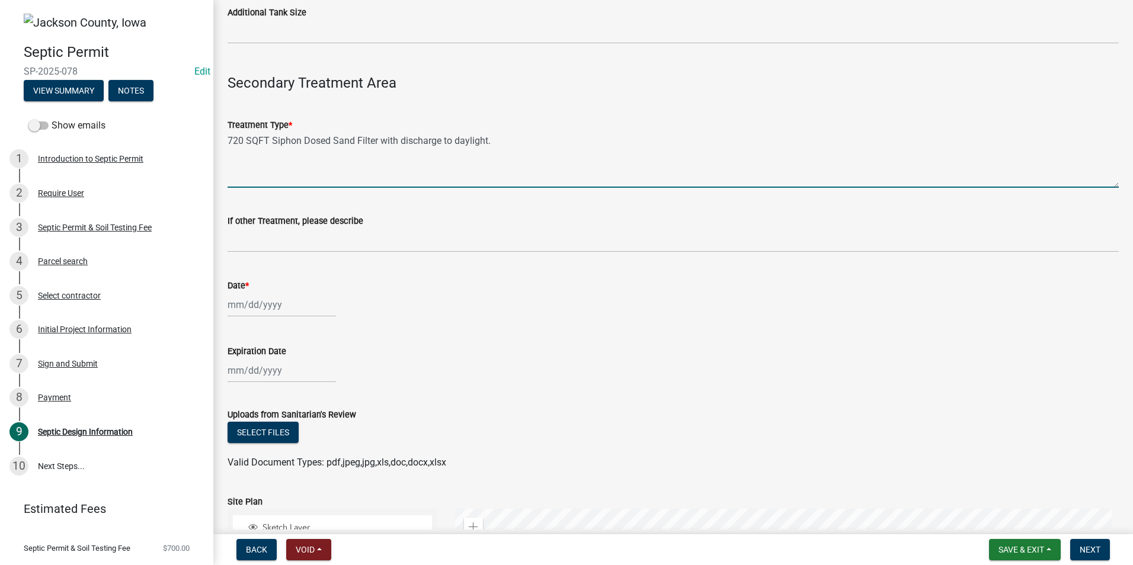
type textarea "720 SQFT Siphon Dosed Sand Filter with discharge to daylight."
select select "9"
select select "2025"
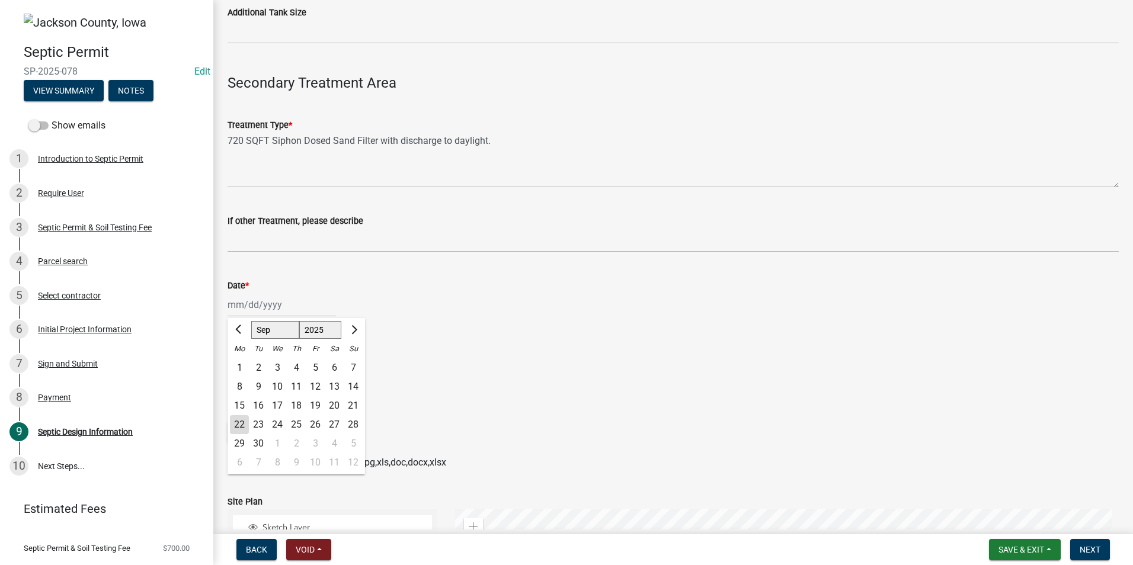
click at [274, 308] on div "[PERSON_NAME] Feb Mar Apr [PERSON_NAME][DATE] Oct Nov [DATE] 1526 1527 1528 152…" at bounding box center [281, 305] width 108 height 24
click at [237, 425] on div "22" at bounding box center [239, 424] width 19 height 19
type input "[DATE]"
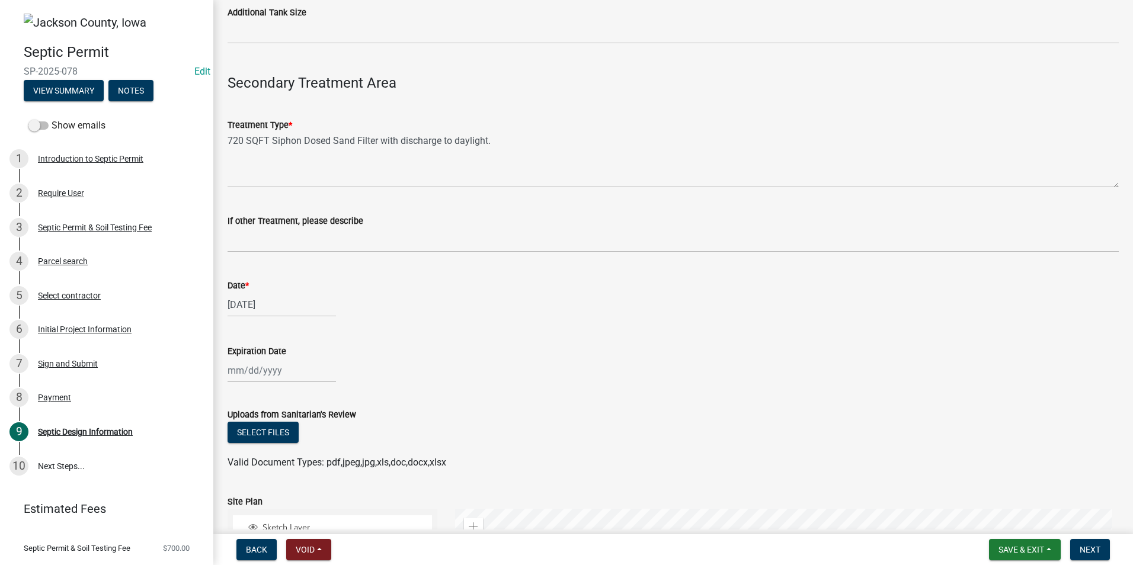
click at [241, 361] on div at bounding box center [281, 370] width 108 height 24
select select "9"
select select "2025"
click at [354, 209] on span "Next month" at bounding box center [352, 212] width 9 height 9
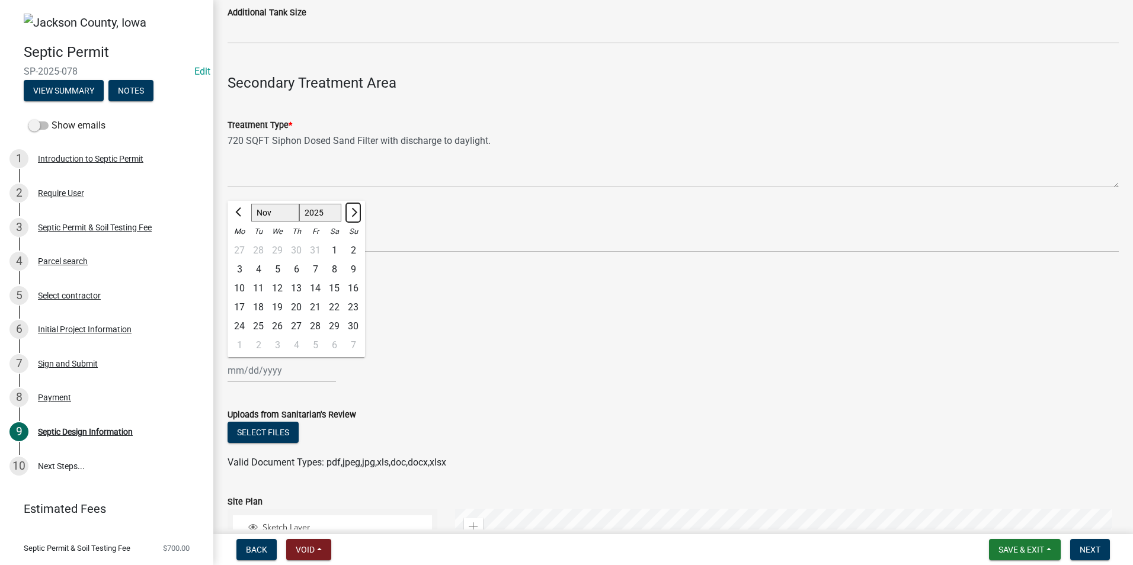
click at [354, 209] on span "Next month" at bounding box center [352, 212] width 9 height 9
select select "1"
select select "2026"
click at [354, 209] on span "Next month" at bounding box center [352, 212] width 9 height 9
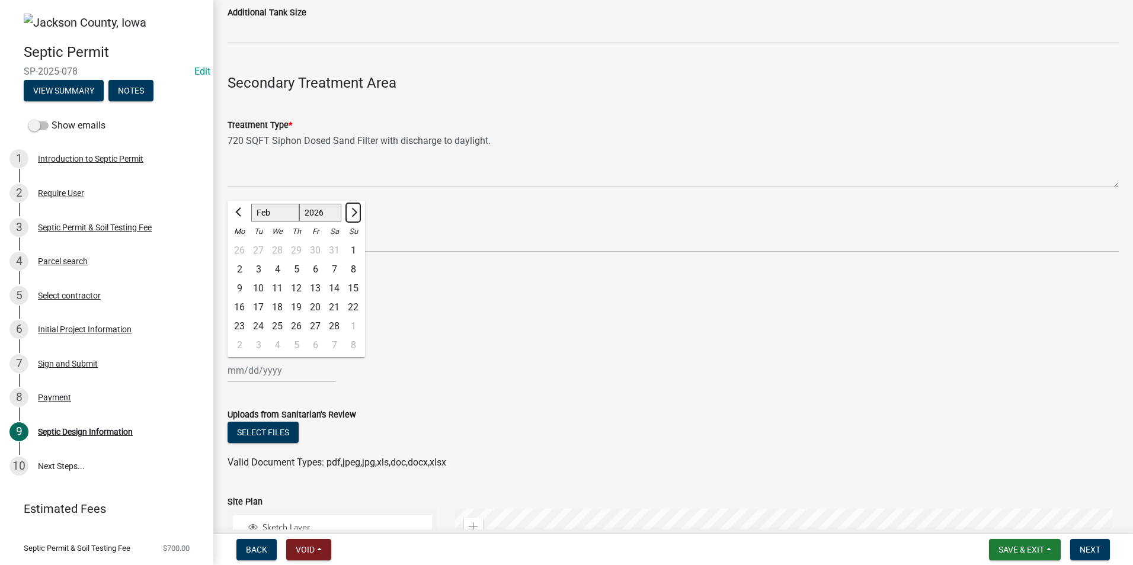
click at [354, 209] on span "Next month" at bounding box center [352, 212] width 9 height 9
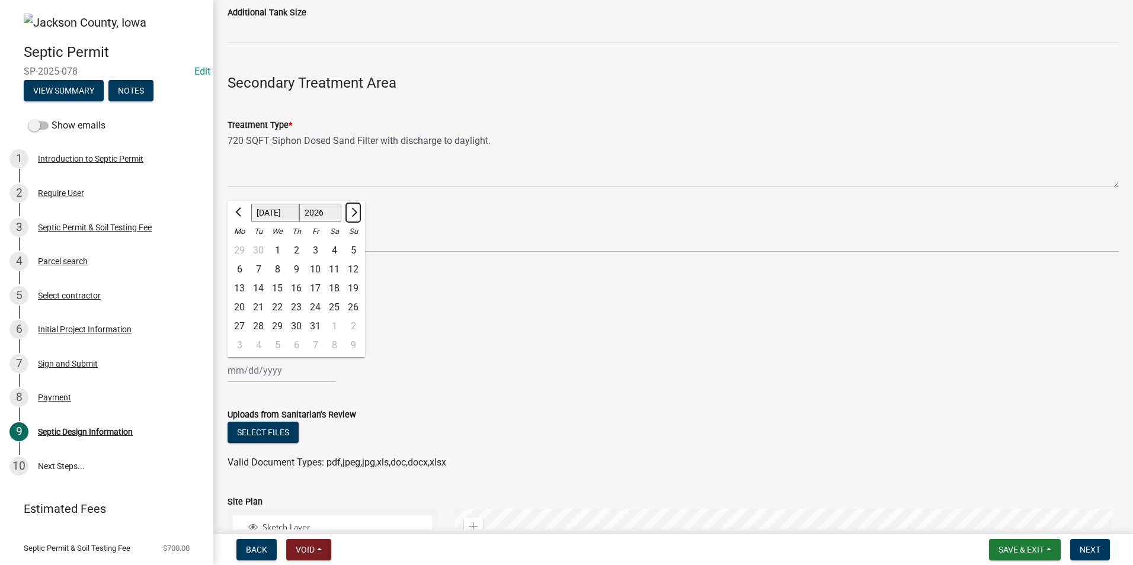
click at [354, 209] on span "Next month" at bounding box center [352, 212] width 9 height 9
select select "9"
click at [262, 306] on div "22" at bounding box center [258, 307] width 19 height 19
type input "[DATE]"
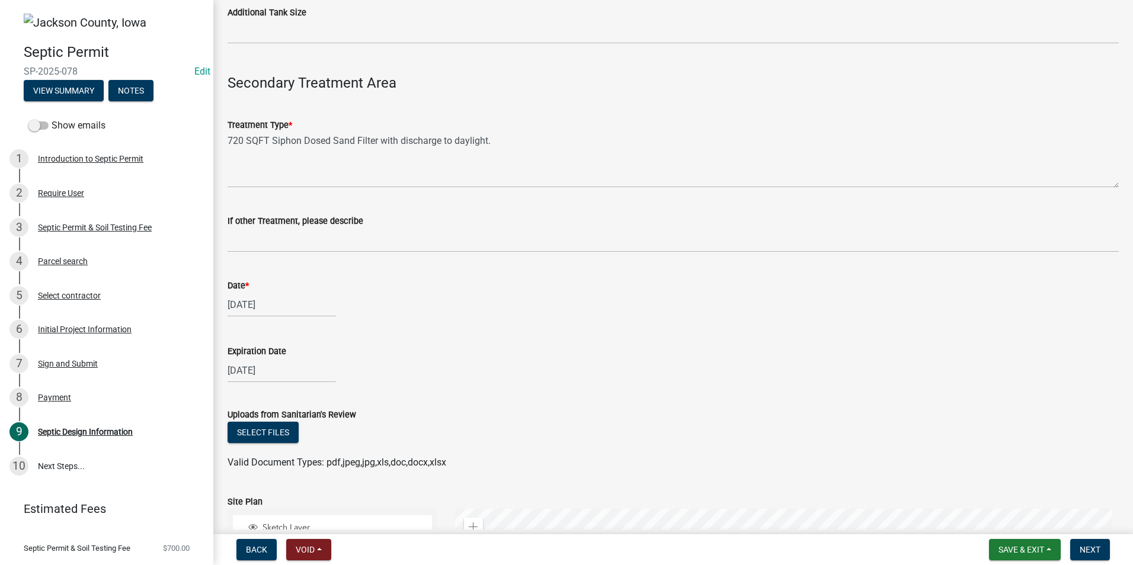
click at [449, 355] on div "Expiration Date" at bounding box center [672, 351] width 891 height 14
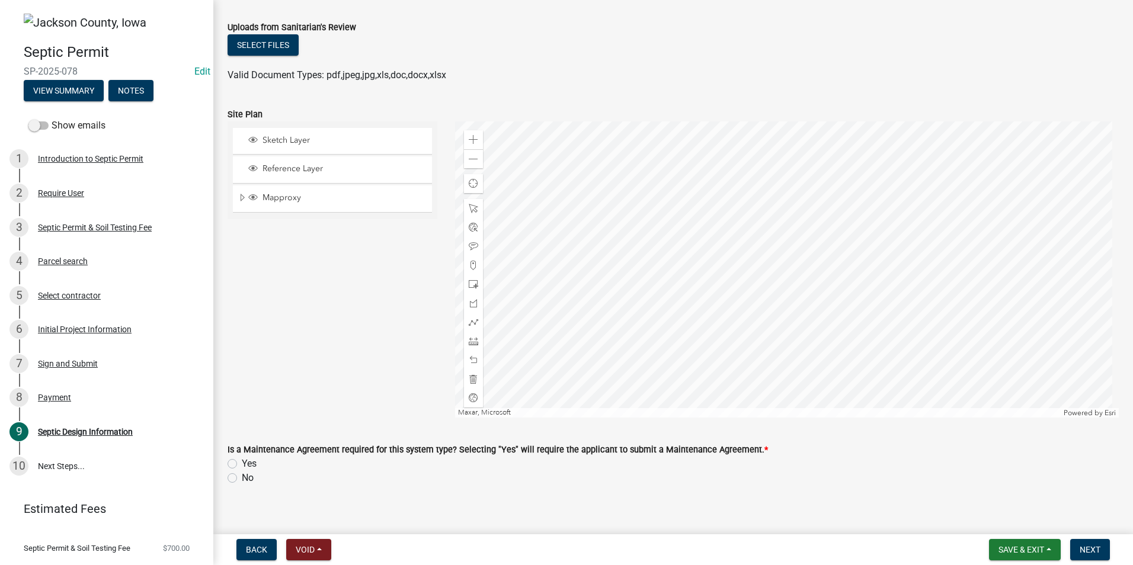
scroll to position [1703, 0]
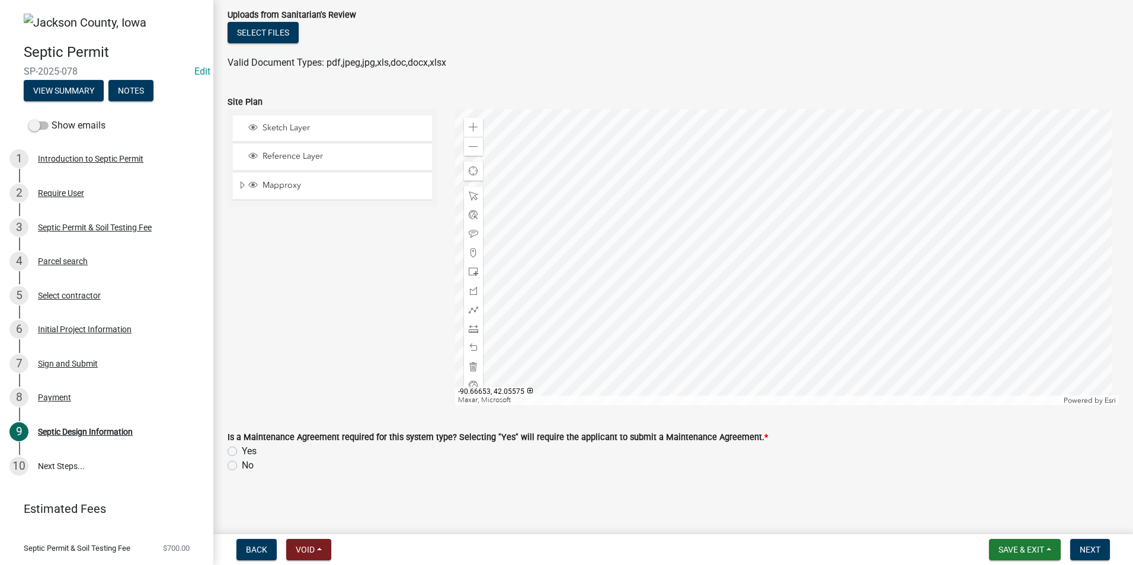
click at [242, 469] on label "No" at bounding box center [248, 465] width 12 height 14
click at [242, 466] on input "No" at bounding box center [246, 462] width 8 height 8
radio input "true"
click at [1092, 549] on span "Next" at bounding box center [1089, 549] width 21 height 9
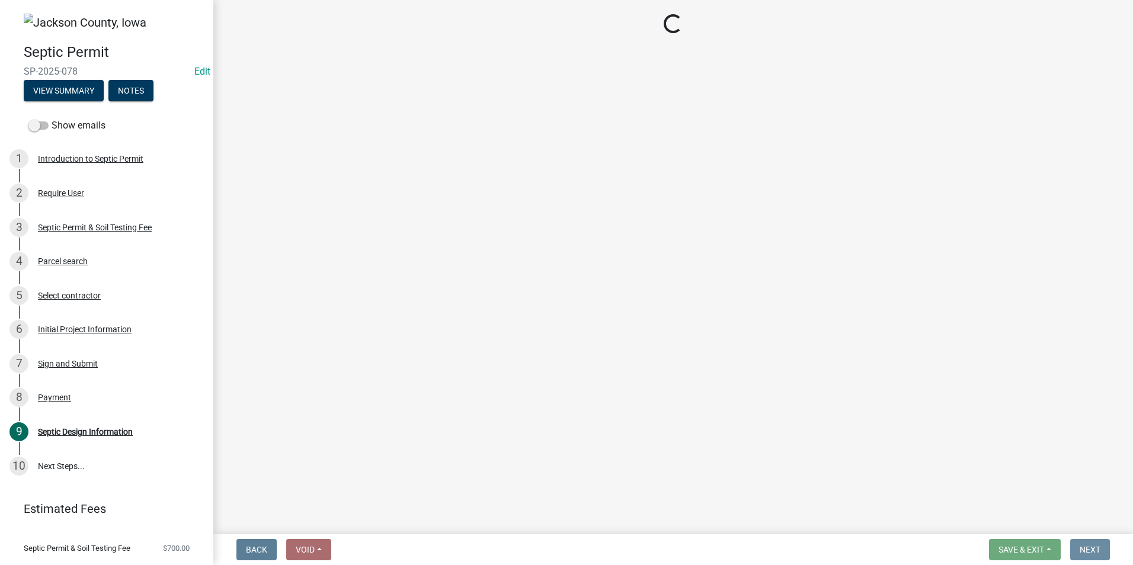
scroll to position [0, 0]
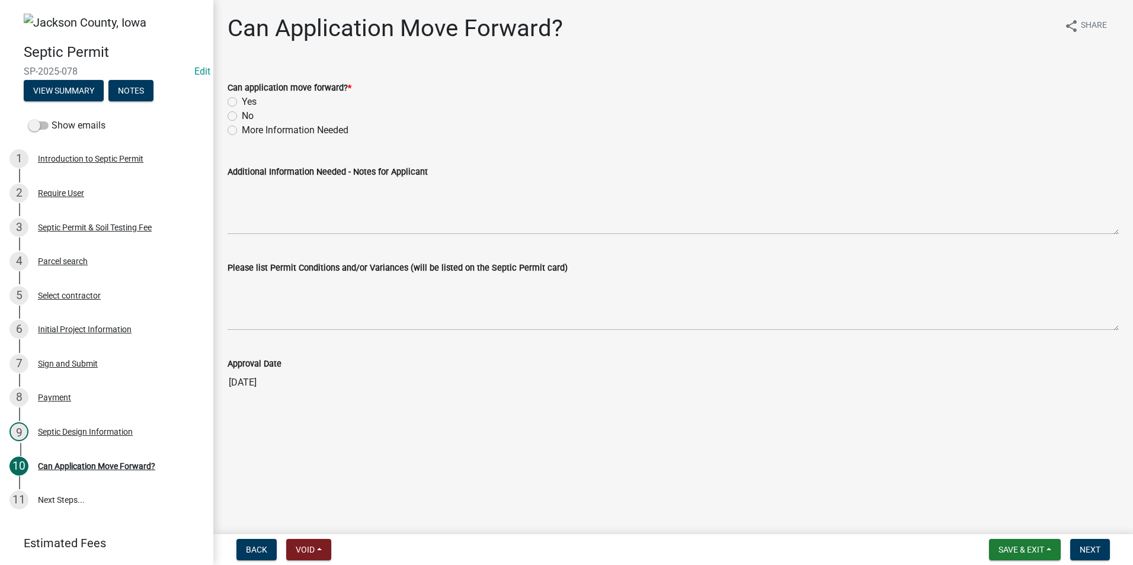
click at [242, 104] on label "Yes" at bounding box center [249, 102] width 15 height 14
click at [242, 102] on input "Yes" at bounding box center [246, 99] width 8 height 8
radio input "true"
click at [1089, 552] on span "Next" at bounding box center [1089, 549] width 21 height 9
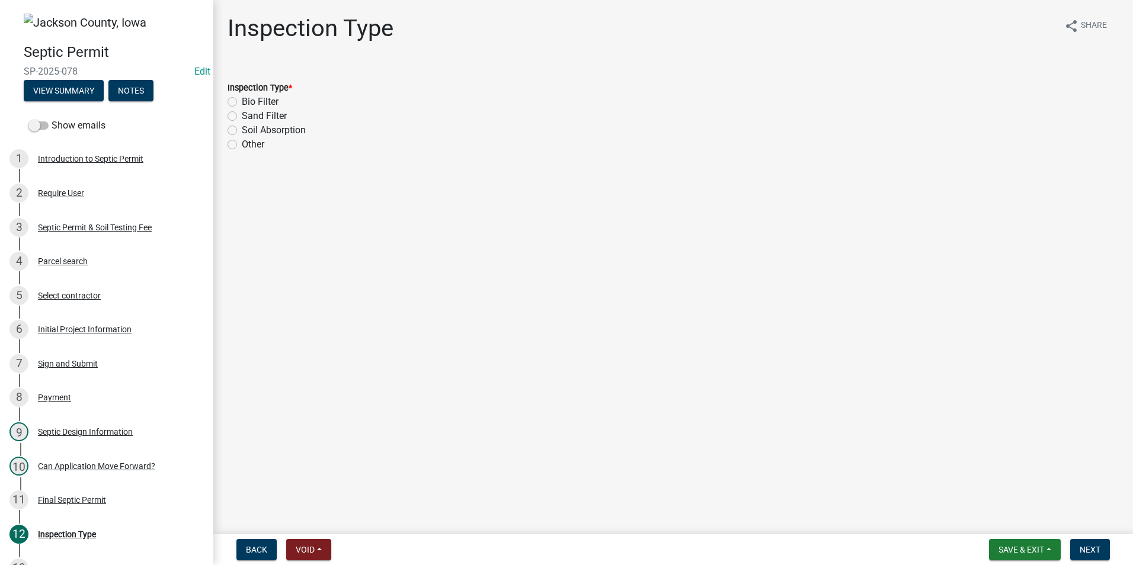
click at [242, 112] on label "Sand Filter" at bounding box center [264, 116] width 45 height 14
click at [242, 112] on input "Sand Filter" at bounding box center [246, 113] width 8 height 8
radio input "true"
click at [1106, 552] on button "Next" at bounding box center [1090, 549] width 40 height 21
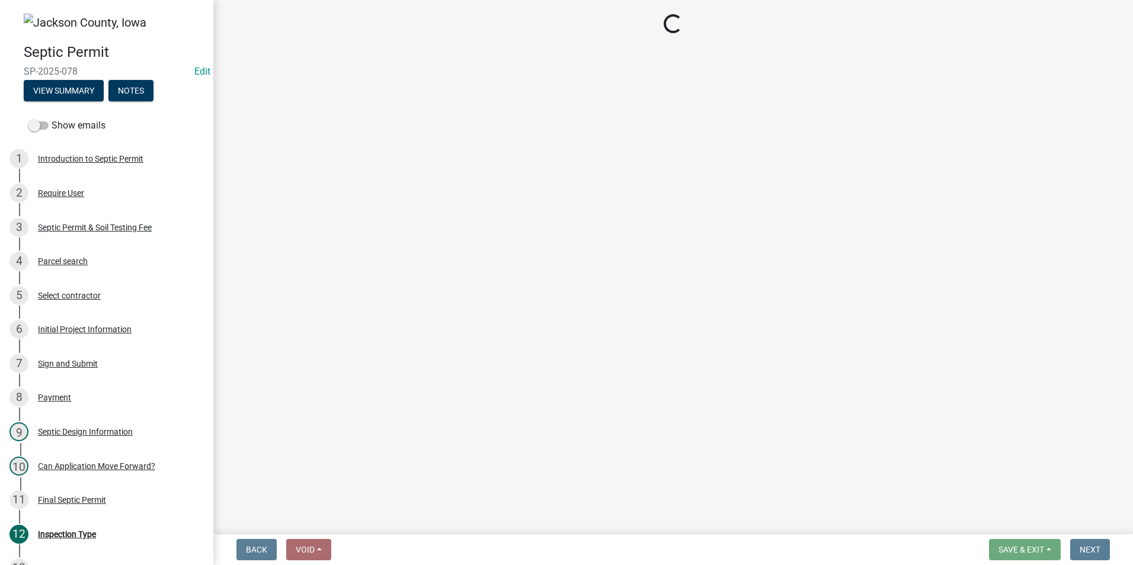
select select "a3873a1b-6e26-41c8-b1e9-189df5d0ae8c"
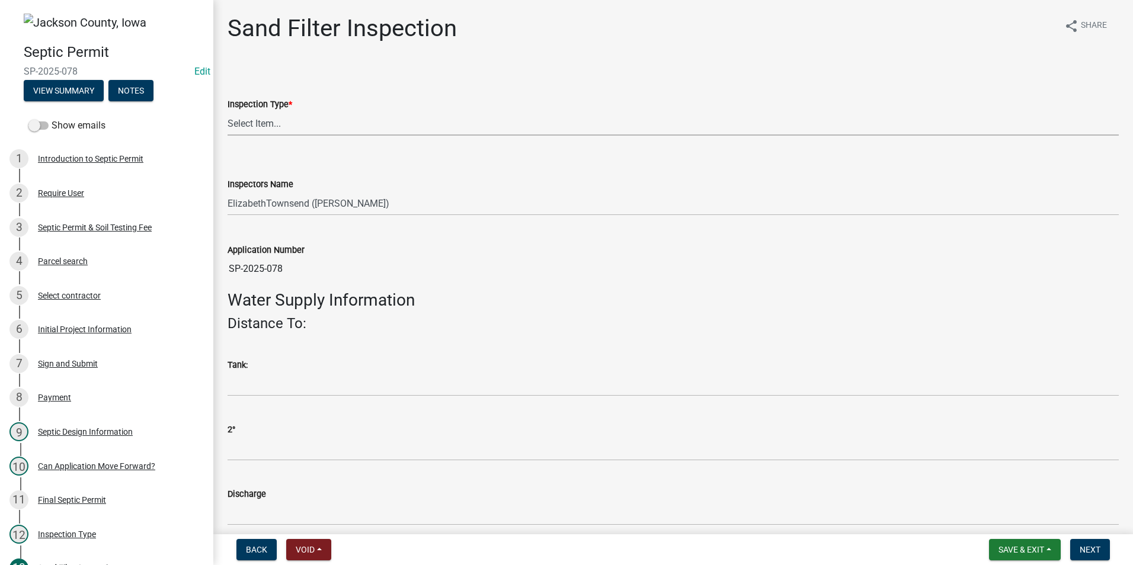
drag, startPoint x: 361, startPoint y: 127, endPoint x: 361, endPoint y: 135, distance: 7.7
click at [361, 127] on select "Select Item... Sand Filter Inspection" at bounding box center [672, 123] width 891 height 24
click at [227, 111] on select "Select Item... Sand Filter Inspection" at bounding box center [672, 123] width 891 height 24
select select "8b01e099-4a24-4825-befa-1c944ae133b5"
click at [1033, 550] on span "Save & Exit" at bounding box center [1021, 549] width 46 height 9
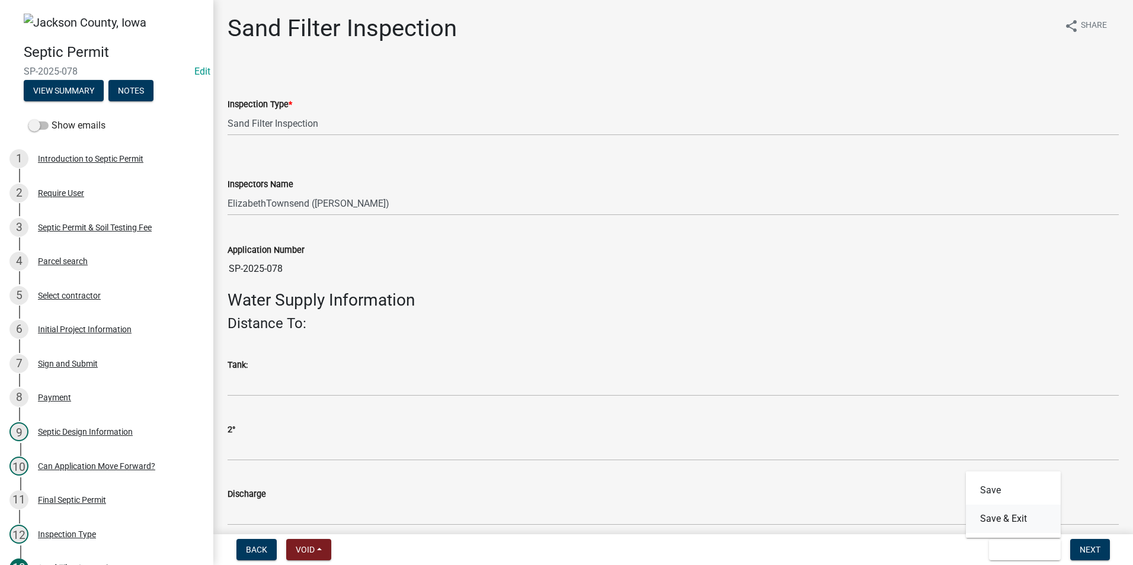
click at [1018, 519] on button "Save & Exit" at bounding box center [1013, 519] width 95 height 28
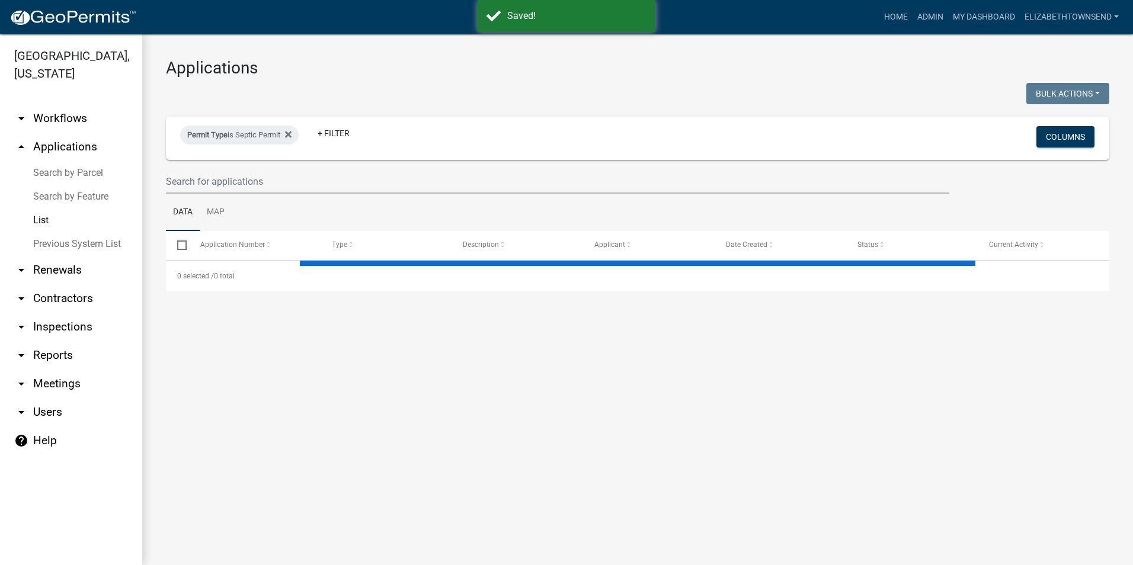
select select "3: 100"
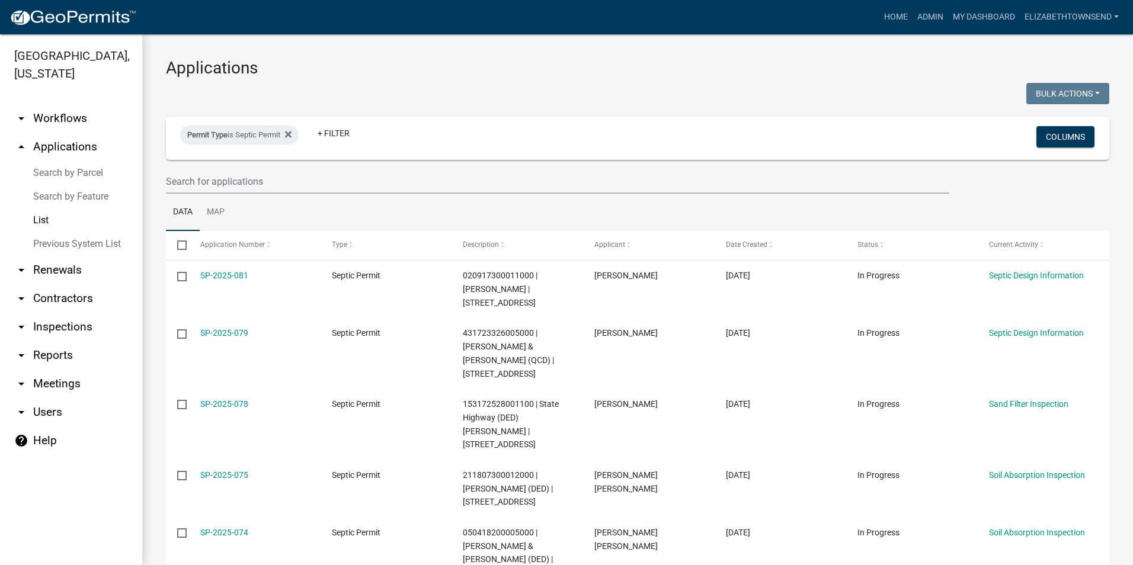
click at [76, 284] on link "arrow_drop_down Contractors" at bounding box center [71, 298] width 142 height 28
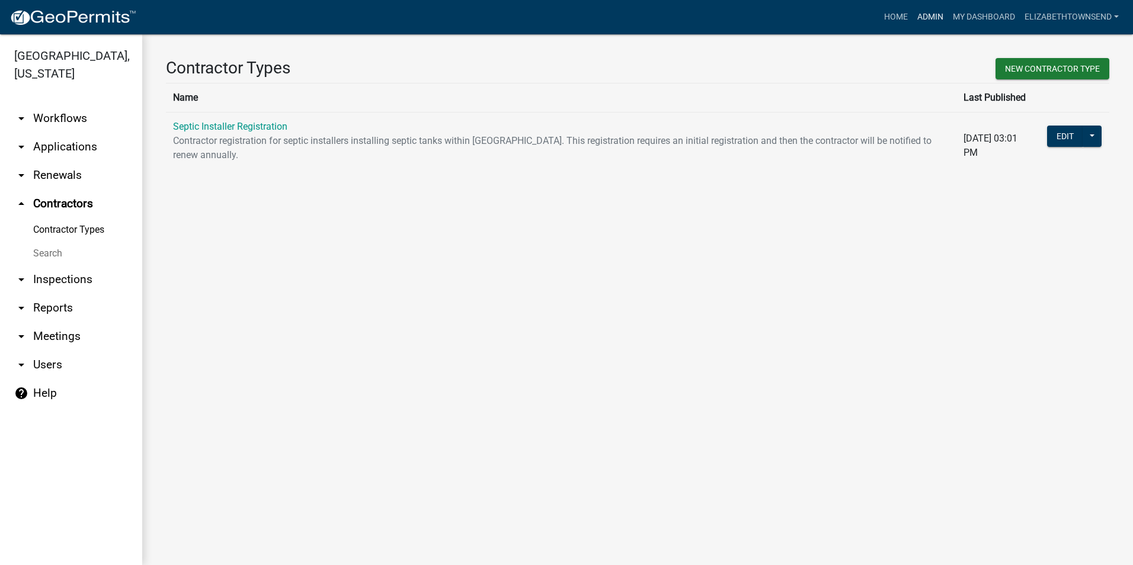
click at [928, 14] on link "Admin" at bounding box center [930, 17] width 36 height 23
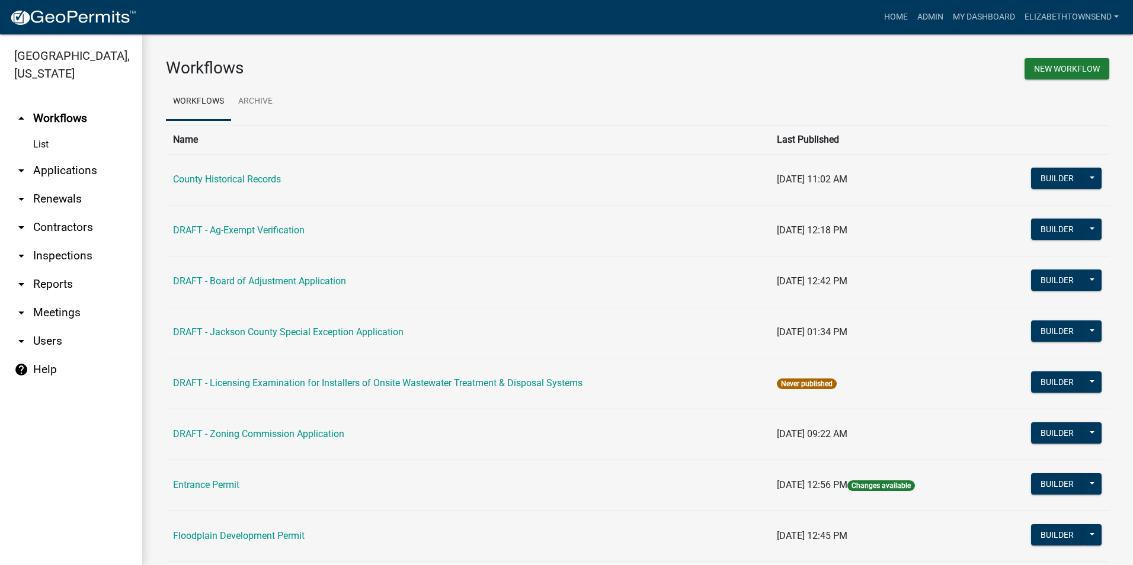
click at [50, 213] on link "arrow_drop_down Contractors" at bounding box center [71, 227] width 142 height 28
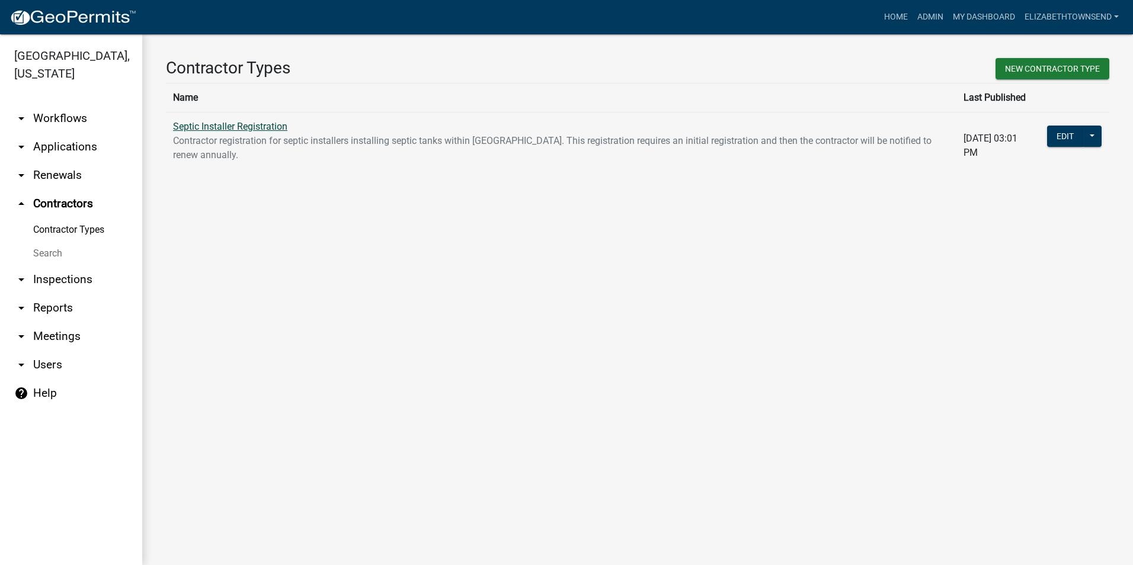
click at [244, 127] on link "Septic Installer Registration" at bounding box center [230, 126] width 114 height 11
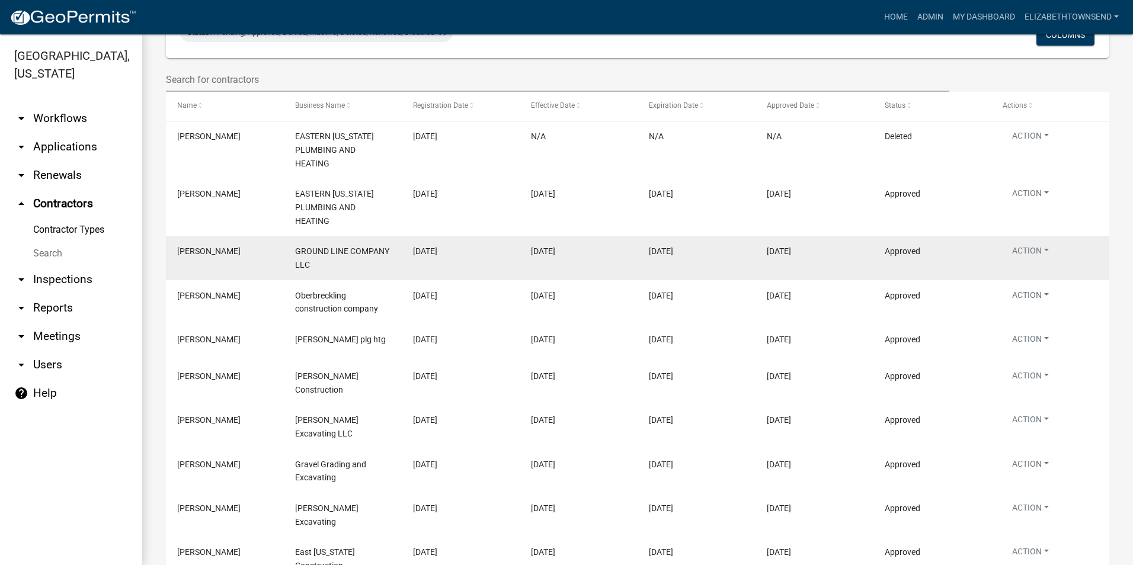
scroll to position [237, 0]
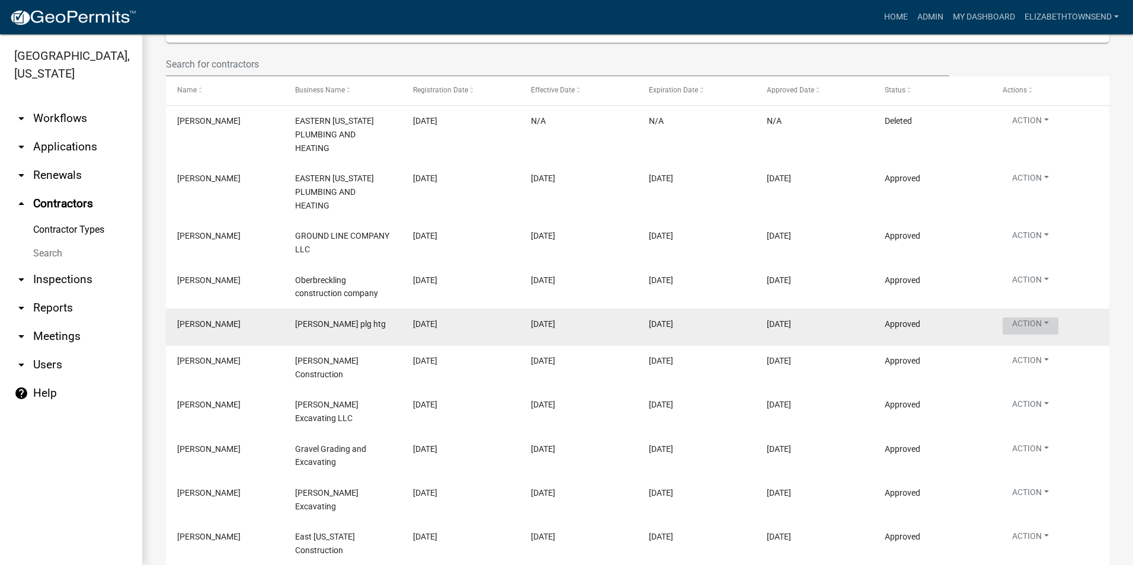
click at [1024, 319] on button "Action" at bounding box center [1030, 326] width 56 height 17
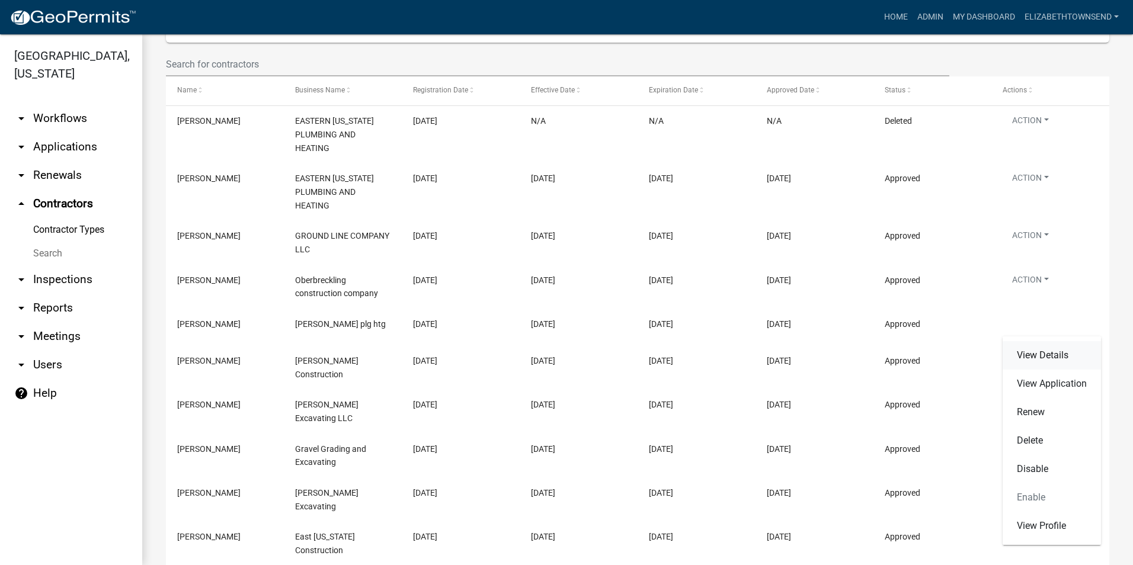
click at [1046, 360] on link "View Details" at bounding box center [1051, 355] width 98 height 28
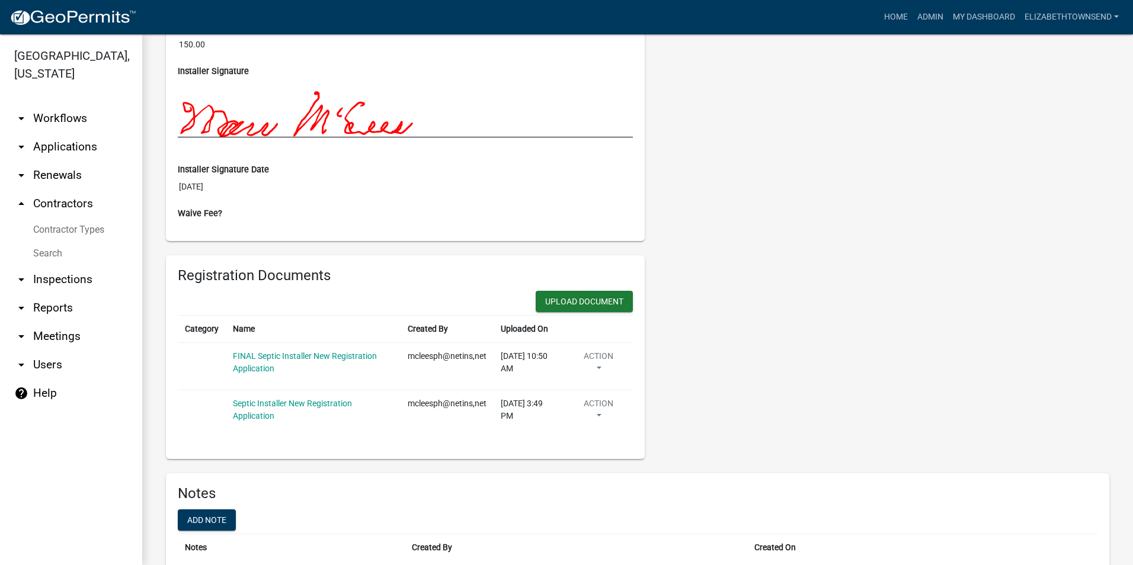
scroll to position [592, 0]
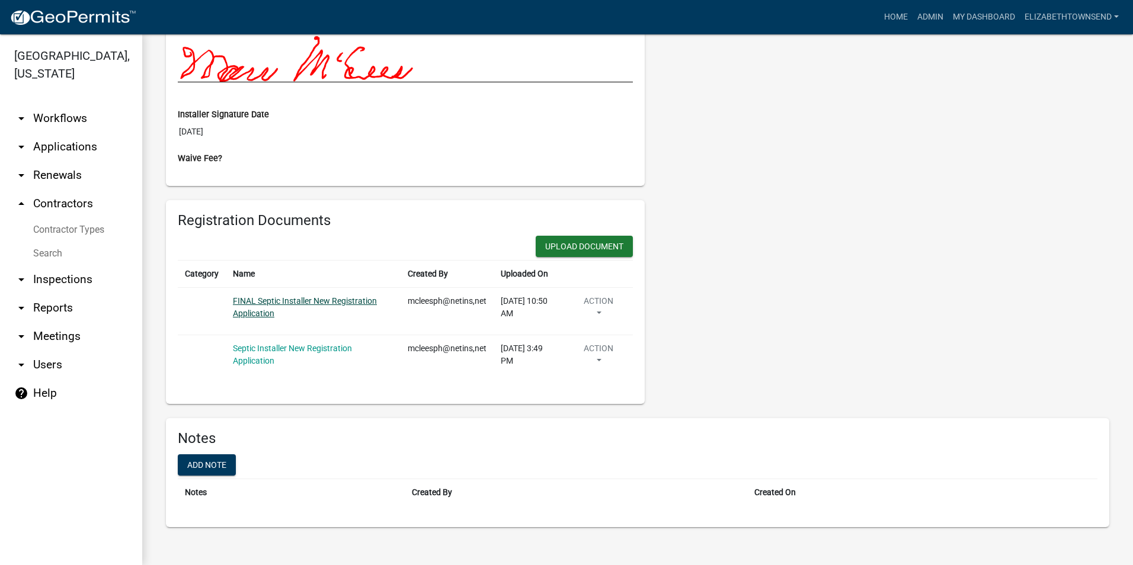
click at [347, 299] on link "FINAL Septic Installer New Registration Application" at bounding box center [305, 307] width 144 height 22
